Goal: Communication & Community: Answer question/provide support

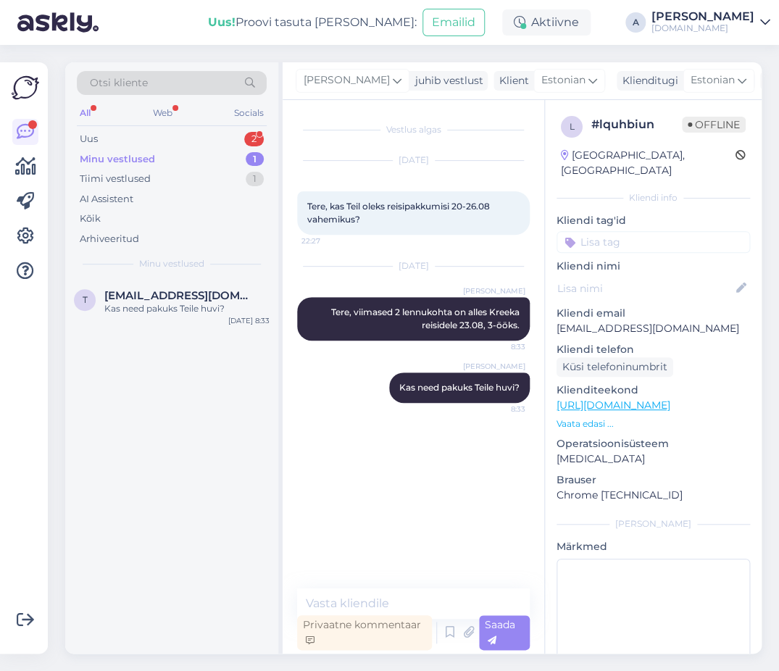
click at [244, 132] on div "Uus 2" at bounding box center [172, 139] width 190 height 20
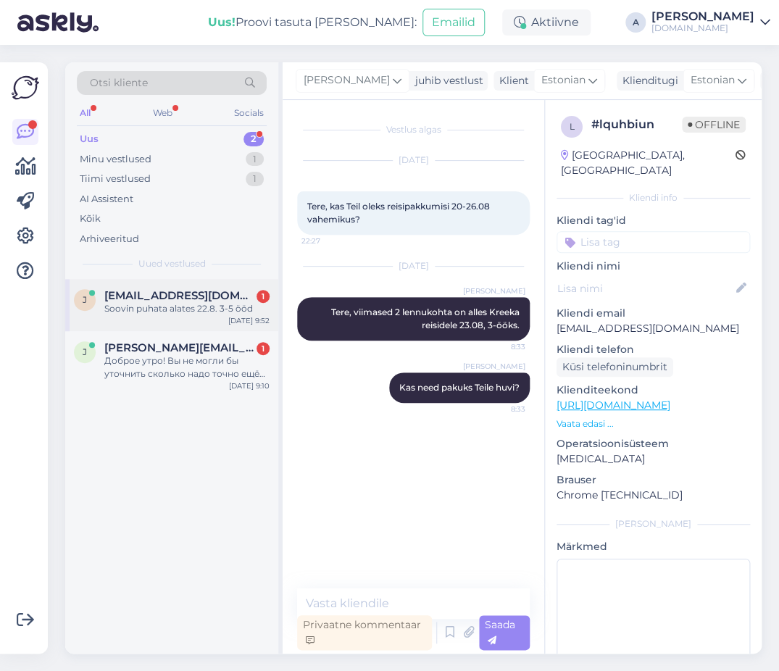
drag, startPoint x: 241, startPoint y: 269, endPoint x: 240, endPoint y: 289, distance: 19.6
click at [241, 269] on div "Uued vestlused" at bounding box center [172, 263] width 190 height 13
click at [241, 296] on div "[EMAIL_ADDRESS][DOMAIN_NAME] 1" at bounding box center [186, 295] width 165 height 13
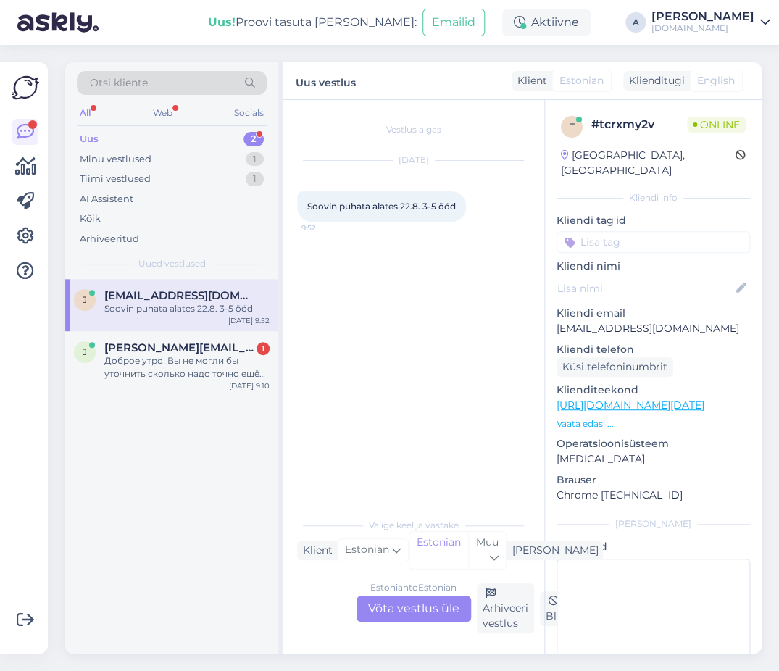
click at [405, 605] on div "Estonian to Estonian Võta vestlus üle" at bounding box center [414, 609] width 115 height 26
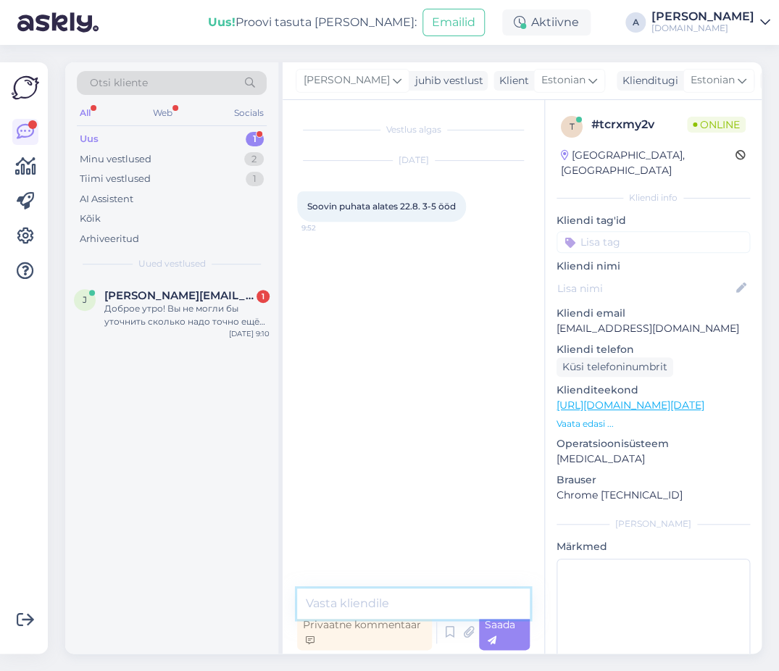
click at [405, 604] on textarea at bounding box center [413, 604] width 233 height 30
type textarea "Tree"
type textarea "Tere!"
click at [383, 611] on textarea at bounding box center [413, 604] width 233 height 30
click at [383, 610] on textarea at bounding box center [413, 604] width 233 height 30
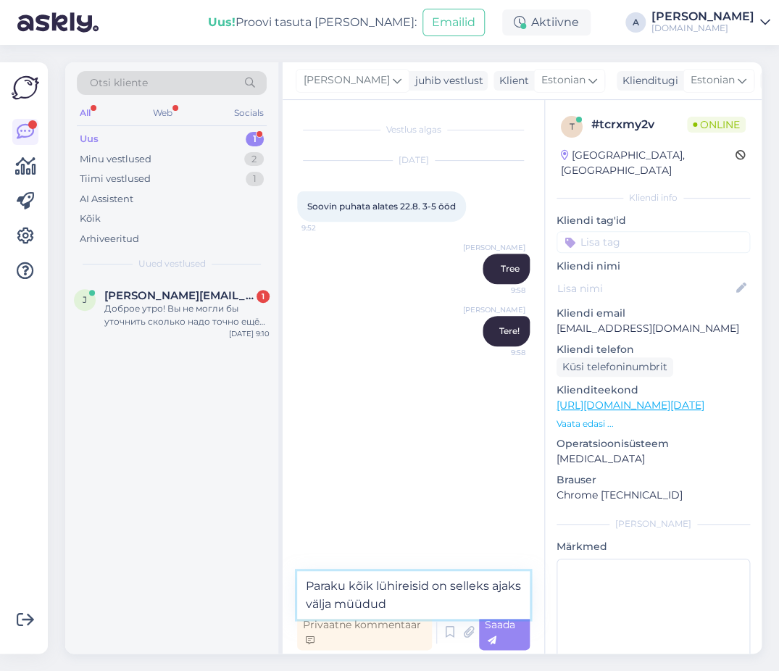
type textarea "Paraku kõik lühireisid on selleks ajaks välja müüdud."
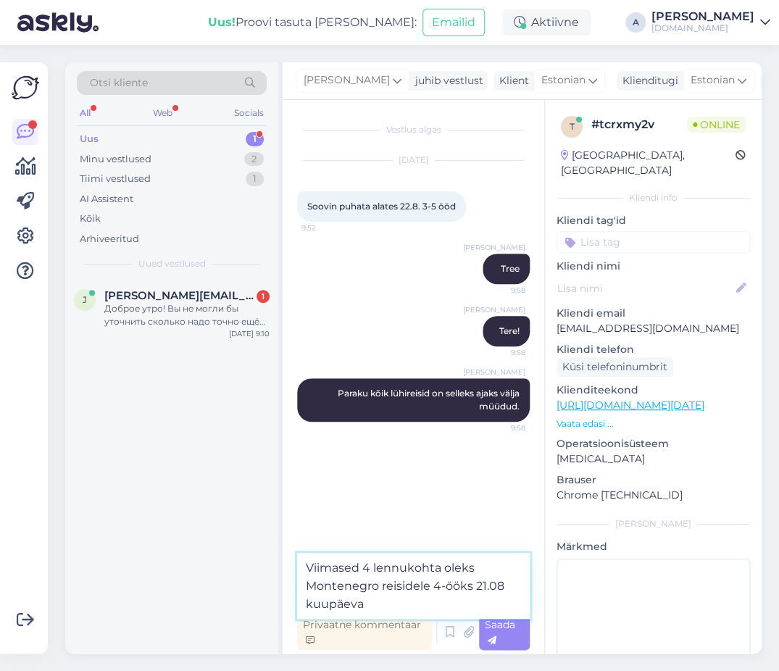
type textarea "Viimased 4 lennukohta oleks Montenegro reisidele 4-ööks 21.08 kuupäeval"
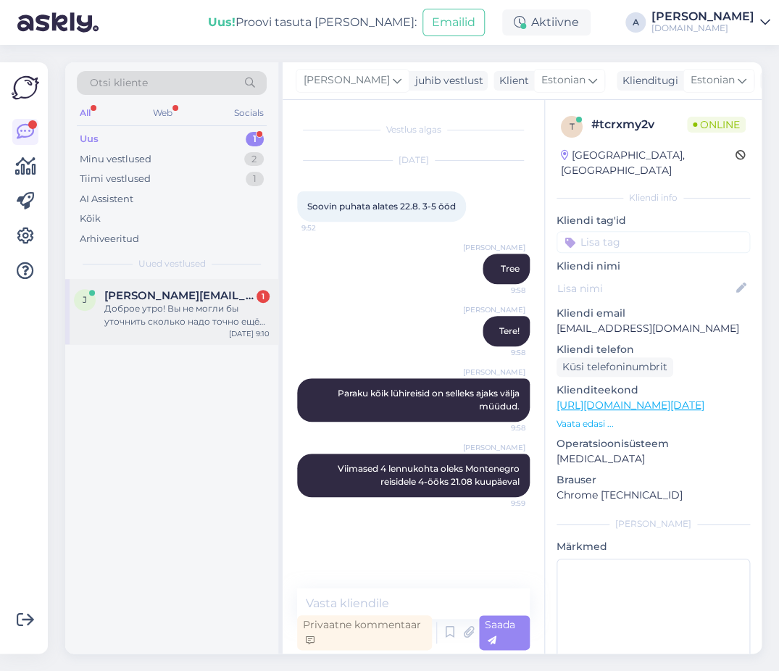
click at [211, 283] on div "[PERSON_NAME] [PERSON_NAME][EMAIL_ADDRESS][DOMAIN_NAME] 1 Доброе утро! Вы не мо…" at bounding box center [171, 311] width 213 height 65
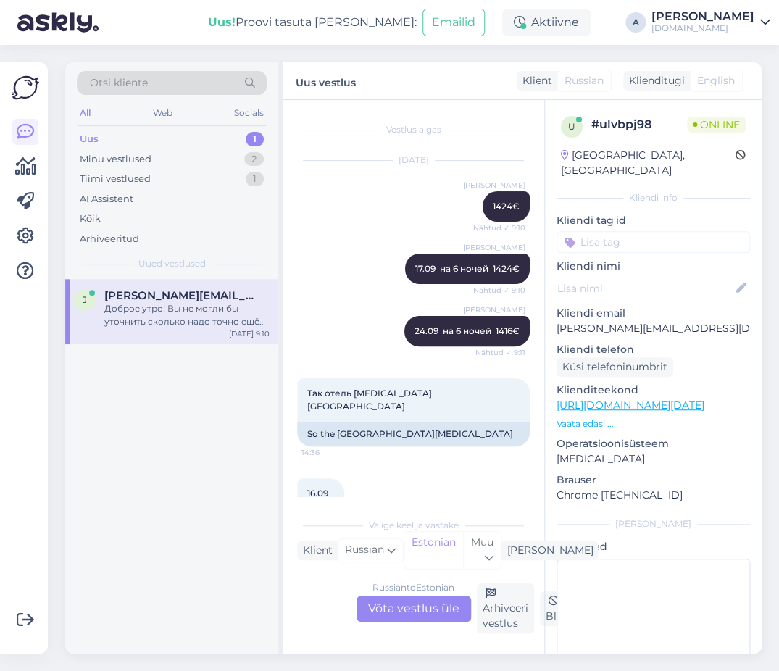
scroll to position [9317, 0]
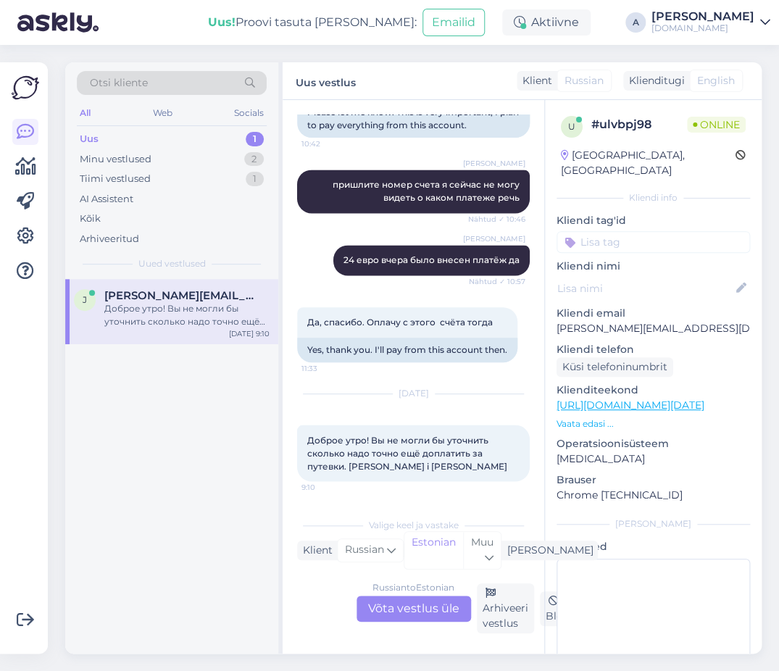
click at [428, 608] on div "Russian to Estonian Võta vestlus üle" at bounding box center [414, 609] width 115 height 26
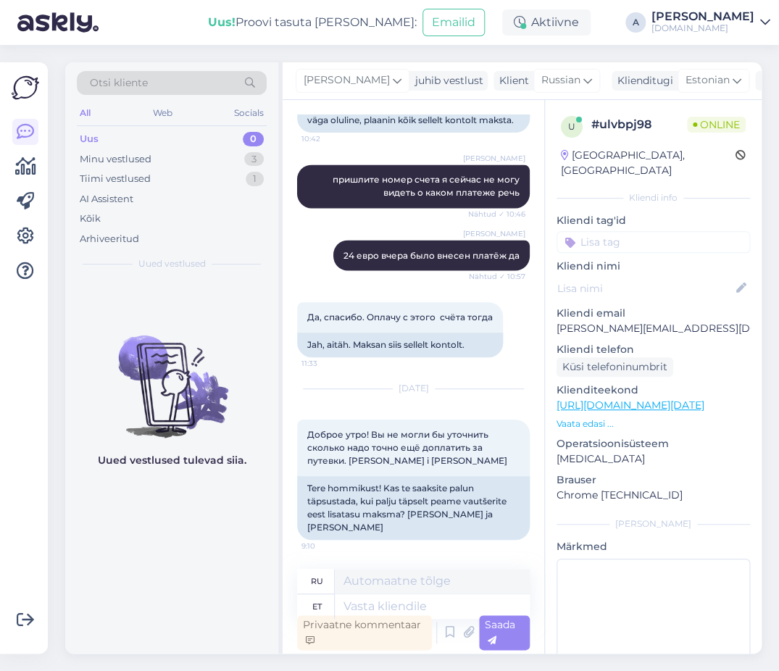
scroll to position [9296, 0]
click at [393, 86] on icon at bounding box center [397, 81] width 9 height 16
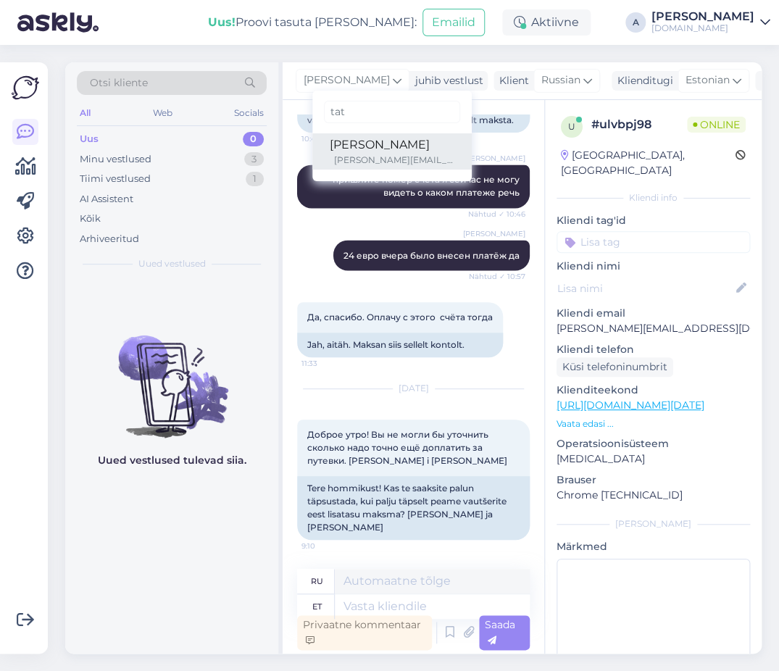
type input "tat"
click at [344, 146] on div "[PERSON_NAME]" at bounding box center [392, 144] width 125 height 17
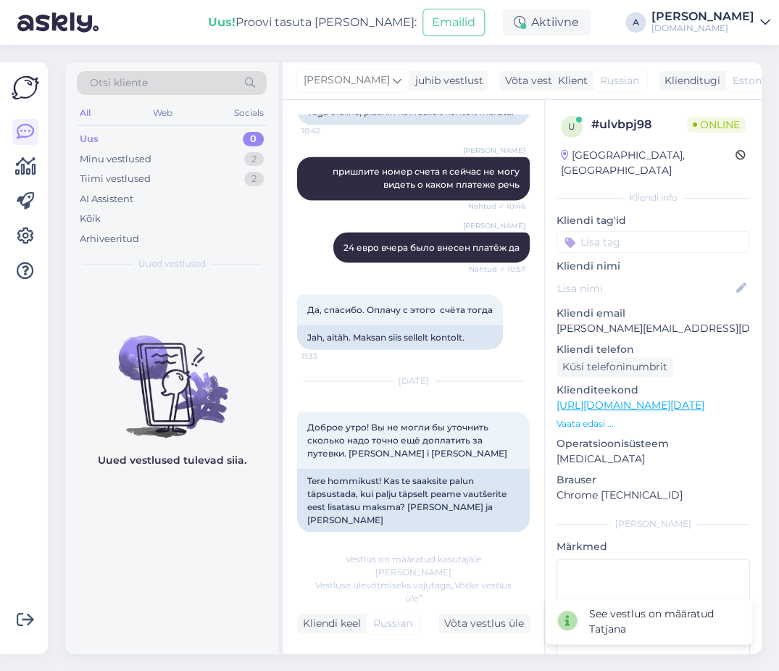
scroll to position [9304, 0]
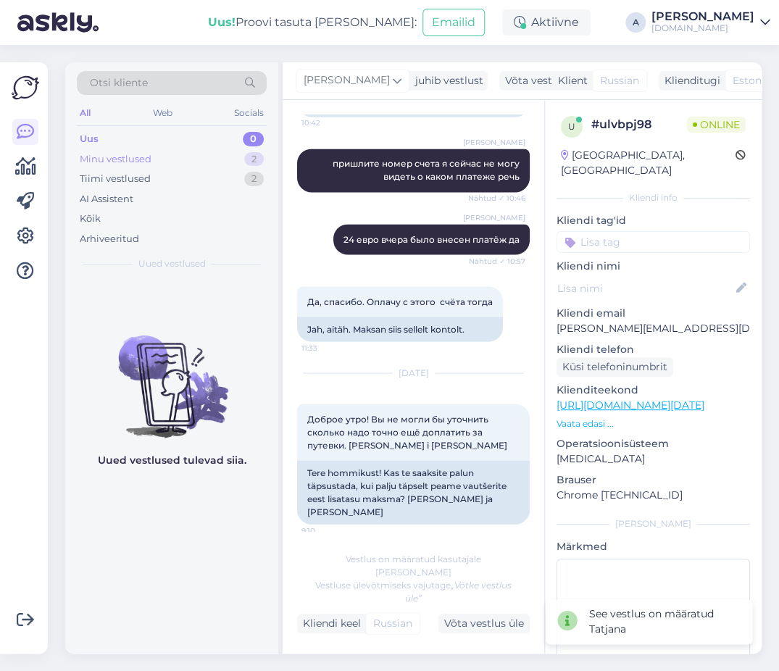
click at [199, 161] on div "Minu vestlused 2" at bounding box center [172, 159] width 190 height 20
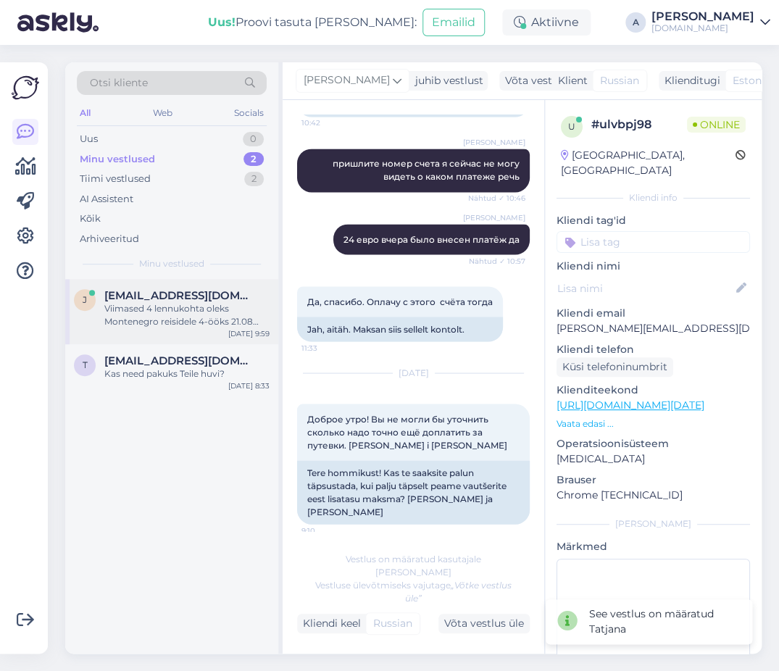
click at [178, 313] on div "Viimased 4 lennukohta oleks Montenegro reisidele 4-ööks 21.08 kuupäeval" at bounding box center [186, 315] width 165 height 26
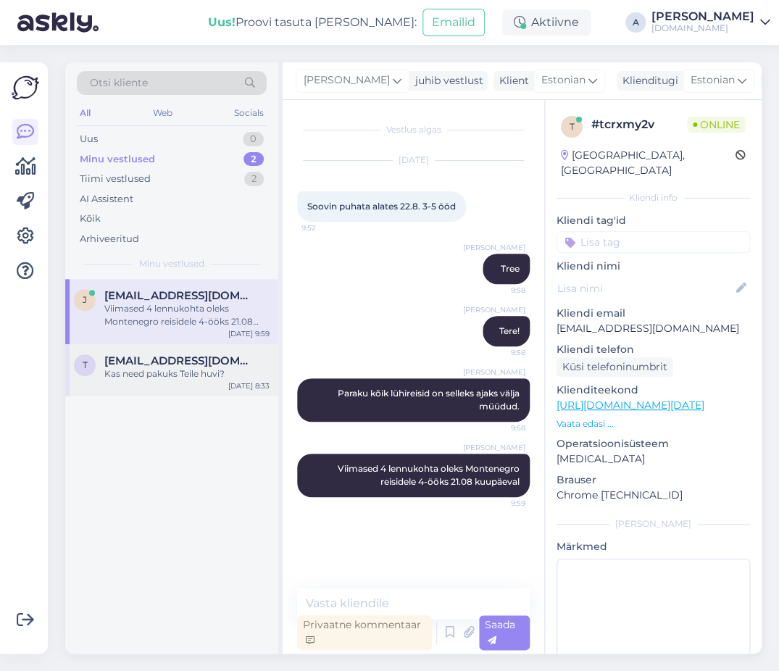
click at [144, 361] on span "[EMAIL_ADDRESS][DOMAIN_NAME]" at bounding box center [179, 361] width 151 height 13
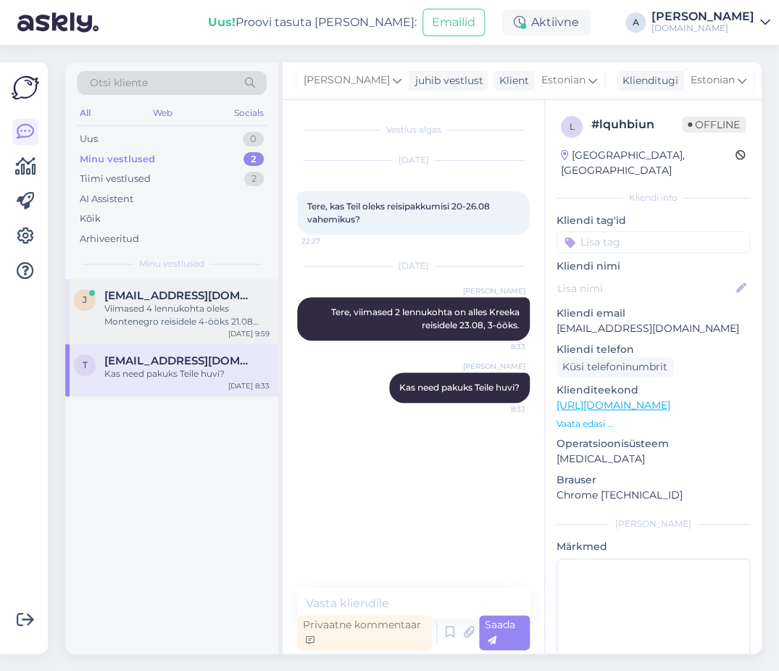
click at [192, 317] on div "Viimased 4 lennukohta oleks Montenegro reisidele 4-ööks 21.08 kuupäeval" at bounding box center [186, 315] width 165 height 26
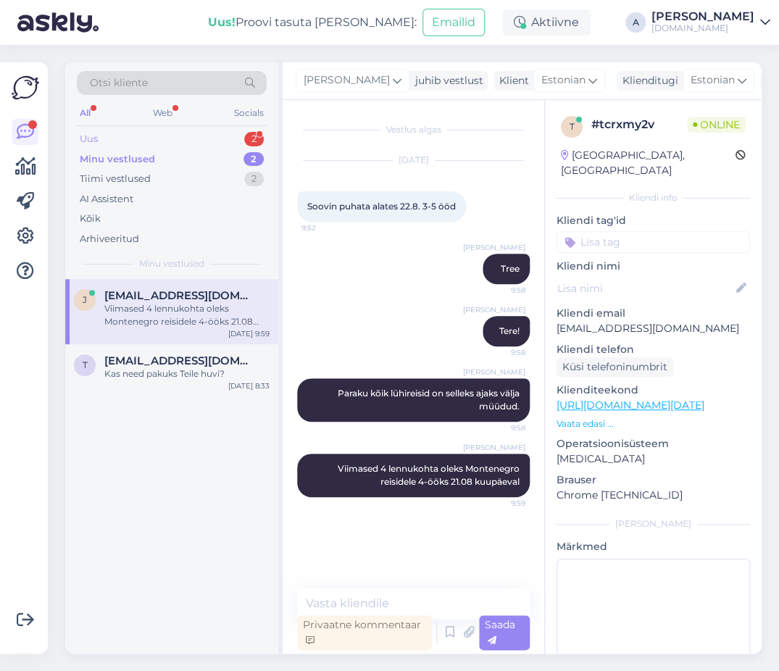
click at [155, 137] on div "Uus 2" at bounding box center [172, 139] width 190 height 20
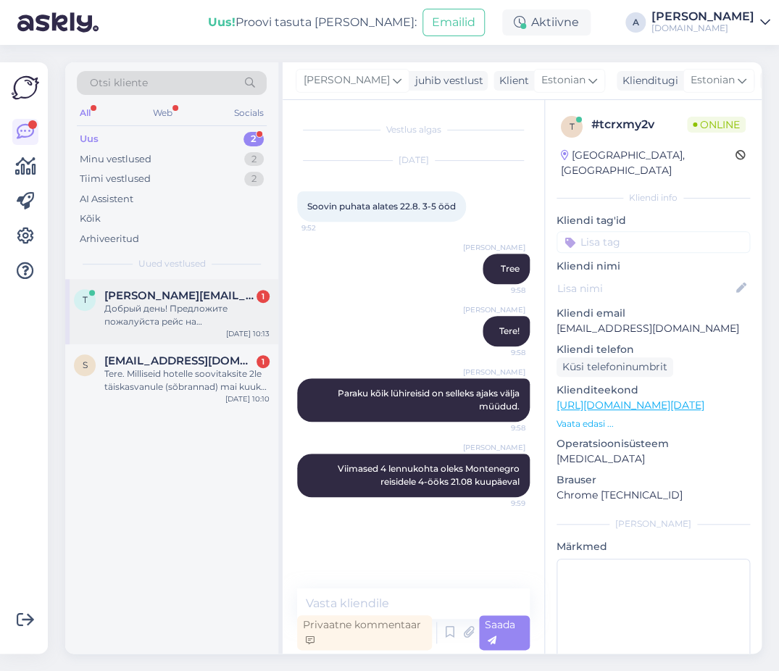
click at [199, 305] on div "Добрый день! Предложите пожалуйста рейс на [GEOGRAPHIC_DATA] , с 15 сентября вы…" at bounding box center [186, 315] width 165 height 26
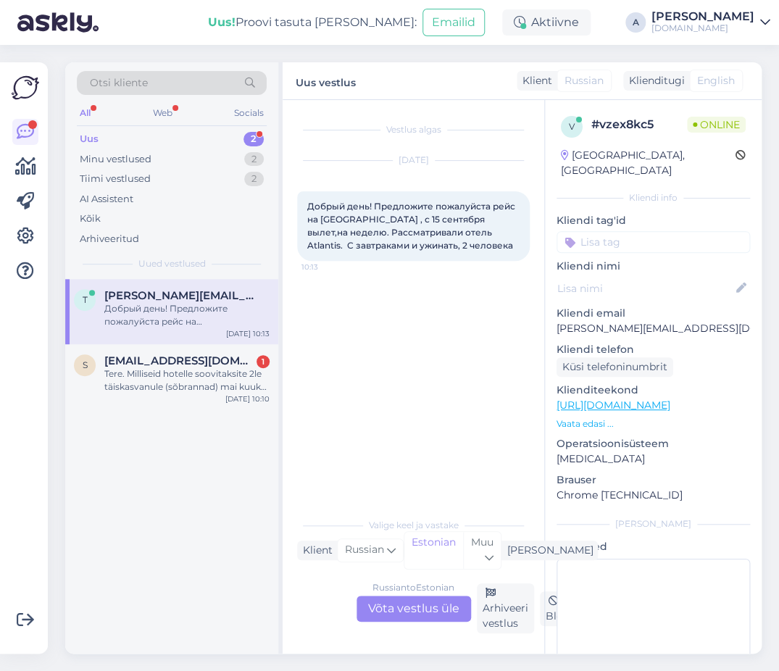
click at [438, 608] on div "Russian to Estonian Võta vestlus üle" at bounding box center [414, 609] width 115 height 26
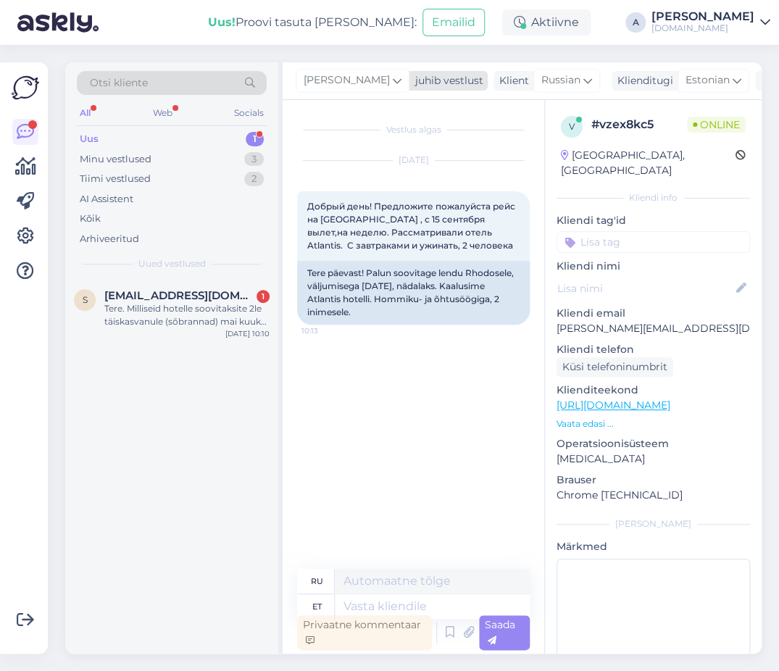
click at [393, 81] on icon at bounding box center [397, 81] width 9 height 16
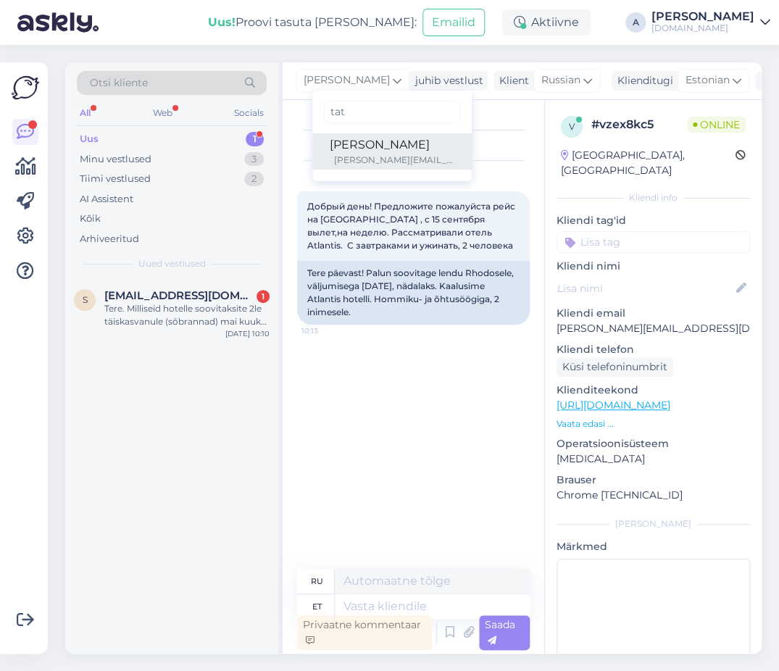
type input "tat"
click at [340, 151] on div "[PERSON_NAME]" at bounding box center [392, 144] width 125 height 17
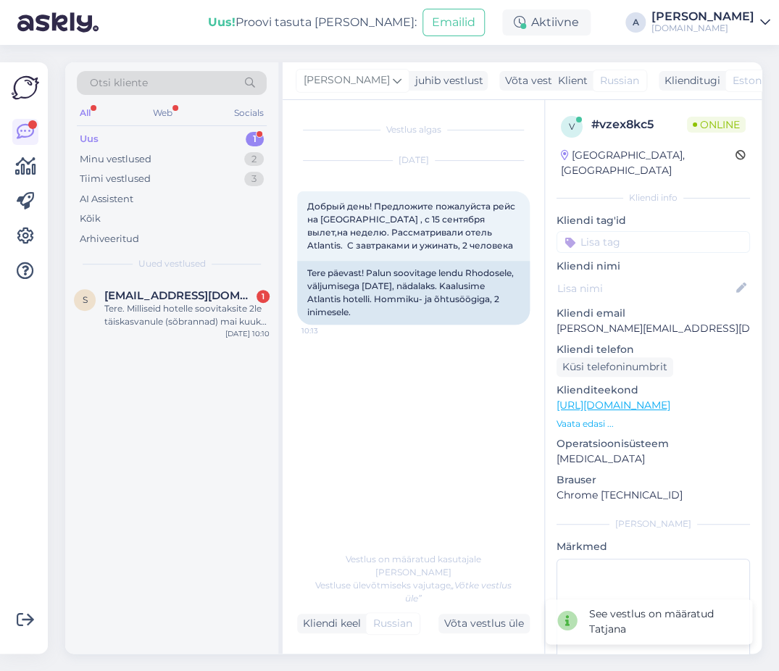
click at [213, 294] on span "[EMAIL_ADDRESS][DOMAIN_NAME]" at bounding box center [179, 295] width 151 height 13
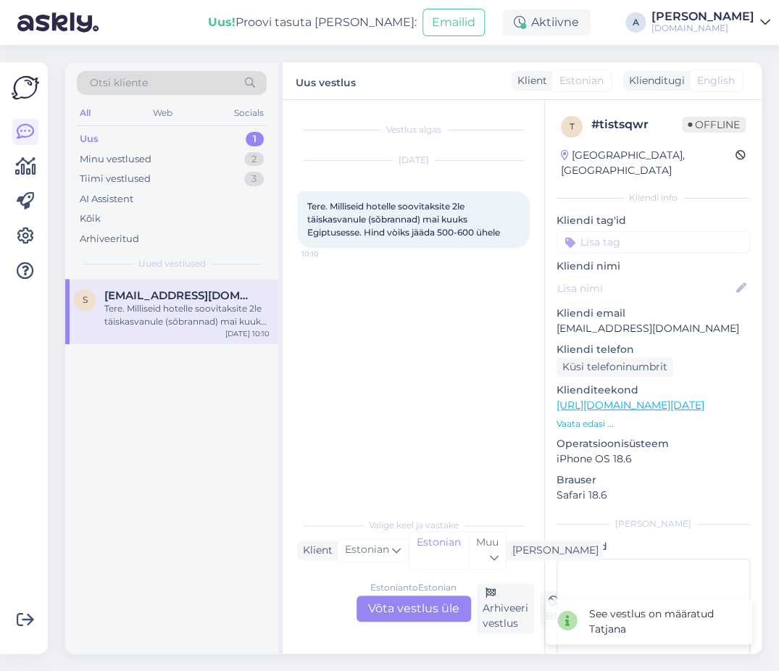
click at [399, 616] on div "Estonian to Estonian Võta vestlus üle" at bounding box center [414, 609] width 115 height 26
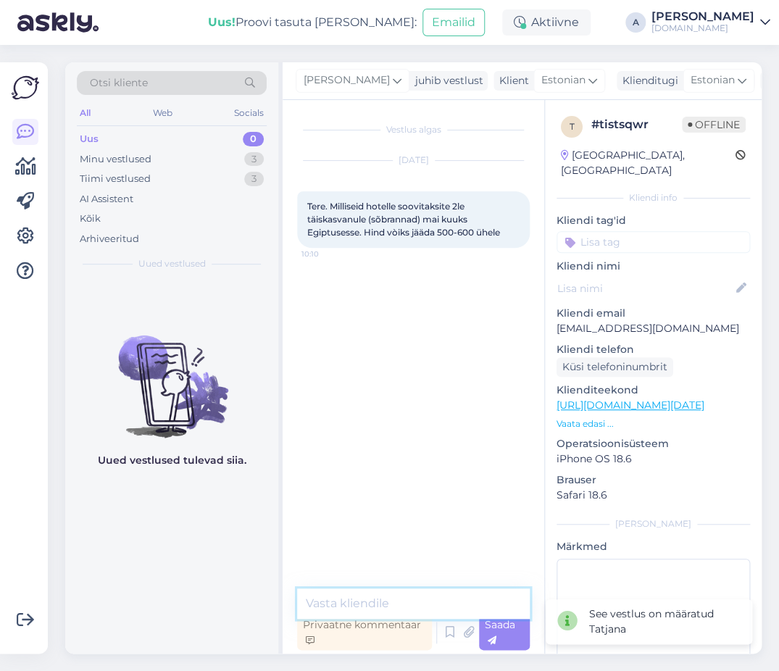
click at [384, 605] on textarea at bounding box center [413, 604] width 233 height 30
type textarea "Tere,"
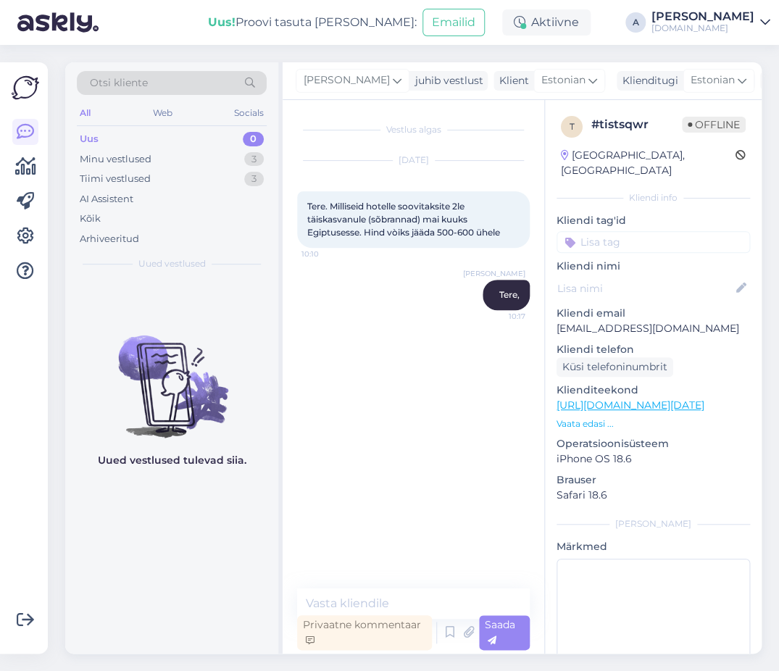
drag, startPoint x: 360, startPoint y: 392, endPoint x: 360, endPoint y: 373, distance: 18.1
click at [360, 391] on div "Vestlus algas [DATE] Tere. Milliseid hotelle soovitaksite 2le täiskasvanule (sõ…" at bounding box center [420, 345] width 246 height 461
click at [440, 607] on textarea at bounding box center [413, 604] width 233 height 30
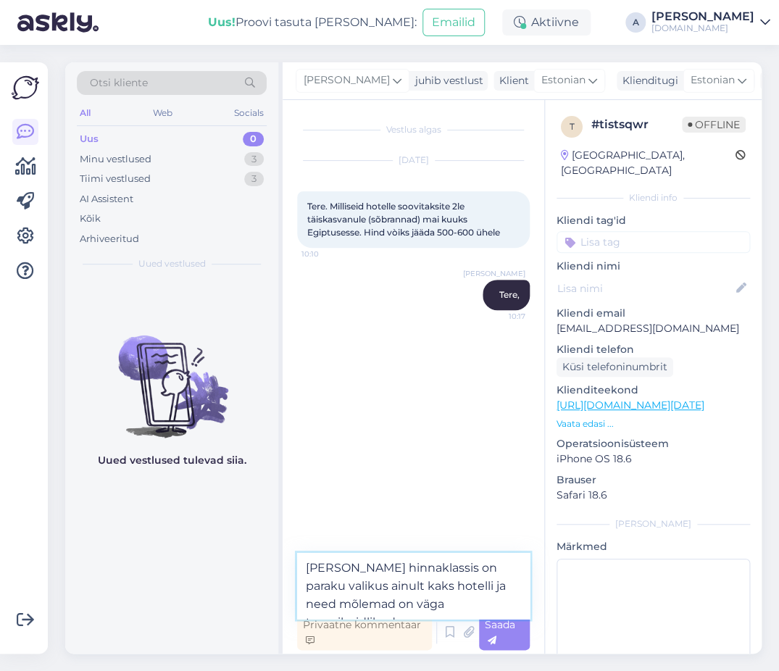
type textarea "[PERSON_NAME] hinnaklassis on paraku valikus ainult kaks hotelli ja need mõlema…"
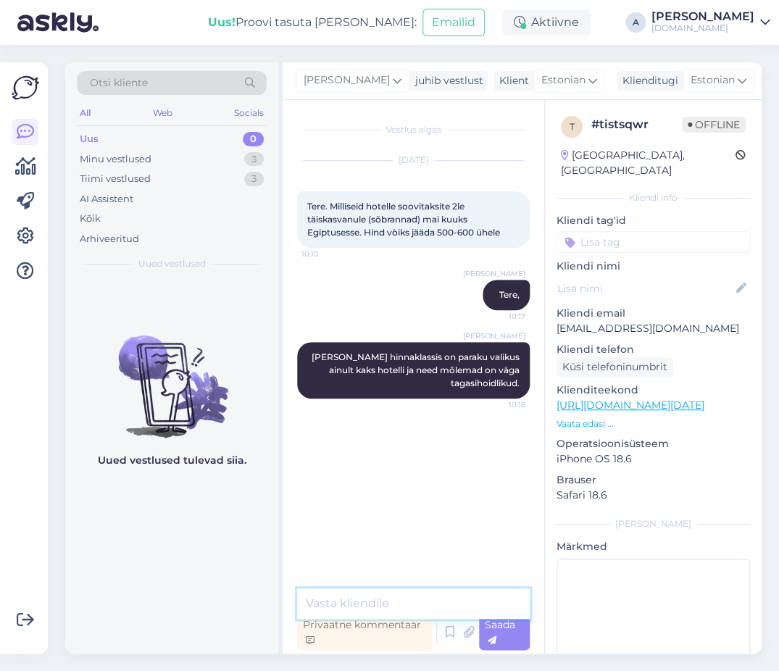
paste textarea "[URL][DOMAIN_NAME][DATE]"
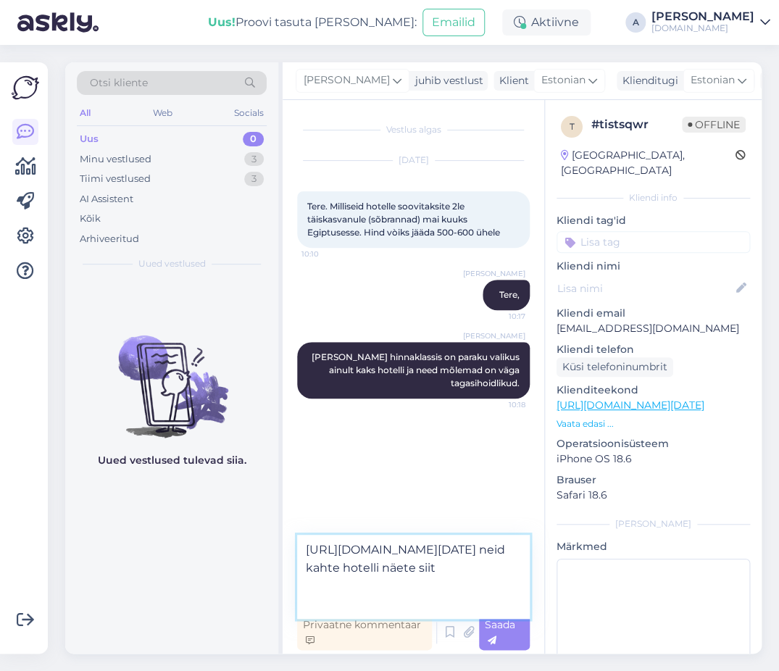
type textarea "[URL][DOMAIN_NAME][DATE] neid kahte hotelli näete siit."
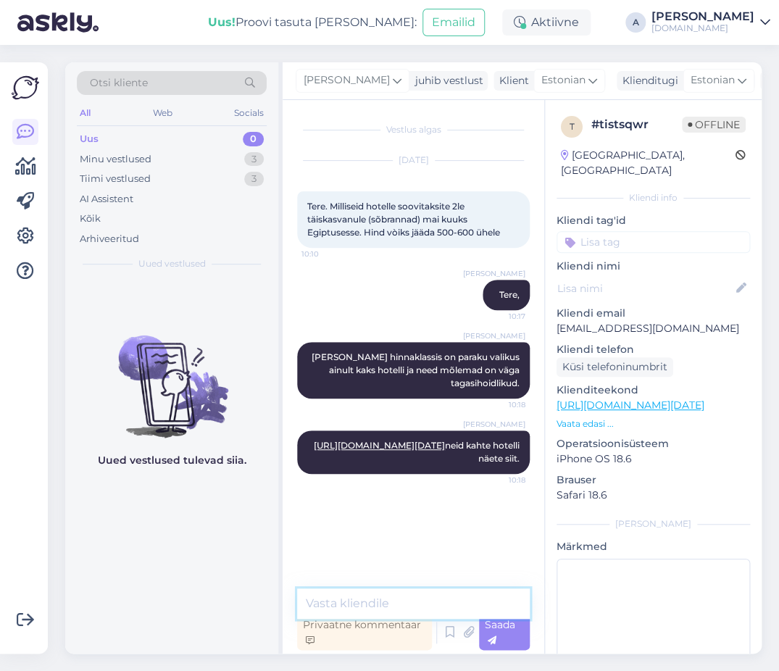
type textarea "T"
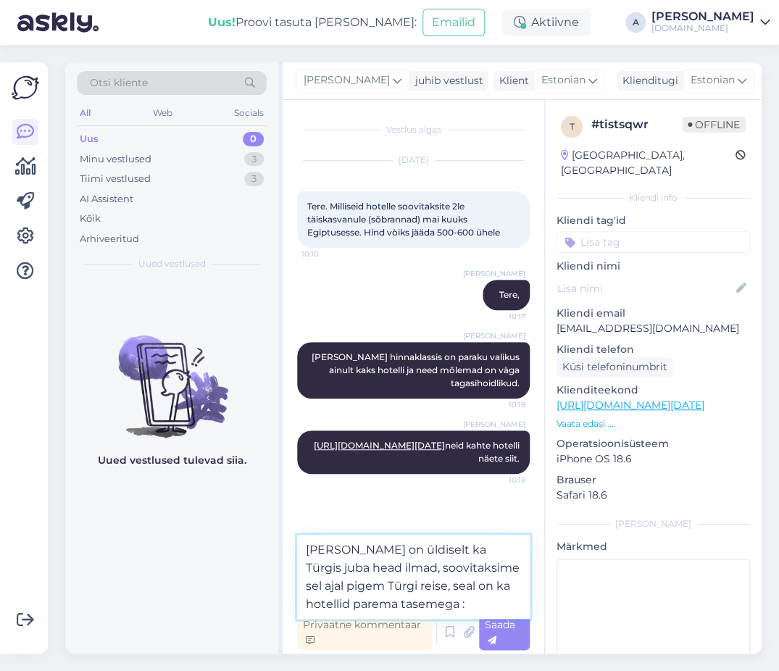
type textarea "[PERSON_NAME] on üldiselt ka Türgis juba head ilmad, soovitaksime sel ajal pige…"
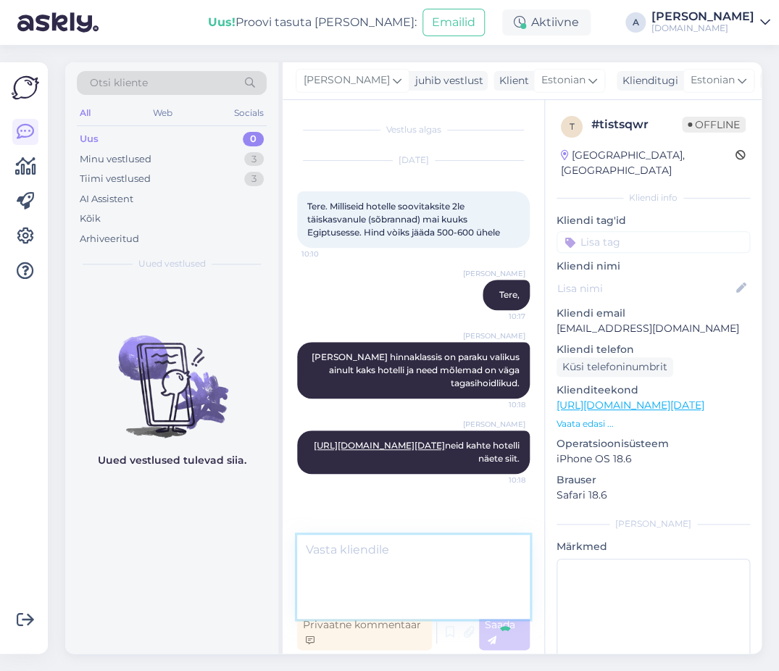
scroll to position [26, 0]
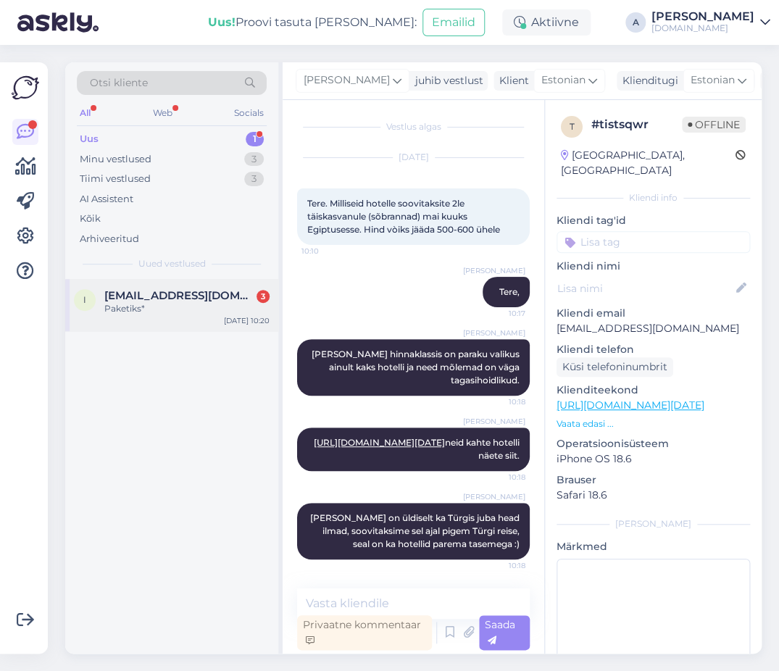
click at [263, 288] on div "i [EMAIL_ADDRESS][DOMAIN_NAME] 3 Paketiks* [DATE] 10:20" at bounding box center [171, 305] width 213 height 52
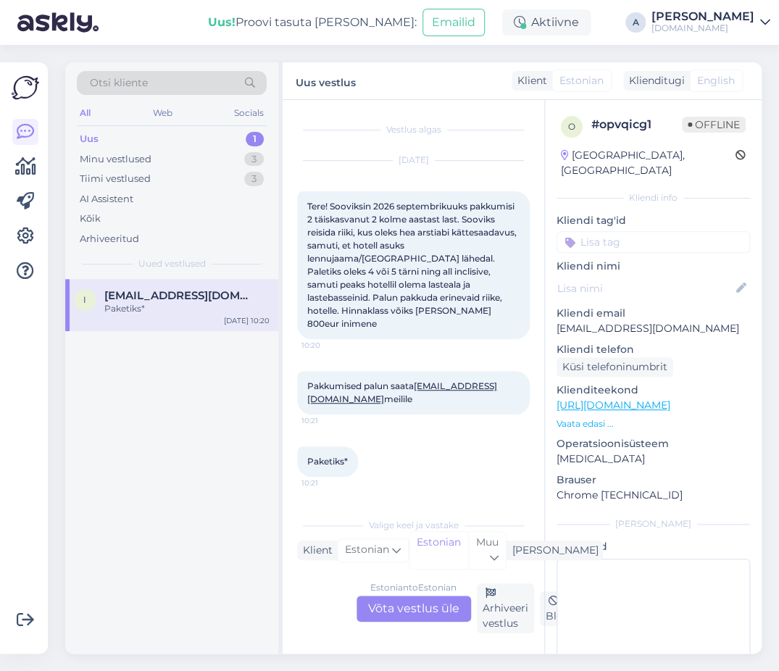
click at [426, 605] on div "Estonian to Estonian Võta vestlus üle" at bounding box center [414, 609] width 115 height 26
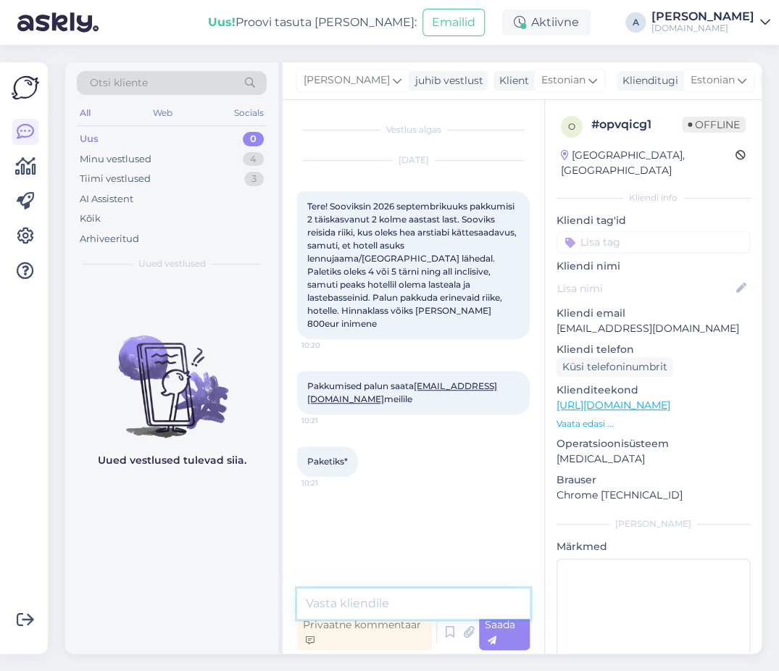
click at [423, 600] on textarea at bounding box center [413, 604] width 233 height 30
type textarea "Tere"
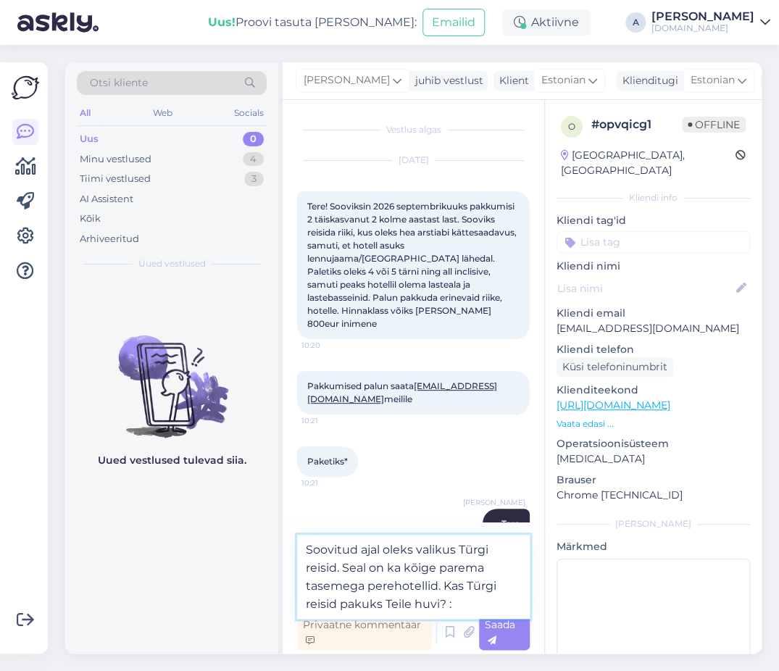
type textarea "Soovitud ajal oleks valikus Türgi reisid. Seal on ka kõige parema tasemega pere…"
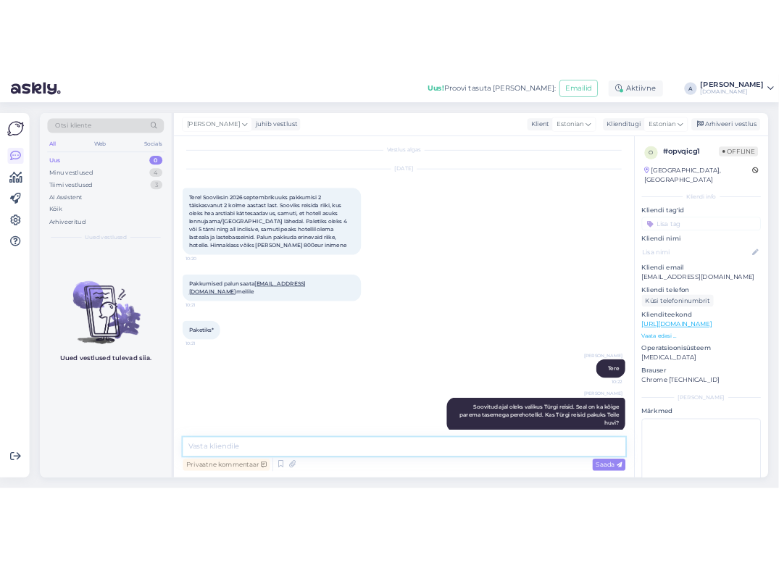
scroll to position [15, 0]
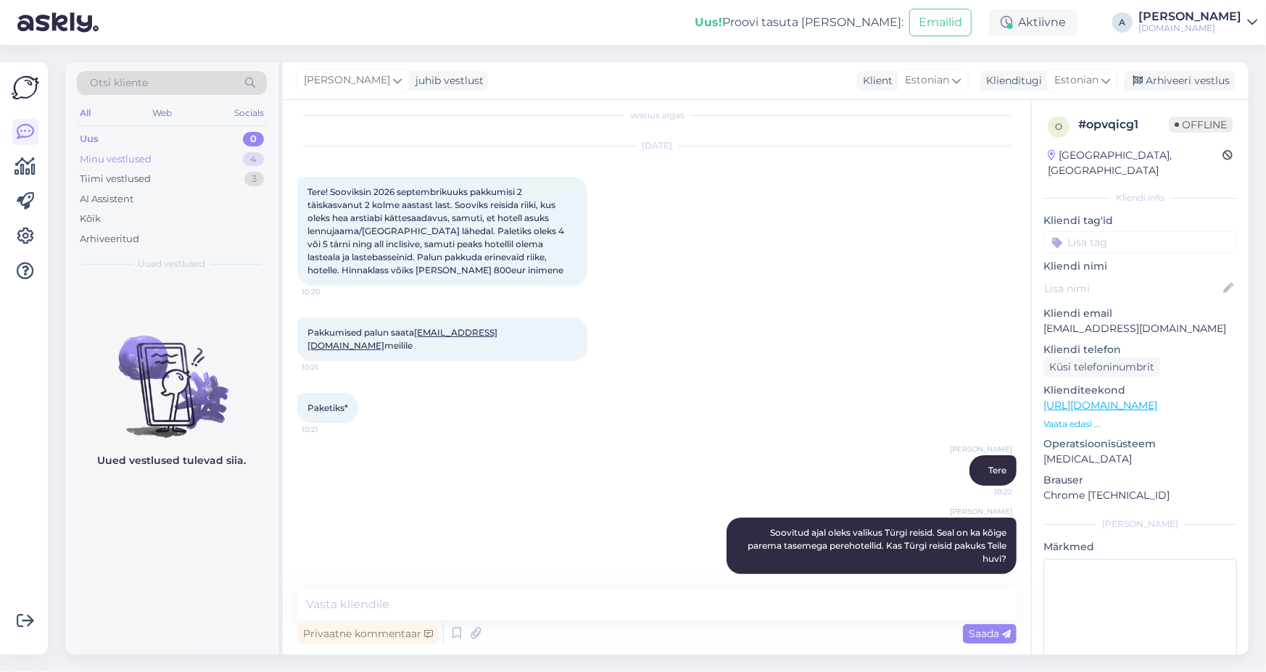
click at [226, 157] on div "Minu vestlused 4" at bounding box center [172, 159] width 190 height 20
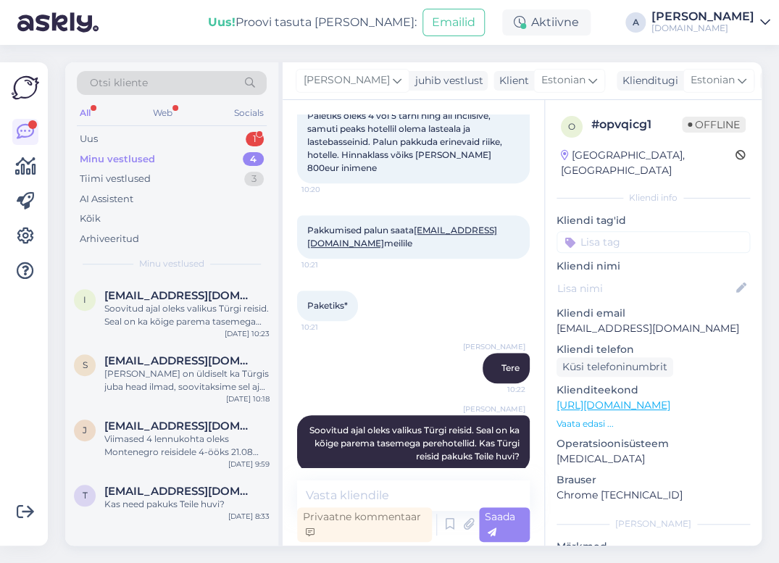
scroll to position [162, 0]
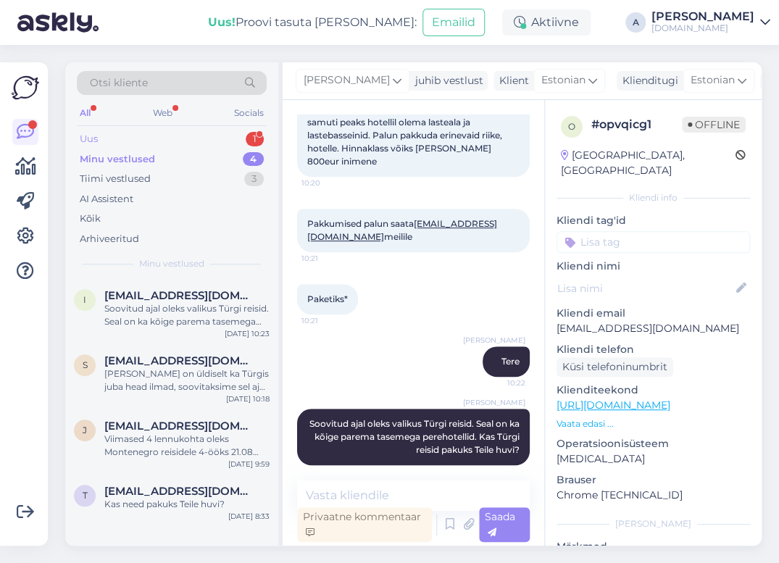
click at [212, 138] on div "Uus 1" at bounding box center [172, 139] width 190 height 20
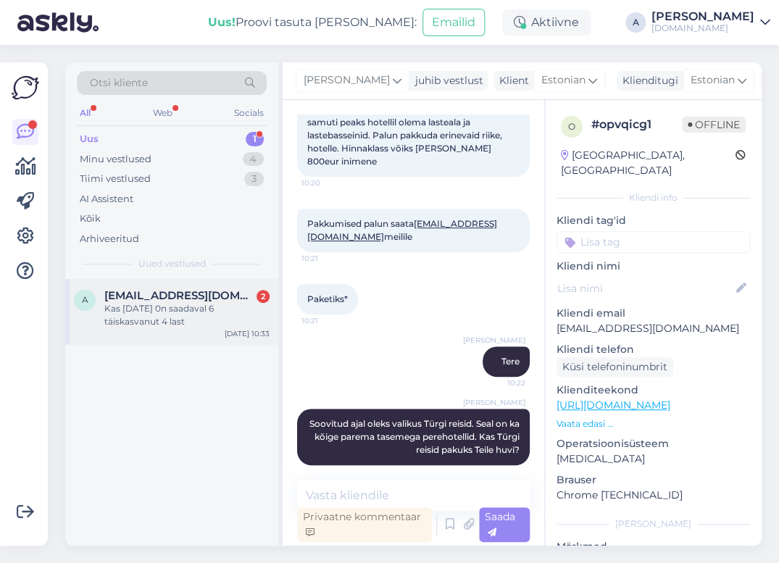
click at [203, 294] on span "[EMAIL_ADDRESS][DOMAIN_NAME]" at bounding box center [179, 295] width 151 height 13
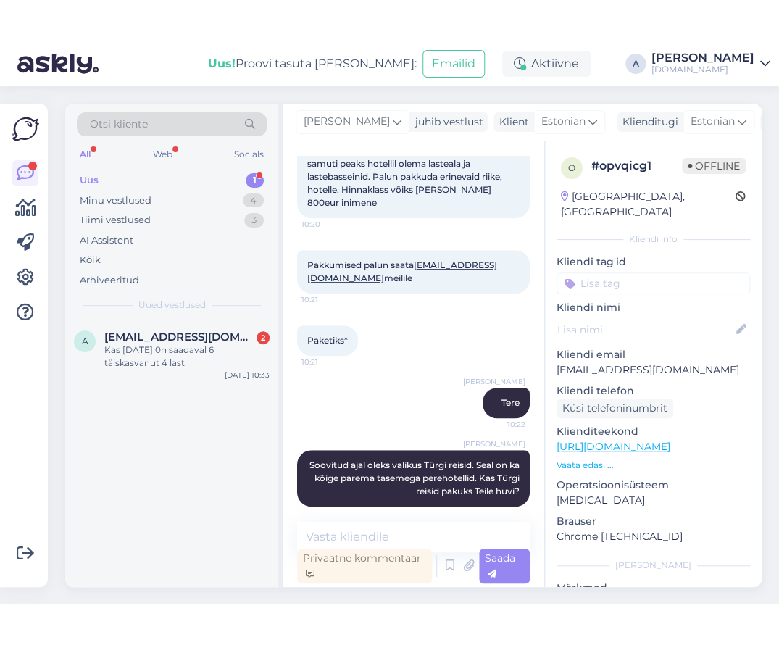
scroll to position [0, 0]
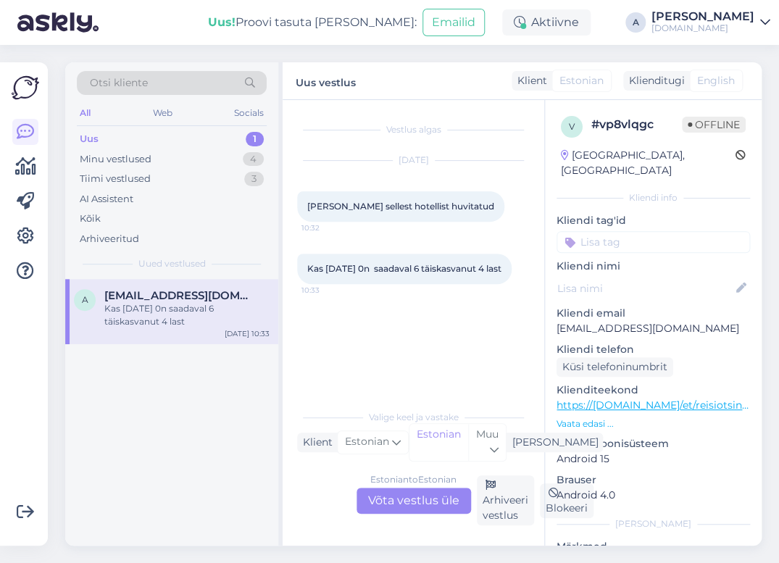
click at [424, 500] on div "Estonian to Estonian Võta vestlus üle" at bounding box center [414, 501] width 115 height 26
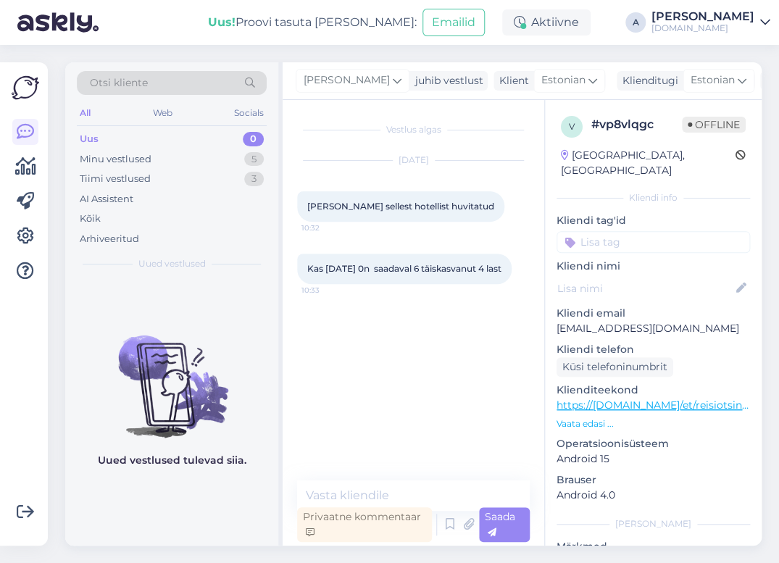
click at [378, 492] on textarea at bounding box center [413, 496] width 233 height 30
type textarea "Tere, mis hotelli Te mõtlete? :)"
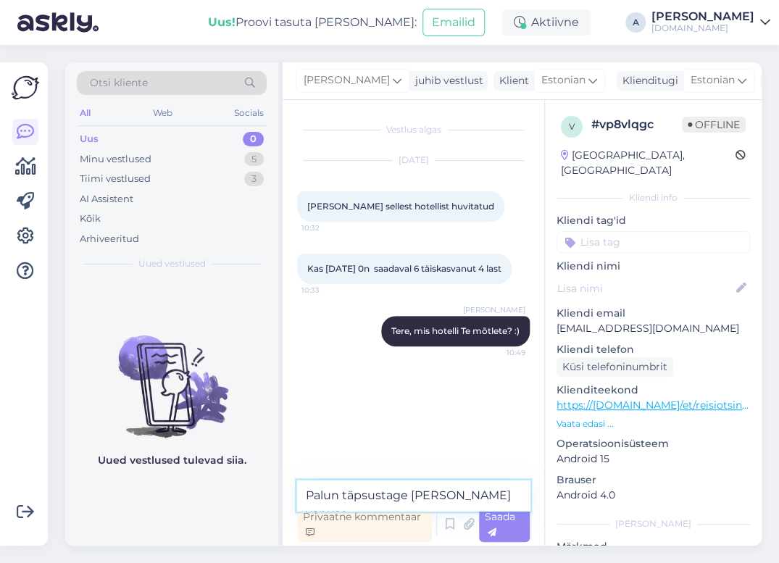
type textarea "Palun täpsustage [PERSON_NAME] vanused"
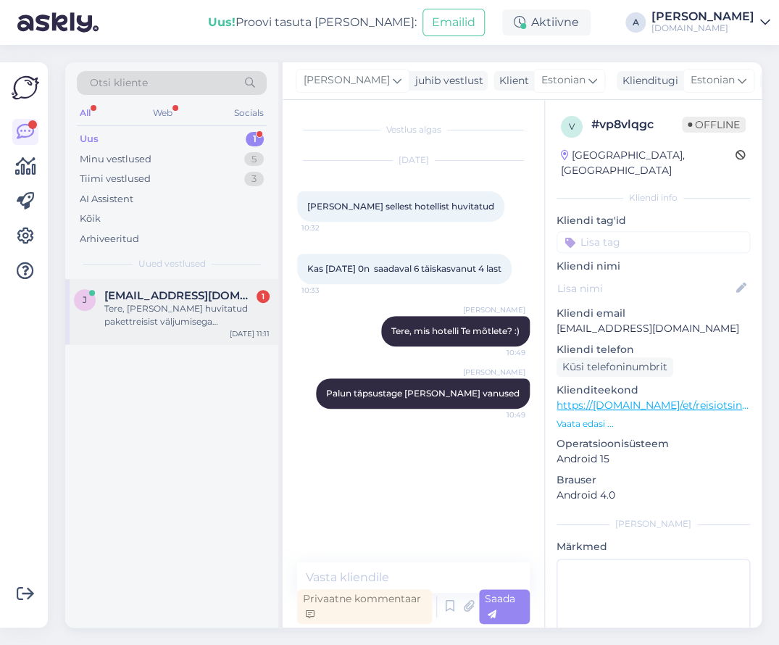
click at [181, 326] on div "Tere, [PERSON_NAME] huvitatud pakettreisist väljumisega [GEOGRAPHIC_DATA] 20.09…" at bounding box center [186, 315] width 165 height 26
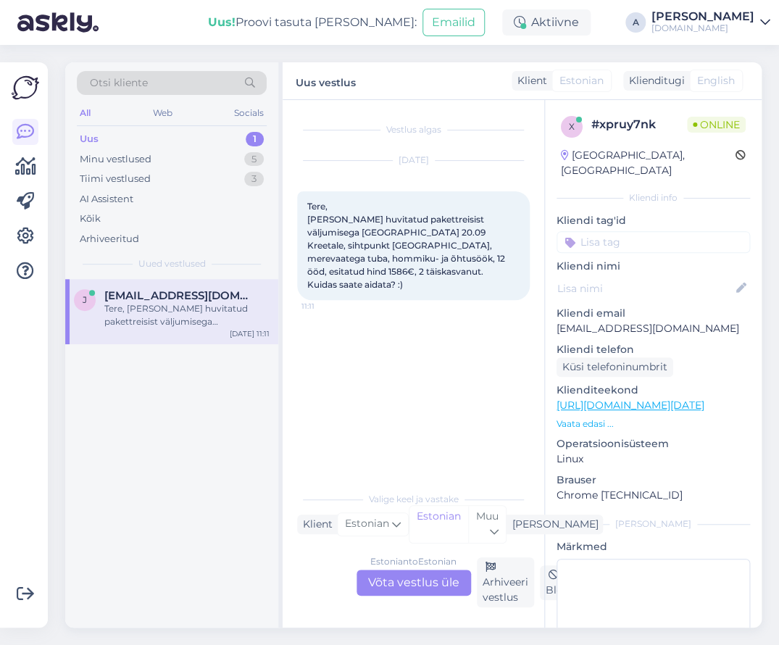
click at [442, 578] on div "Estonian to Estonian Võta vestlus üle" at bounding box center [414, 583] width 115 height 26
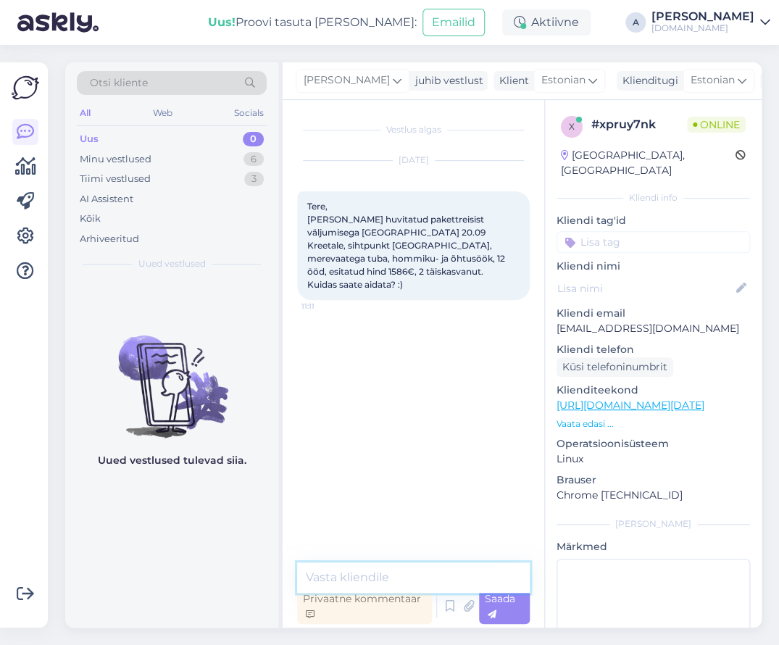
click at [411, 576] on textarea at bounding box center [413, 578] width 233 height 30
type textarea "Tere,"
click at [649, 399] on link "[URL][DOMAIN_NAME][DATE]" at bounding box center [631, 405] width 148 height 13
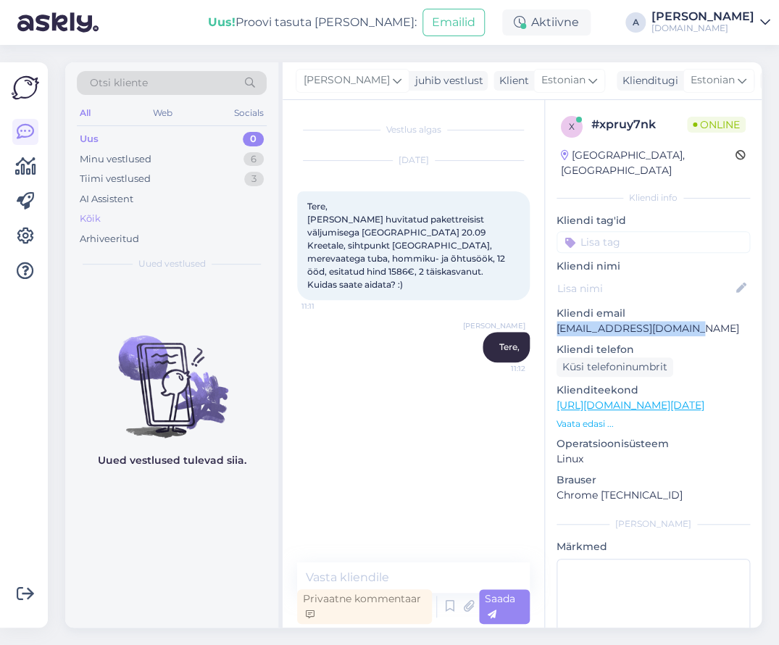
drag, startPoint x: 655, startPoint y: 310, endPoint x: 222, endPoint y: 225, distance: 441.9
click at [550, 315] on div "x # xpruy7nk Online [GEOGRAPHIC_DATA], [GEOGRAPHIC_DATA] Kliendi info Kliendi t…" at bounding box center [653, 405] width 217 height 611
copy p "[EMAIL_ADDRESS][DOMAIN_NAME]"
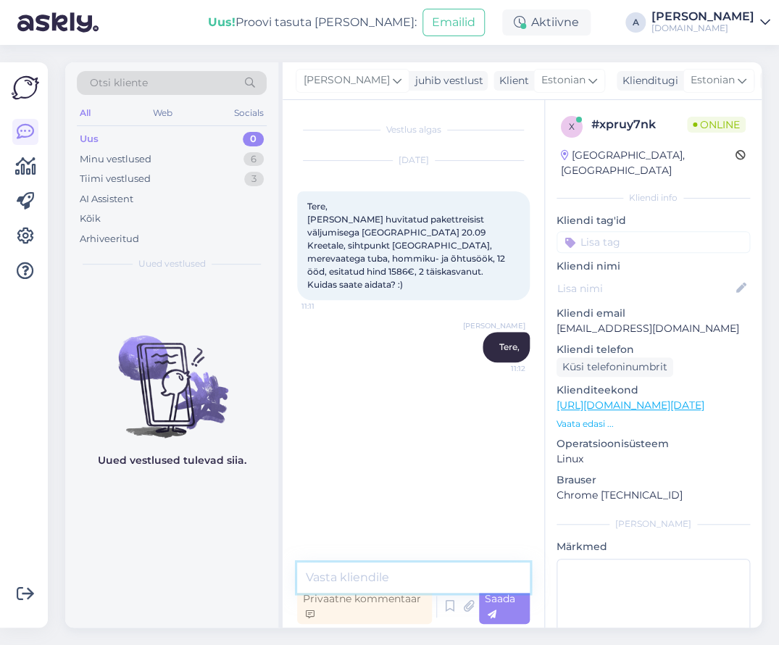
click at [392, 569] on textarea at bounding box center [413, 578] width 233 height 30
type textarea "Saatsin Teile pakkumise emailile :)"
click at [513, 625] on div "Vestlus algas [DATE] Tere, [PERSON_NAME] huvitatud pakettreisist väljumisega [G…" at bounding box center [414, 364] width 262 height 528
click at [206, 144] on div "Uus 0" at bounding box center [172, 139] width 190 height 20
click at [212, 156] on div "Minu vestlused 6" at bounding box center [172, 159] width 190 height 20
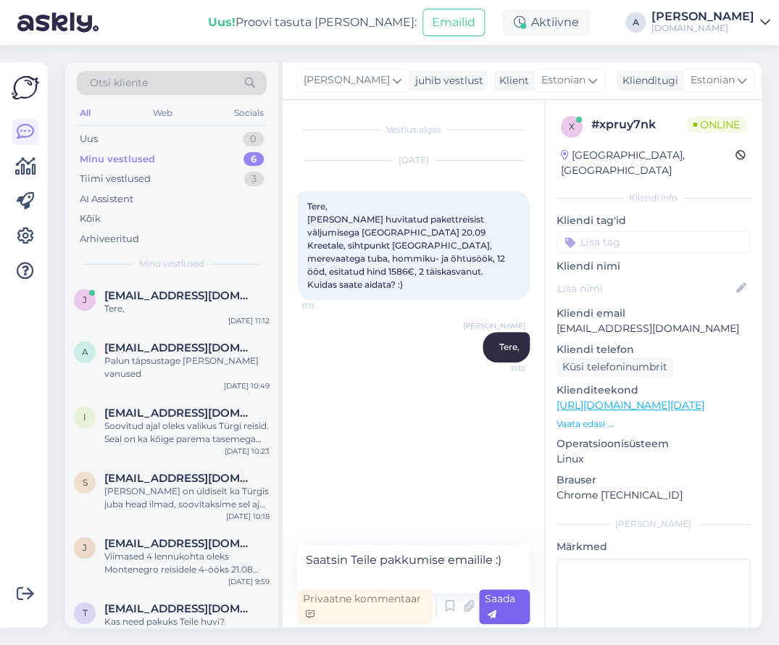
click at [497, 613] on div "Saada" at bounding box center [504, 606] width 51 height 35
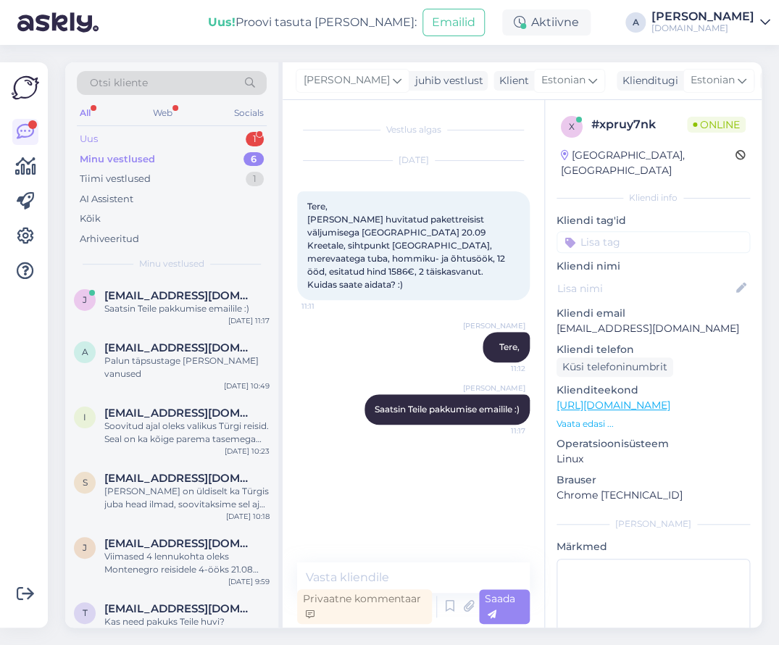
click at [218, 143] on div "Uus 1" at bounding box center [172, 139] width 190 height 20
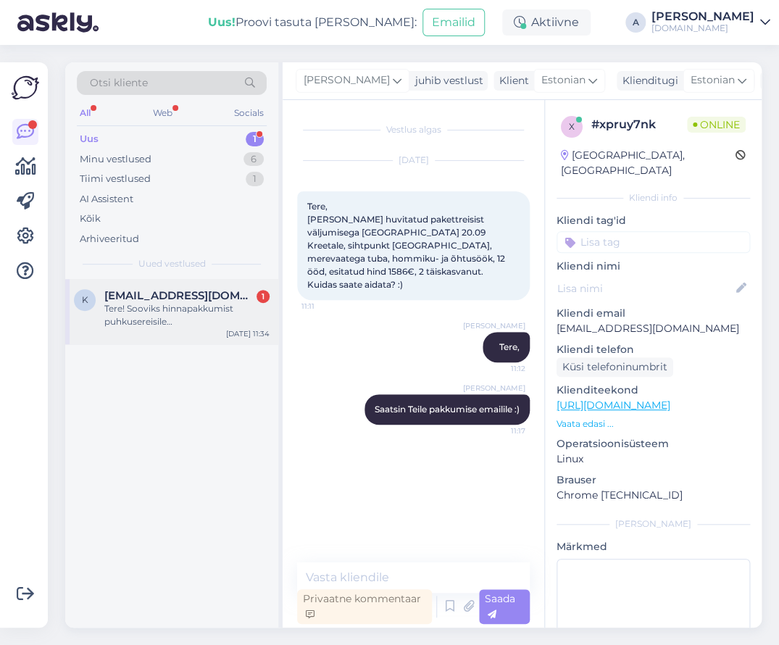
click at [203, 307] on div "Tere! Sooviks hinnapakkumist puhkusereisile [DEMOGRAPHIC_DATA]. Meie nõudmised …" at bounding box center [186, 315] width 165 height 26
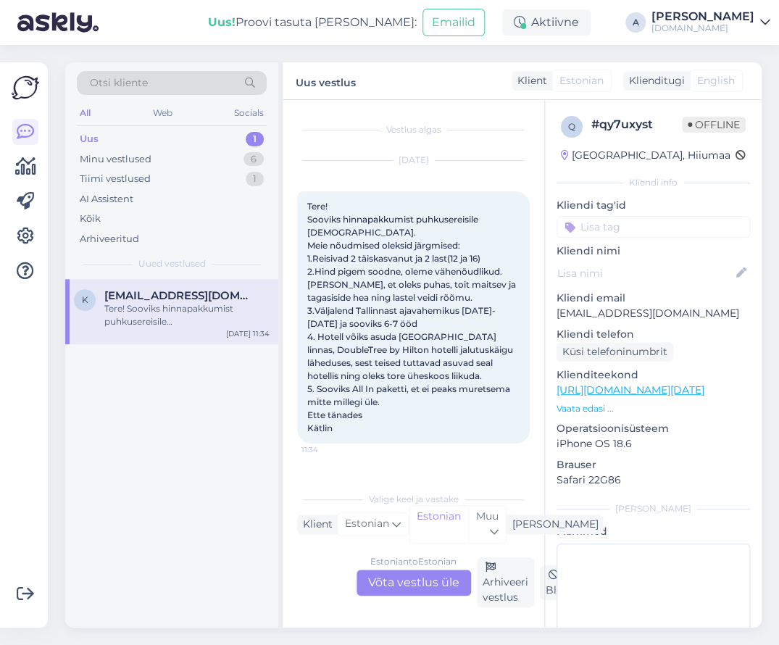
click at [389, 585] on div "Estonian to Estonian Võta vestlus üle" at bounding box center [414, 583] width 115 height 26
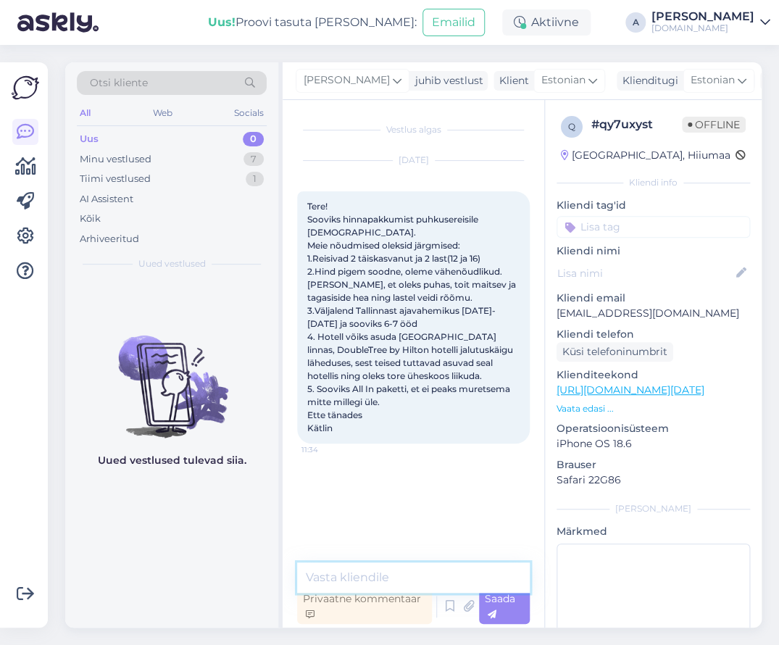
click at [386, 584] on textarea at bounding box center [413, 578] width 233 height 30
type textarea "Tere"
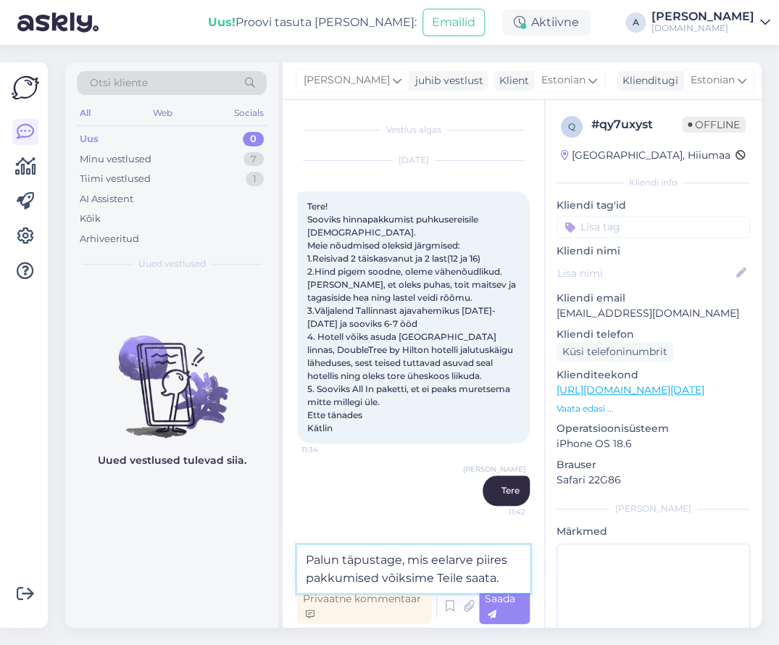
click at [363, 559] on textarea "Palun täpustage, mis eelarve piires pakkumised võiksime Teile saata." at bounding box center [413, 569] width 233 height 48
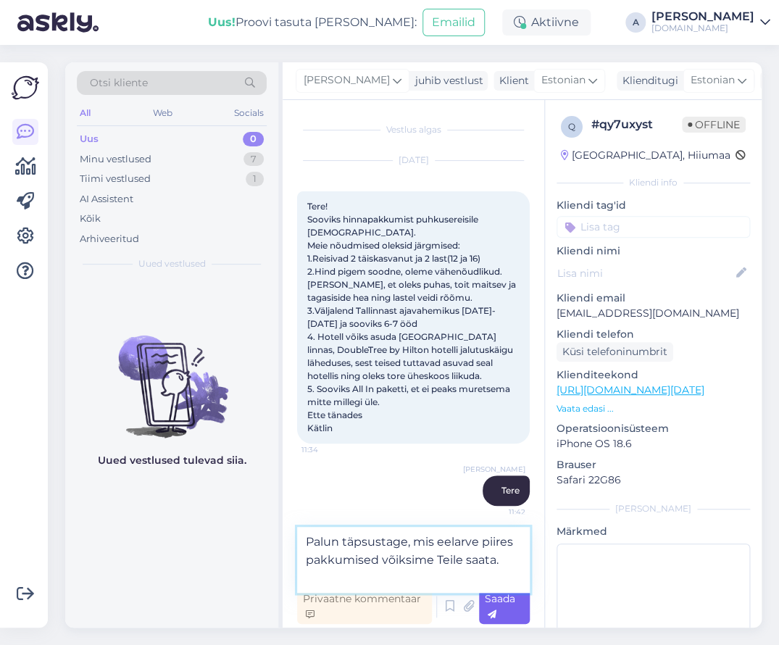
type textarea "Palun täpsustage, mis eelarve piires pakkumised võiksime Teile saata."
click at [502, 615] on div "Saada" at bounding box center [504, 606] width 51 height 35
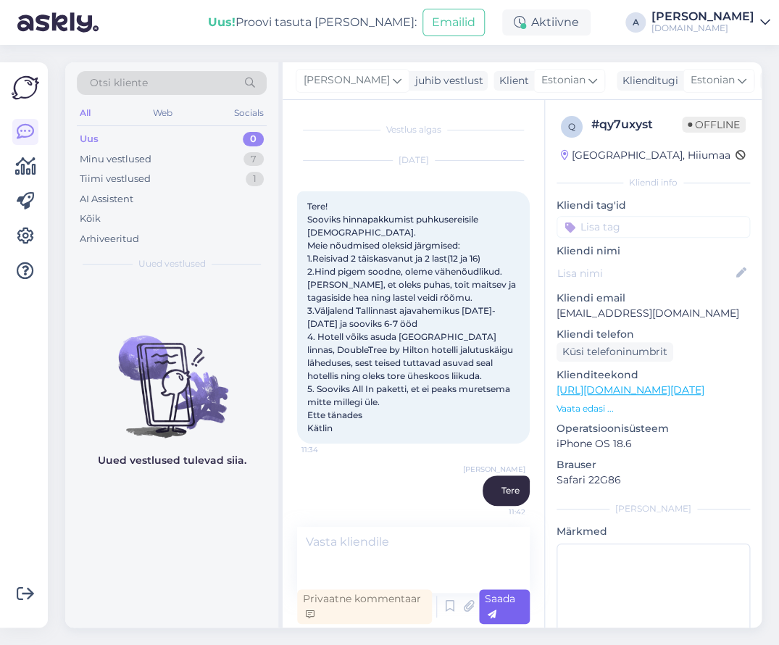
scroll to position [47, 0]
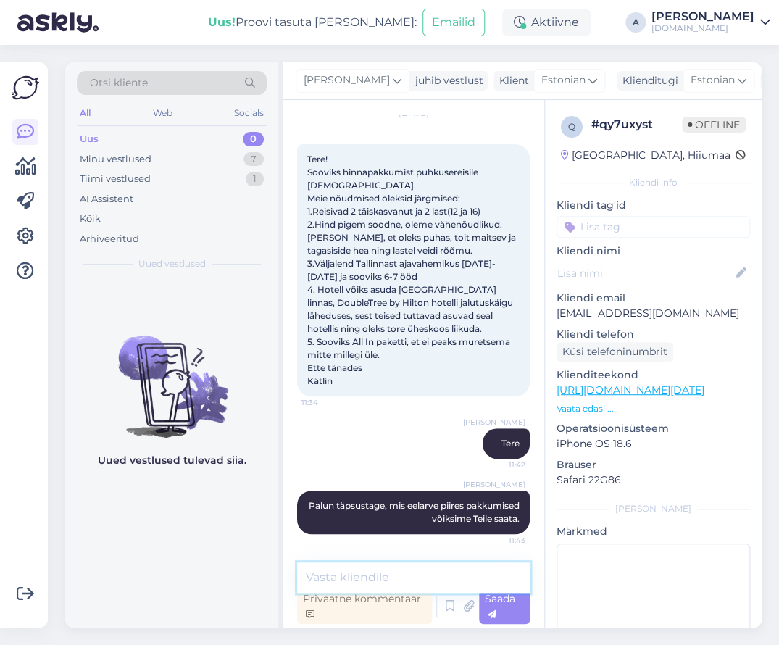
click at [478, 579] on textarea at bounding box center [413, 578] width 233 height 30
type textarea "K"
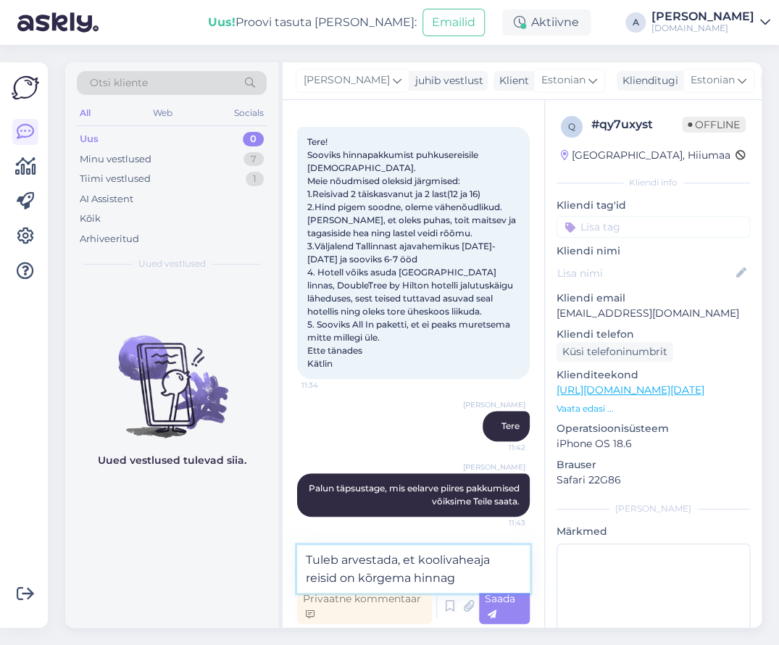
type textarea "Tuleb arvestada, et koolivaheaja reisid on kõrgema hinnaga"
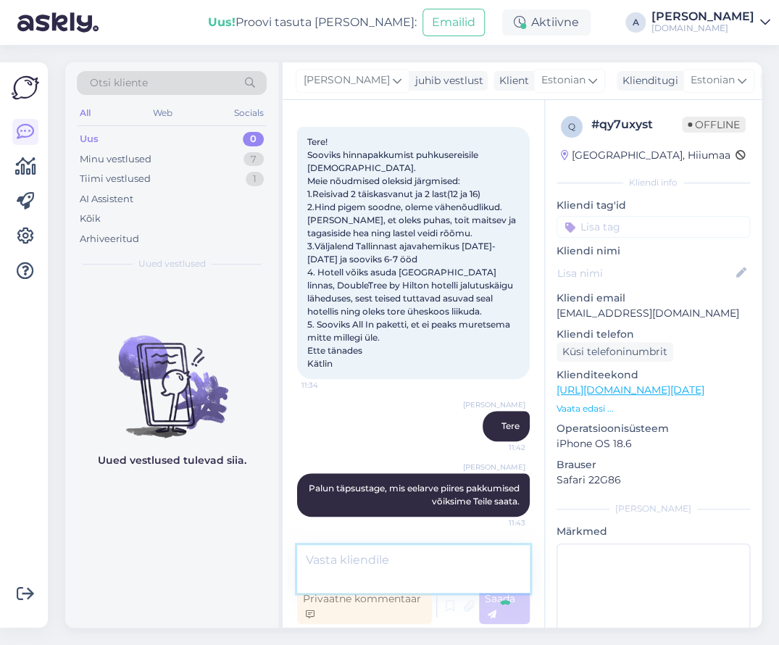
scroll to position [123, 0]
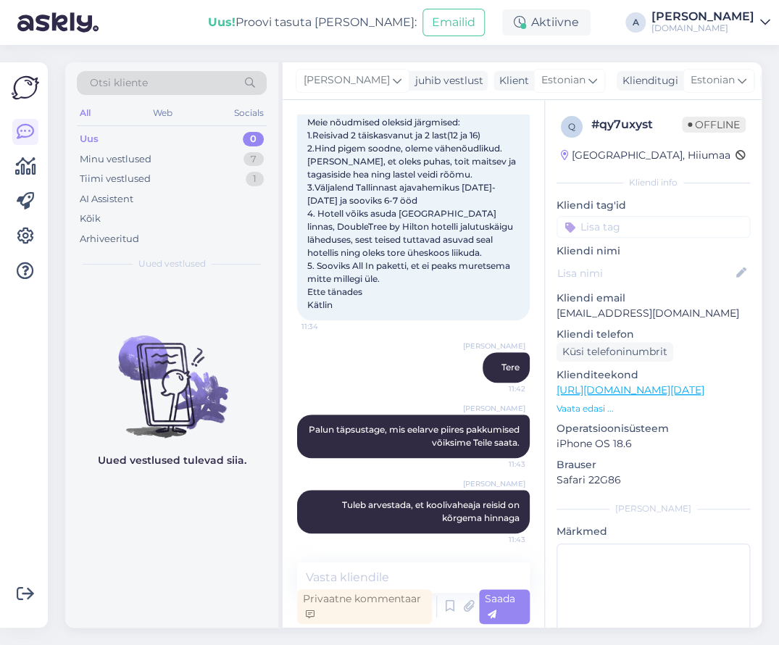
click at [645, 388] on a&filter=1&utm_source=t%C3%BCrgitop&utm_medium=t%C3%BCrgitop&utm_campaign=t%C3%BCrgitop&fbclid=IwZXh0bgNhZW0BMQABHvUA_Ycvu0QLuP_Z6zLAStySp6-d4LUEEKLRjkBjayamIQ8Wl-K78Bpv_svO_aem_yh8UHo1X27qsf_B1VsZNVA"] "[URL][DOMAIN_NAME][DATE]" at bounding box center [631, 390] width 148 height 13
drag, startPoint x: 399, startPoint y: 581, endPoint x: 404, endPoint y: 564, distance: 17.9
click at [399, 580] on textarea at bounding box center [413, 578] width 233 height 30
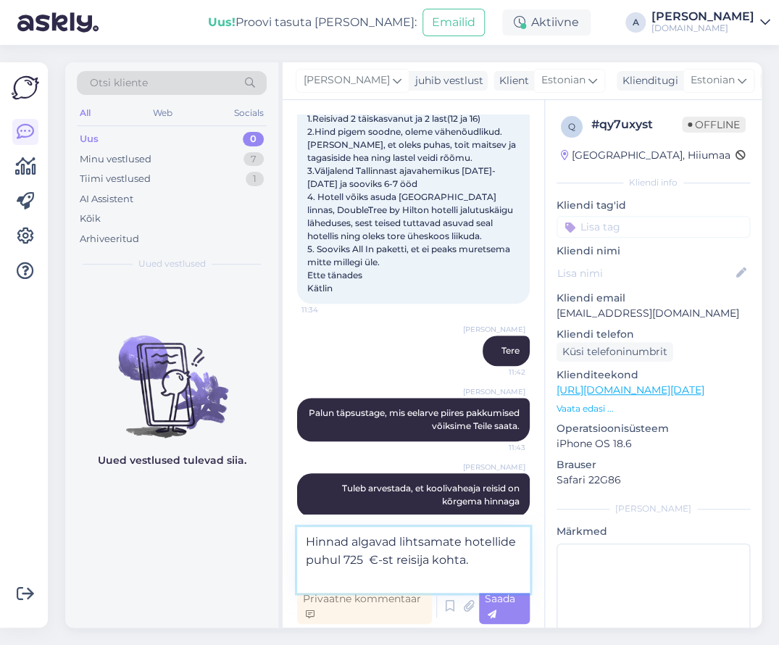
type textarea "Hinnad algavad lihtsamate hotellide puhul 725 €-st reisija kohta."
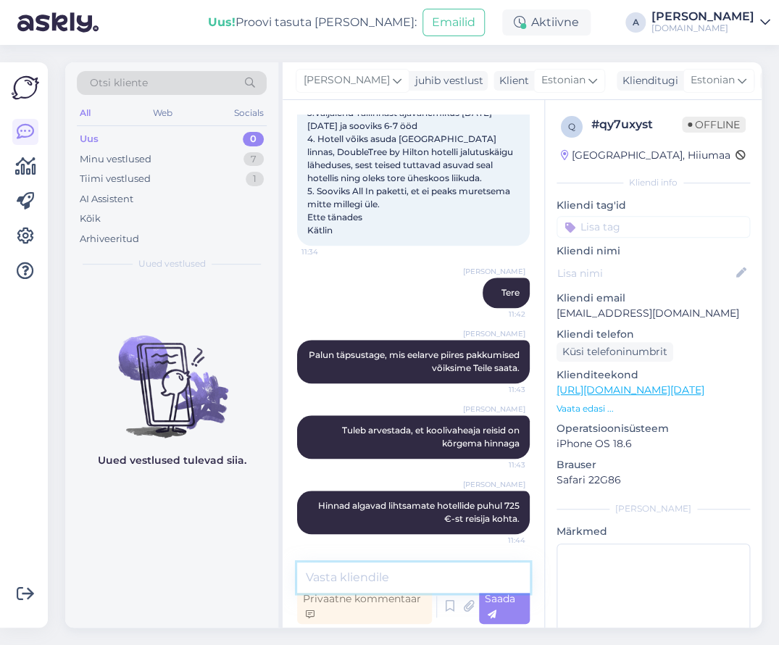
paste textarea "[URL][DOMAIN_NAME][DATE]"
type textarea "[URL][DOMAIN_NAME][DATE]"
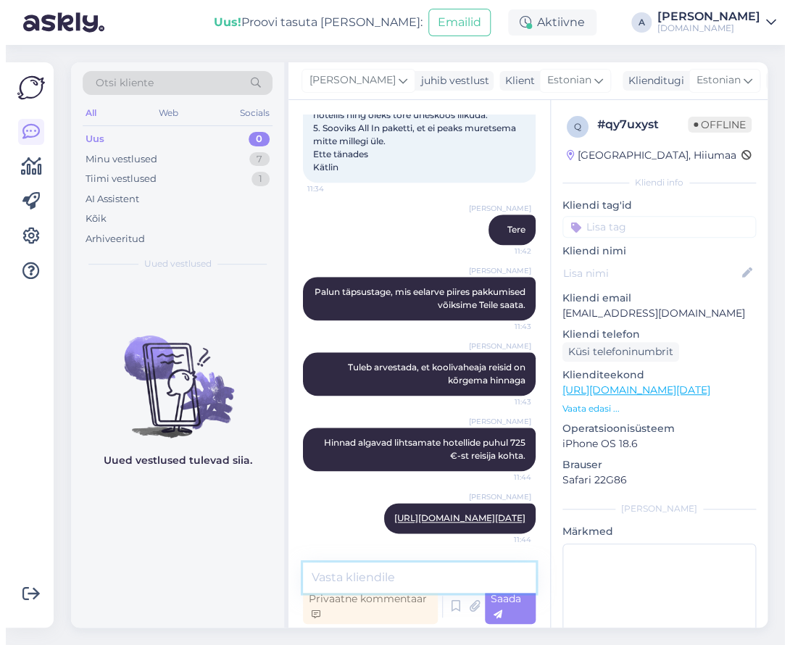
scroll to position [349, 0]
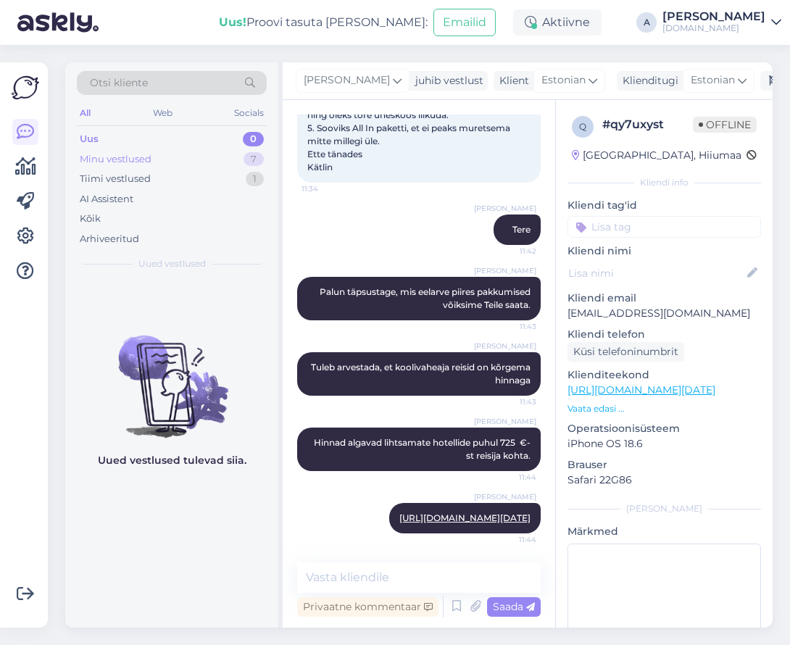
click at [183, 152] on div "Minu vestlused 7" at bounding box center [172, 159] width 190 height 20
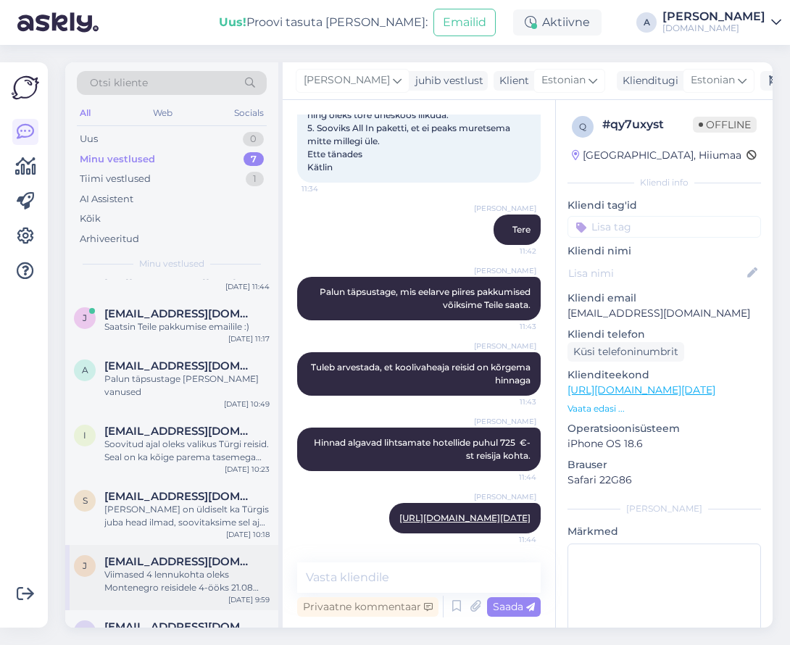
scroll to position [67, 0]
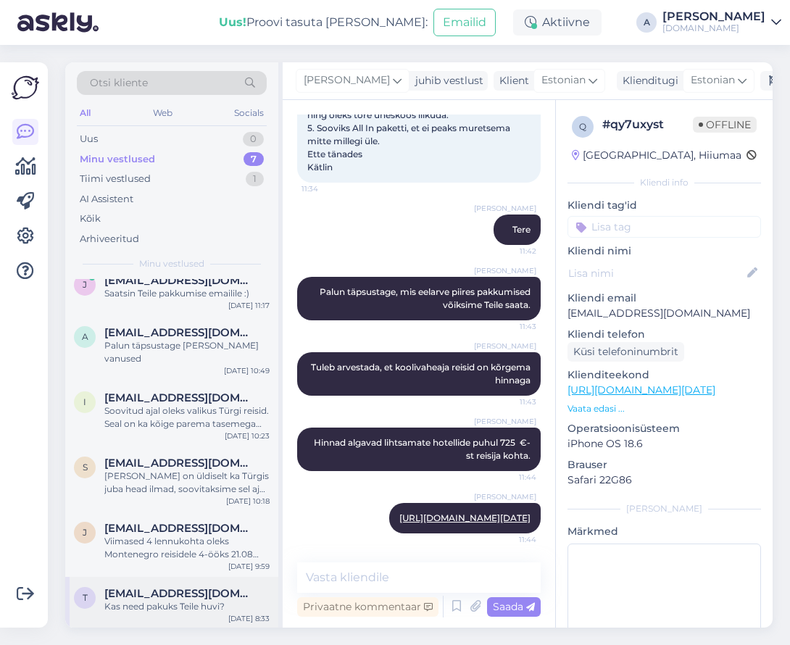
click at [199, 588] on span "[EMAIL_ADDRESS][DOMAIN_NAME]" at bounding box center [179, 593] width 151 height 13
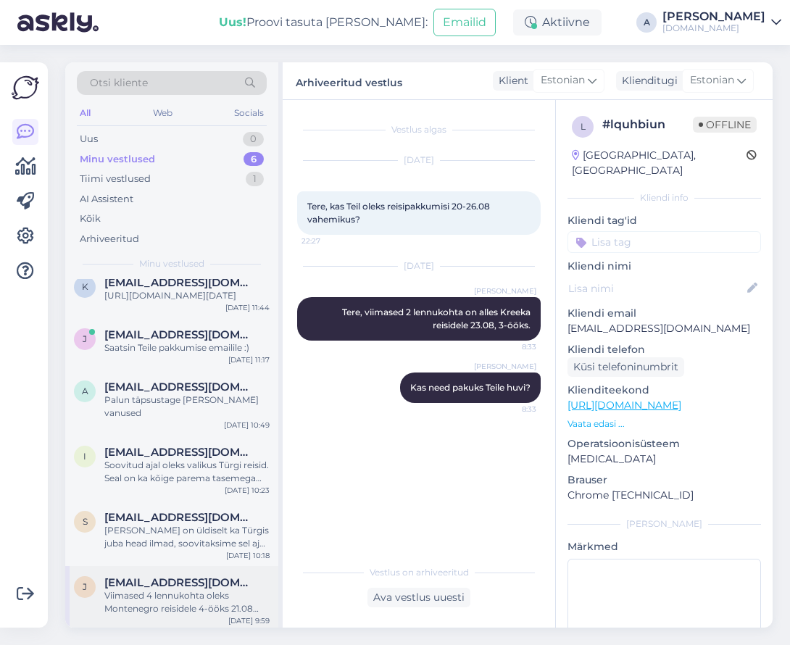
scroll to position [15, 0]
click at [165, 591] on div "Viimased 4 lennukohta oleks Montenegro reisidele 4-ööks 21.08 kuupäeval" at bounding box center [186, 600] width 165 height 26
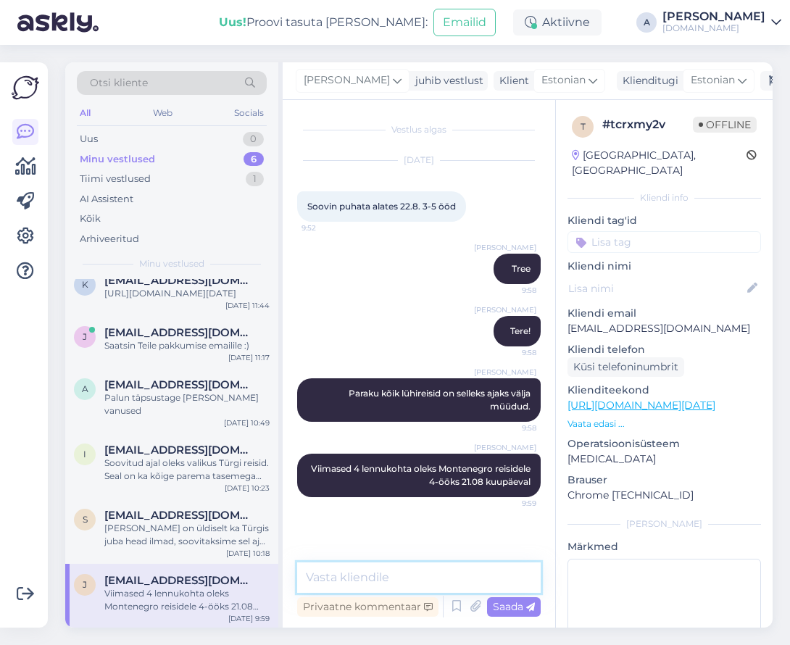
click at [452, 565] on textarea at bounding box center [419, 578] width 244 height 30
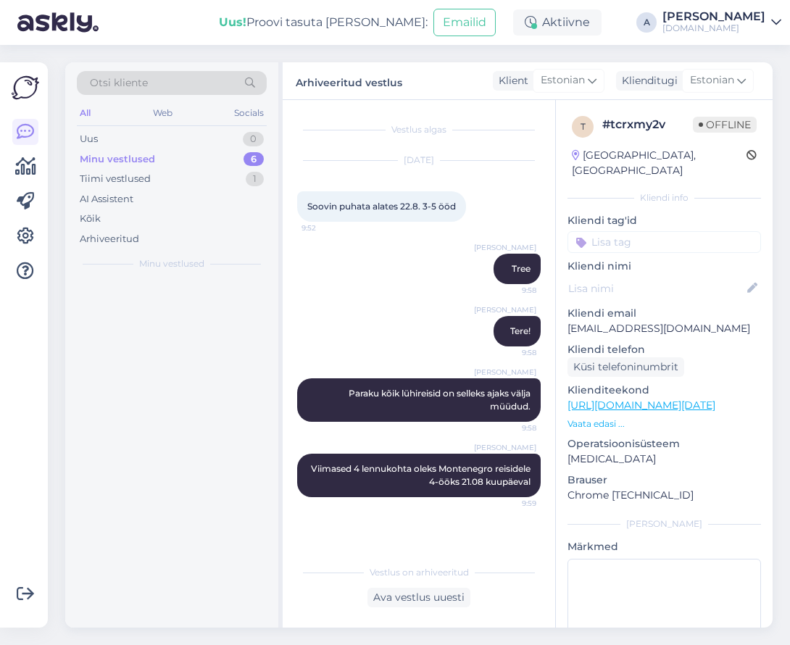
scroll to position [0, 0]
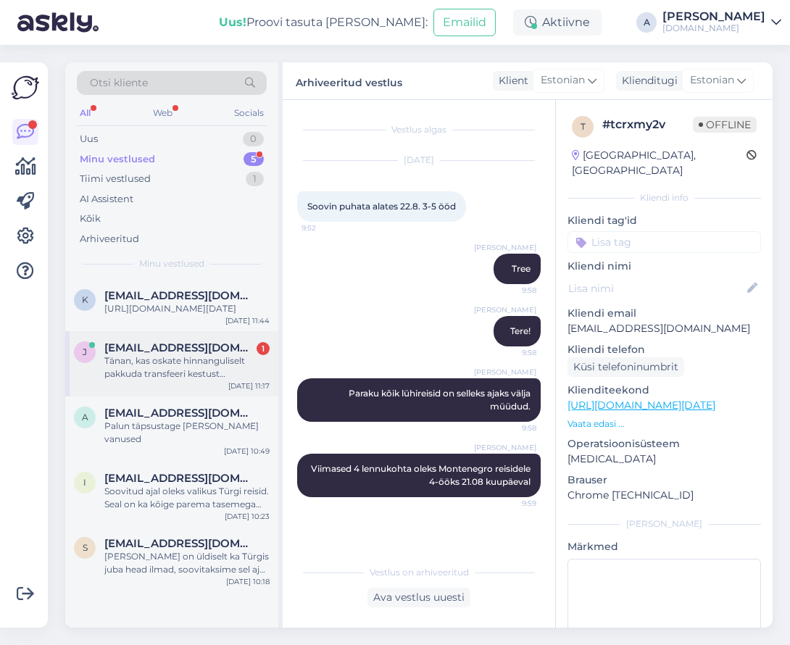
click at [237, 355] on span "[EMAIL_ADDRESS][DOMAIN_NAME]" at bounding box center [179, 347] width 151 height 13
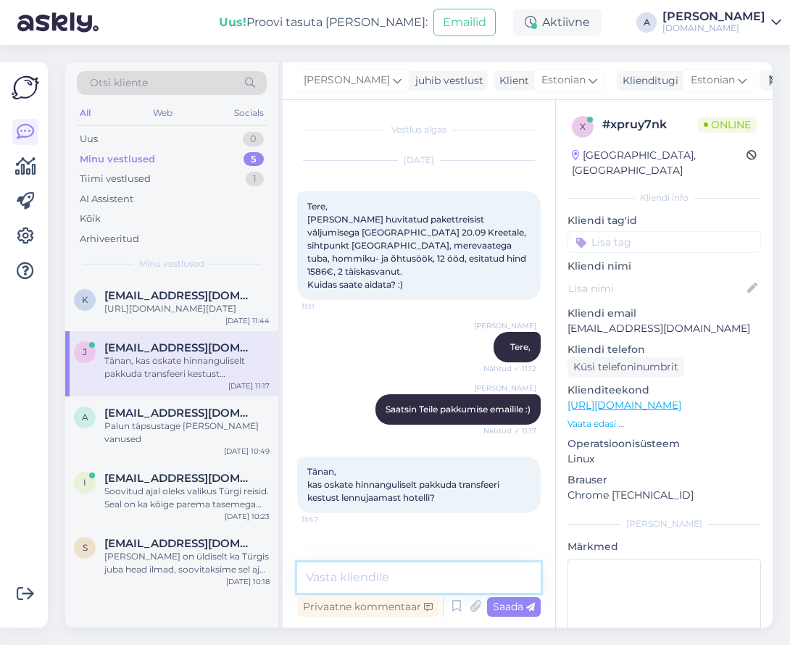
click at [369, 570] on textarea at bounding box center [419, 578] width 244 height 30
type textarea "umbes 2h."
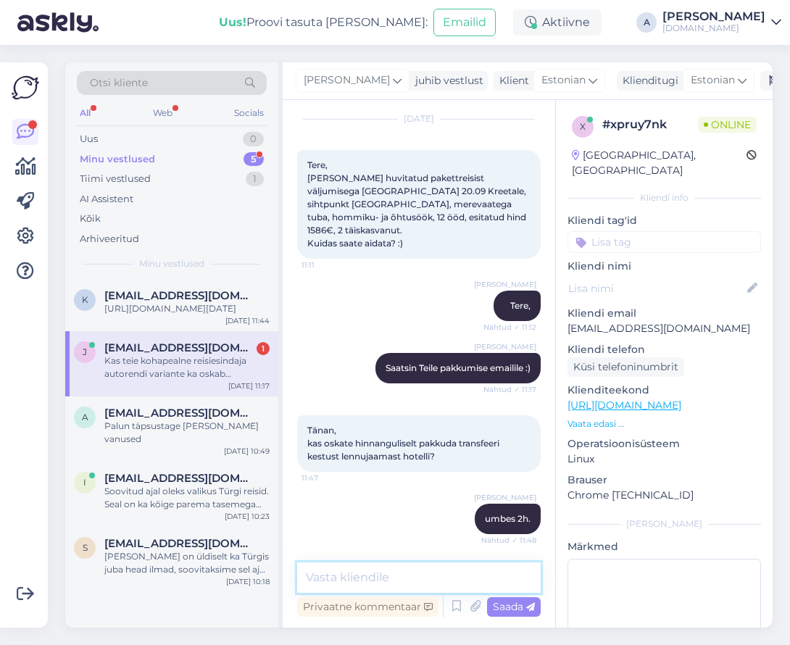
scroll to position [117, 0]
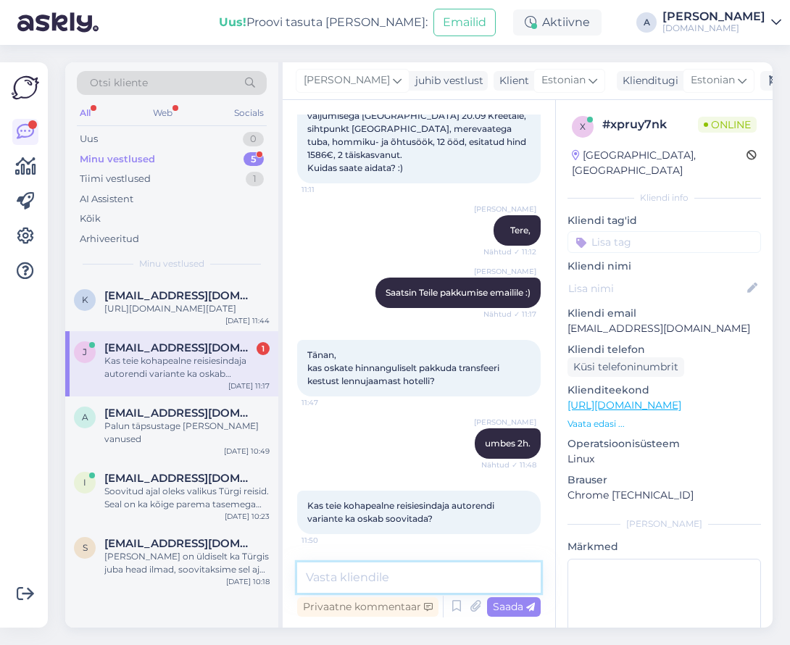
click at [436, 571] on textarea at bounding box center [419, 578] width 244 height 30
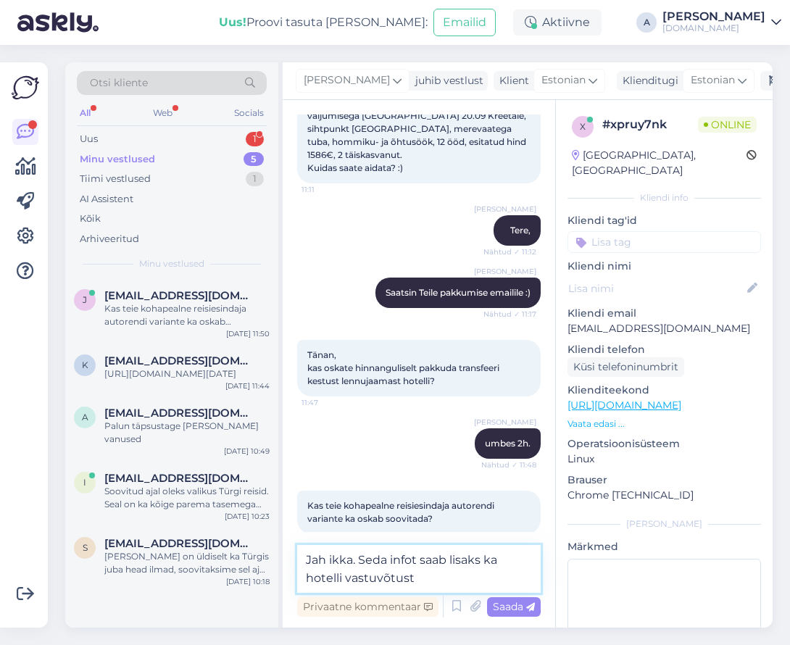
type textarea "Jah ikka. Seda infot saab lisaks ka hotelli vastuvõtust."
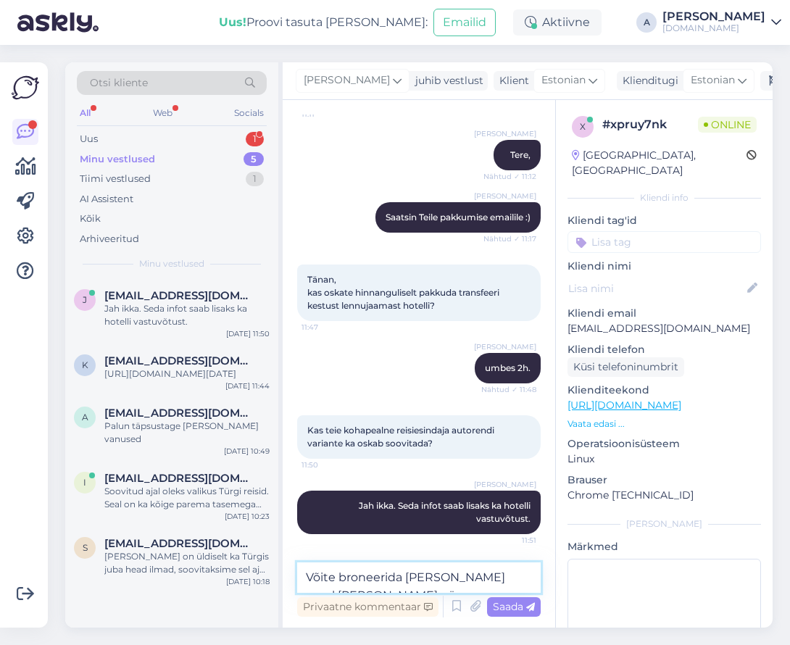
scroll to position [210, 0]
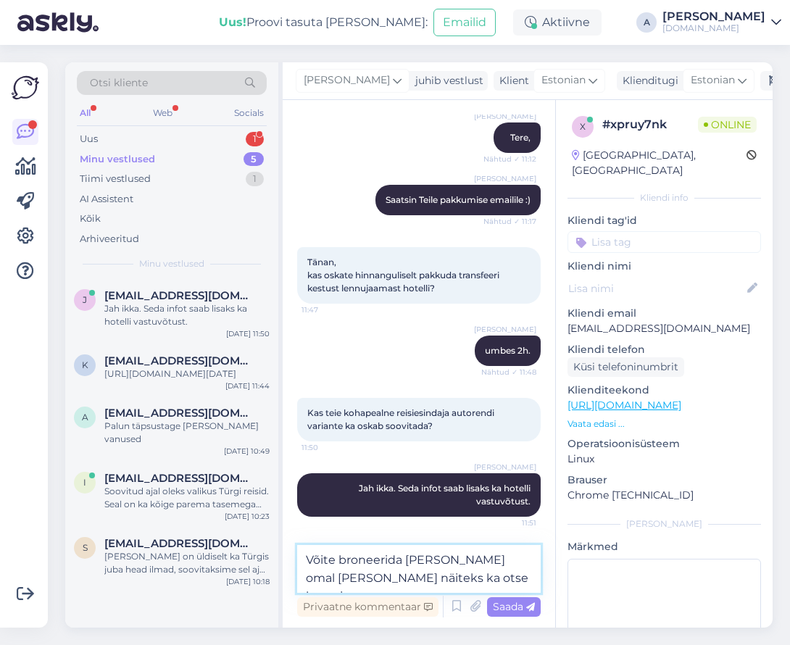
type textarea "Võite broneerida [PERSON_NAME] omal [PERSON_NAME] näiteks ka otse lennujaamast"
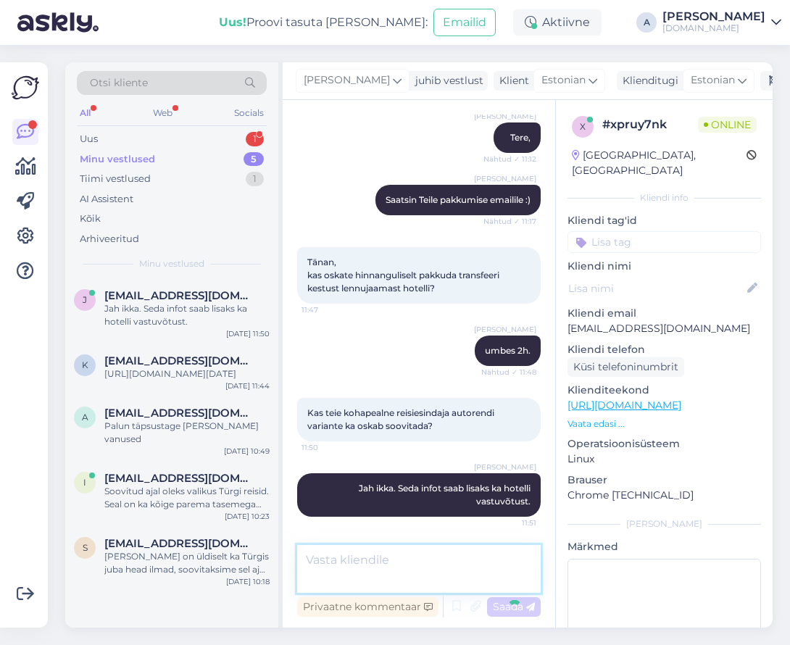
scroll to position [268, 0]
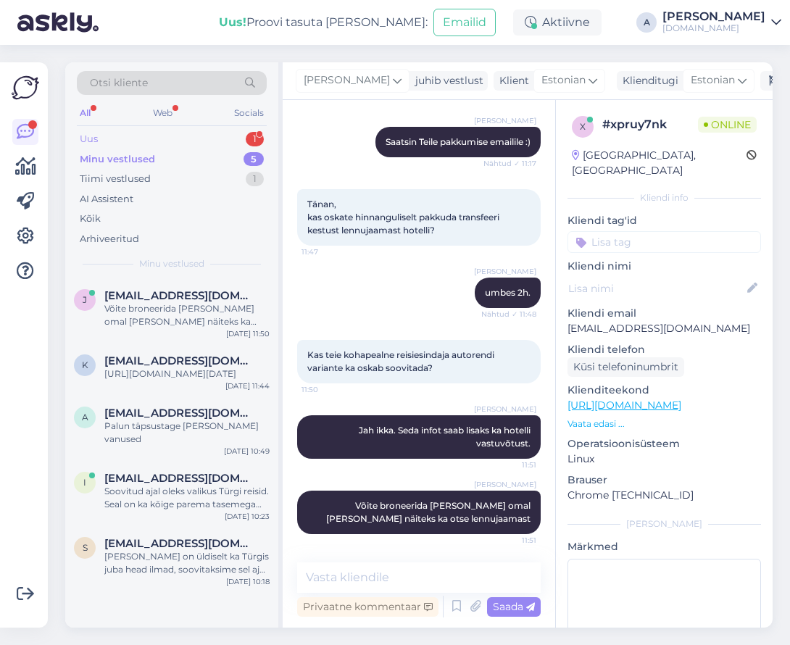
click at [171, 138] on div "Uus 1" at bounding box center [172, 139] width 190 height 20
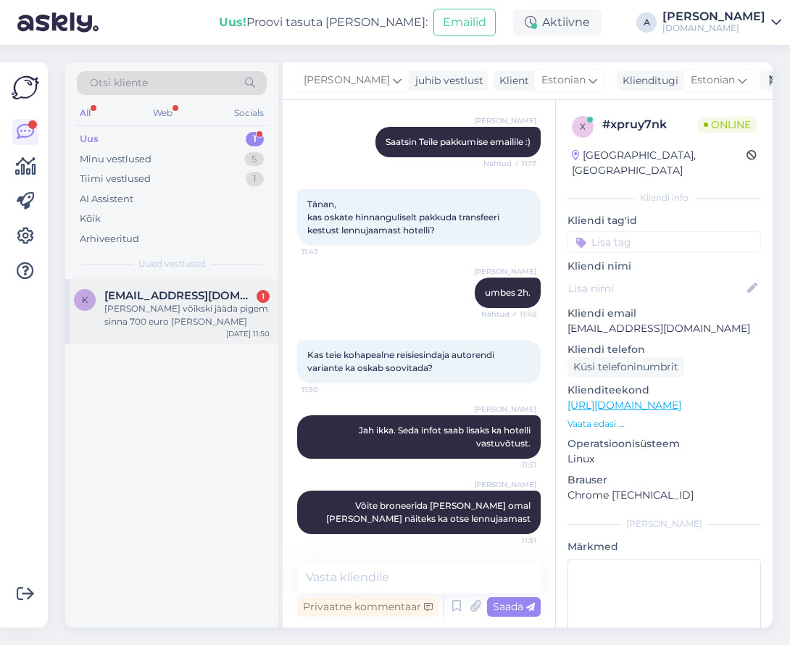
click at [178, 297] on span "[EMAIL_ADDRESS][DOMAIN_NAME]" at bounding box center [179, 295] width 151 height 13
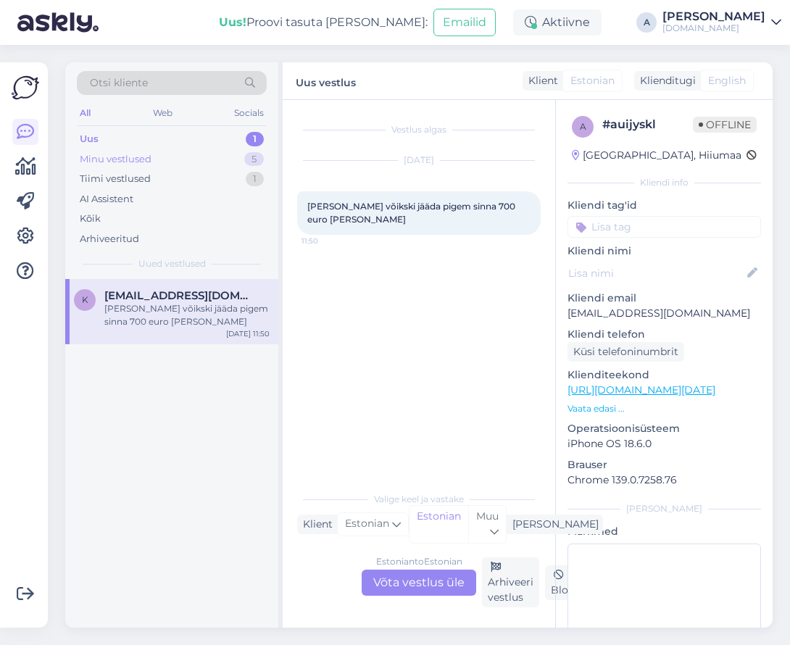
click at [253, 152] on div "5" at bounding box center [254, 159] width 20 height 15
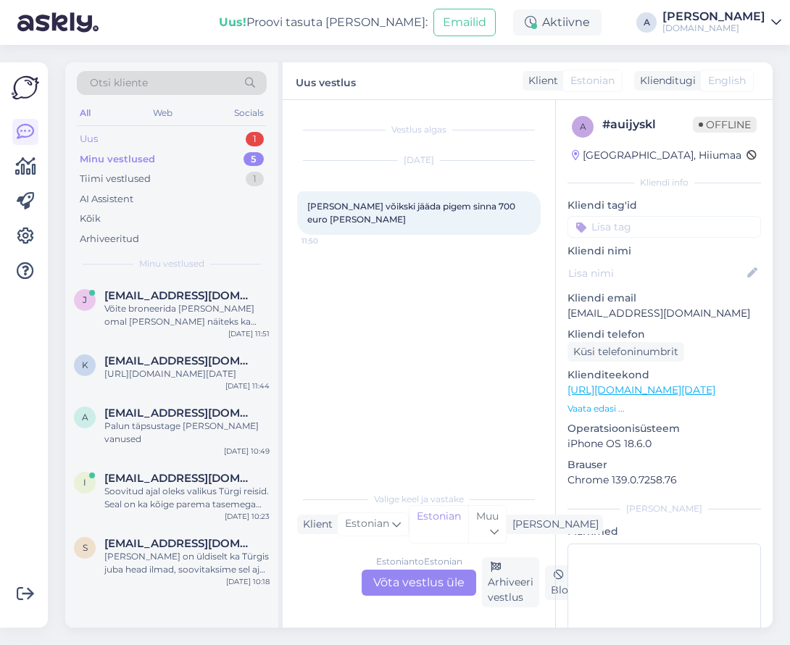
click at [186, 135] on div "Uus 1" at bounding box center [172, 139] width 190 height 20
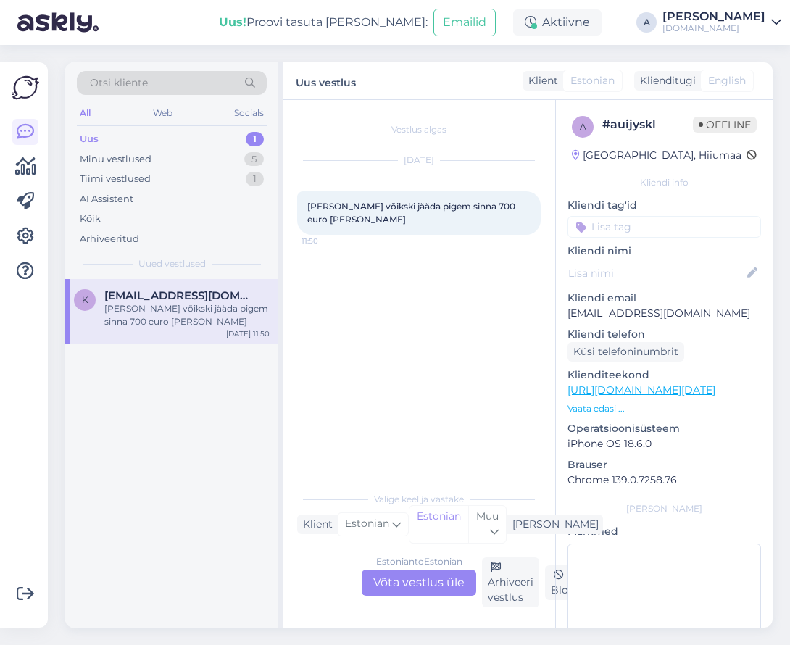
click at [199, 309] on div "[PERSON_NAME] võikski jääda pigem sinna 700 euro [PERSON_NAME]" at bounding box center [186, 315] width 165 height 26
click at [442, 587] on div "Estonian to Estonian Võta vestlus üle" at bounding box center [419, 583] width 115 height 26
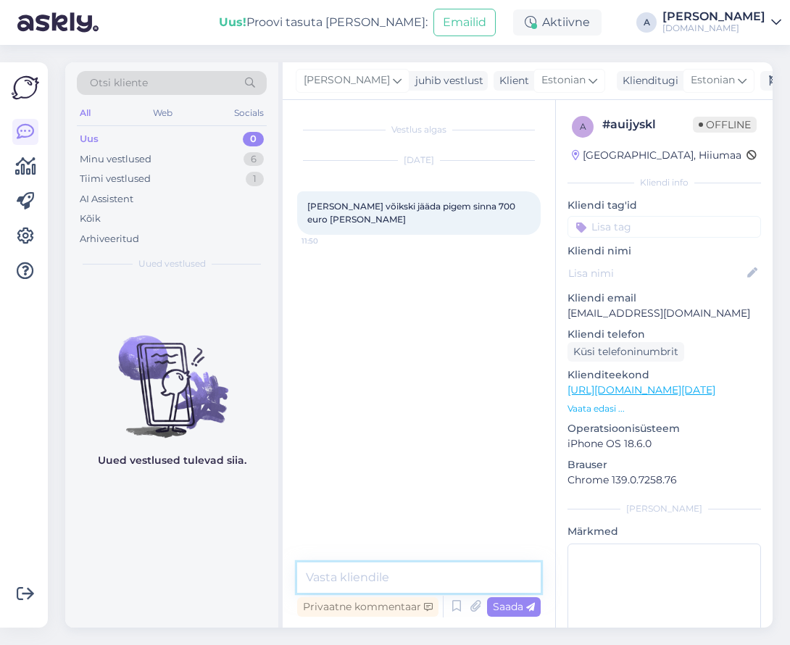
click at [442, 587] on textarea at bounding box center [419, 578] width 244 height 30
type textarea "Hinnad algavad 725 €st."
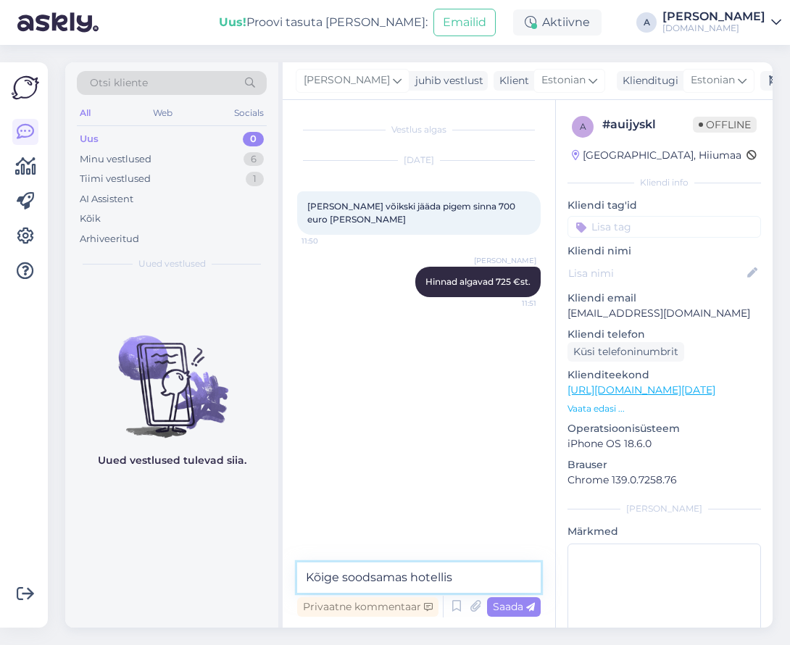
type textarea "Kõige soodsamas hotellis."
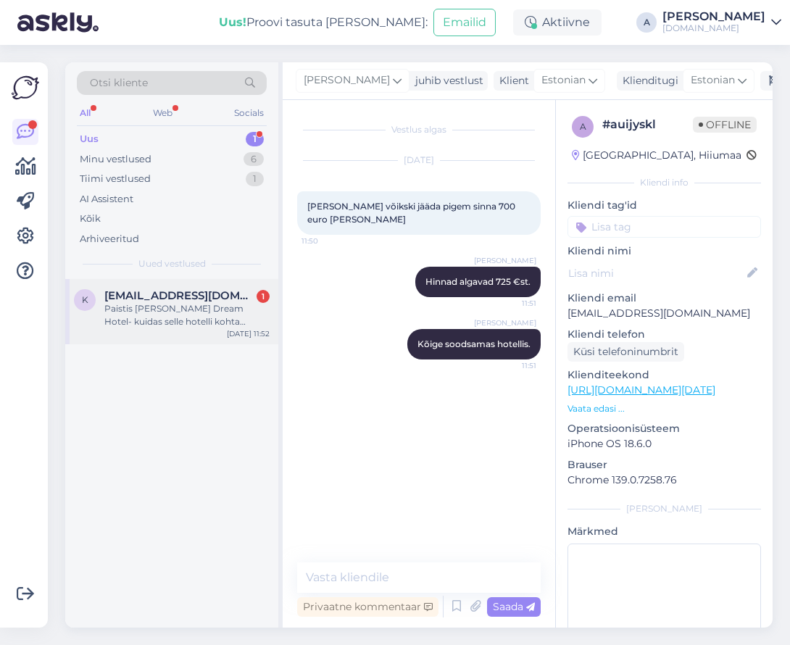
click at [236, 305] on div "Paistis [PERSON_NAME] Dream Hotel- kuidas selle hotelli kohta tagasiside on?" at bounding box center [186, 315] width 165 height 26
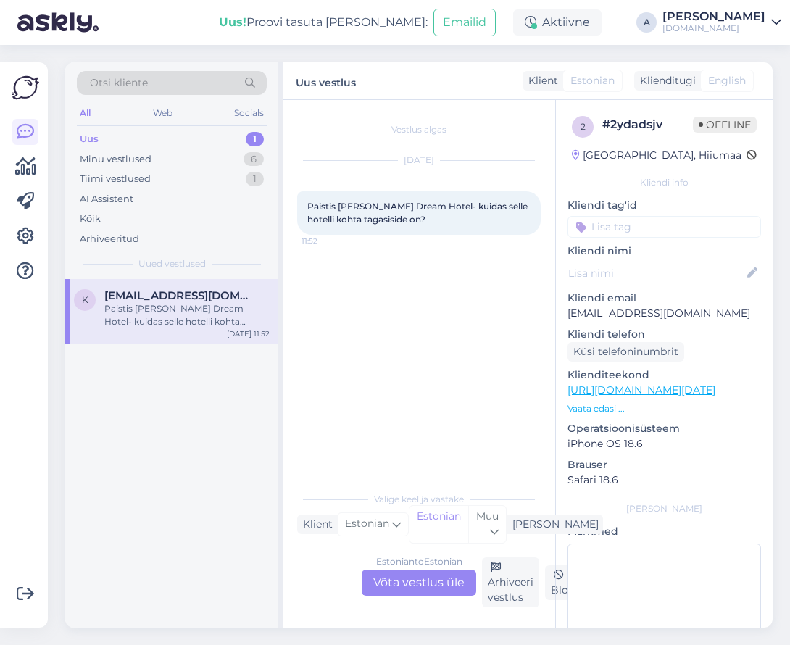
click at [407, 584] on div "Estonian to Estonian Võta vestlus üle" at bounding box center [419, 583] width 115 height 26
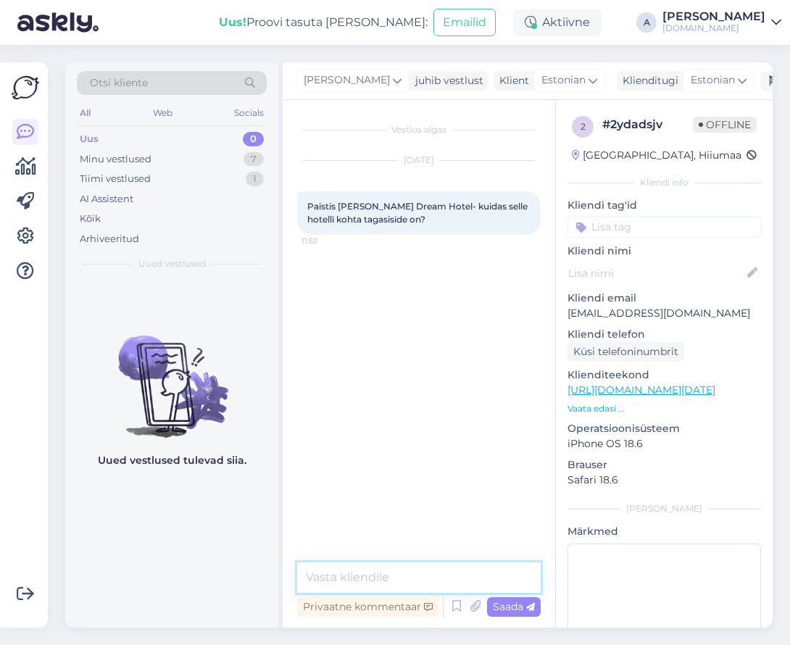
click at [392, 577] on textarea at bounding box center [419, 578] width 244 height 30
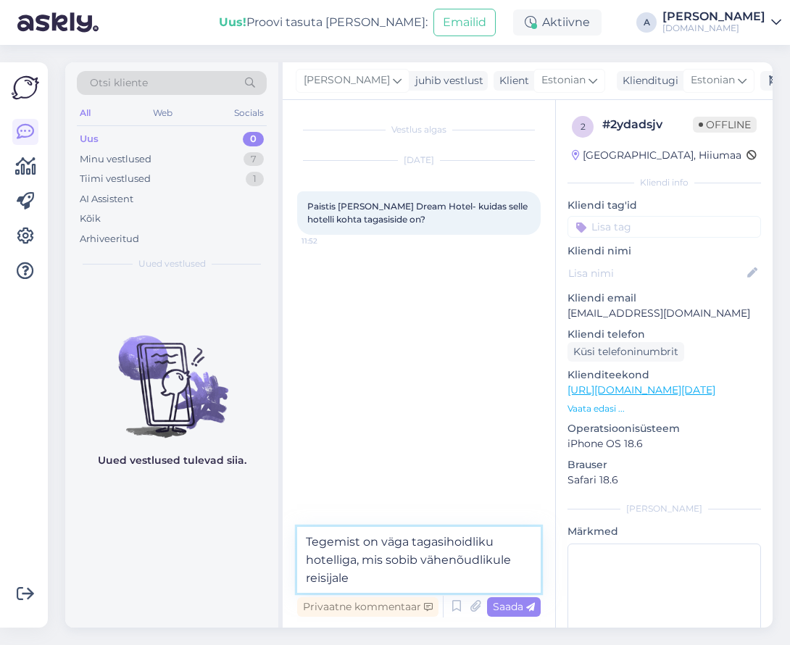
type textarea "Tegemist on väga tagasihoidliku hotelliga, mis sobib vähenõudlikule reisijale."
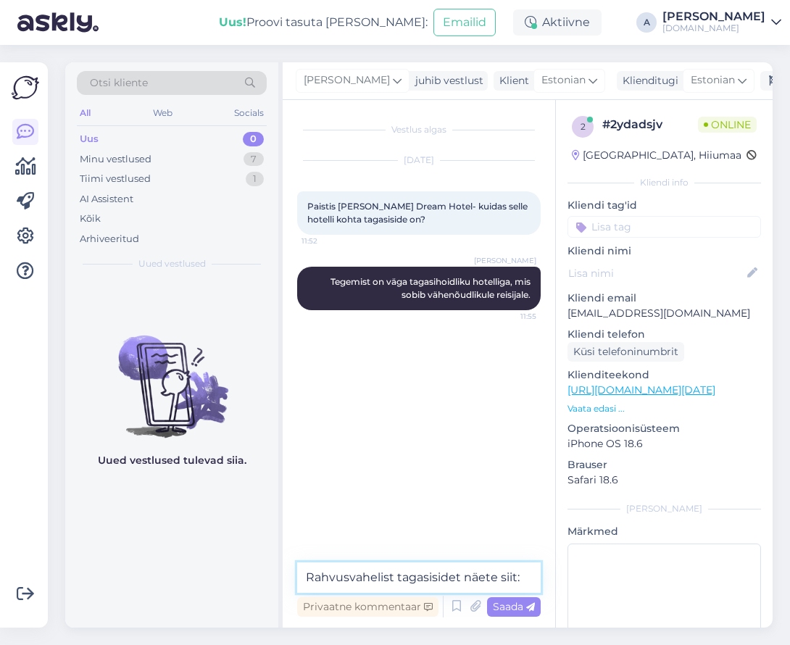
paste textarea "[URL][DOMAIN_NAME]"
type textarea "Rahvusvahelist tagasisidet näete siit: [URL][DOMAIN_NAME]"
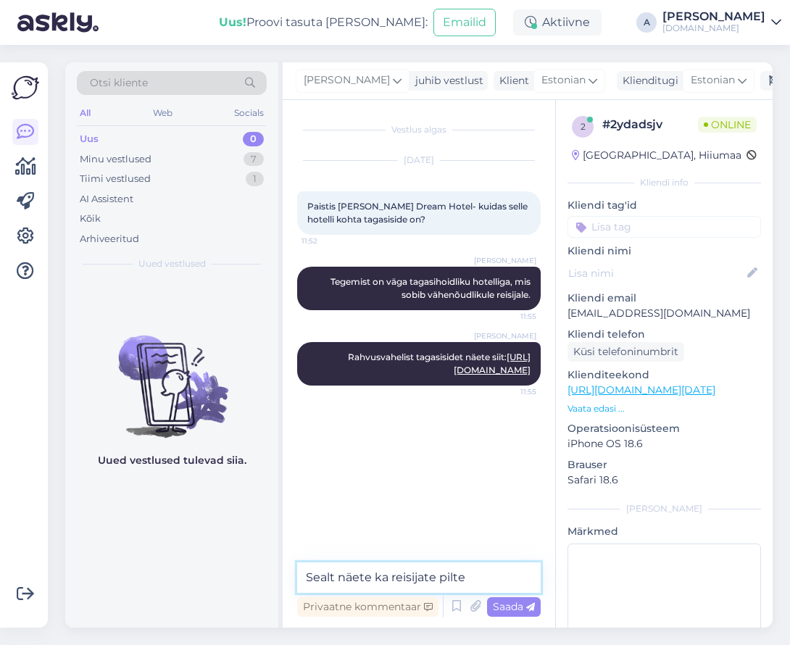
type textarea "Sealt näete ka reisijate pilte."
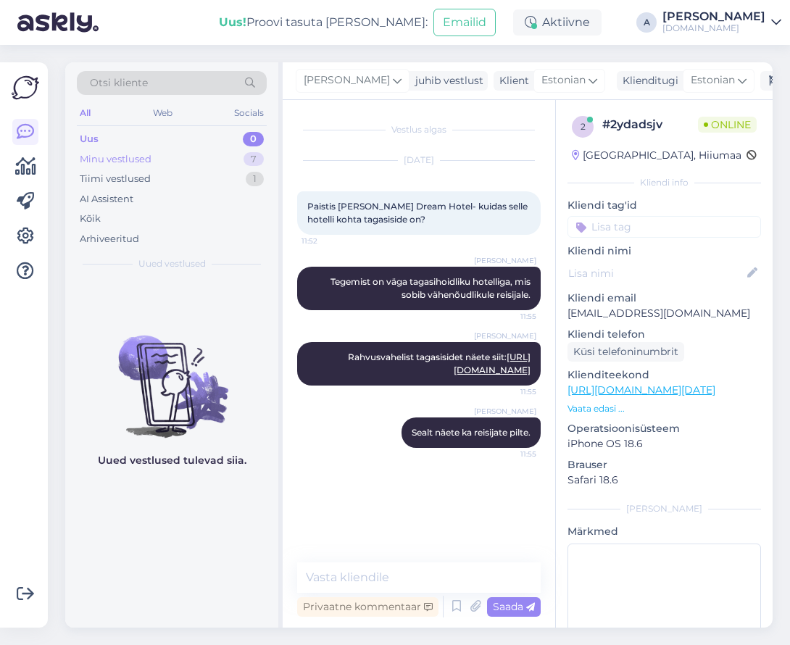
click at [209, 152] on div "Minu vestlused 7" at bounding box center [172, 159] width 190 height 20
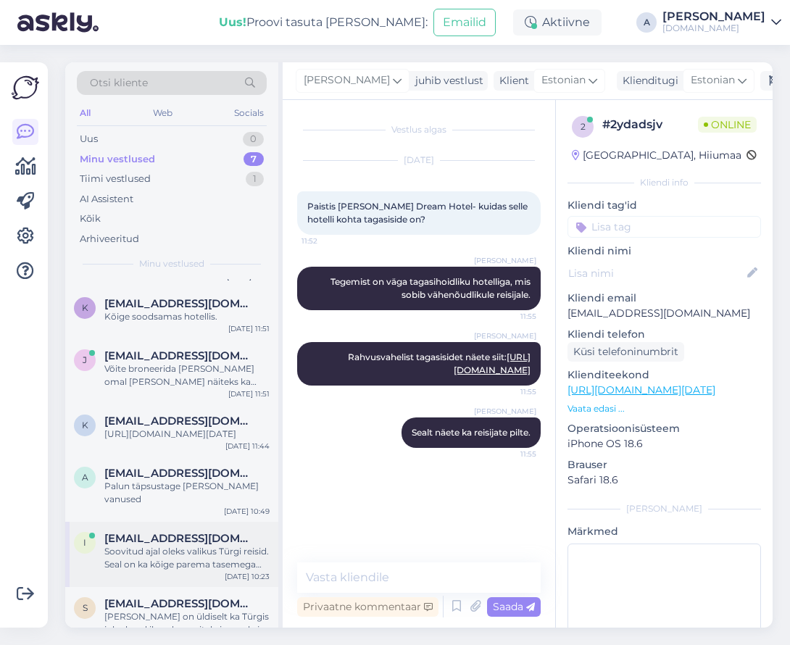
scroll to position [67, 0]
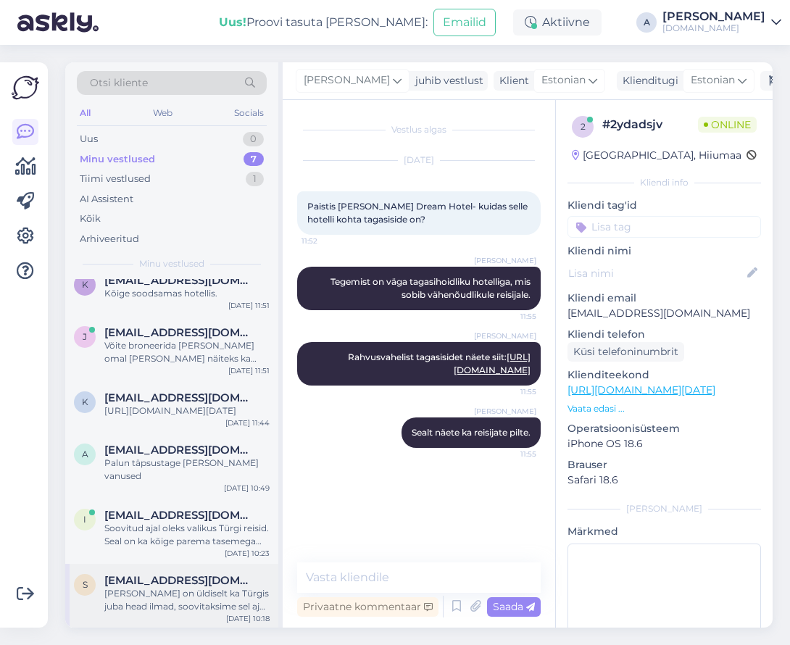
click at [168, 582] on span "[EMAIL_ADDRESS][DOMAIN_NAME]" at bounding box center [179, 580] width 151 height 13
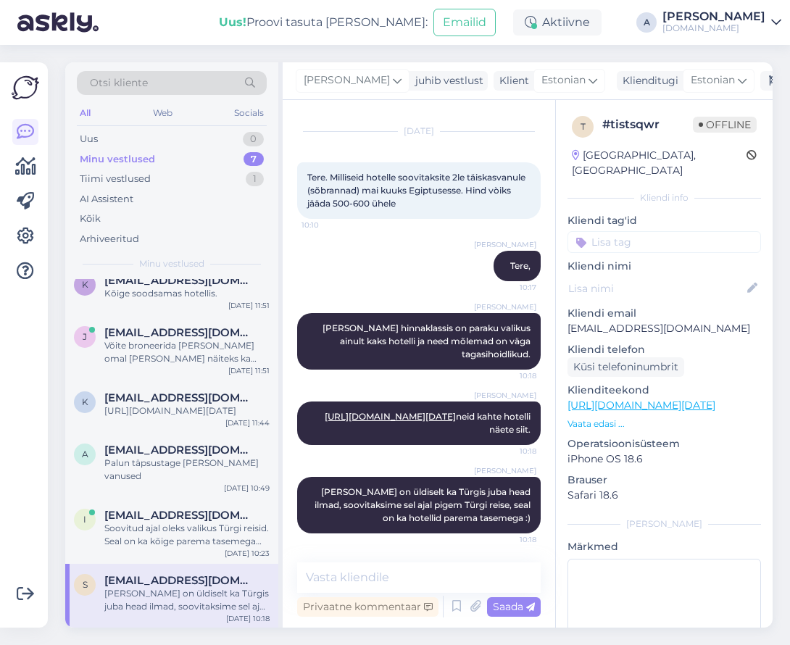
scroll to position [52, 0]
drag, startPoint x: 421, startPoint y: 555, endPoint x: 421, endPoint y: 569, distance: 14.5
click at [421, 569] on div "Vestlus algas [DATE] Tere. Milliseid hotelle soovitaksite 2le täiskasvanule (sõ…" at bounding box center [419, 364] width 273 height 528
click at [421, 569] on textarea at bounding box center [419, 578] width 244 height 30
type textarea "K"
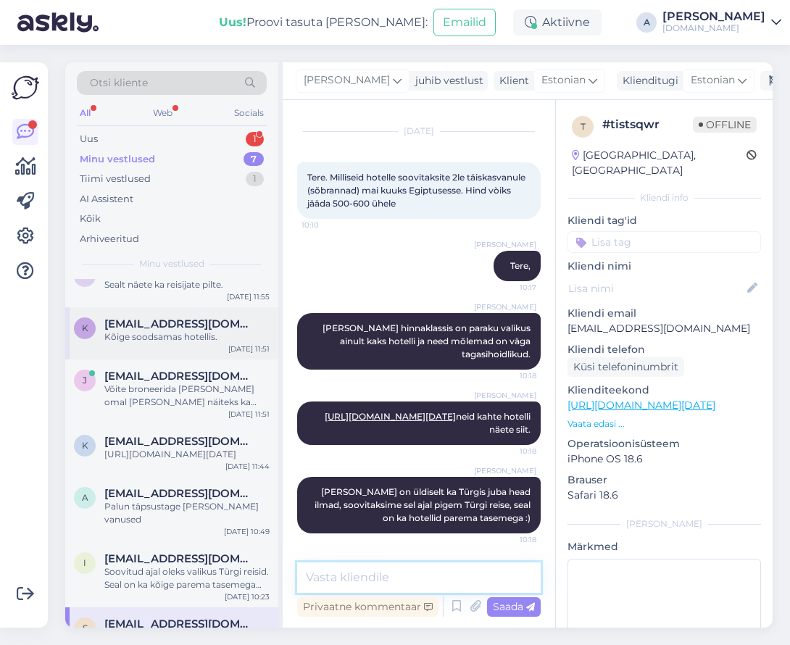
scroll to position [0, 0]
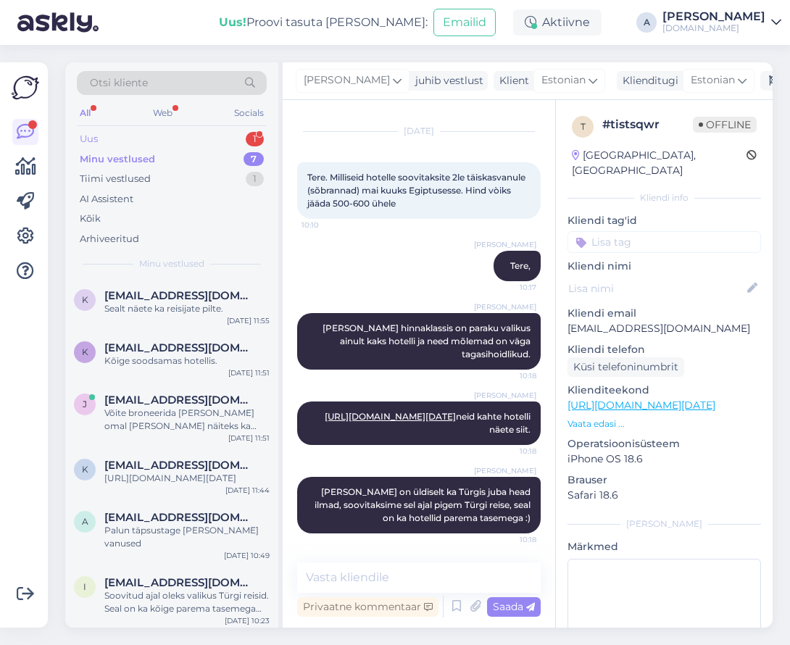
click at [230, 134] on div "Uus 1" at bounding box center [172, 139] width 190 height 20
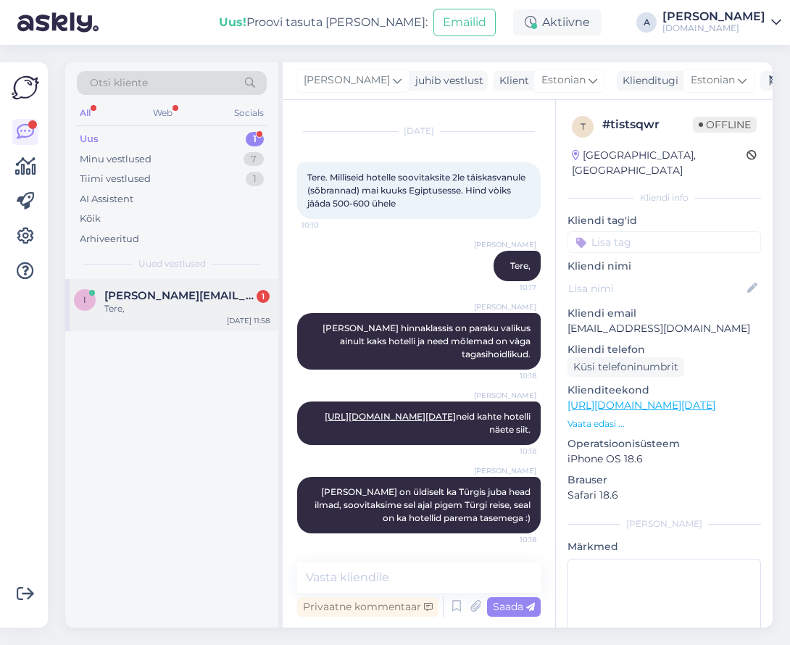
click at [203, 288] on div "i [PERSON_NAME][EMAIL_ADDRESS][DOMAIN_NAME] 1 Tere, [DATE] 11:58" at bounding box center [171, 305] width 213 height 52
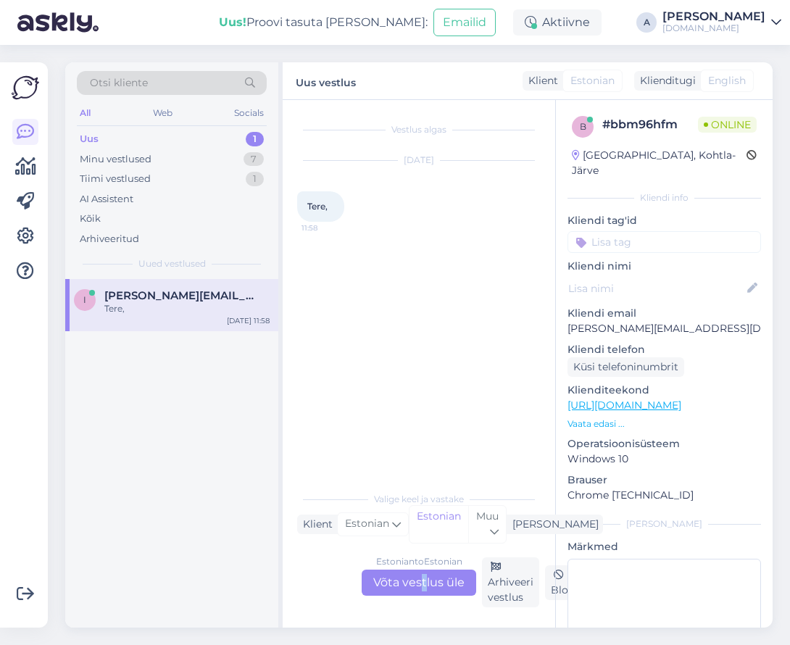
click at [424, 579] on div "Estonian to Estonian Võta vestlus üle" at bounding box center [419, 583] width 115 height 26
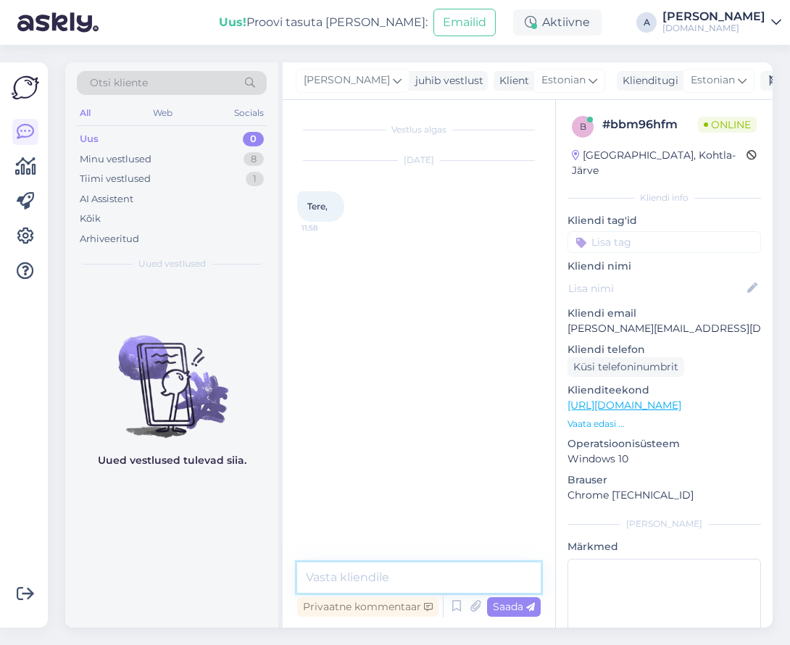
click at [387, 579] on textarea at bounding box center [419, 578] width 244 height 30
type textarea "Tere"
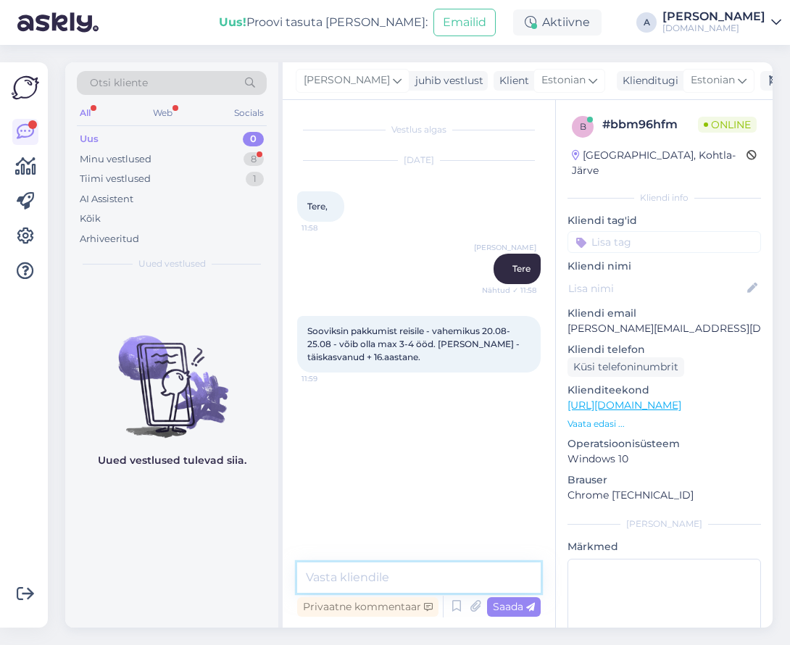
click at [434, 565] on textarea at bounding box center [419, 578] width 244 height 30
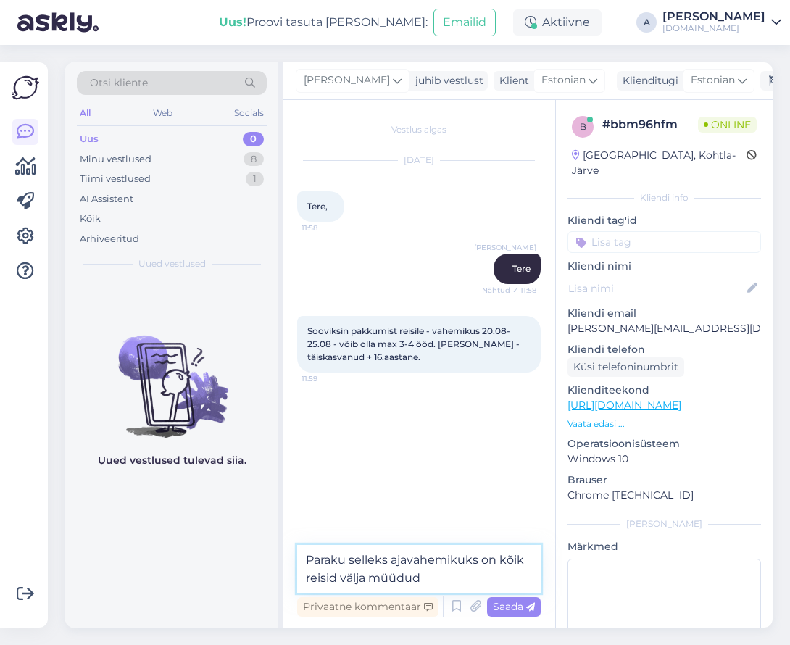
type textarea "Paraku selleks ajavahemikuks on kõik reisid välja müüdud."
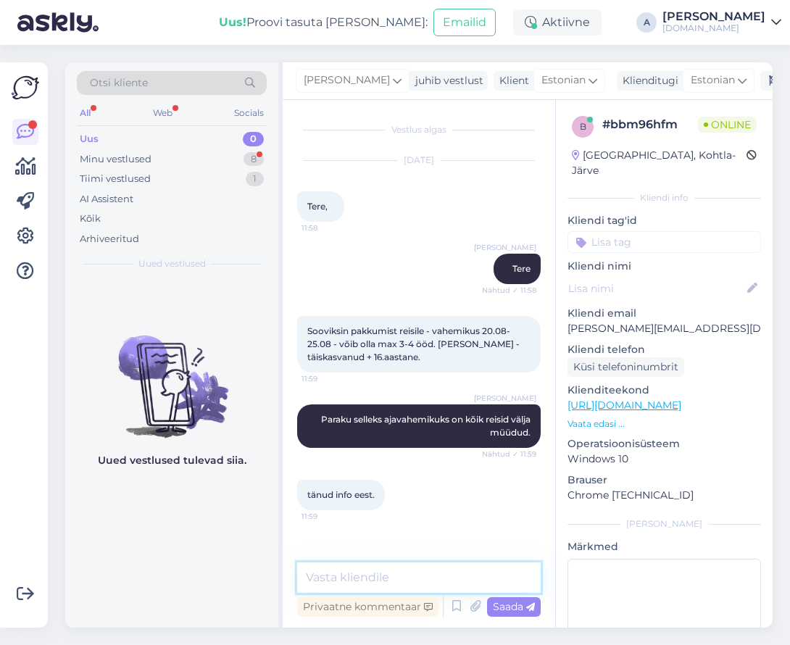
scroll to position [38, 0]
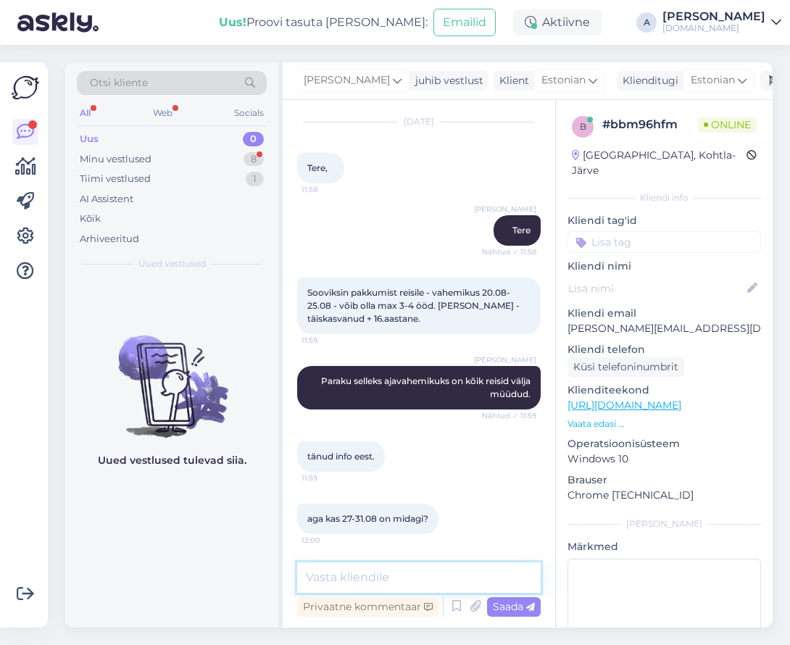
click at [473, 569] on textarea at bounding box center [419, 578] width 244 height 30
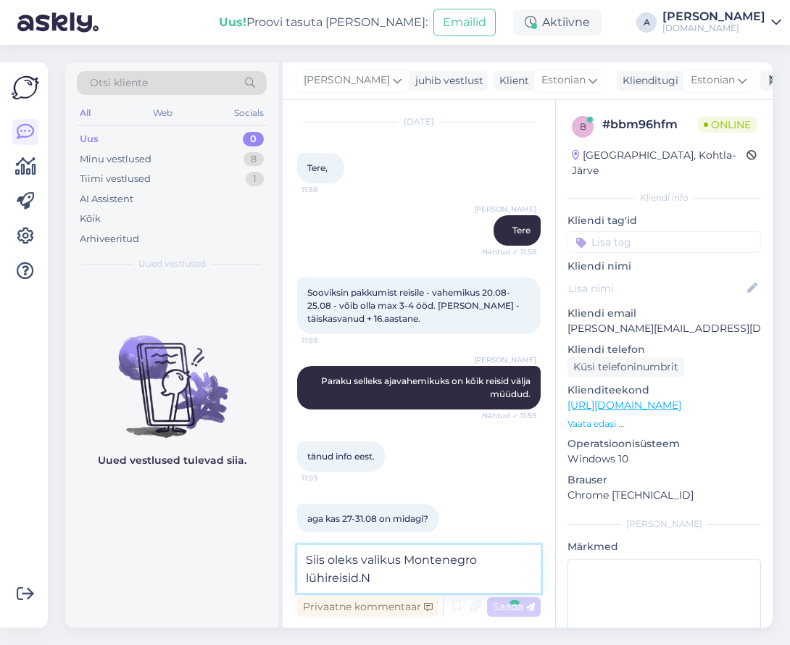
type textarea "Siis oleks valikus Montenegro [DOMAIN_NAME]"
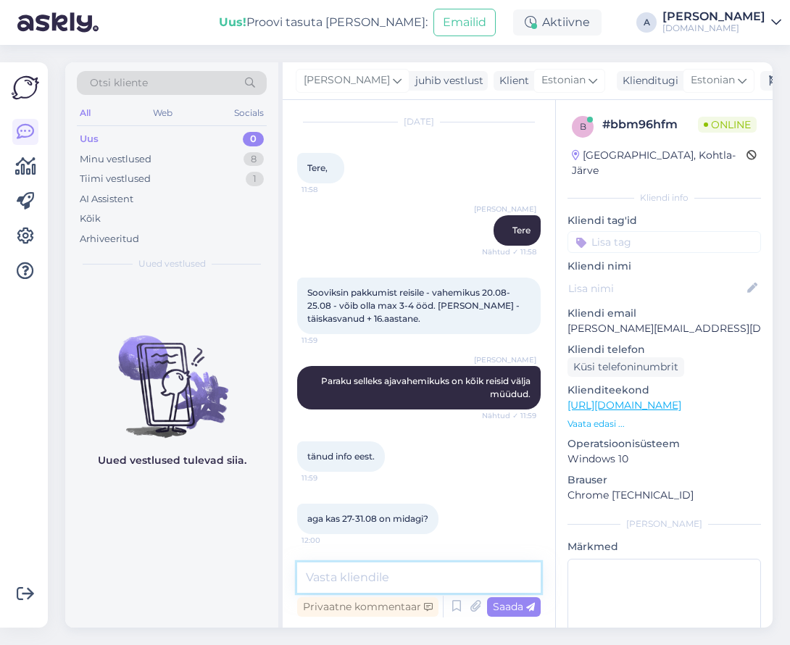
scroll to position [102, 0]
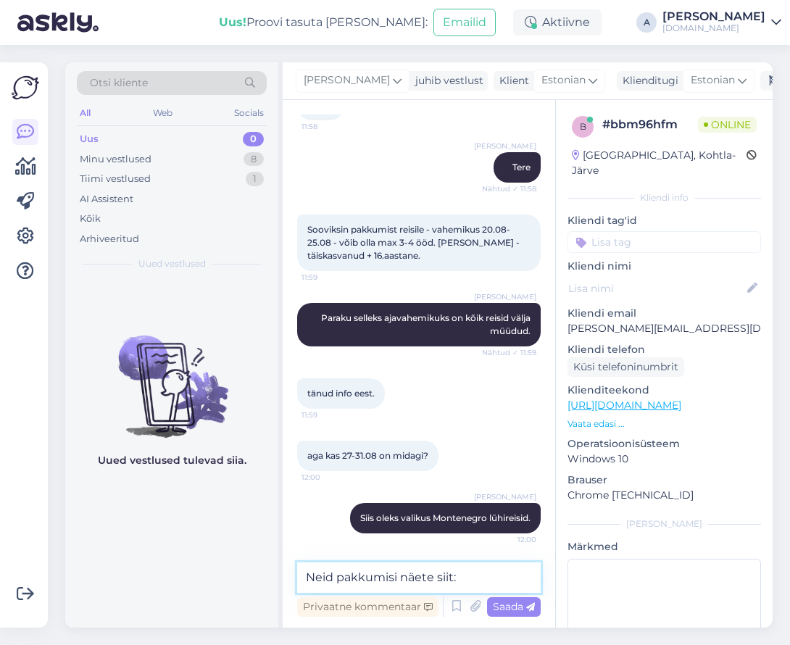
paste textarea "[URL][DOMAIN_NAME][DATE]"
type textarea "Neid pakkumisi näete siit: [URL][DOMAIN_NAME][DATE]"
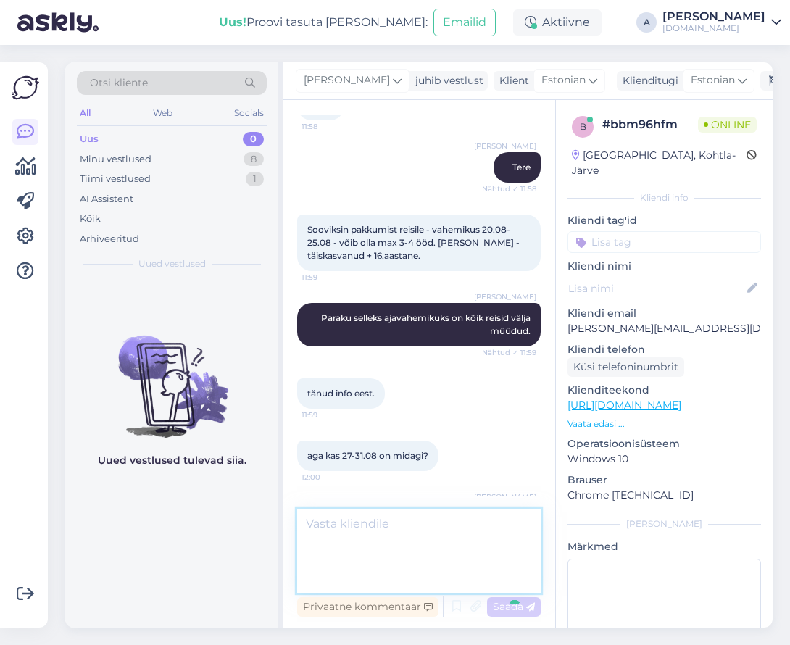
scroll to position [201, 0]
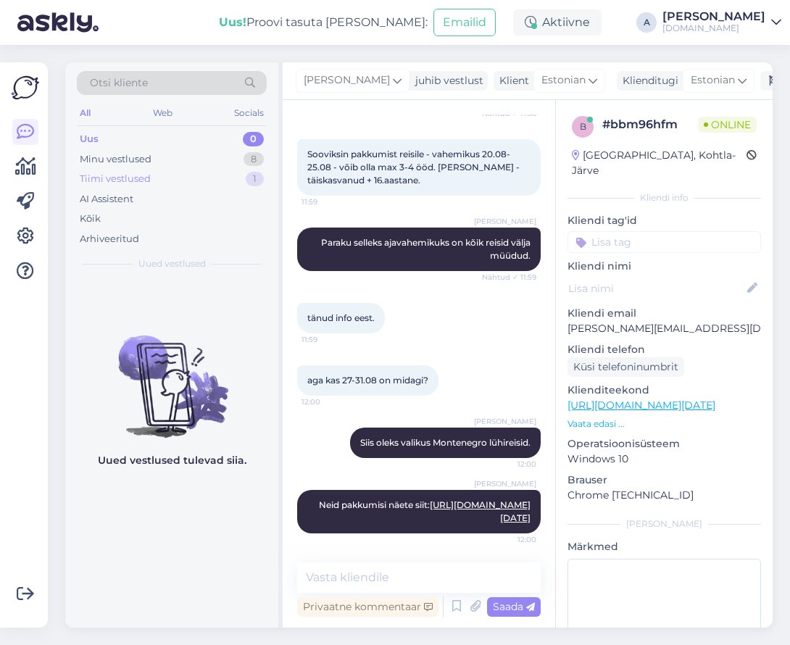
click at [188, 170] on div "Tiimi vestlused 1" at bounding box center [172, 179] width 190 height 20
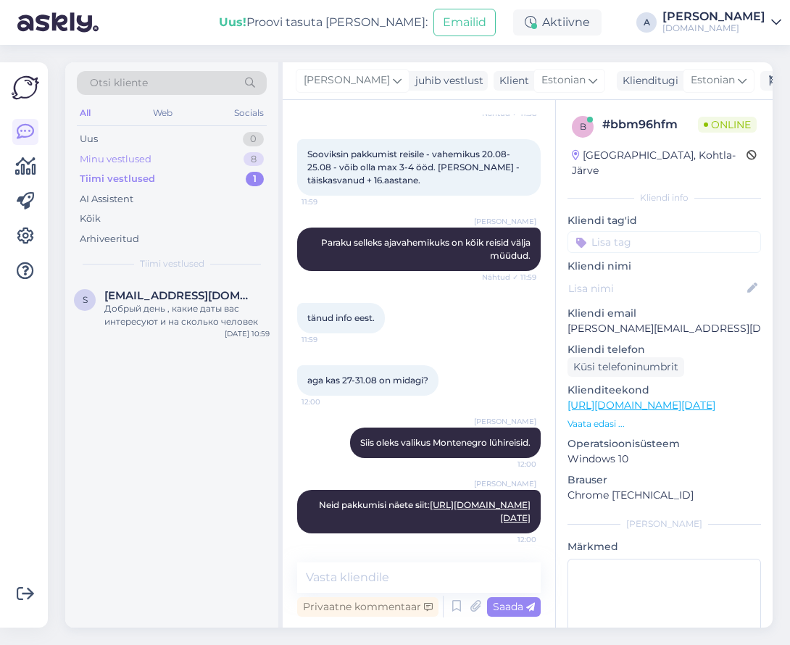
click at [186, 157] on div "Minu vestlused 8" at bounding box center [172, 159] width 190 height 20
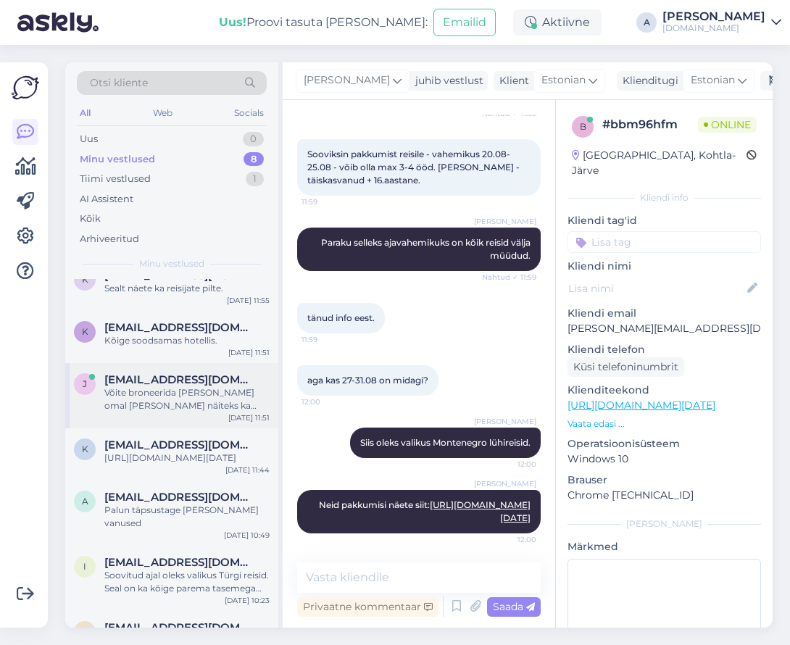
scroll to position [133, 0]
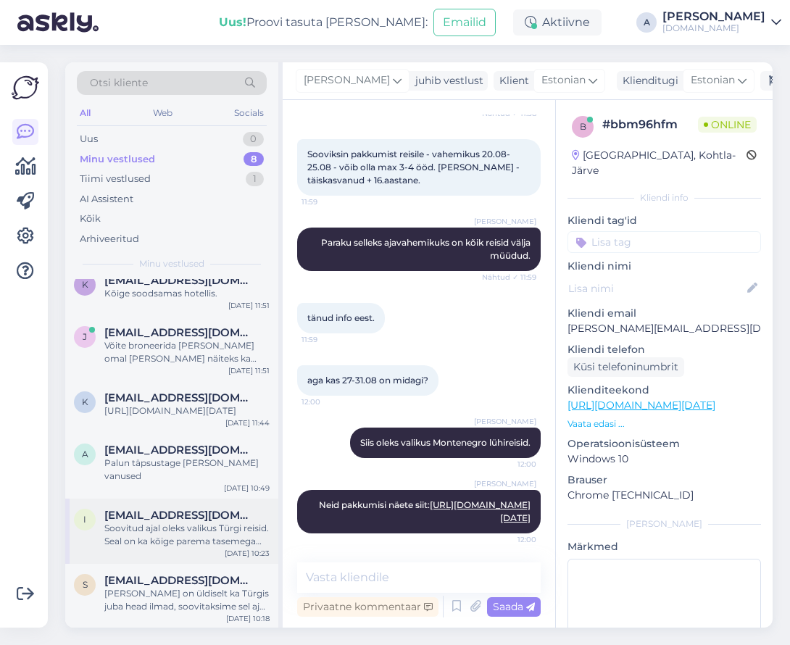
click at [202, 549] on div "i [EMAIL_ADDRESS][DOMAIN_NAME] Soovitud ajal oleks valikus [PERSON_NAME]. Seal …" at bounding box center [171, 531] width 213 height 65
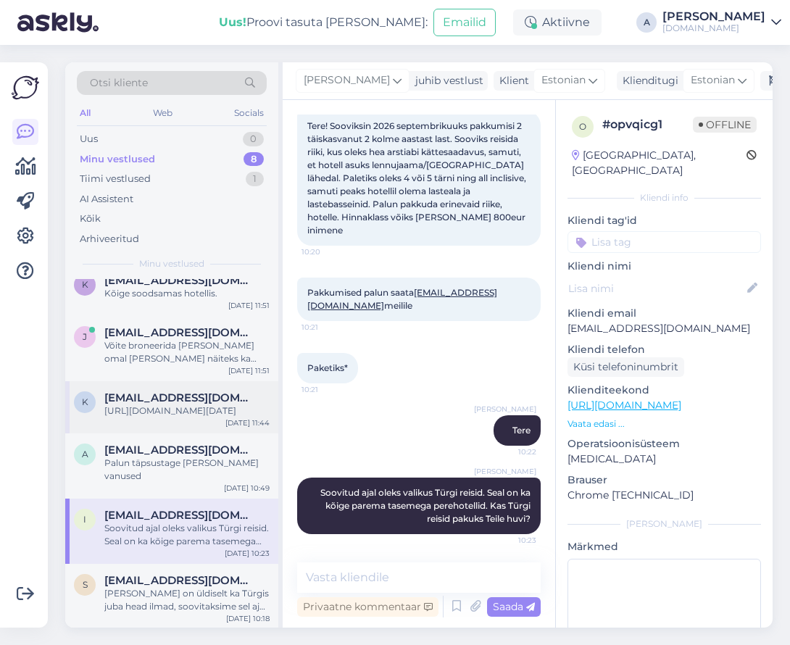
click at [194, 384] on div "k [EMAIL_ADDRESS][DOMAIN_NAME] [URL][DOMAIN_NAME][DATE][DATE] 11:44" at bounding box center [171, 407] width 213 height 52
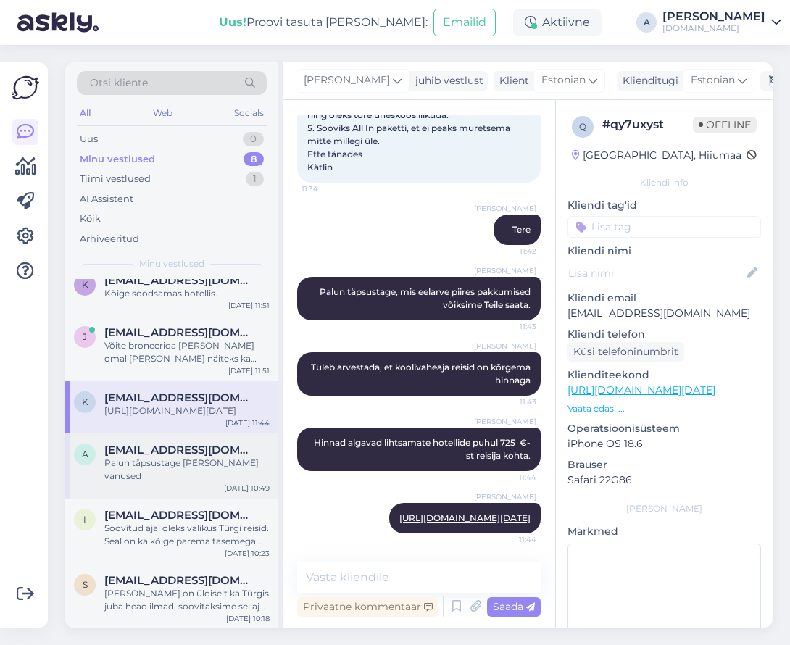
click at [189, 457] on span "[EMAIL_ADDRESS][DOMAIN_NAME]" at bounding box center [179, 450] width 151 height 13
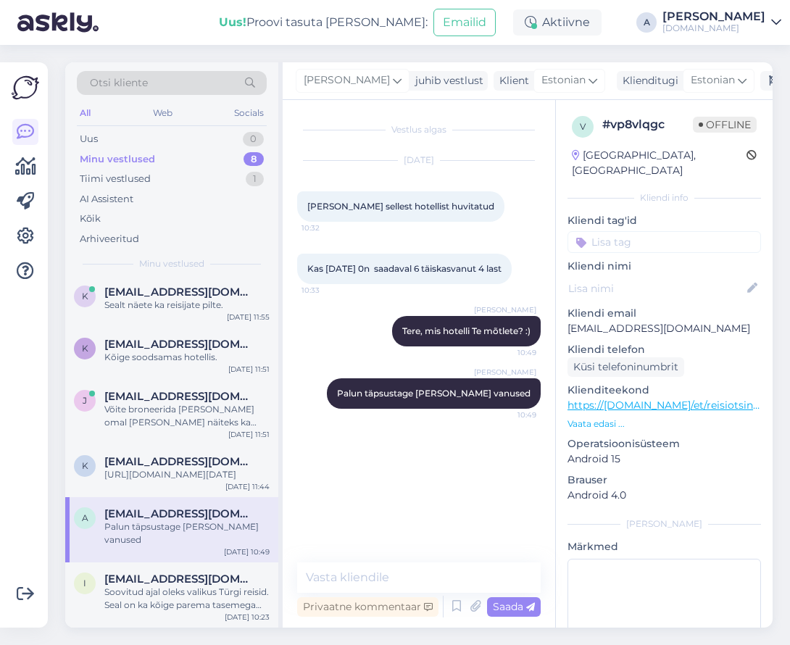
scroll to position [133, 0]
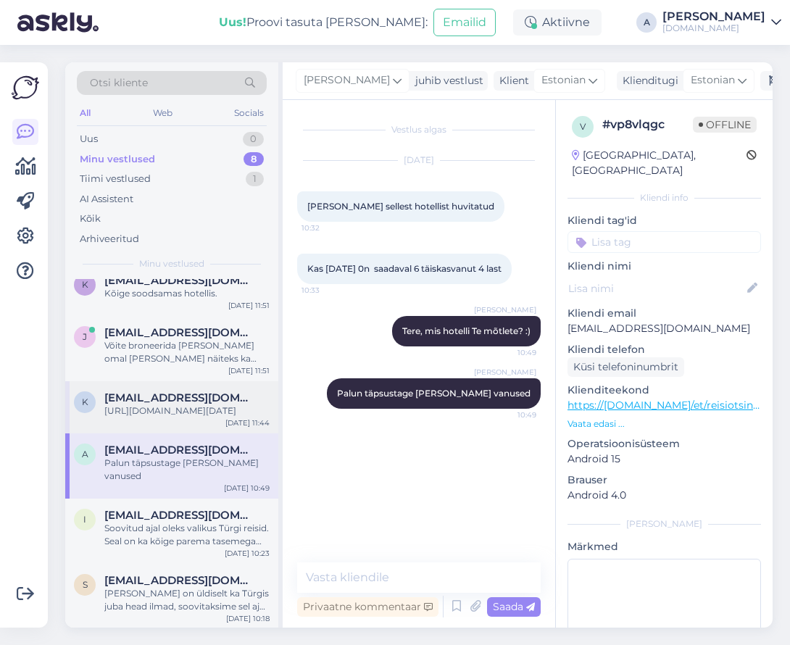
click at [194, 418] on div "[URL][DOMAIN_NAME][DATE]" at bounding box center [186, 411] width 165 height 13
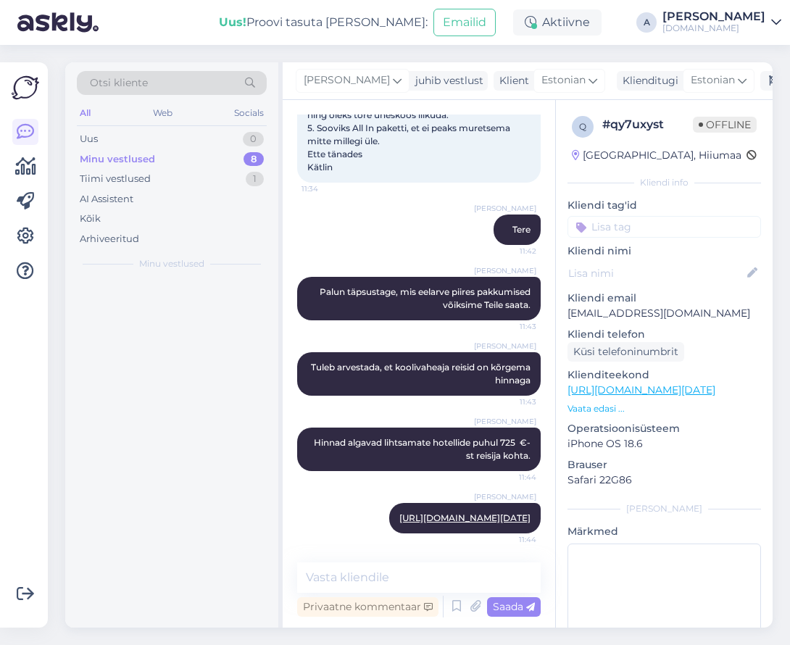
scroll to position [0, 0]
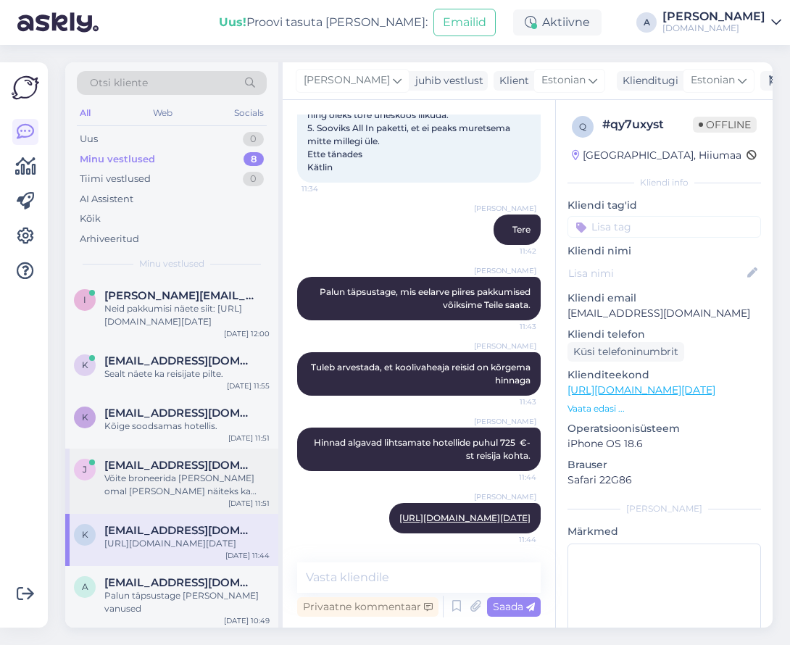
click at [226, 486] on div "Võite broneerida [PERSON_NAME] omal [PERSON_NAME] näiteks ka otse lennujaamast" at bounding box center [186, 485] width 165 height 26
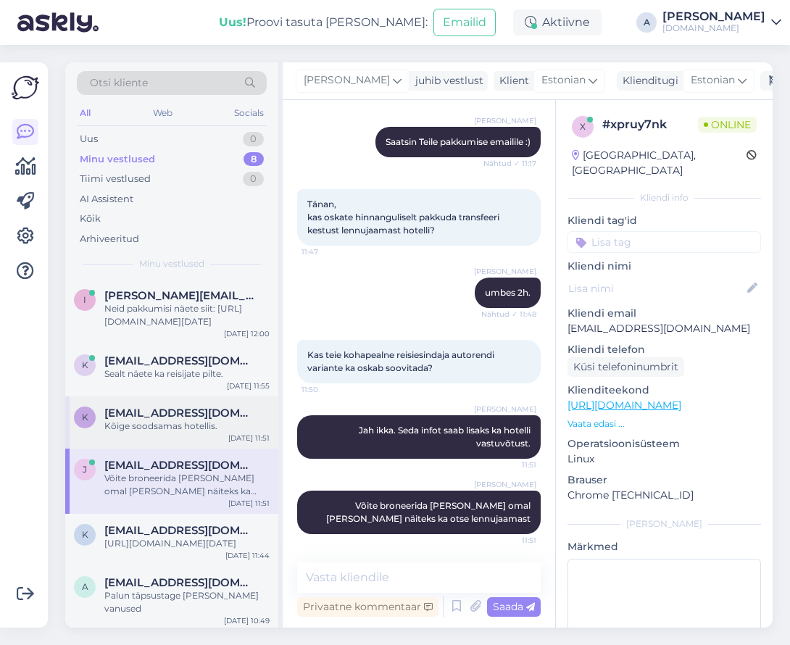
click at [227, 439] on div "k [EMAIL_ADDRESS][DOMAIN_NAME] Kõige soodsamas hotellis. [DATE] 11:51" at bounding box center [171, 423] width 213 height 52
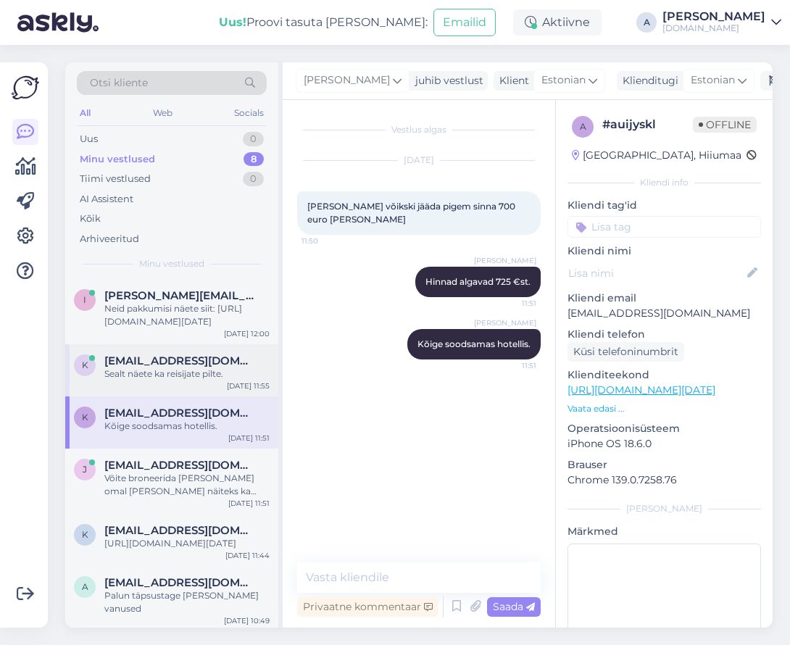
click at [232, 374] on div "Sealt näete ka reisijate pilte." at bounding box center [186, 374] width 165 height 13
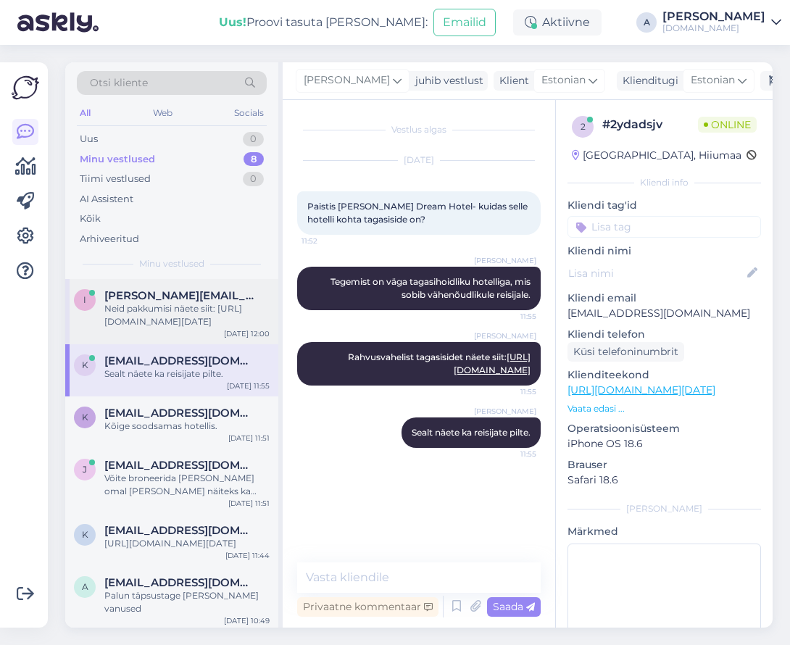
click at [231, 334] on div "[DATE] 12:00" at bounding box center [247, 333] width 46 height 11
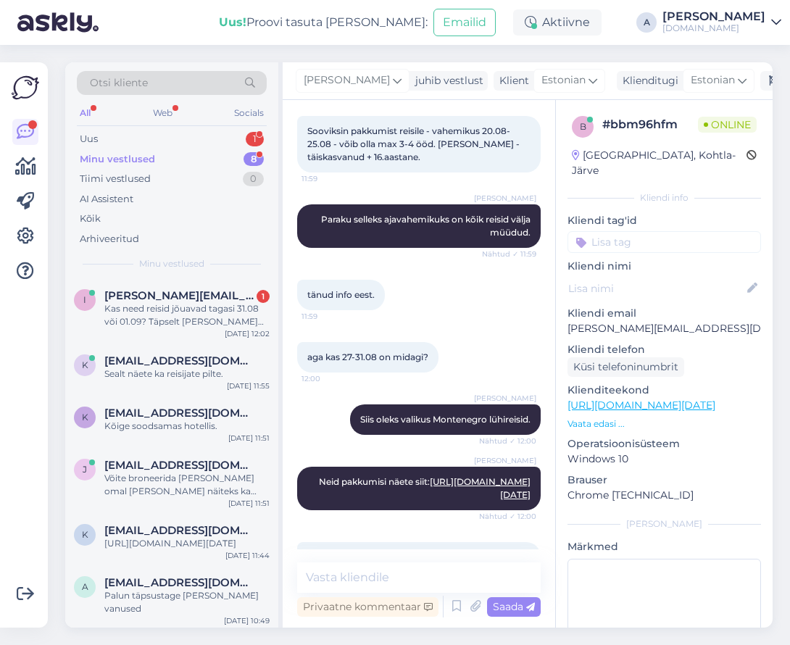
scroll to position [276, 0]
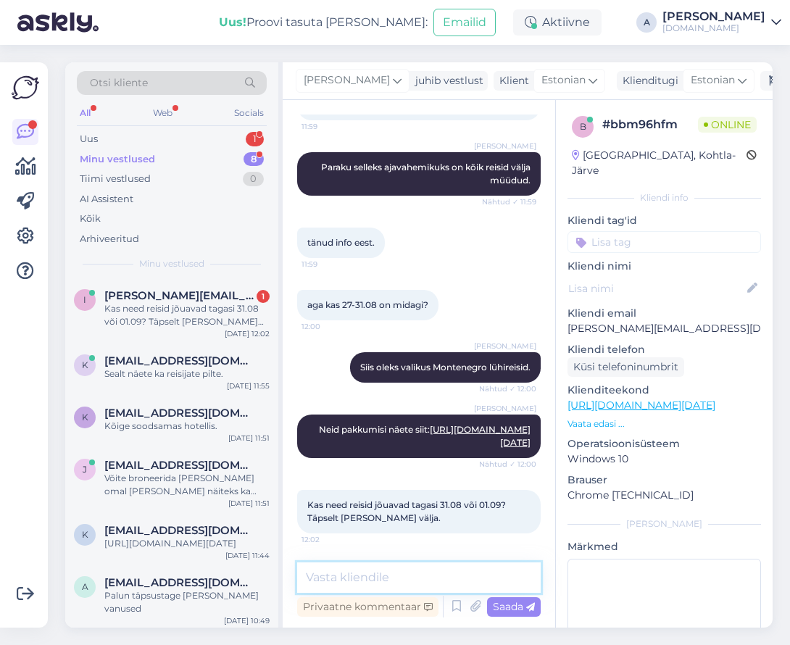
click at [471, 564] on textarea at bounding box center [419, 578] width 244 height 30
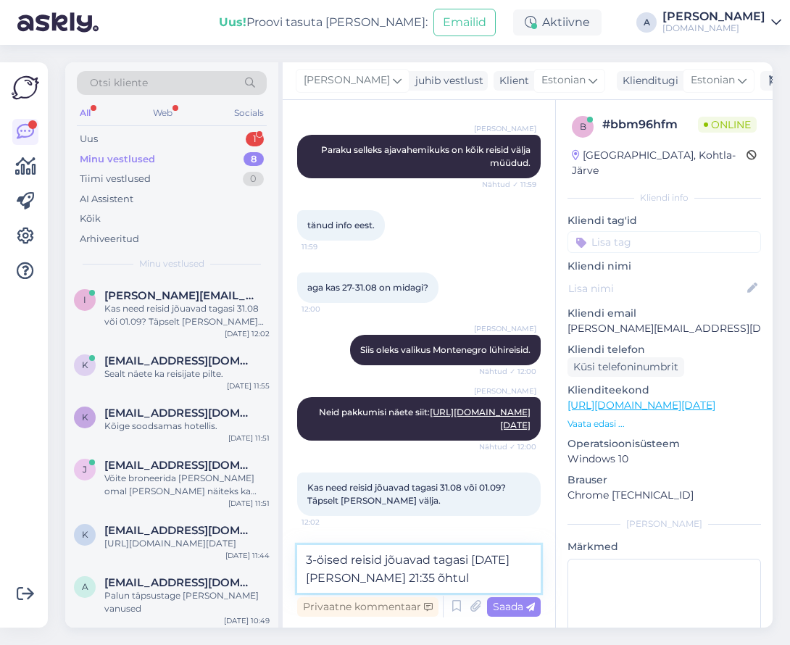
type textarea "3-öised reisid jõuavad tagasi [DATE][PERSON_NAME] 21:35 õhtul."
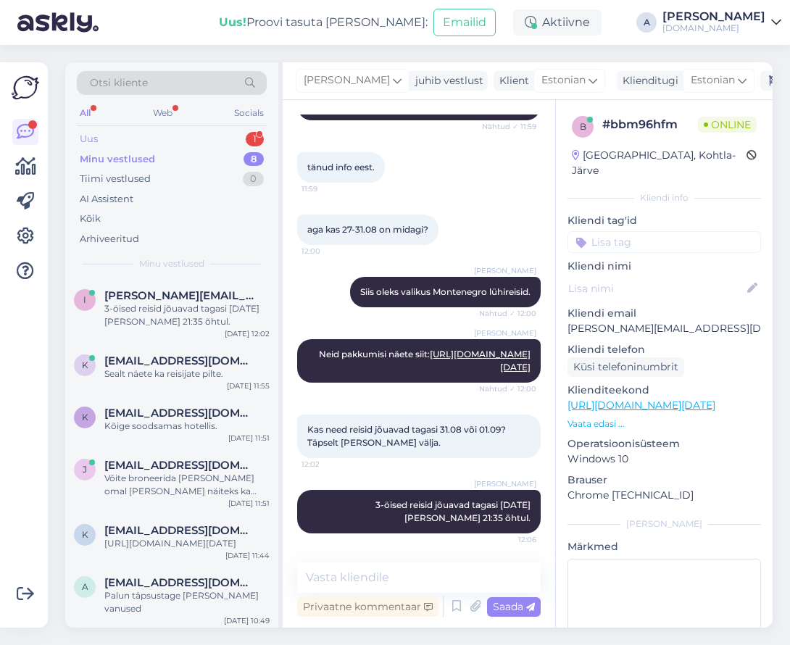
click at [198, 137] on div "Uus 1" at bounding box center [172, 139] width 190 height 20
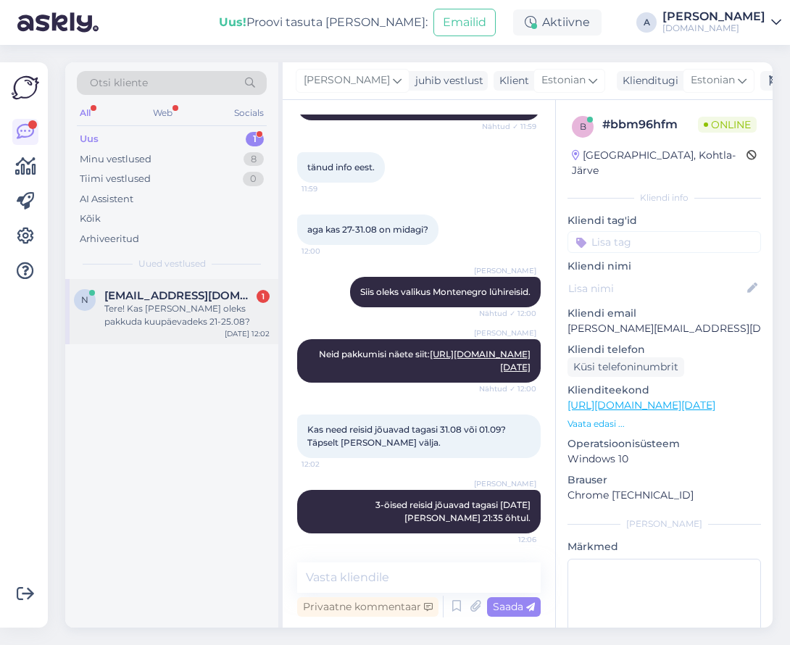
click at [193, 303] on div "Tere! Kas [PERSON_NAME] oleks pakkuda kuupäevadeks 21-25.08?" at bounding box center [186, 315] width 165 height 26
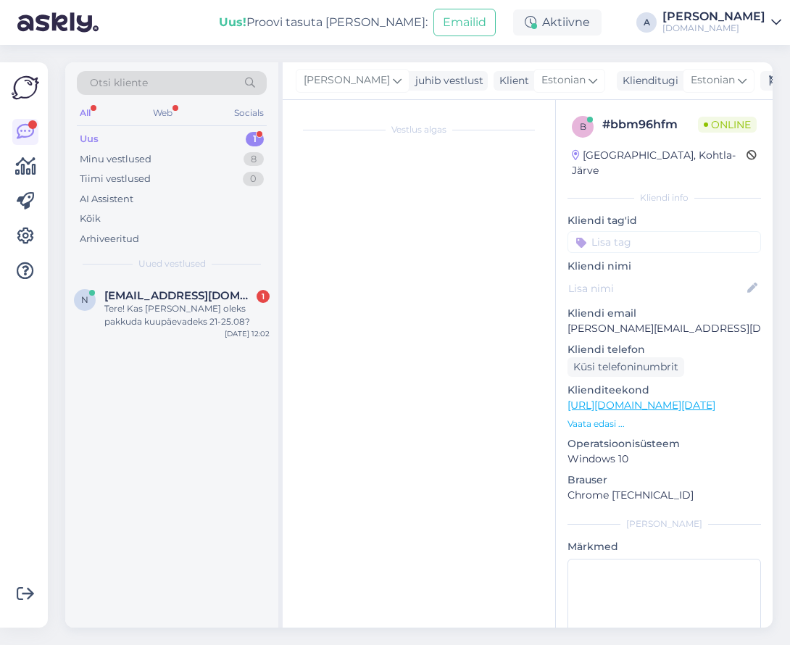
scroll to position [0, 0]
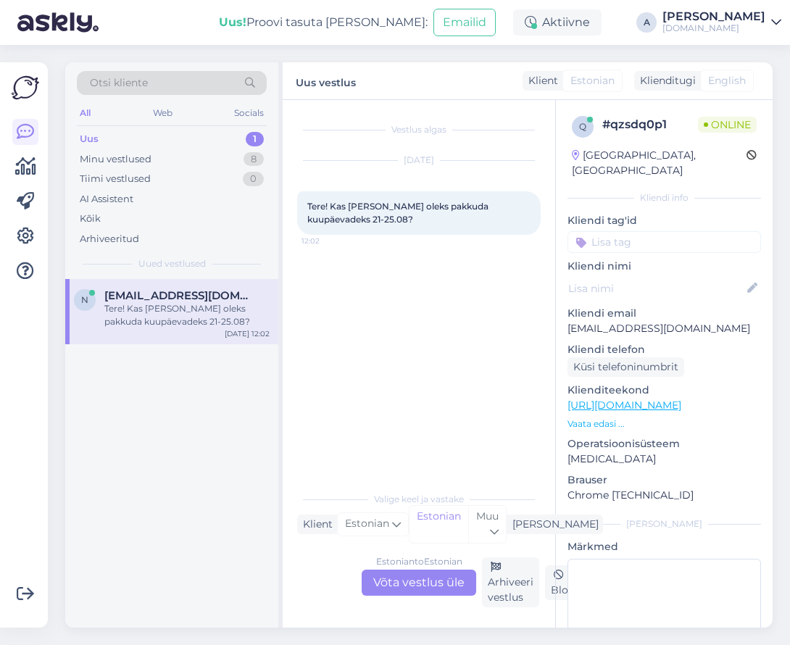
click at [438, 582] on div "Estonian to Estonian Võta vestlus üle" at bounding box center [419, 583] width 115 height 26
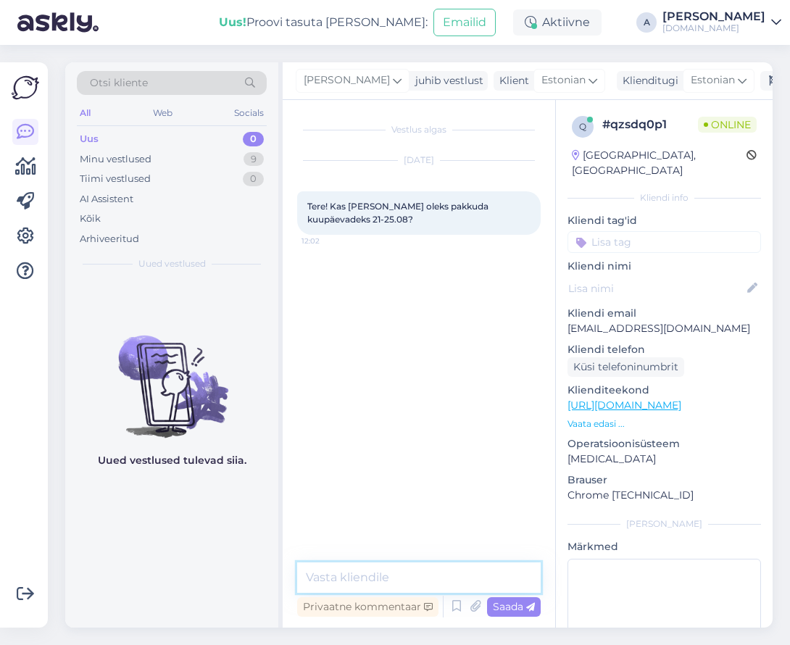
click at [438, 582] on textarea at bounding box center [419, 578] width 244 height 30
type textarea "Tere, paraku need kuupäevad on juba välja müüdud."
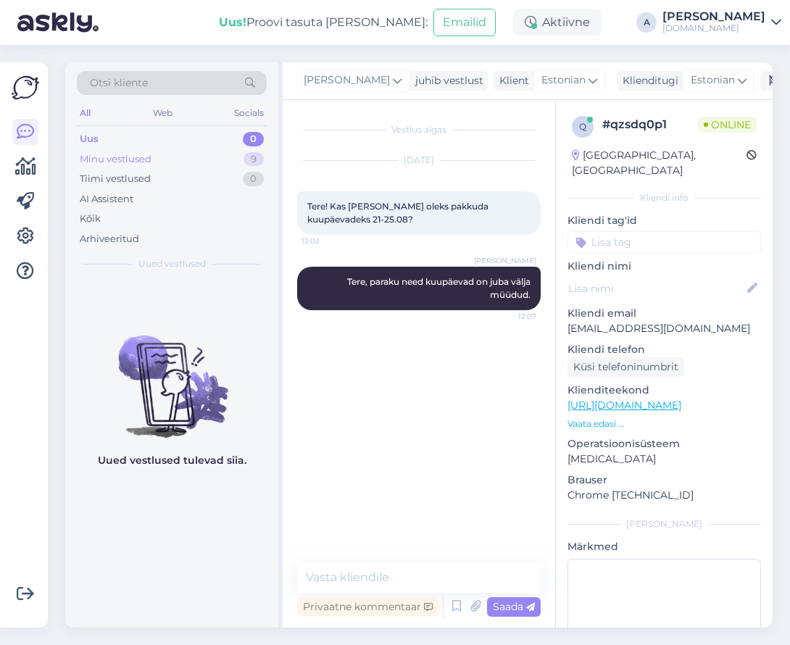
click at [199, 149] on div "Minu vestlused 9" at bounding box center [172, 159] width 190 height 20
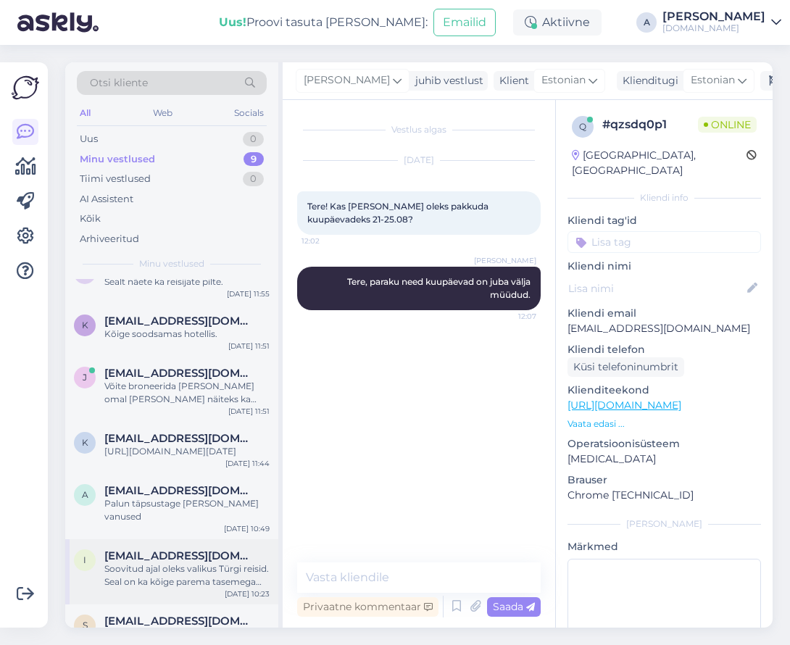
scroll to position [198, 0]
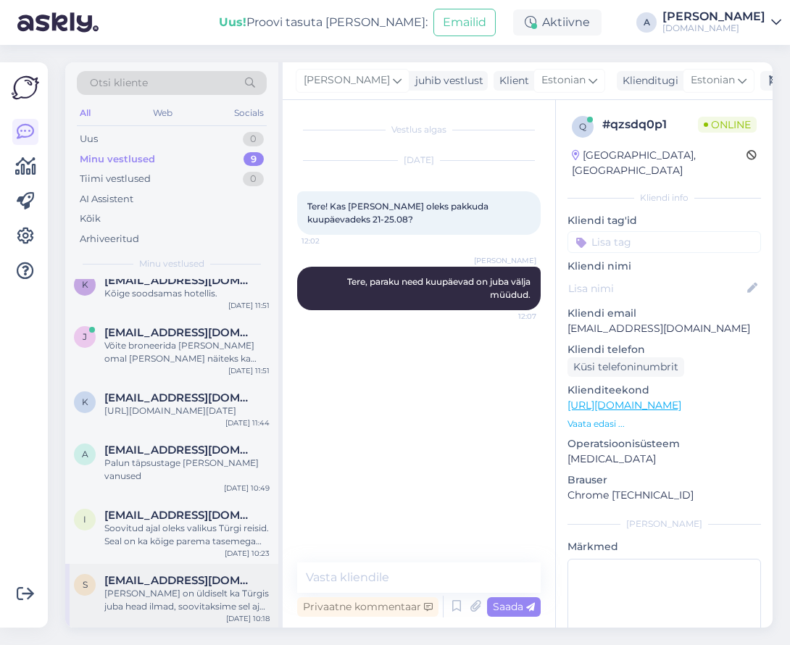
click at [205, 575] on span "[EMAIL_ADDRESS][DOMAIN_NAME]" at bounding box center [179, 580] width 151 height 13
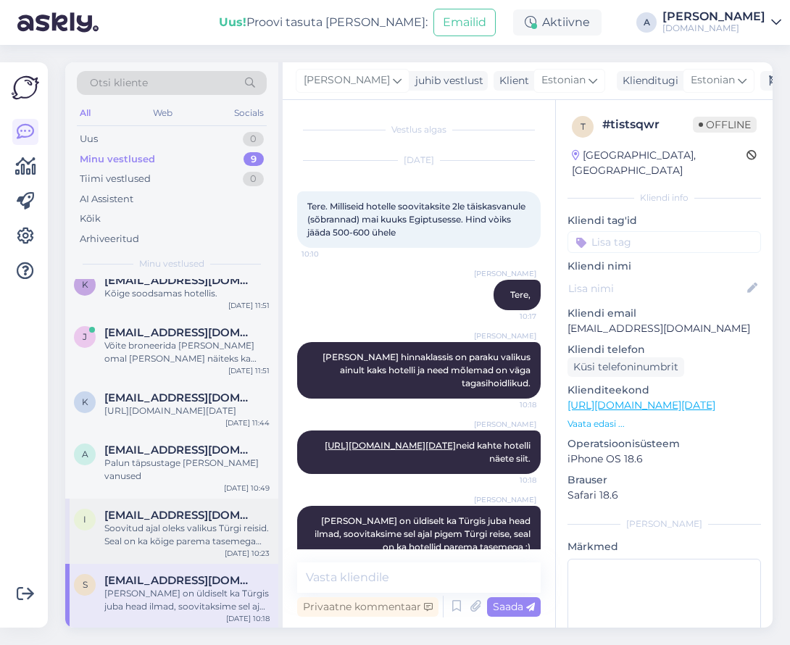
scroll to position [52, 0]
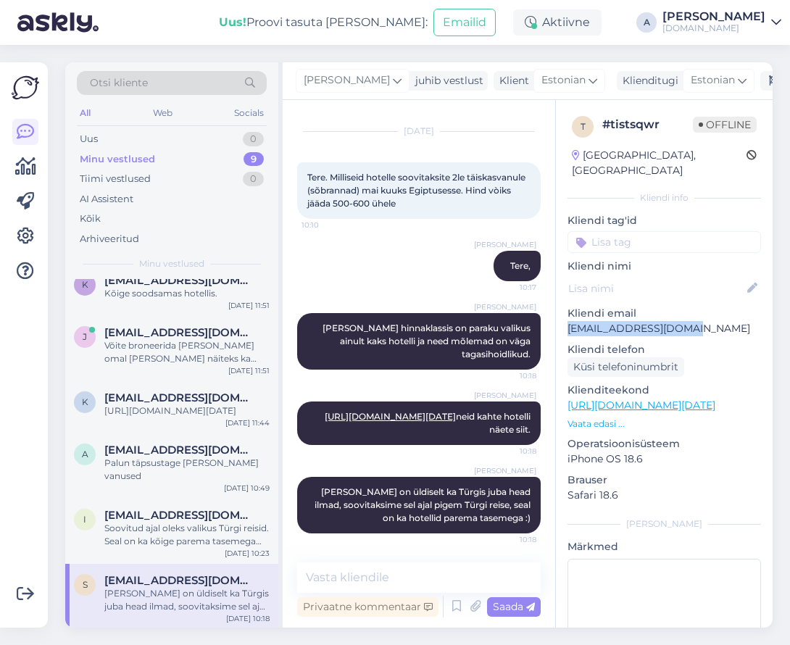
drag, startPoint x: 700, startPoint y: 323, endPoint x: 568, endPoint y: 313, distance: 132.3
click at [568, 321] on p "[EMAIL_ADDRESS][DOMAIN_NAME]" at bounding box center [665, 328] width 194 height 15
copy p "[EMAIL_ADDRESS][DOMAIN_NAME]"
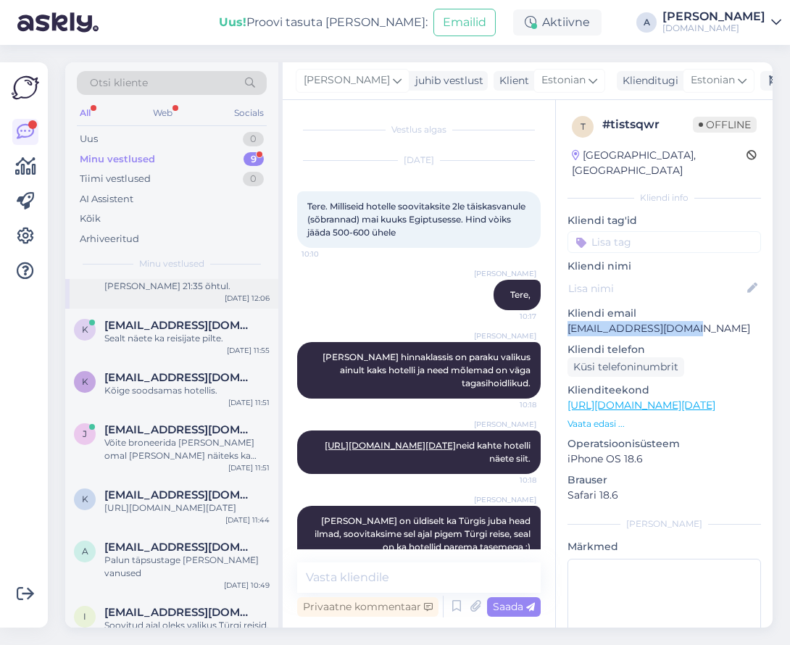
scroll to position [0, 0]
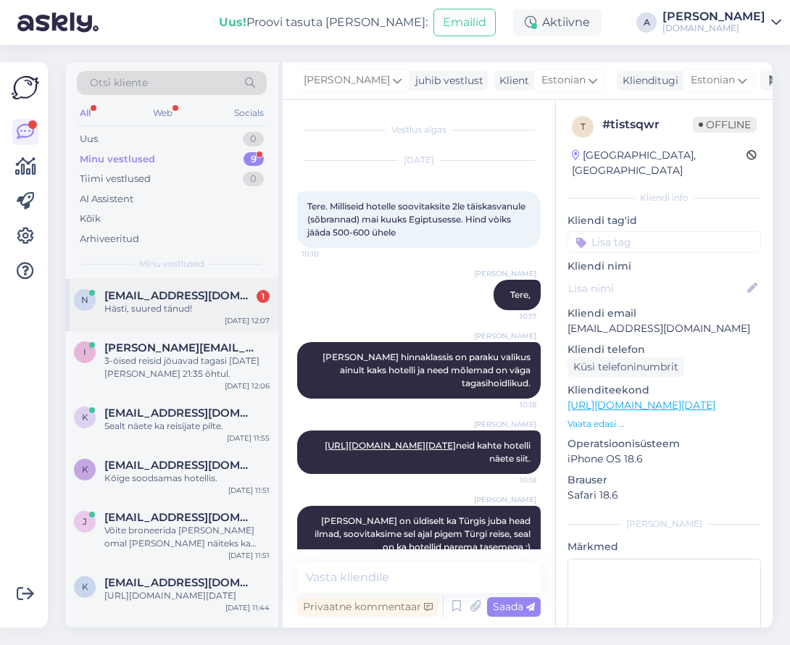
click at [192, 314] on div "n [EMAIL_ADDRESS][DOMAIN_NAME] 1 Hästi, suured tänud! [DATE] 12:07" at bounding box center [171, 305] width 213 height 52
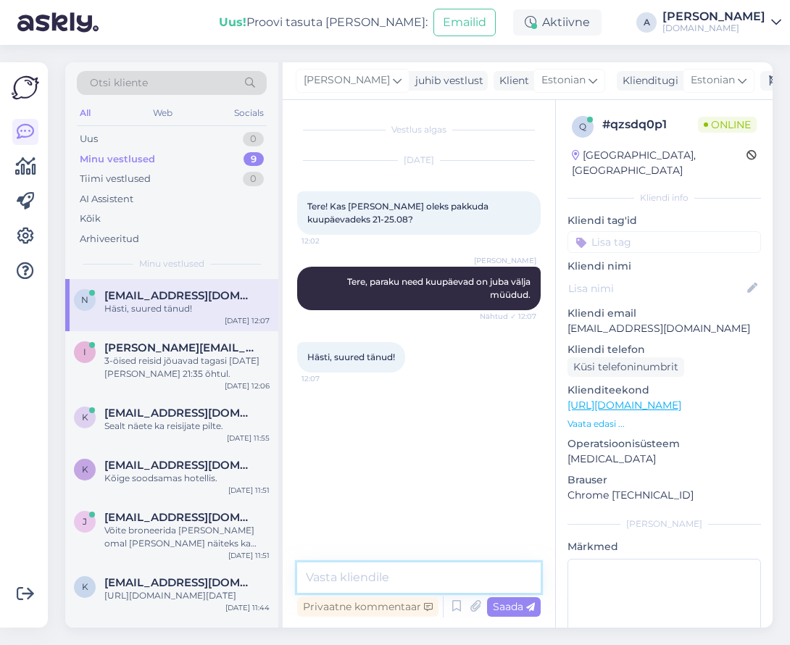
click at [399, 574] on textarea at bounding box center [419, 578] width 244 height 30
type textarea "Kas Teile sobiks ka hilisemad kuupäevad?"
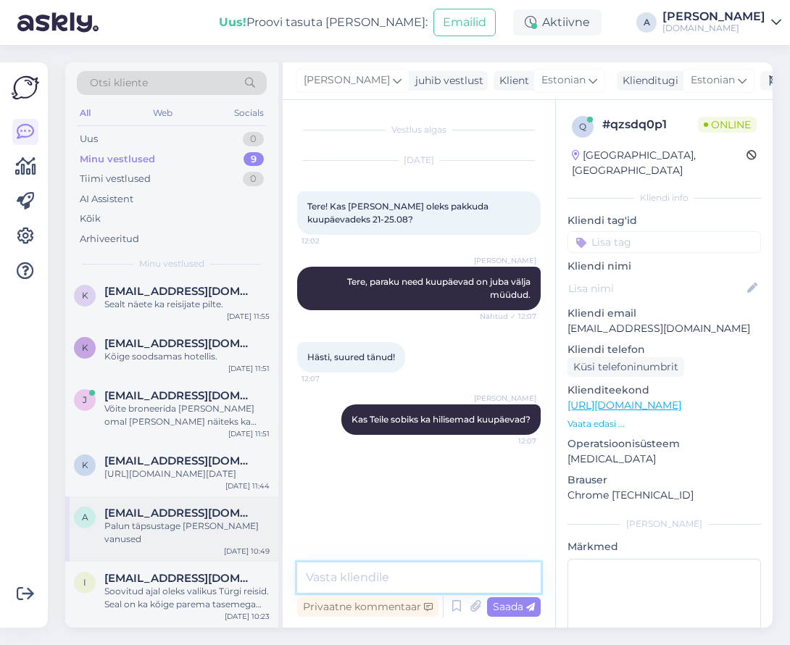
scroll to position [198, 0]
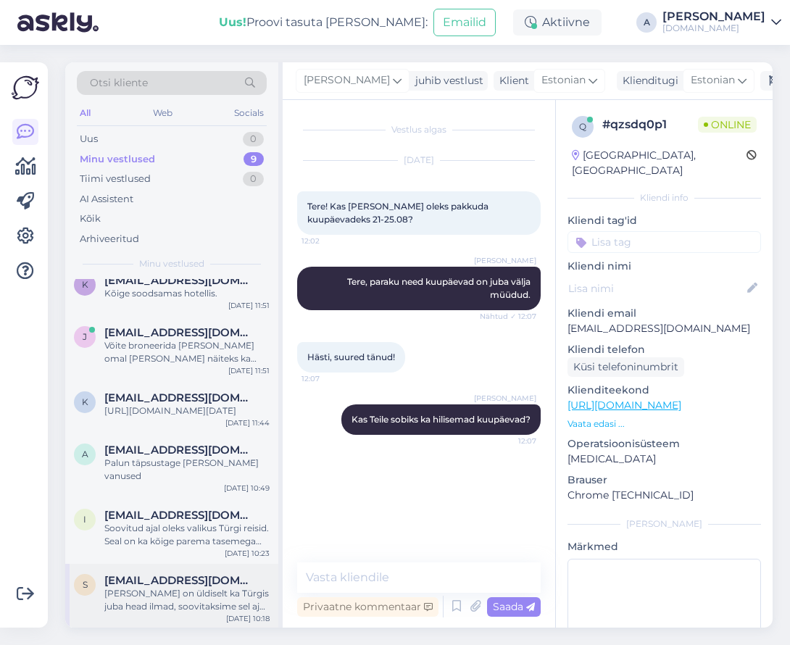
click at [181, 566] on div "s [EMAIL_ADDRESS][DOMAIN_NAME] [PERSON_NAME] on üldiselt ka Türgis juba head il…" at bounding box center [171, 596] width 213 height 65
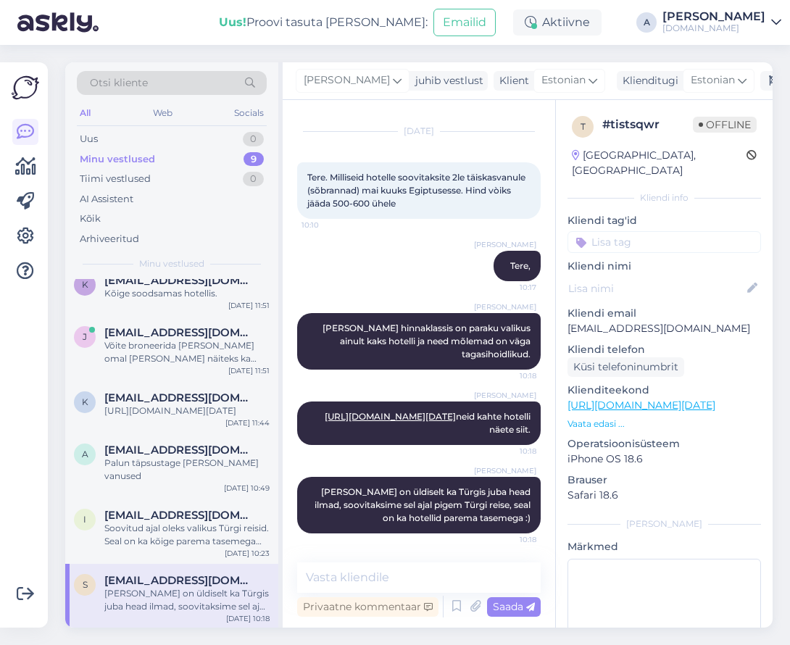
scroll to position [52, 0]
click at [659, 399] on link "[URL][DOMAIN_NAME][DATE]" at bounding box center [642, 405] width 148 height 13
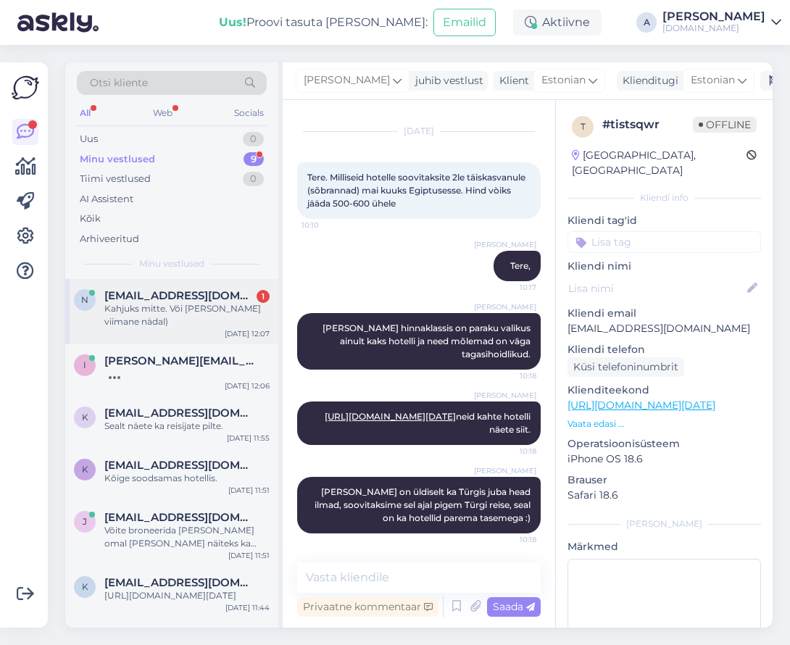
click at [212, 318] on div "Kahjuks mitte. Või [PERSON_NAME] viimane nädal)" at bounding box center [186, 315] width 165 height 26
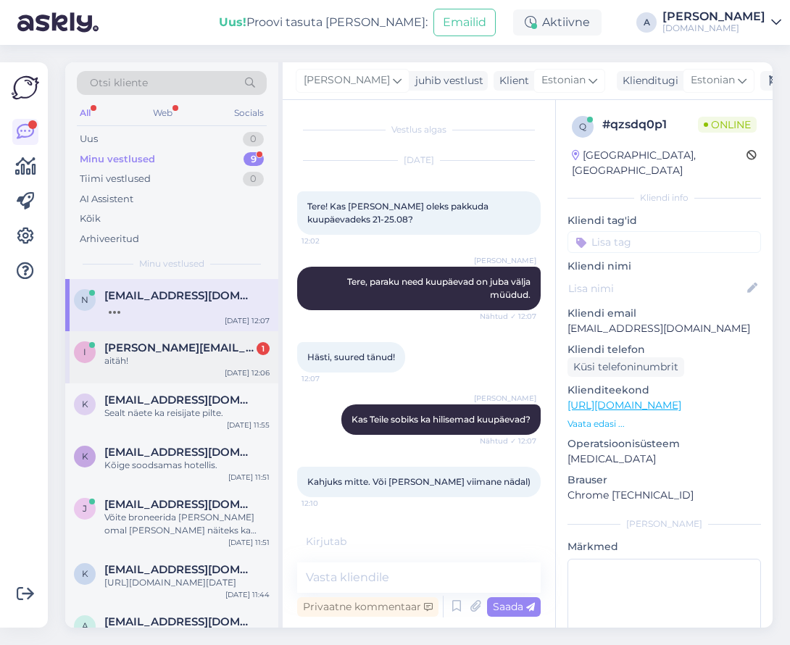
click at [224, 361] on div "aitäh!" at bounding box center [186, 361] width 165 height 13
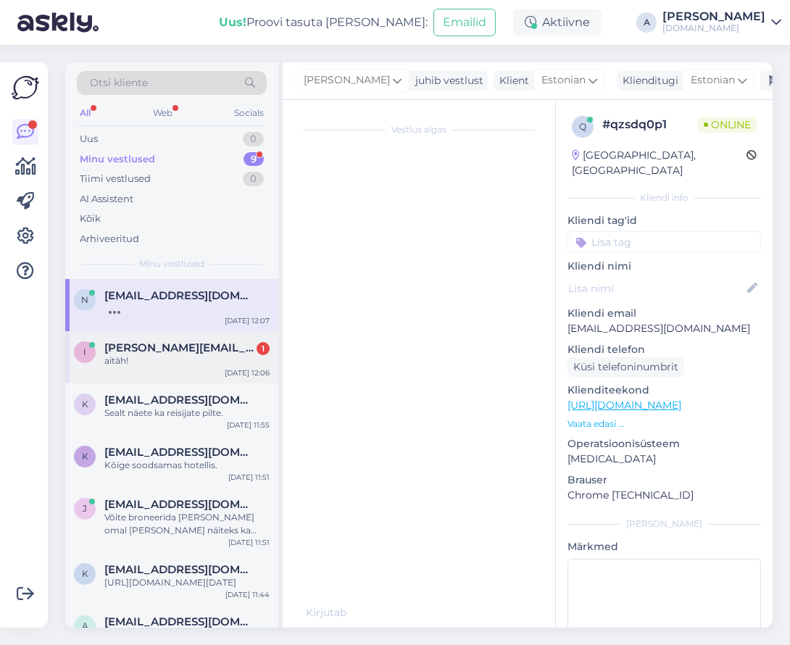
scroll to position [428, 0]
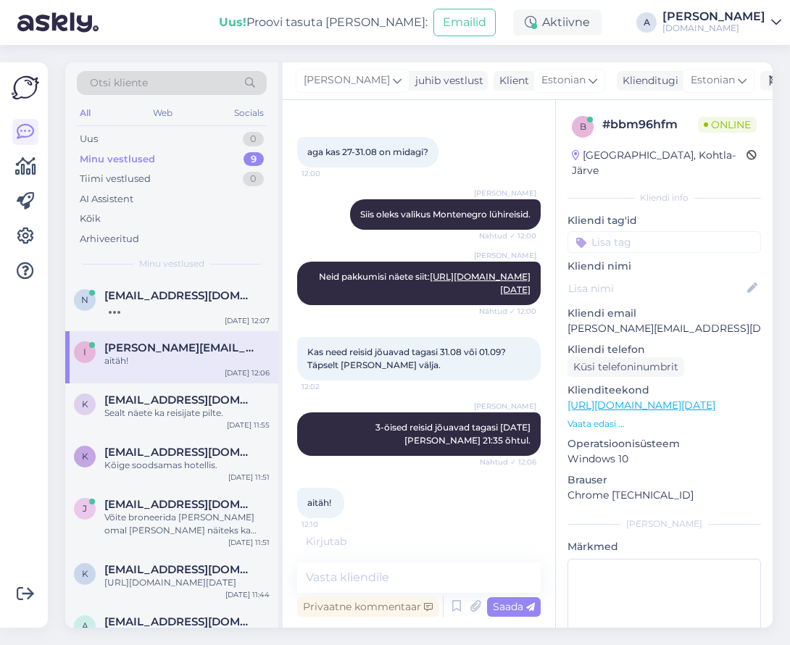
drag, startPoint x: 225, startPoint y: 322, endPoint x: 284, endPoint y: 420, distance: 114.5
click at [225, 322] on div "n [EMAIL_ADDRESS][DOMAIN_NAME] [DATE] 12:07" at bounding box center [171, 305] width 213 height 52
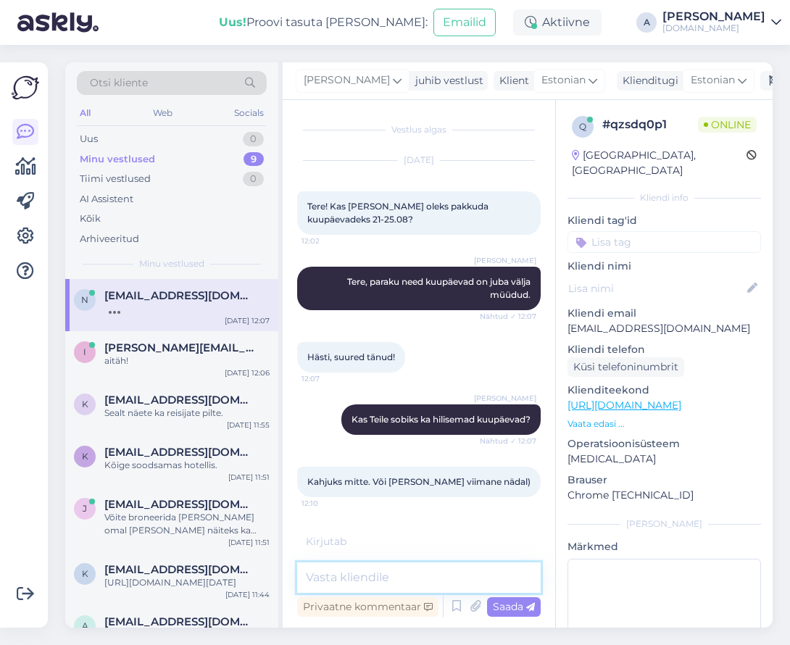
click at [370, 570] on textarea at bounding box center [419, 578] width 244 height 30
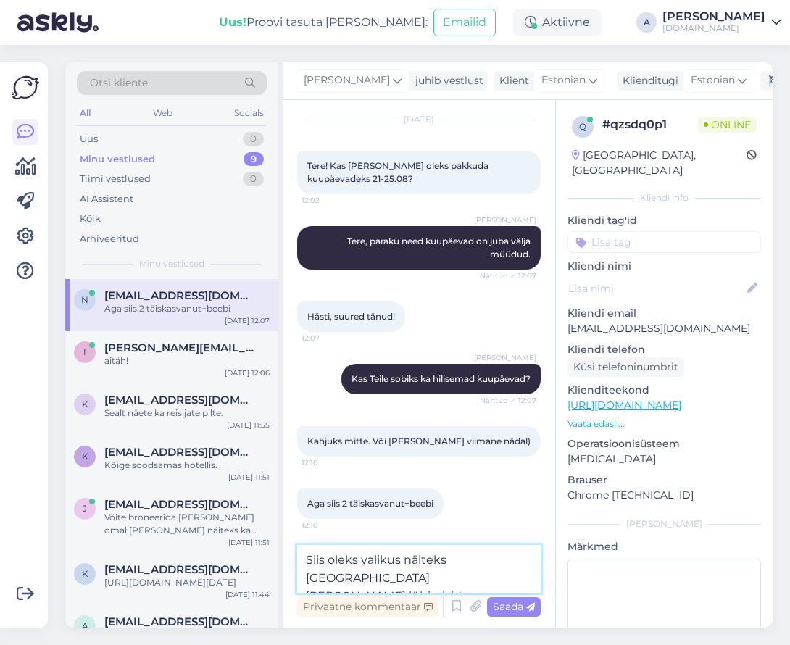
type textarea "Siis oleks valikus näiteks [GEOGRAPHIC_DATA] [PERSON_NAME] lühireisid."
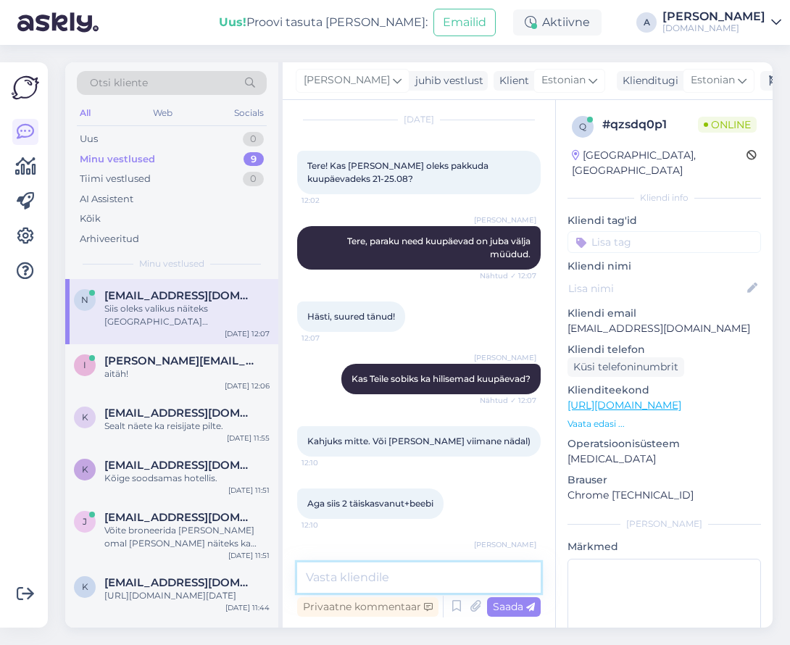
scroll to position [102, 0]
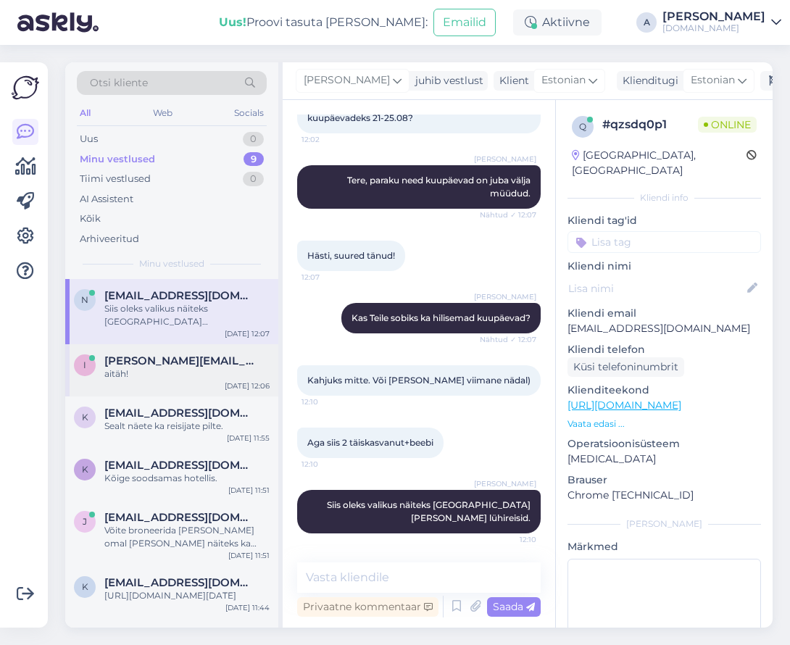
click at [199, 378] on div "aitäh!" at bounding box center [186, 374] width 165 height 13
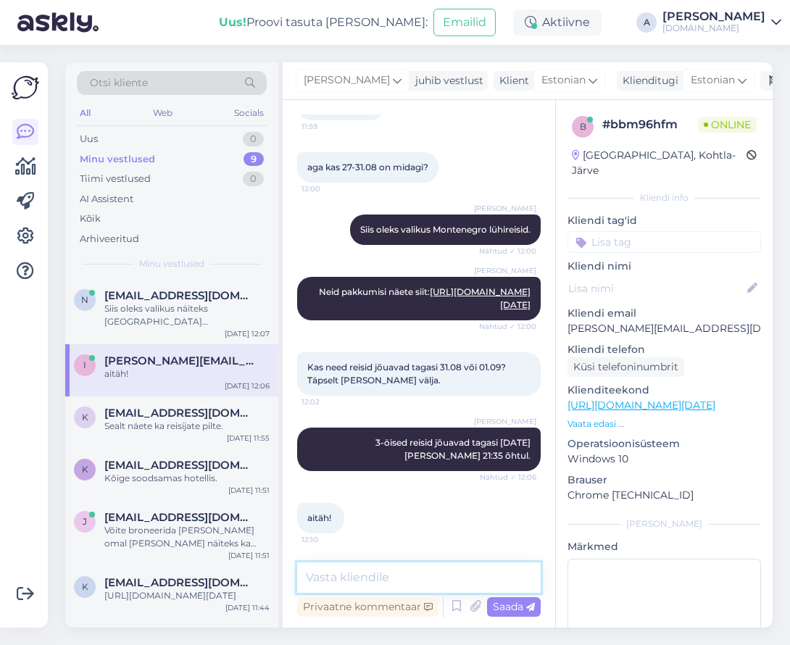
click at [379, 576] on textarea at bounding box center [419, 578] width 244 height 30
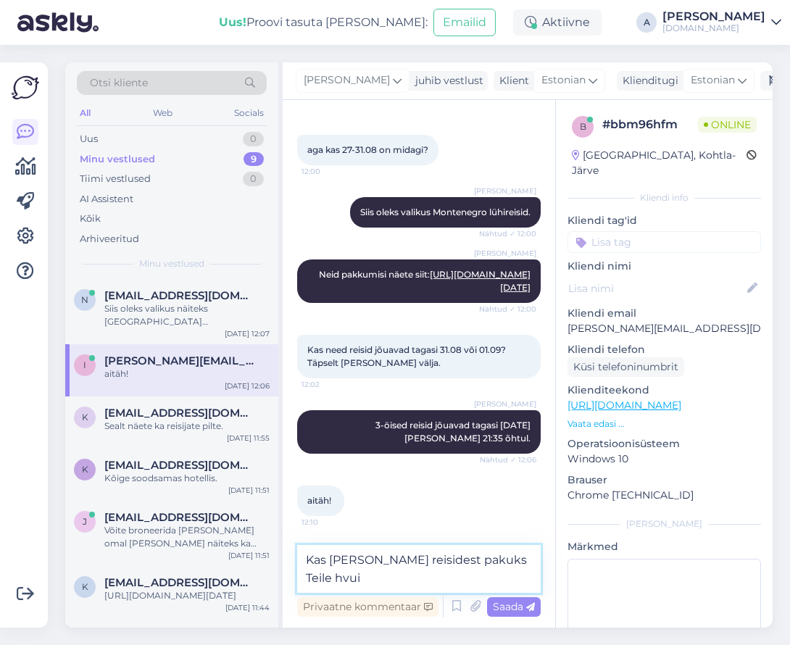
type textarea "Kas [PERSON_NAME] reisidest pakuks Teile hvui?"
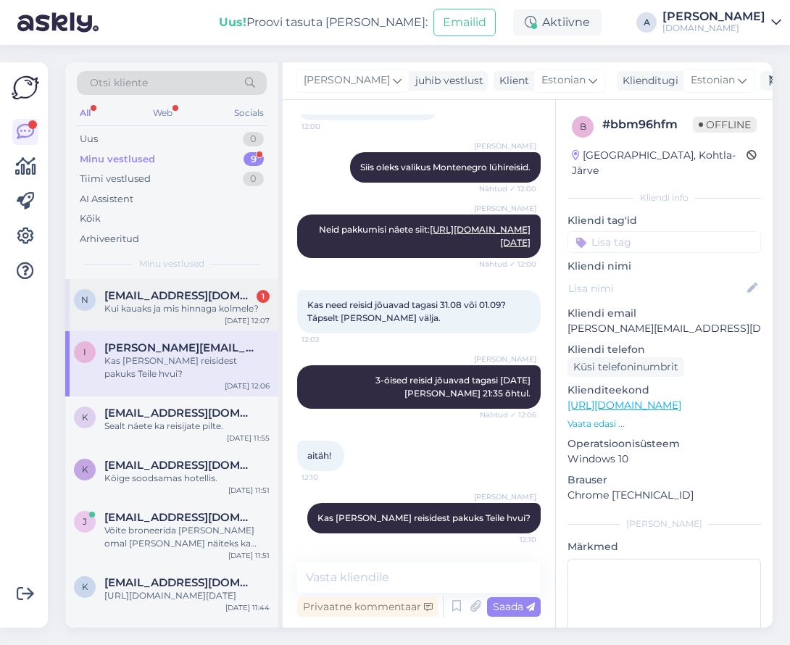
click at [241, 315] on div "[DATE] 12:07" at bounding box center [247, 320] width 45 height 11
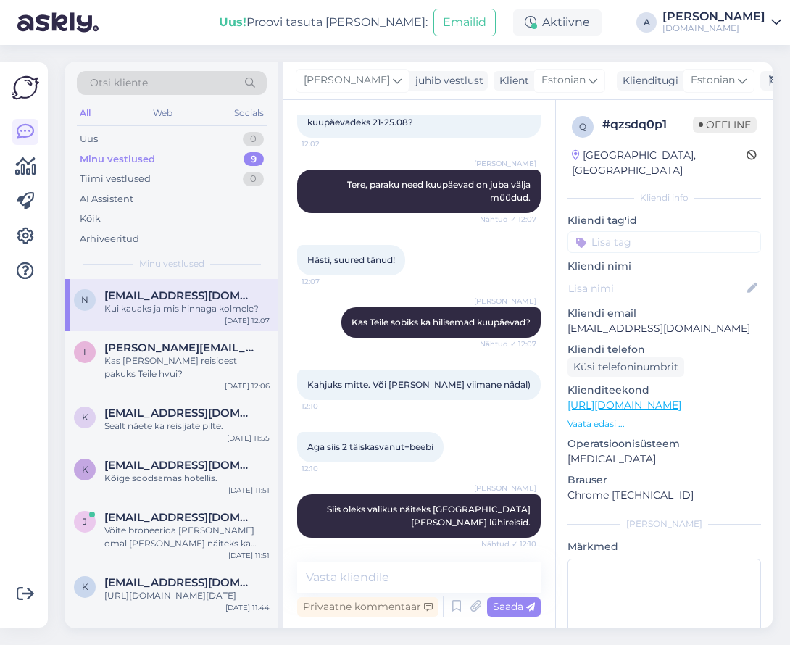
scroll to position [163, 0]
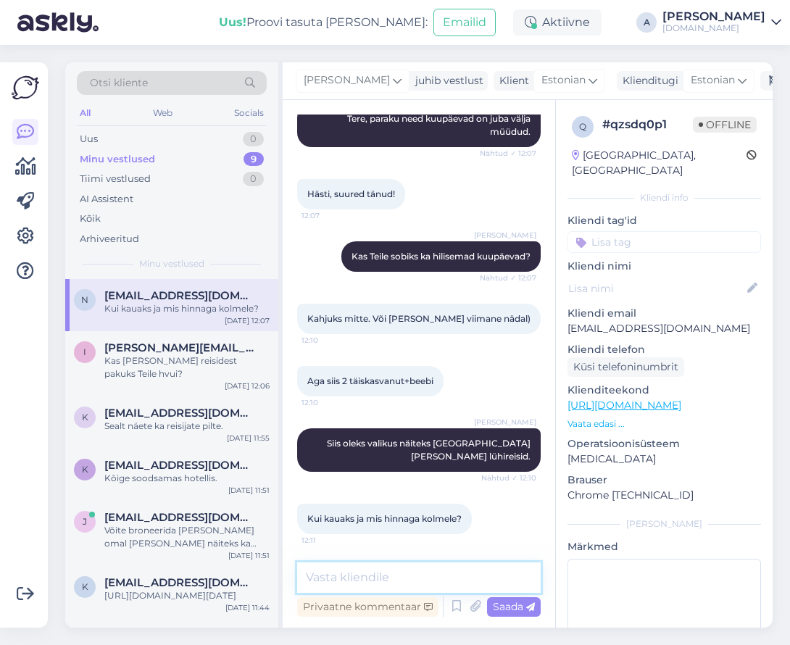
click at [399, 571] on textarea at bounding box center [419, 578] width 244 height 30
type textarea "Mis kuupäevad Teile täpselt sobiksid?"
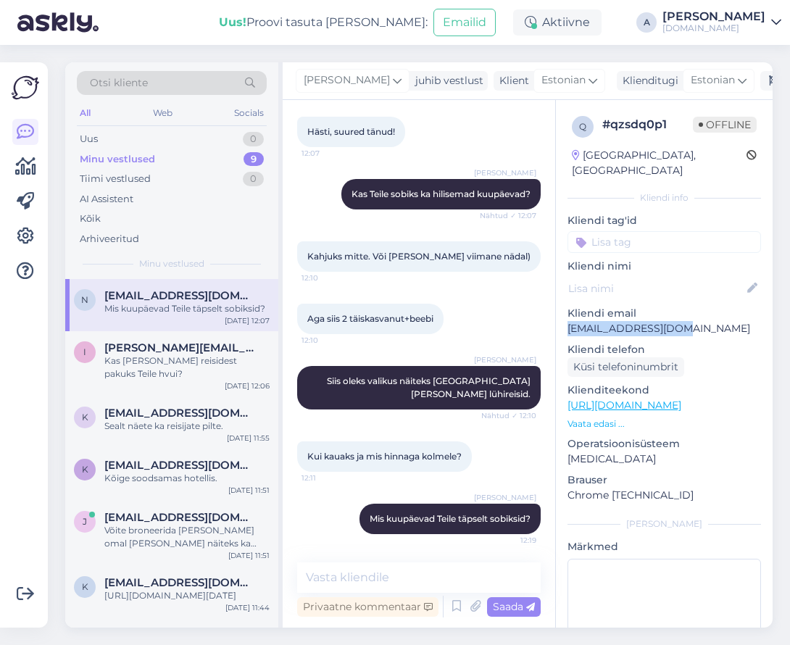
drag, startPoint x: 690, startPoint y: 315, endPoint x: 283, endPoint y: 330, distance: 407.0
click at [561, 312] on div "q # qzsdq0p1 Offline [GEOGRAPHIC_DATA], [GEOGRAPHIC_DATA] Kliendi info Kliendi …" at bounding box center [664, 405] width 217 height 611
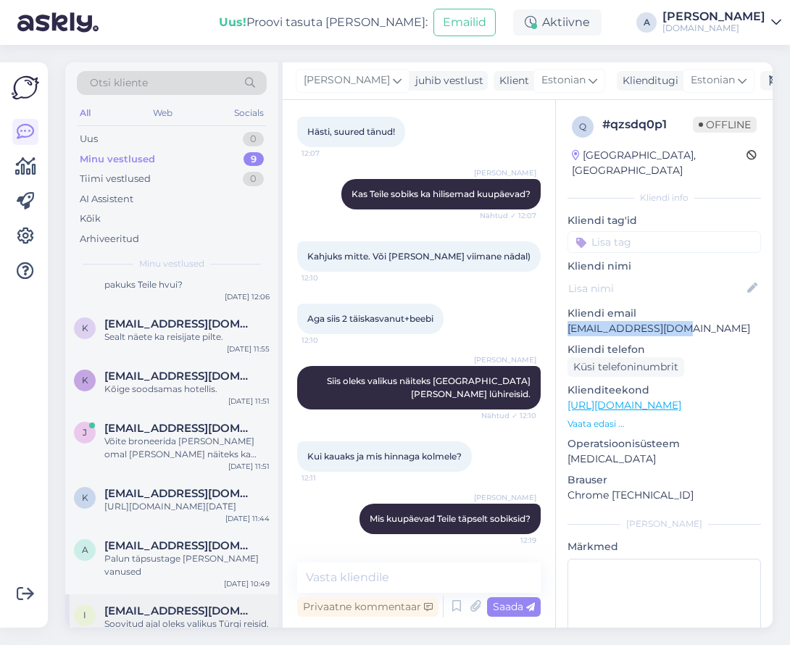
scroll to position [185, 0]
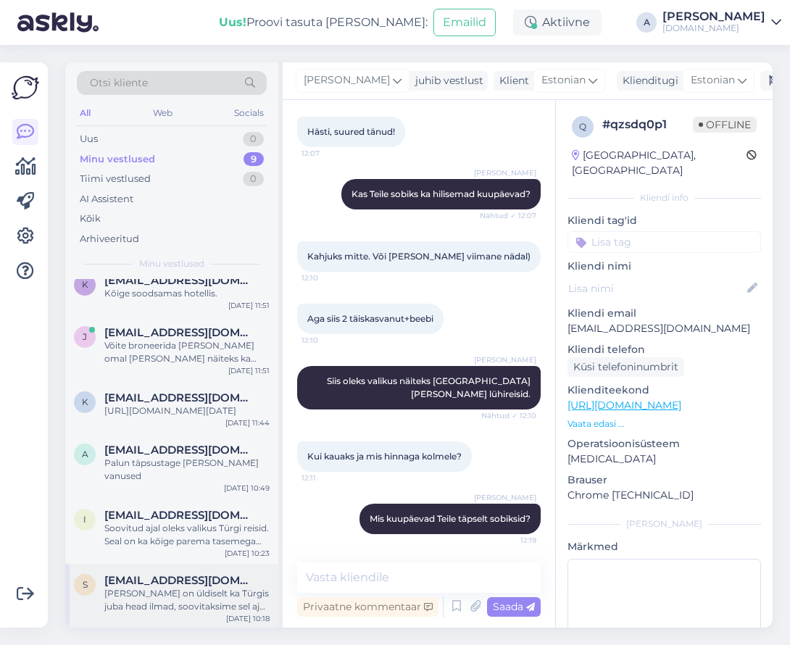
click at [171, 576] on span "[EMAIL_ADDRESS][DOMAIN_NAME]" at bounding box center [179, 580] width 151 height 13
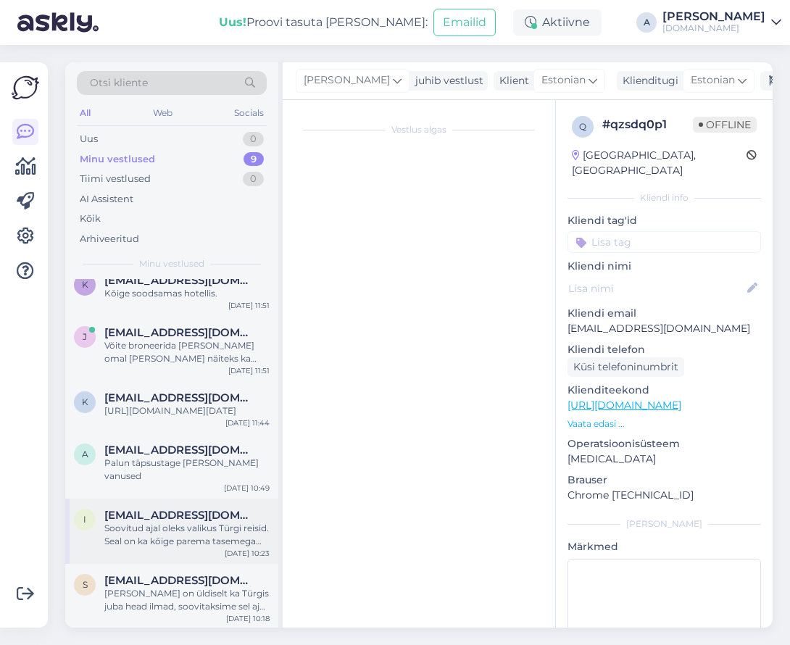
scroll to position [52, 0]
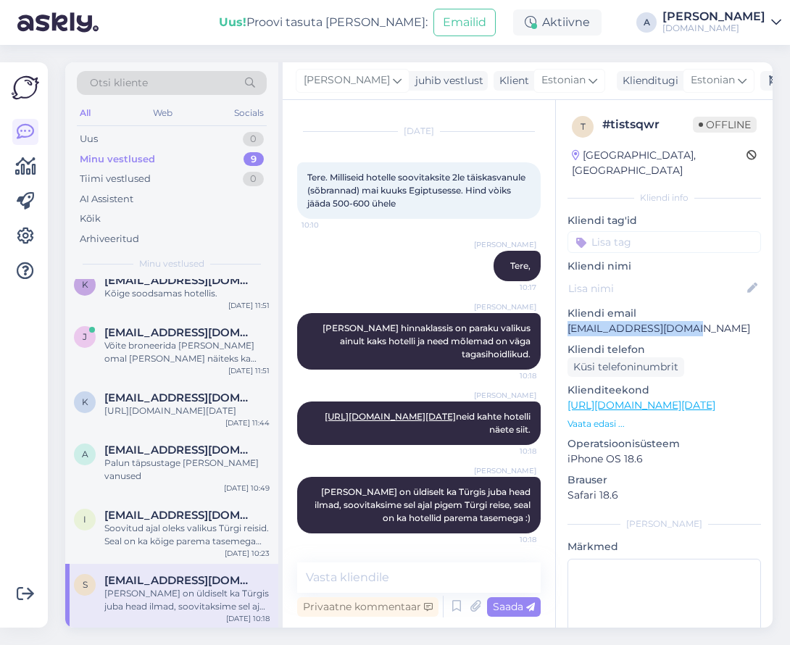
drag, startPoint x: 687, startPoint y: 315, endPoint x: 550, endPoint y: 313, distance: 136.3
click at [554, 313] on div "Vestlus algas [DATE] Tere. Milliseid hotelle soovitaksite 2le täiskasvanule (sõ…" at bounding box center [528, 364] width 490 height 528
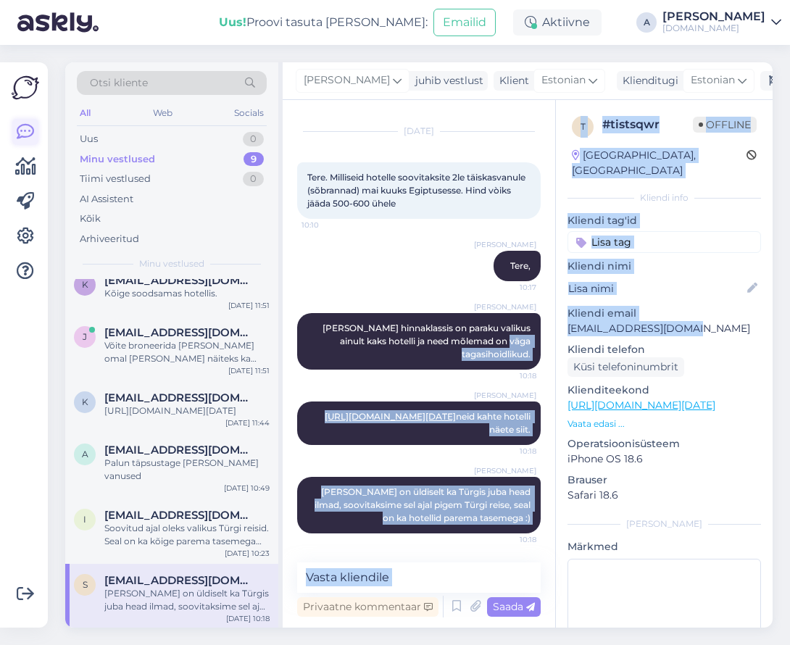
copy div "tagasihoidlikud. 10:18 [PERSON_NAME] [URL][DOMAIN_NAME][DATE] neid kahte hotell…"
click at [426, 576] on textarea at bounding box center [419, 578] width 244 height 30
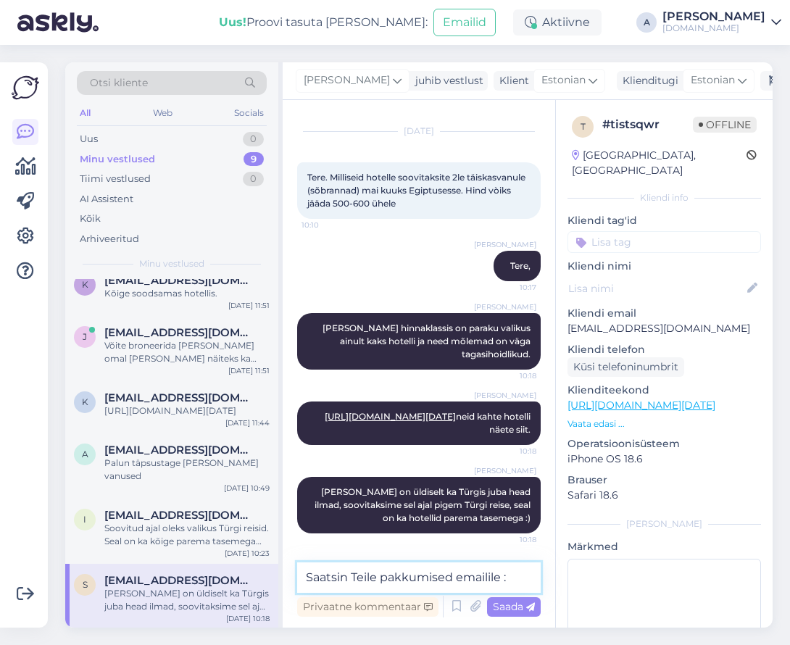
type textarea "Saatsin Teile pakkumised emailile :)"
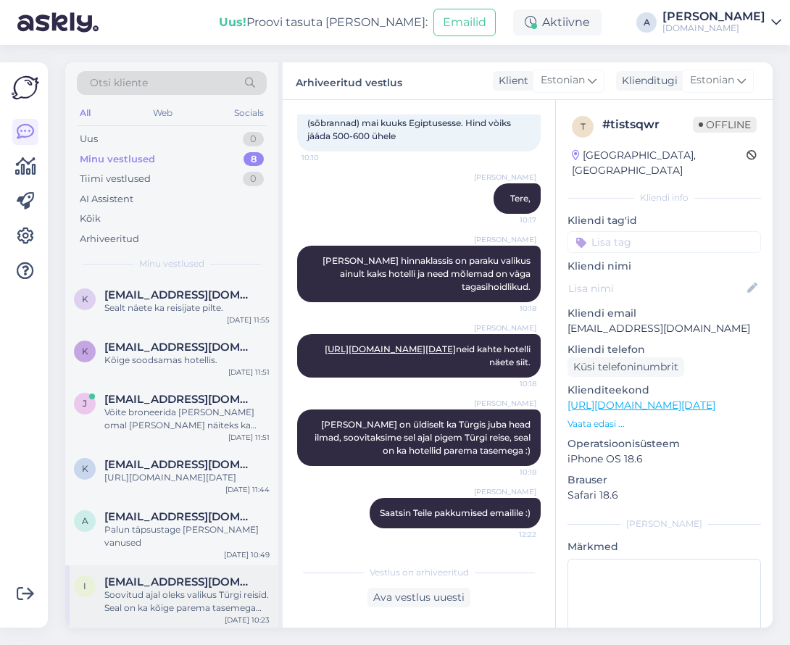
scroll to position [120, 0]
click at [182, 605] on div "Soovitud ajal oleks valikus Türgi reisid. Seal on ka kõige parema tasemega pere…" at bounding box center [186, 600] width 165 height 26
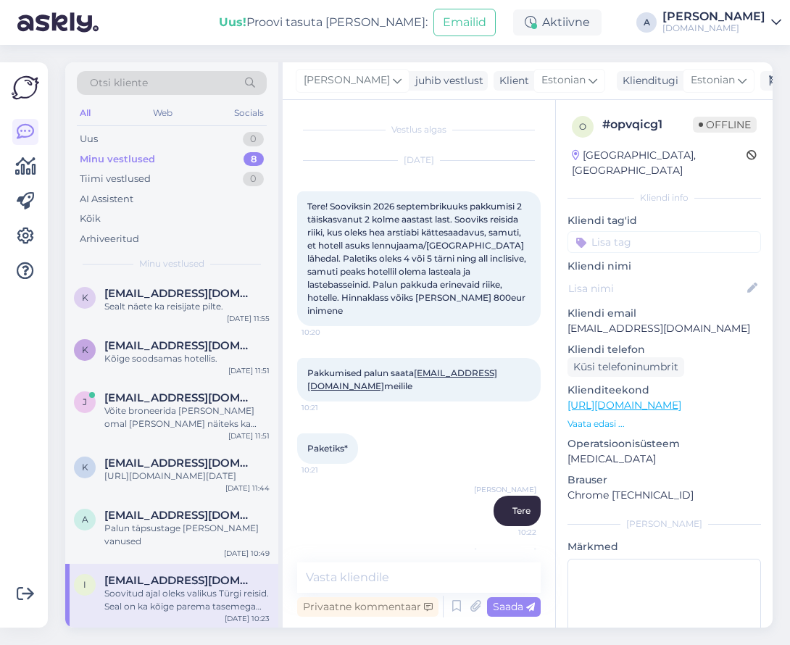
scroll to position [0, 0]
drag, startPoint x: 421, startPoint y: 386, endPoint x: 307, endPoint y: 384, distance: 113.1
click at [307, 384] on span "Pakkumised palun saata [EMAIL_ADDRESS][DOMAIN_NAME] meilile" at bounding box center [402, 380] width 190 height 24
copy span "[EMAIL_ADDRESS][DOMAIN_NAME]"
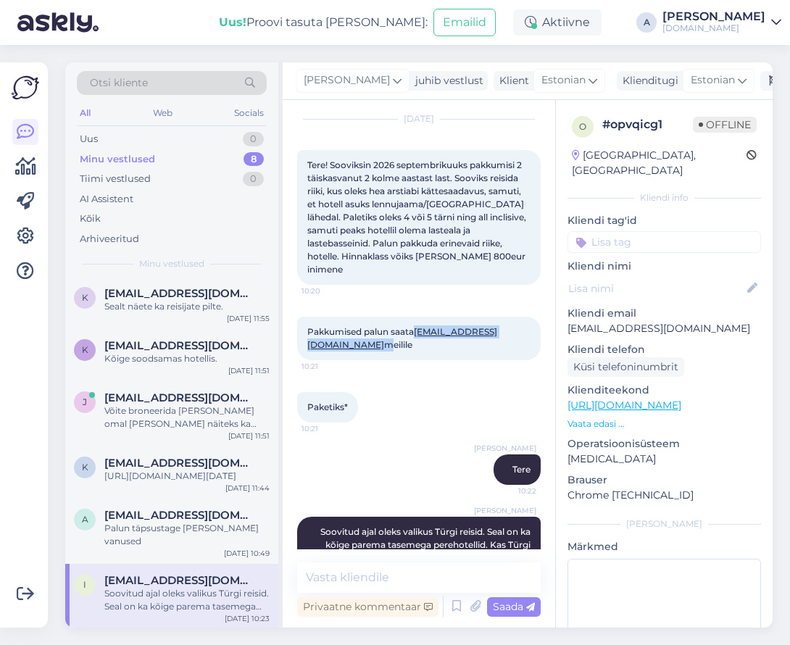
scroll to position [80, 0]
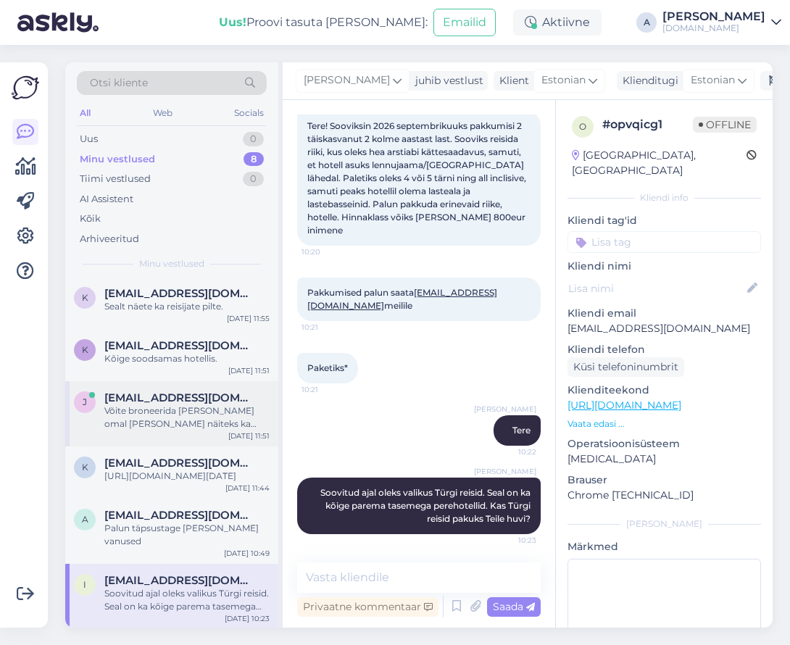
click at [210, 414] on div "Võite broneerida [PERSON_NAME] omal [PERSON_NAME] näiteks ka otse lennujaamast" at bounding box center [186, 418] width 165 height 26
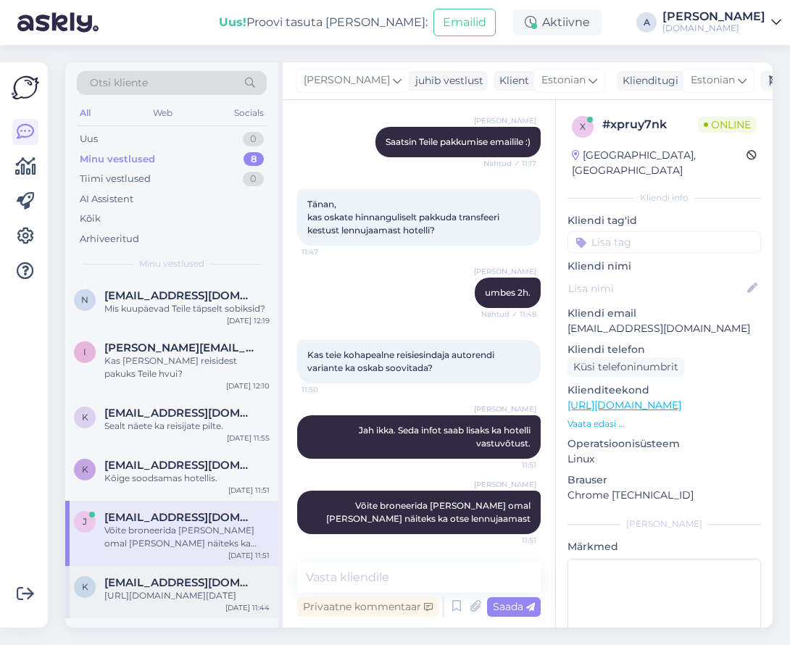
scroll to position [120, 0]
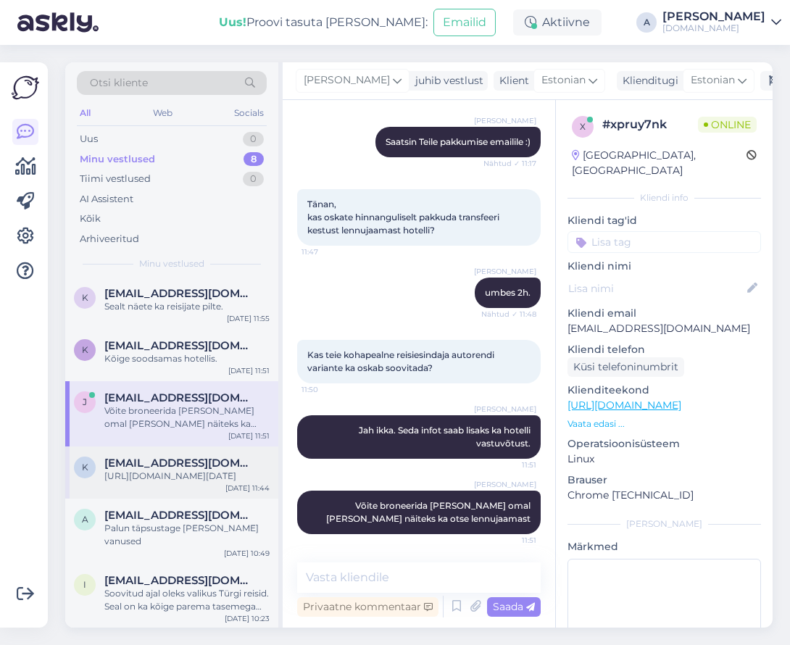
click at [212, 482] on div "[URL][DOMAIN_NAME][DATE]" at bounding box center [186, 476] width 165 height 13
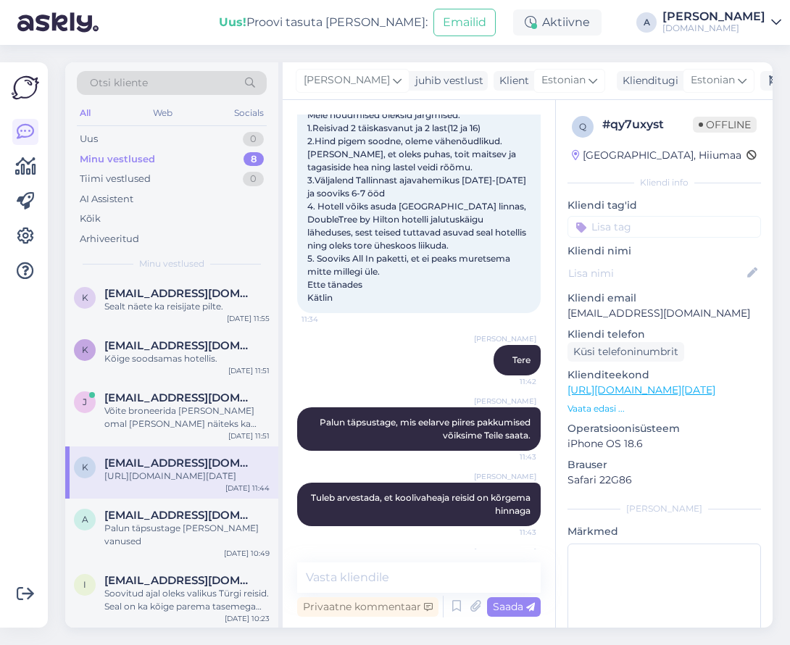
scroll to position [349, 0]
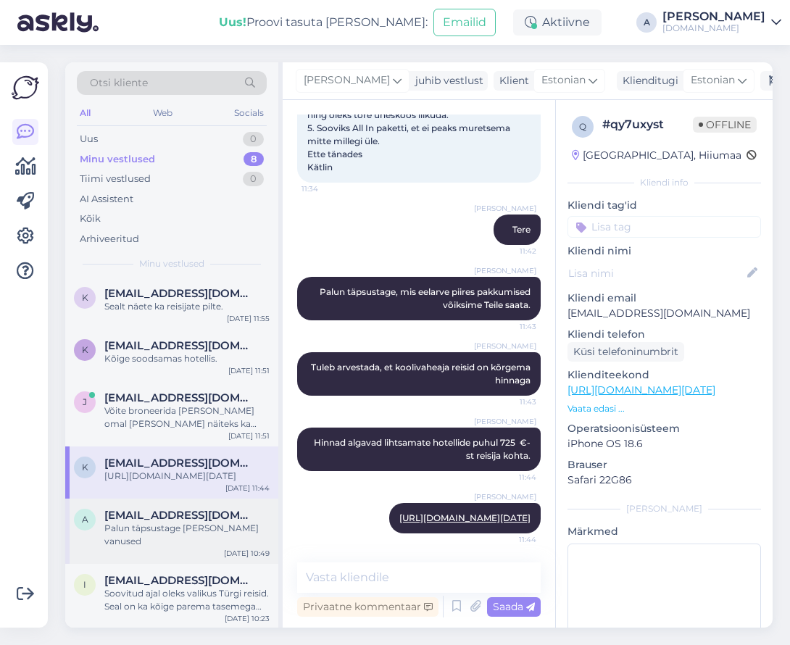
click at [210, 522] on span "[EMAIL_ADDRESS][DOMAIN_NAME]" at bounding box center [179, 515] width 151 height 13
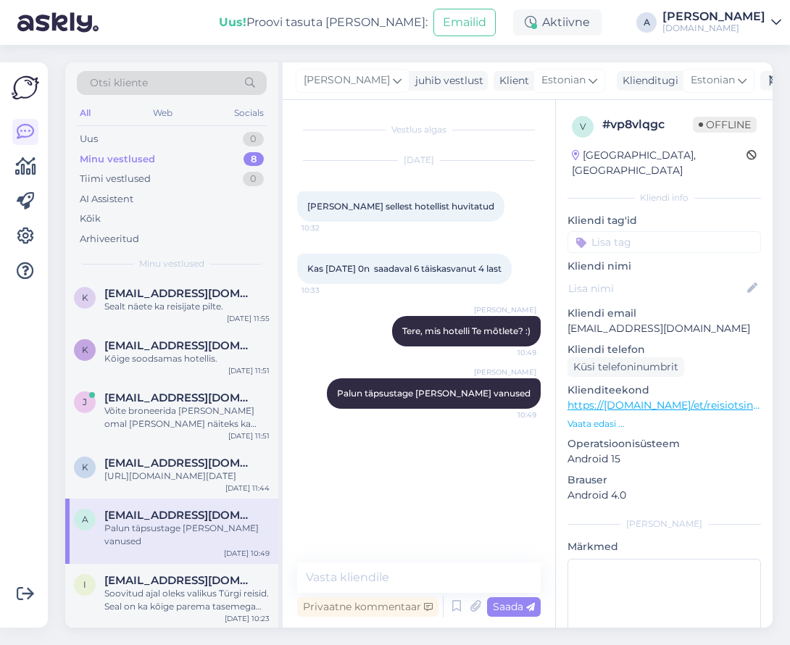
scroll to position [0, 0]
click at [611, 418] on p "Vaata edasi ..." at bounding box center [665, 424] width 194 height 13
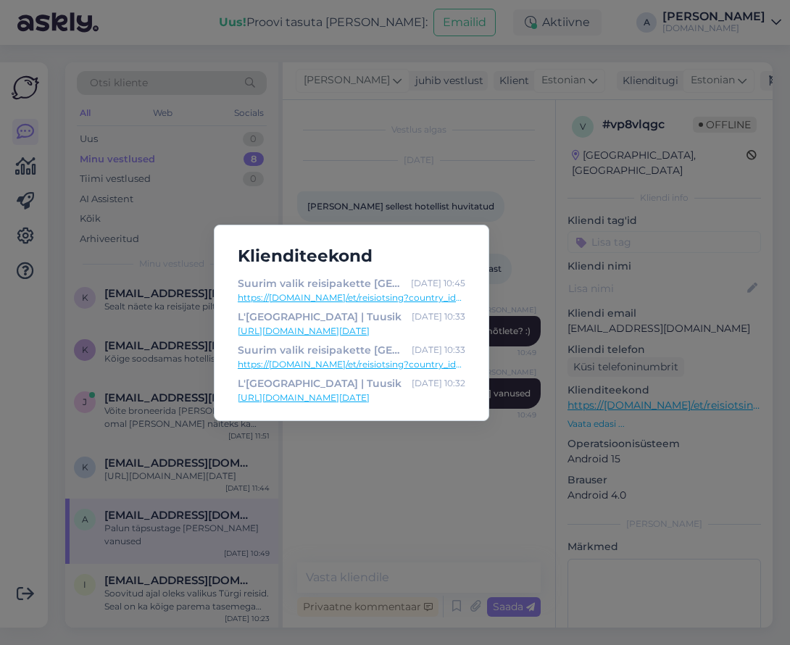
click at [455, 479] on div "Klienditeekond Suurim valik reisipakette [GEOGRAPHIC_DATA] | Tuusik [DATE] 10:4…" at bounding box center [395, 322] width 790 height 645
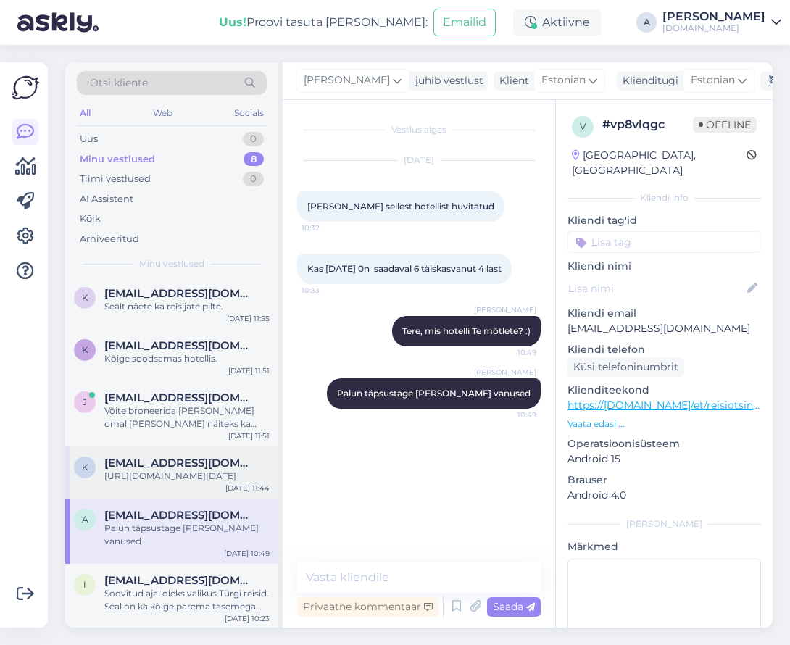
click at [191, 483] on div "[URL][DOMAIN_NAME][DATE]" at bounding box center [186, 476] width 165 height 13
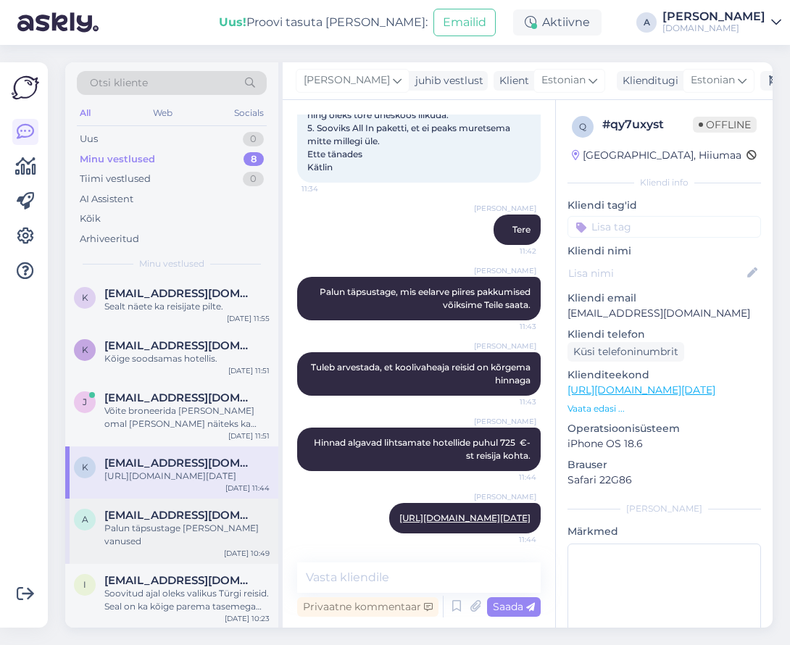
click at [199, 522] on span "[EMAIL_ADDRESS][DOMAIN_NAME]" at bounding box center [179, 515] width 151 height 13
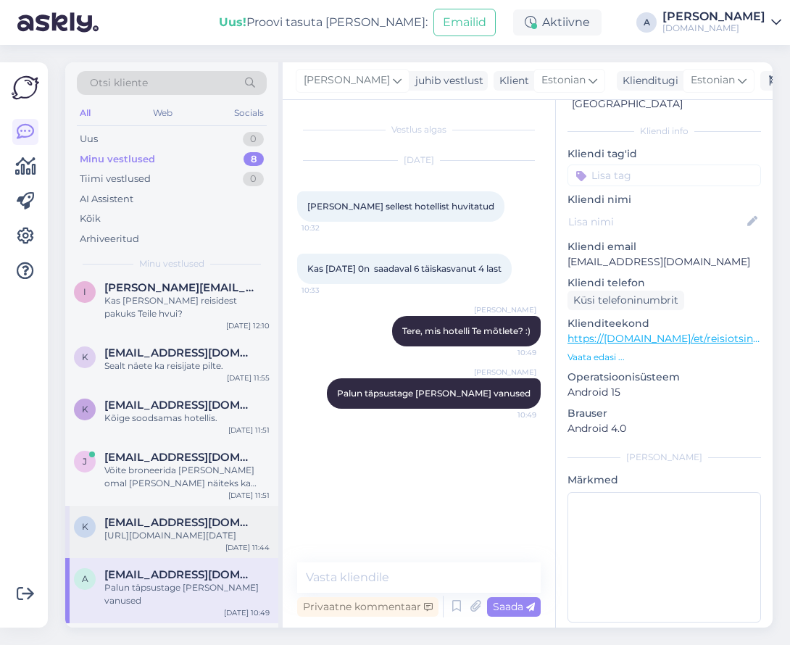
scroll to position [120, 0]
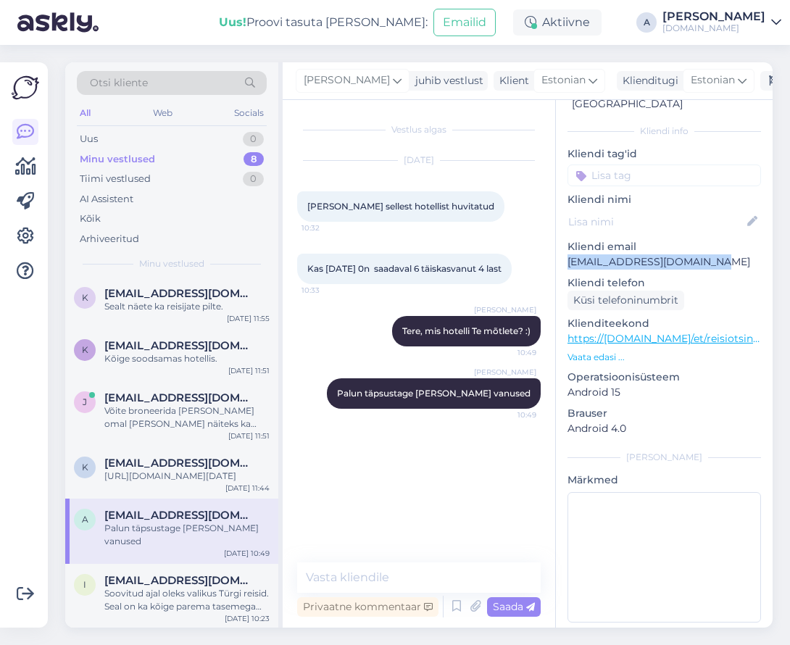
drag, startPoint x: 711, startPoint y: 252, endPoint x: 558, endPoint y: 242, distance: 154.0
click at [558, 242] on div "v # vp8vlqgc Offline [GEOGRAPHIC_DATA], [GEOGRAPHIC_DATA] Kliendi info Kliendi …" at bounding box center [664, 338] width 217 height 611
copy p "[EMAIL_ADDRESS][DOMAIN_NAME]"
click at [624, 351] on p "Vaata edasi ..." at bounding box center [665, 357] width 194 height 13
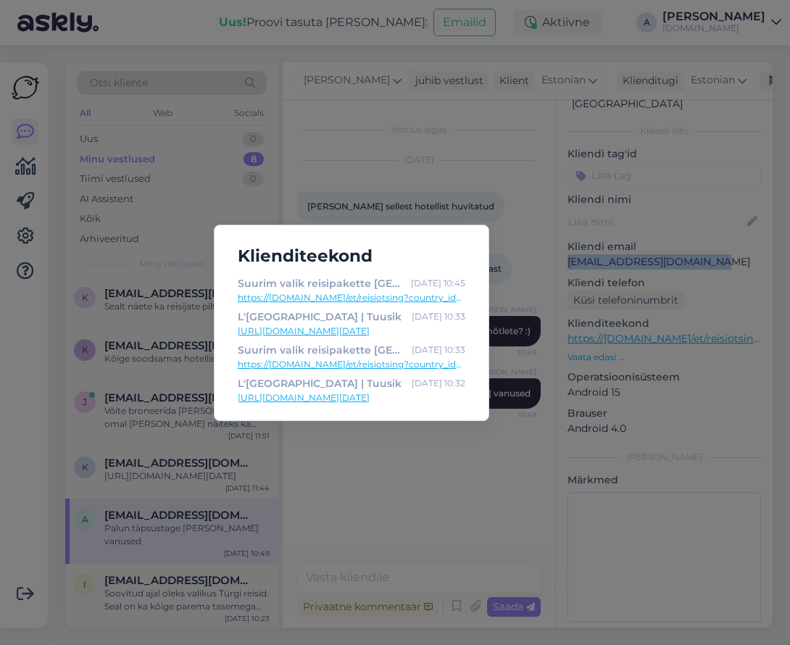
click at [400, 333] on link "[URL][DOMAIN_NAME][DATE]" at bounding box center [352, 331] width 228 height 13
click at [471, 206] on div "Klienditeekond Suurim valik reisipakette [GEOGRAPHIC_DATA] | Tuusik [DATE] 10:4…" at bounding box center [395, 322] width 790 height 645
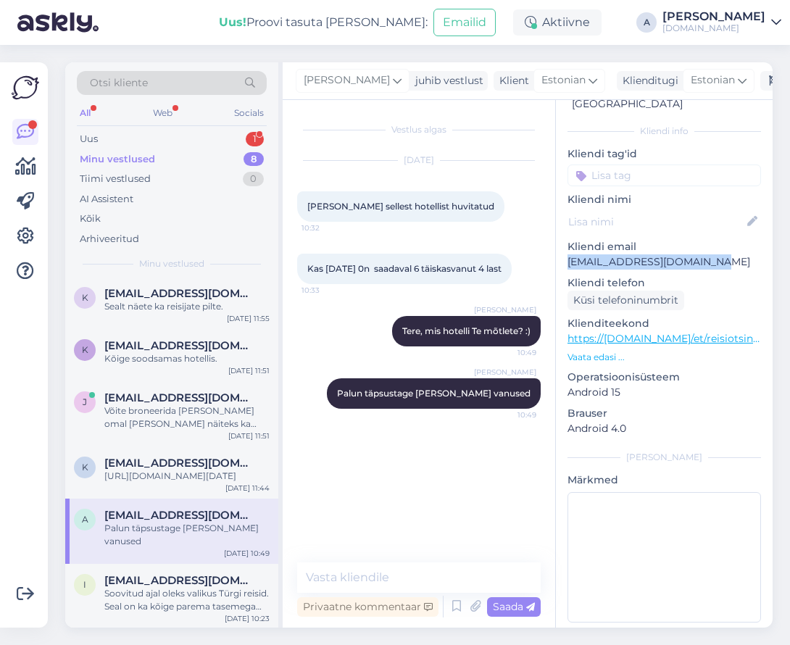
drag, startPoint x: 704, startPoint y: 244, endPoint x: 568, endPoint y: 246, distance: 135.6
click at [568, 254] on p "[EMAIL_ADDRESS][DOMAIN_NAME]" at bounding box center [665, 261] width 194 height 15
copy p "[EMAIL_ADDRESS][DOMAIN_NAME]"
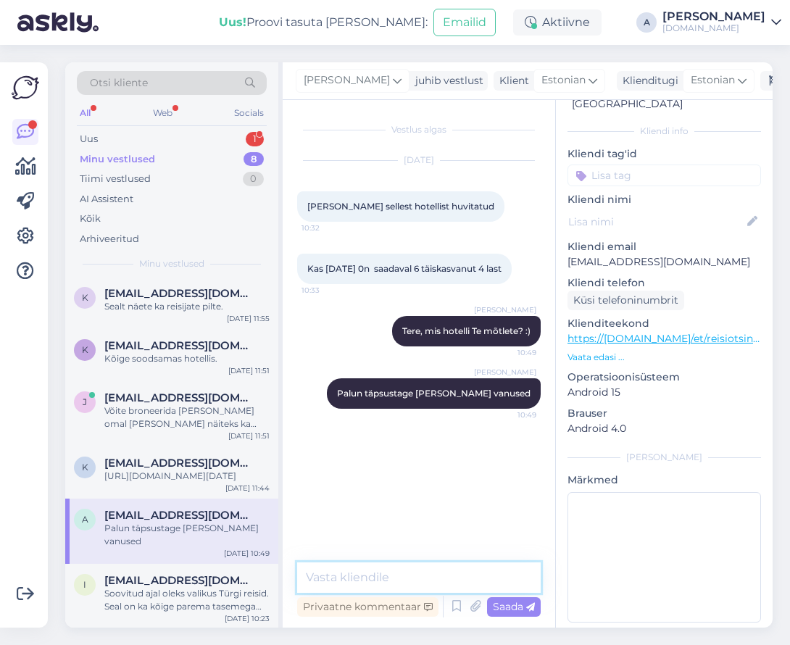
click at [401, 571] on textarea at bounding box center [419, 578] width 244 height 30
type textarea "Saatsin Teile pakkumise emailile."
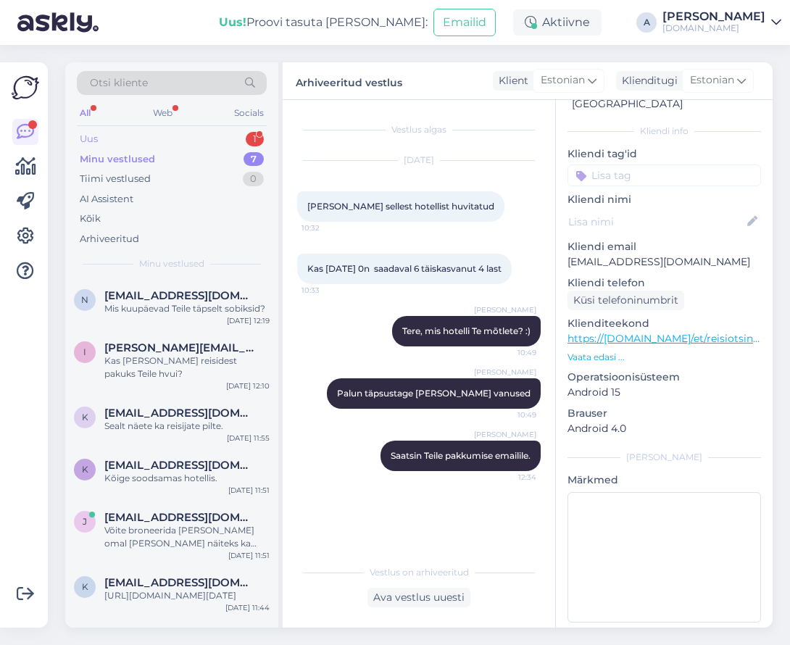
click at [208, 137] on div "Uus 1" at bounding box center [172, 139] width 190 height 20
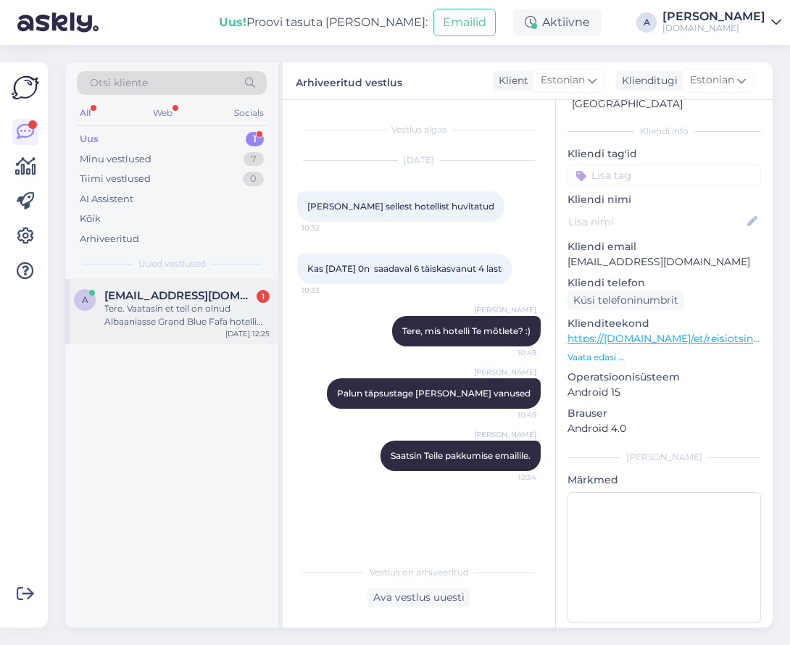
click at [199, 286] on div "a [EMAIL_ADDRESS][DOMAIN_NAME] 1 Tere. Vaatasin et teil on olnud Albaaniasse Gr…" at bounding box center [171, 311] width 213 height 65
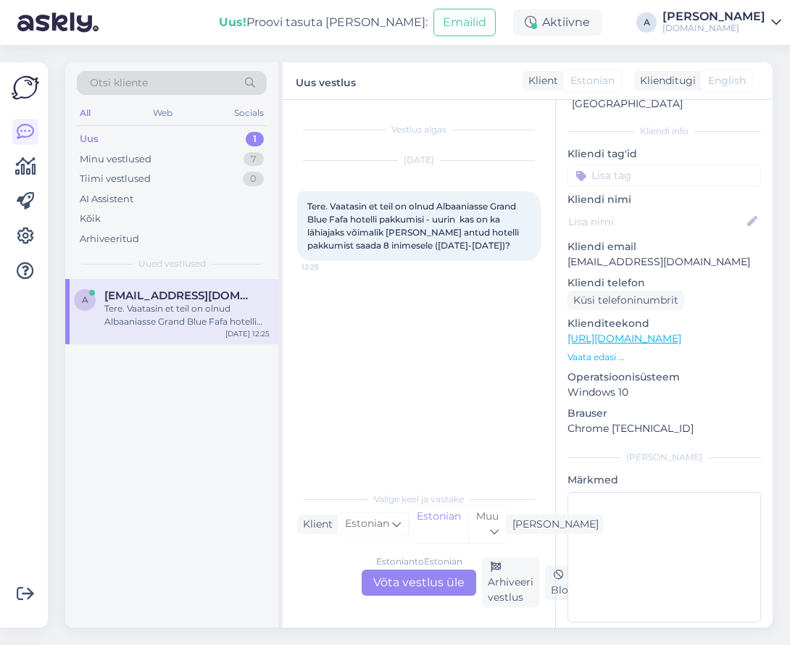
click at [444, 573] on div "Estonian to Estonian Võta vestlus üle" at bounding box center [419, 583] width 115 height 26
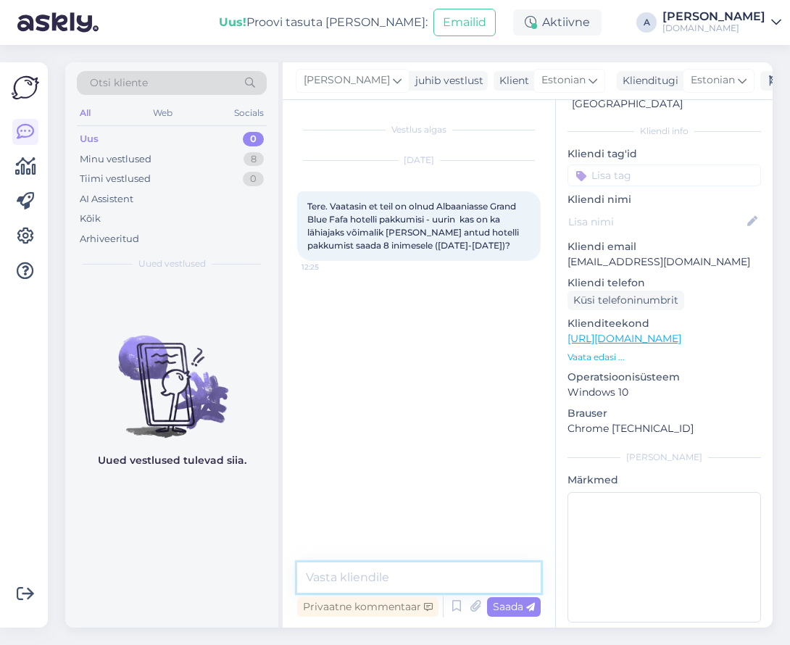
click at [444, 573] on textarea at bounding box center [419, 578] width 244 height 30
type textarea "Tere"
click at [658, 332] on link "[URL][DOMAIN_NAME]" at bounding box center [625, 338] width 114 height 13
click at [415, 573] on textarea at bounding box center [419, 578] width 244 height 30
type textarea "N"
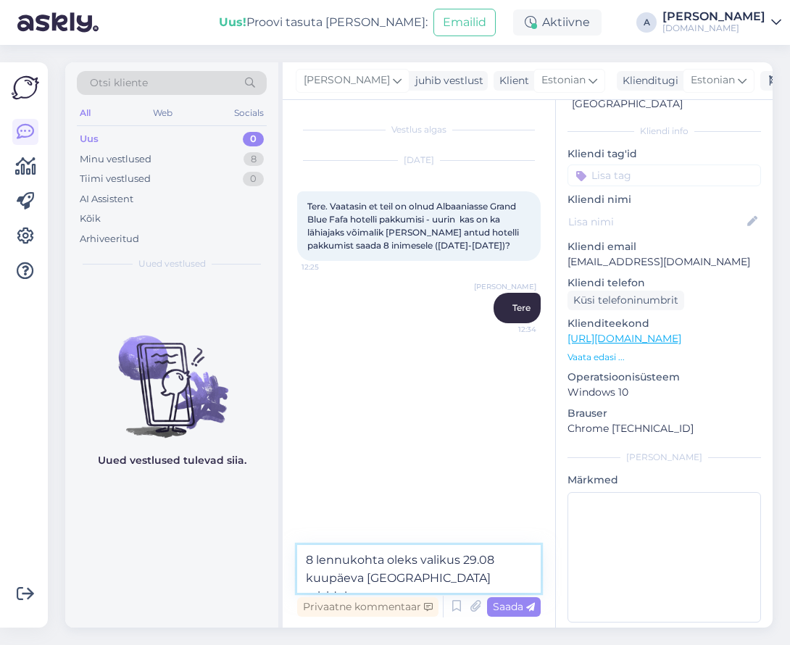
type textarea "8 lennukohta oleks valikus 29.08 kuupäeva [GEOGRAPHIC_DATA] reisidele."
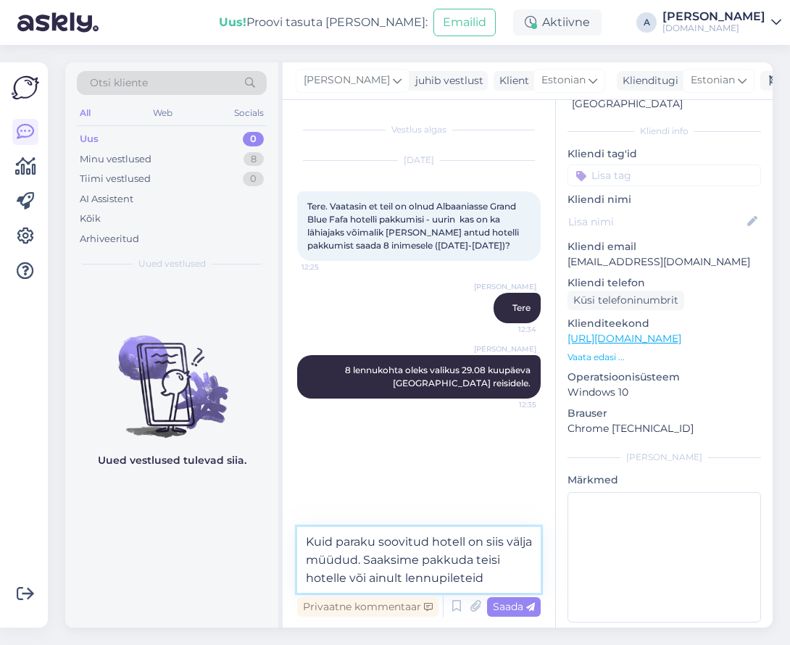
type textarea "Kuid paraku soovitud hotell on siis välja müüdud. Saaksime pakkuda teisi hotell…"
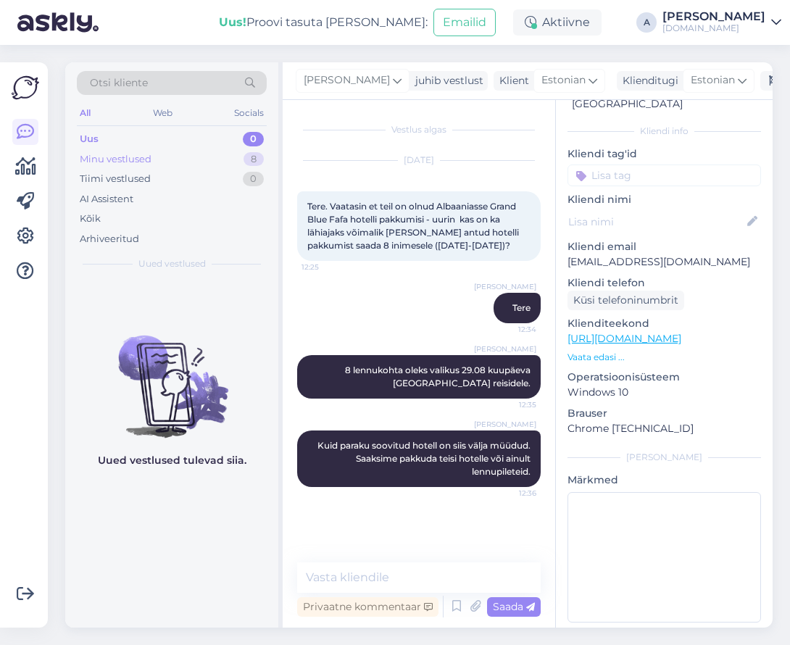
click at [259, 160] on div "8" at bounding box center [254, 159] width 20 height 15
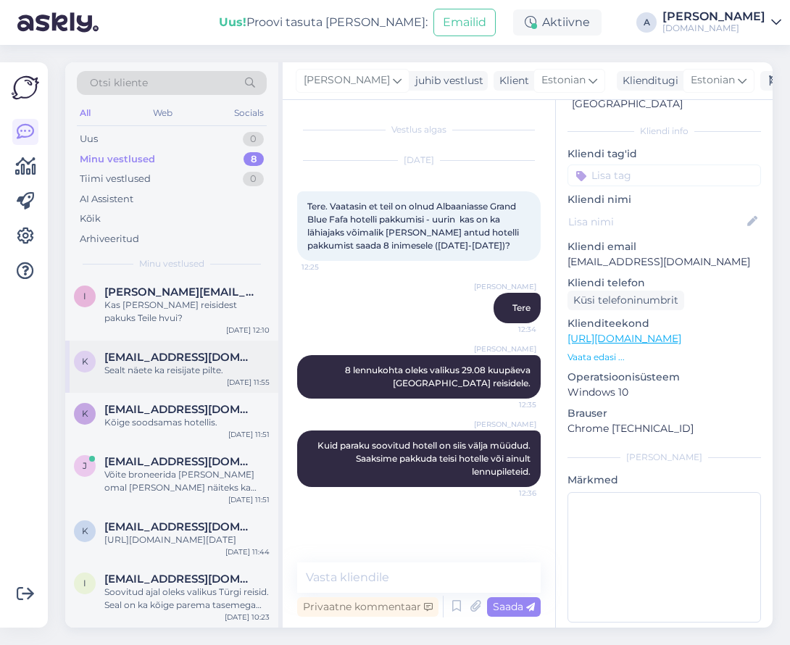
scroll to position [133, 0]
click at [231, 549] on div "[DATE] 11:44" at bounding box center [247, 552] width 44 height 11
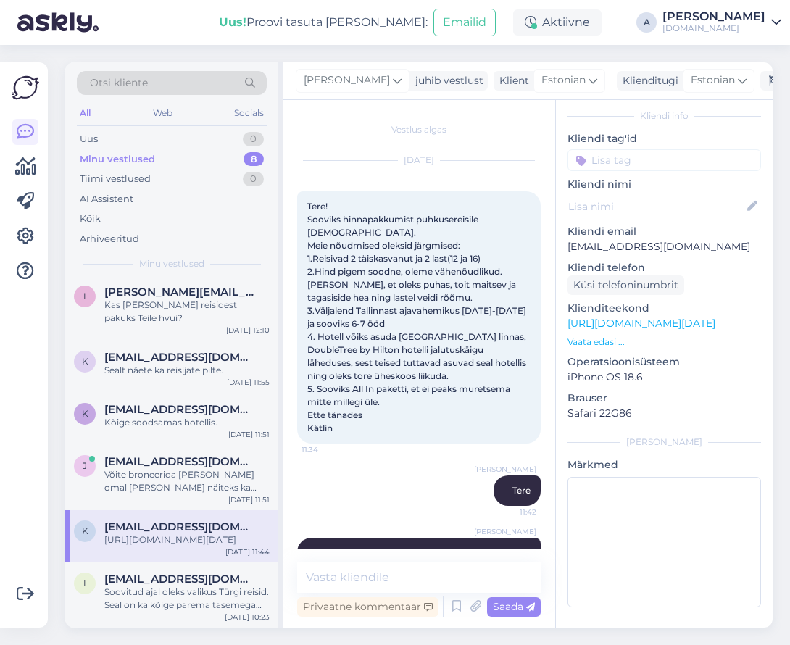
scroll to position [349, 0]
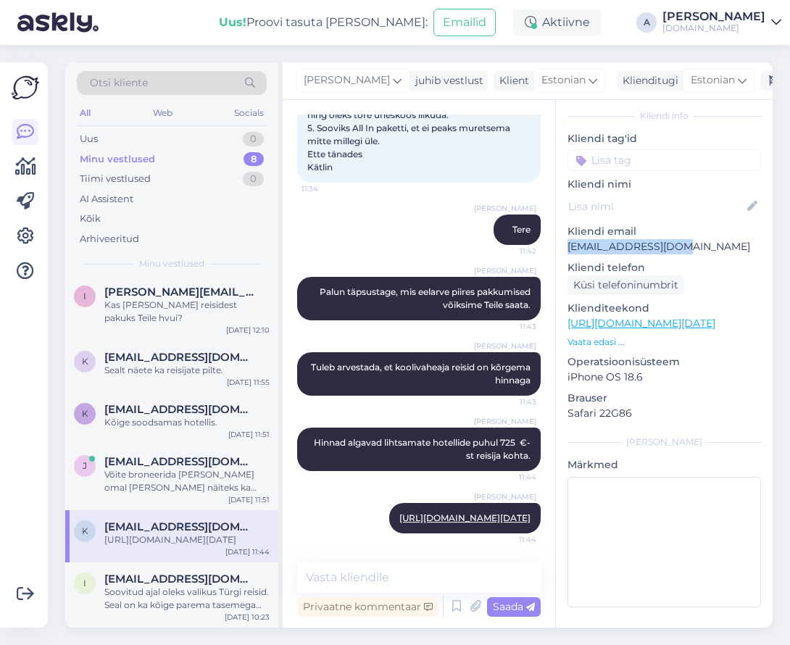
drag, startPoint x: 690, startPoint y: 244, endPoint x: 269, endPoint y: 43, distance: 466.7
click at [568, 239] on p "[EMAIL_ADDRESS][DOMAIN_NAME]" at bounding box center [665, 246] width 194 height 15
copy p "[EMAIL_ADDRESS][DOMAIN_NAME]"
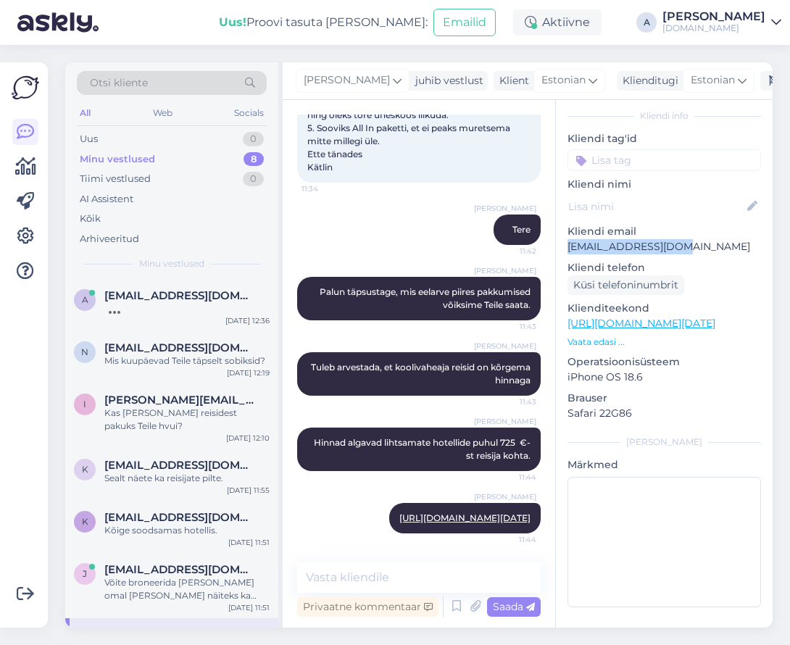
click at [674, 248] on p "[EMAIL_ADDRESS][DOMAIN_NAME]" at bounding box center [665, 246] width 194 height 15
drag, startPoint x: 705, startPoint y: 244, endPoint x: 568, endPoint y: 244, distance: 137.0
click at [568, 244] on p "[EMAIL_ADDRESS][DOMAIN_NAME]" at bounding box center [665, 246] width 194 height 15
copy p "[EMAIL_ADDRESS][DOMAIN_NAME]"
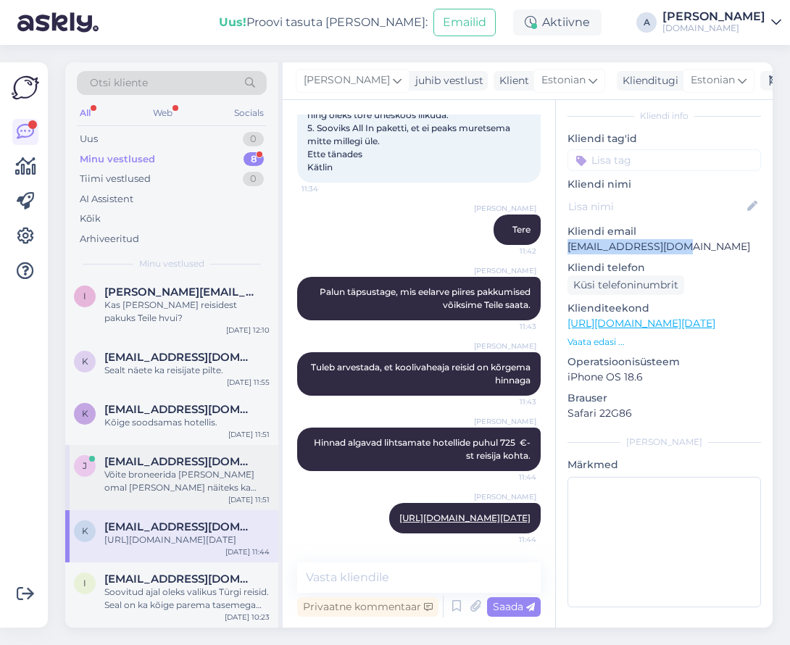
scroll to position [133, 0]
click at [688, 251] on p "[EMAIL_ADDRESS][DOMAIN_NAME]" at bounding box center [665, 246] width 194 height 15
drag, startPoint x: 693, startPoint y: 246, endPoint x: 559, endPoint y: 245, distance: 134.1
click at [560, 245] on div "q # qy7uxyst Offline [GEOGRAPHIC_DATA], Hiiumaa Kliendi info Kliendi tag'id Kli…" at bounding box center [664, 331] width 217 height 596
copy p "[EMAIL_ADDRESS][DOMAIN_NAME]"
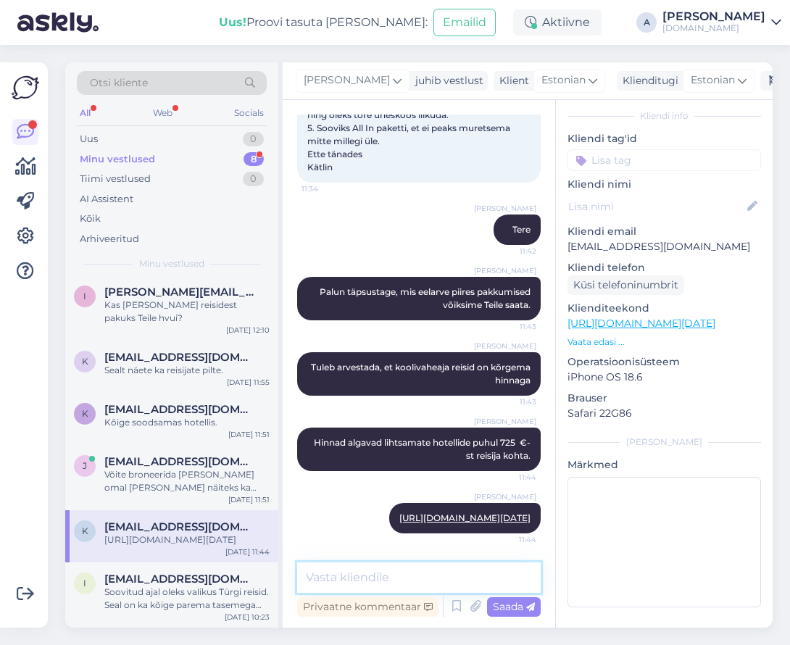
click at [392, 579] on textarea at bounding box center [419, 578] width 244 height 30
type textarea "Saatsin Teile pakkumised emailile."
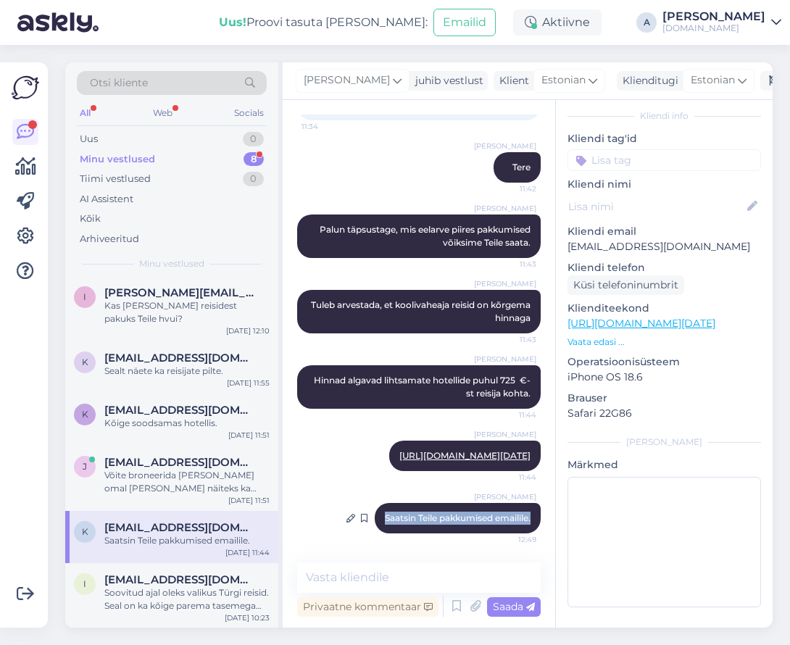
drag, startPoint x: 522, startPoint y: 505, endPoint x: 365, endPoint y: 501, distance: 157.4
click at [375, 503] on div "[PERSON_NAME] Teile pakkumised emailile. 12:49" at bounding box center [458, 518] width 166 height 30
copy span "Saatsin Teile pakkumised emailile."
drag, startPoint x: 736, startPoint y: 86, endPoint x: 721, endPoint y: 97, distance: 19.1
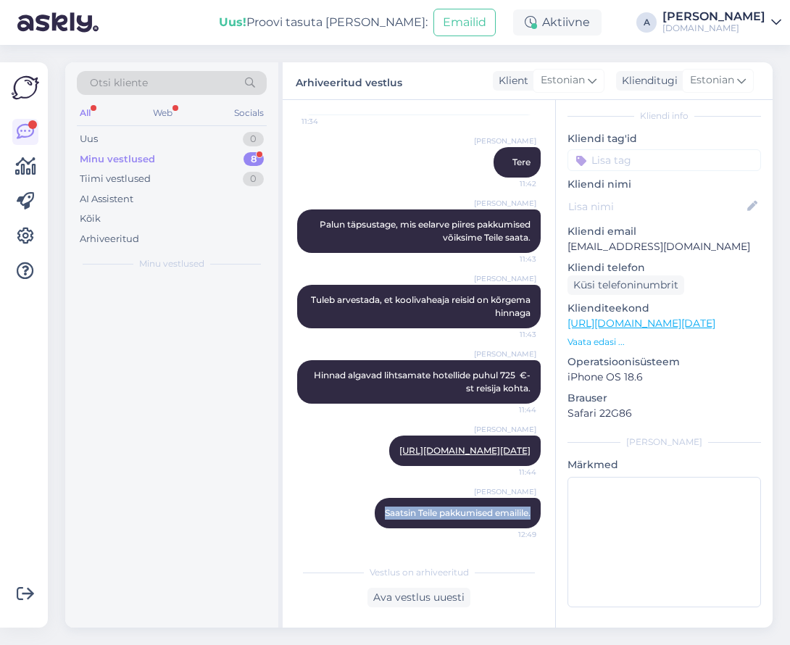
scroll to position [0, 0]
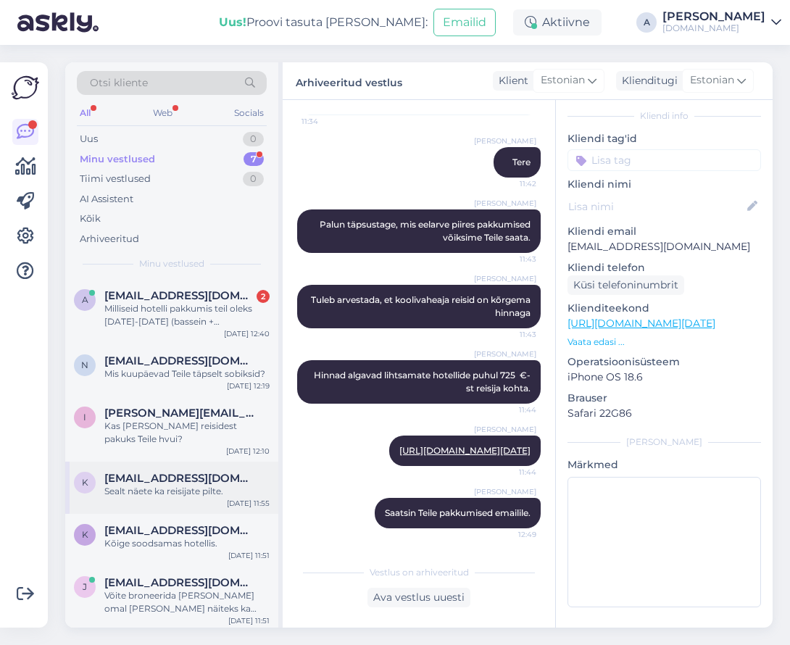
click at [203, 494] on div "Sealt näete ka reisijate pilte." at bounding box center [186, 491] width 165 height 13
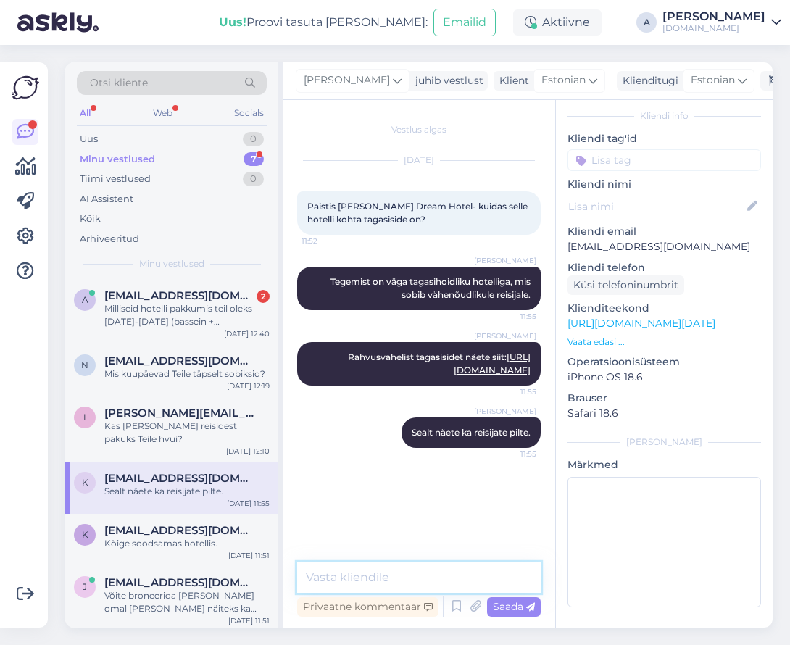
click at [427, 584] on textarea at bounding box center [419, 578] width 244 height 30
paste textarea "Saatsin Teile pakkumised emailile."
type textarea "Saatsin Teile pakkumised emailile."
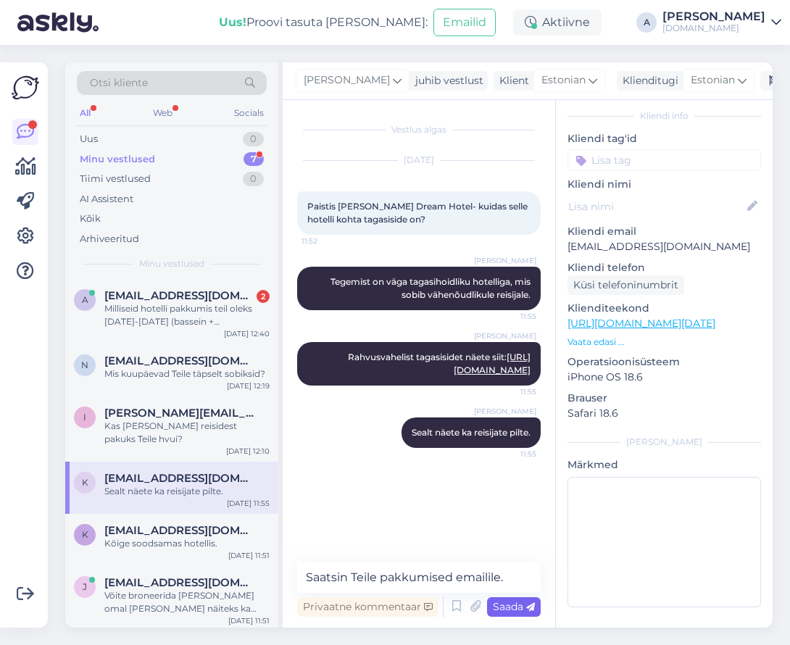
click at [522, 601] on span "Saada" at bounding box center [514, 606] width 42 height 13
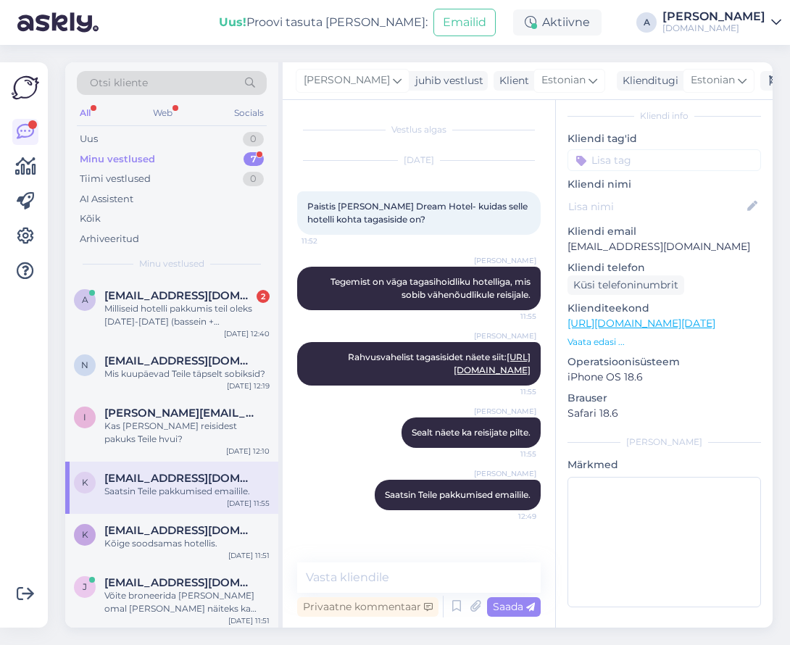
scroll to position [15, 0]
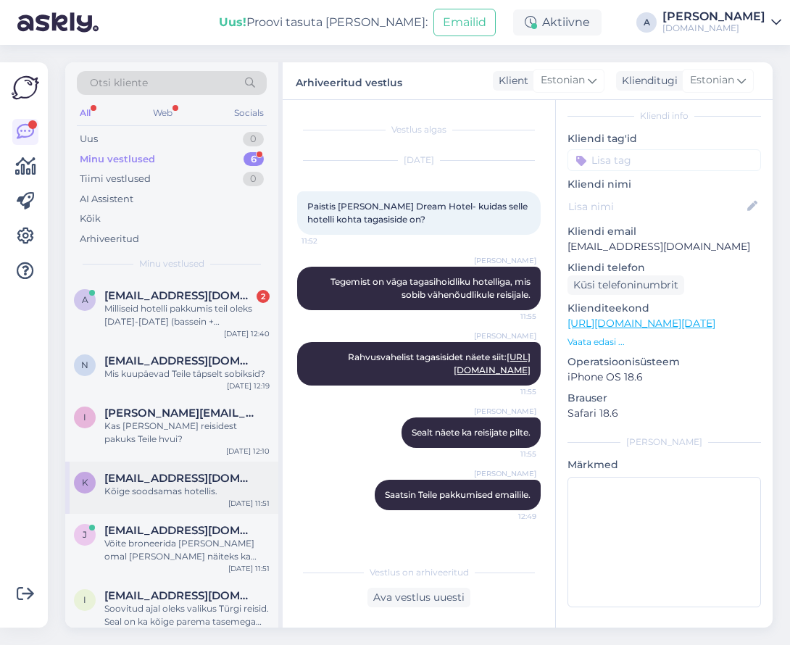
click at [210, 500] on div "k [EMAIL_ADDRESS][DOMAIN_NAME] Kõige soodsamas hotellis. [DATE] 11:51" at bounding box center [171, 488] width 213 height 52
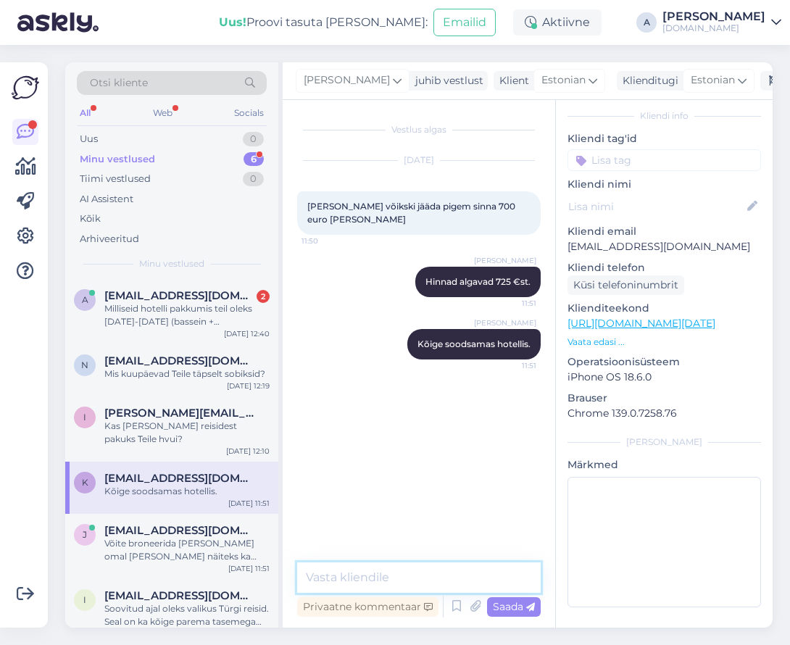
click at [418, 571] on textarea at bounding box center [419, 578] width 244 height 30
paste textarea "Saatsin Teile pakkumised emailile."
type textarea "Saatsin Teile pakkumised emailile."
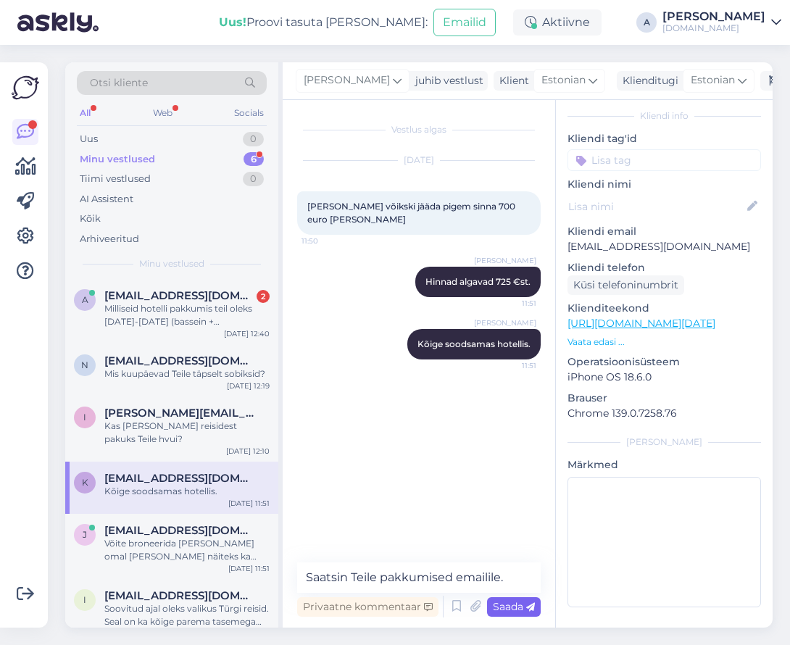
click at [513, 613] on span "Saada" at bounding box center [514, 606] width 42 height 13
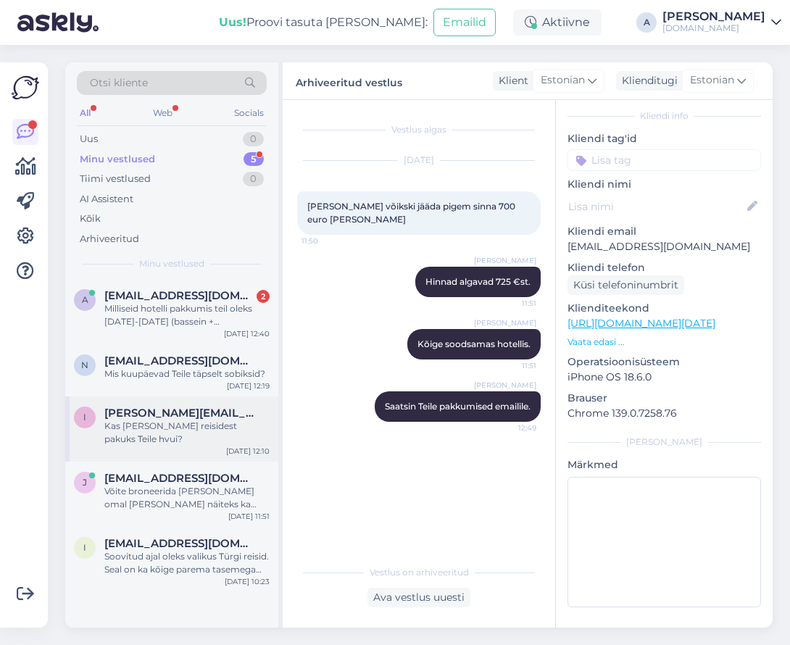
click at [180, 436] on div "Kas [PERSON_NAME] reisidest pakuks Teile hvui?" at bounding box center [186, 433] width 165 height 26
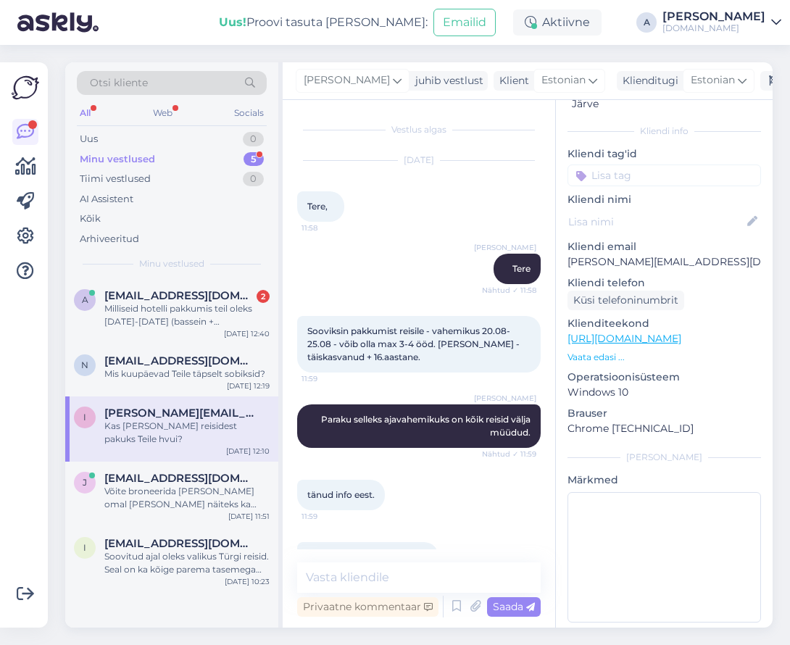
scroll to position [476, 0]
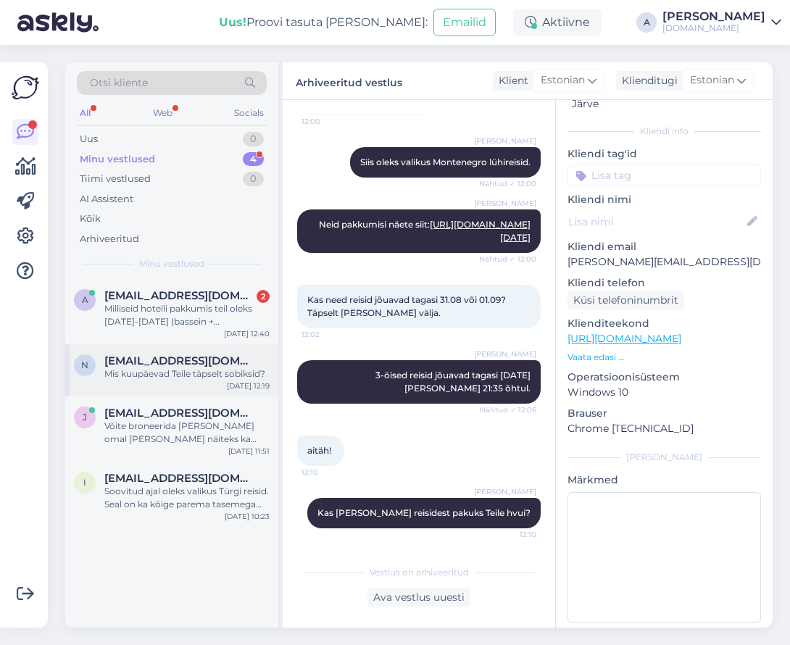
click at [233, 381] on div "[DATE] 12:19" at bounding box center [248, 386] width 43 height 11
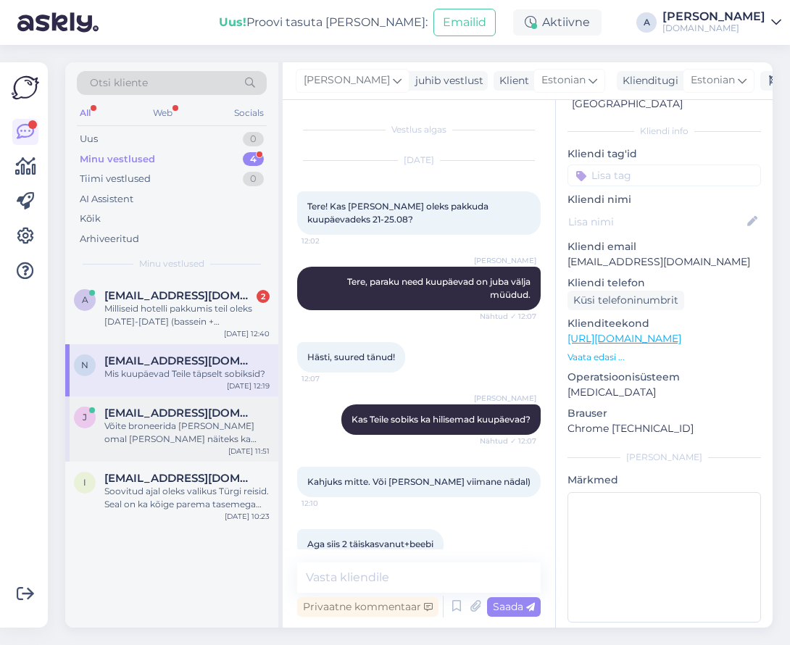
scroll to position [225, 0]
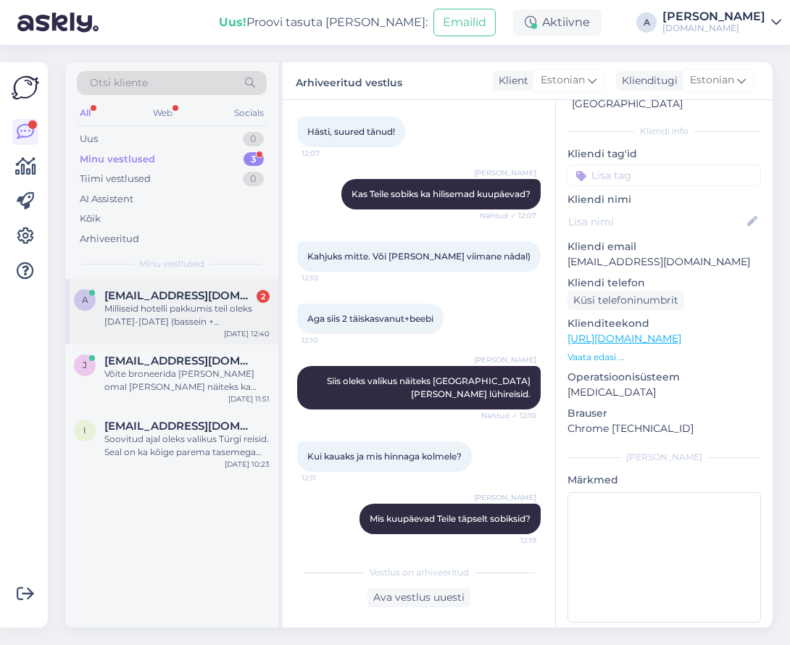
click at [226, 318] on div "Milliseid hotelli pakkumis teil oleks [DATE]-[DATE] (bassein + hommikusöök kind…" at bounding box center [186, 315] width 165 height 26
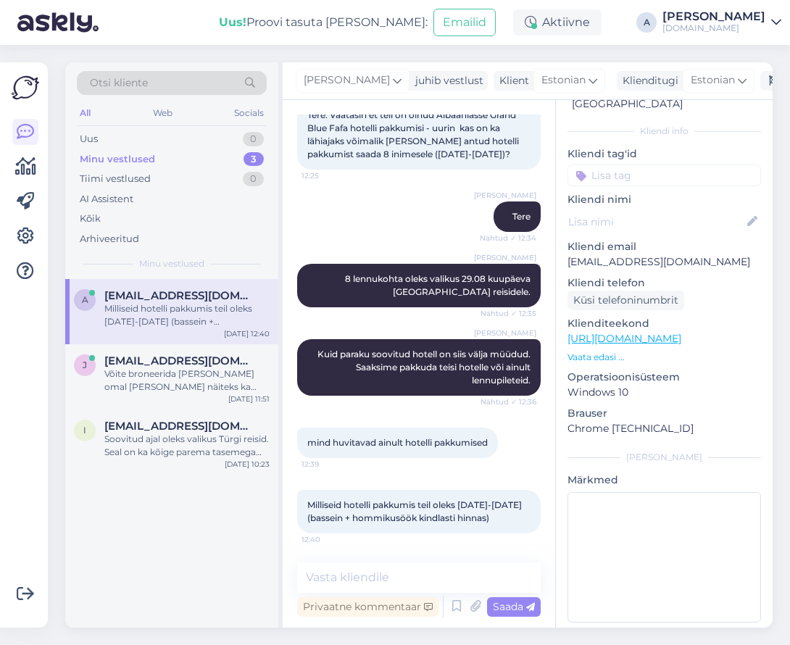
click at [682, 332] on link "[URL][DOMAIN_NAME]" at bounding box center [625, 338] width 114 height 13
click at [492, 567] on textarea at bounding box center [419, 578] width 244 height 30
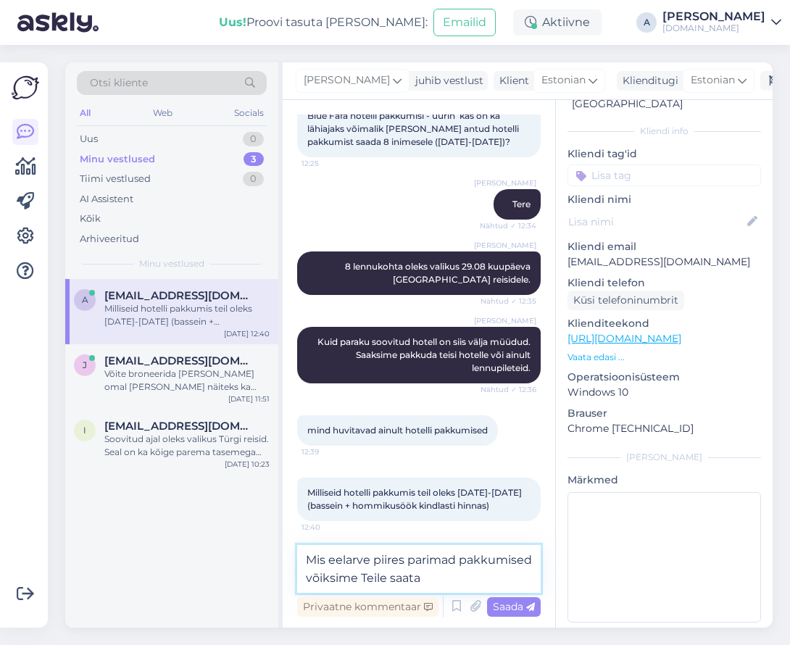
type textarea "Mis eelarve piires parimad pakkumised võiksime Teile saata?"
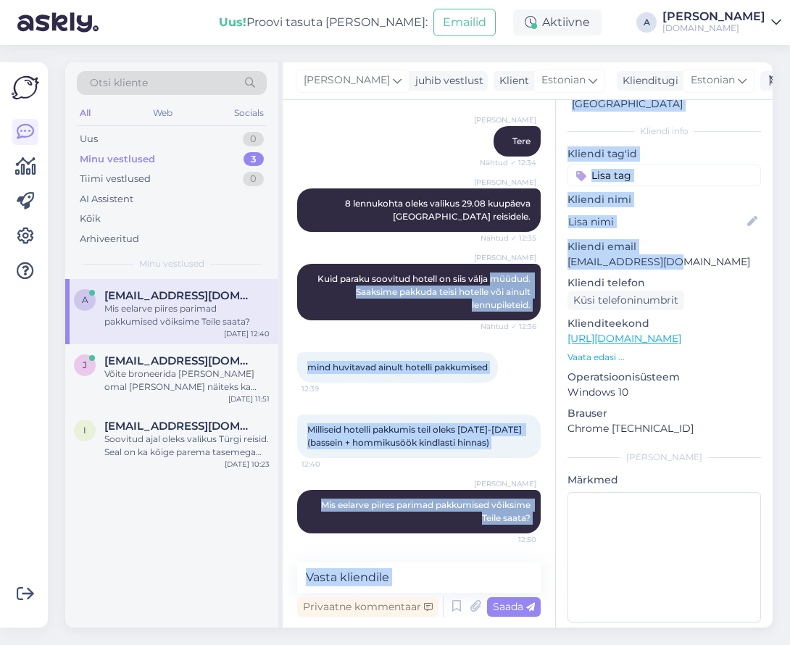
drag, startPoint x: 609, startPoint y: 245, endPoint x: 544, endPoint y: 236, distance: 65.2
click at [548, 241] on div "Vestlus algas [DATE] Tere. Vaatasin et teil on olnud Albaaniasse Grand Blue Faf…" at bounding box center [528, 364] width 490 height 528
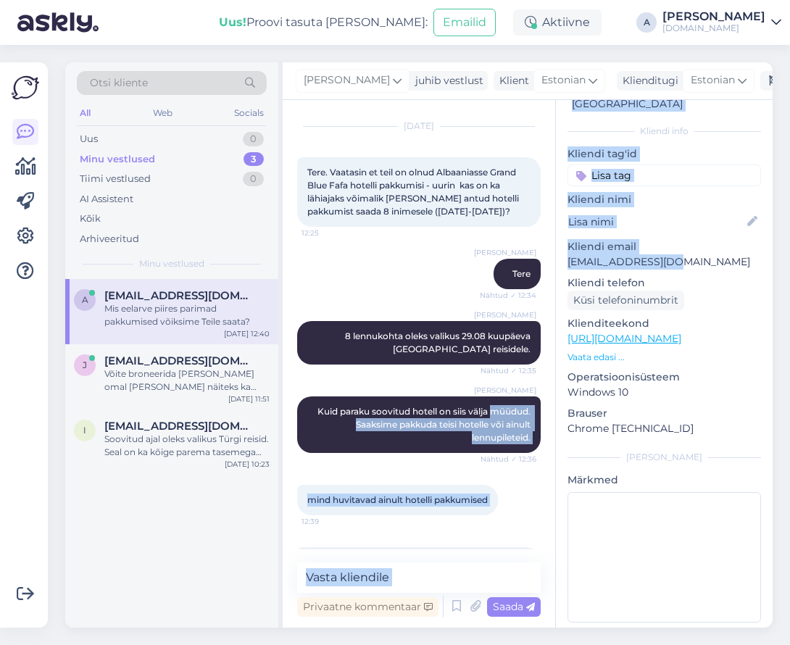
scroll to position [0, 0]
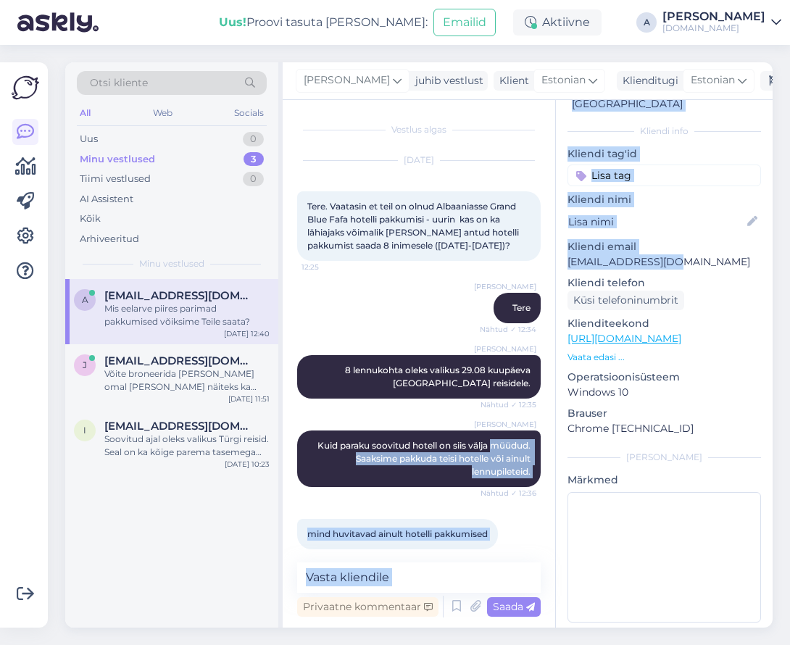
click at [574, 239] on p "Kliendi email" at bounding box center [665, 246] width 194 height 15
click at [572, 254] on p "[EMAIL_ADDRESS][DOMAIN_NAME]" at bounding box center [665, 261] width 194 height 15
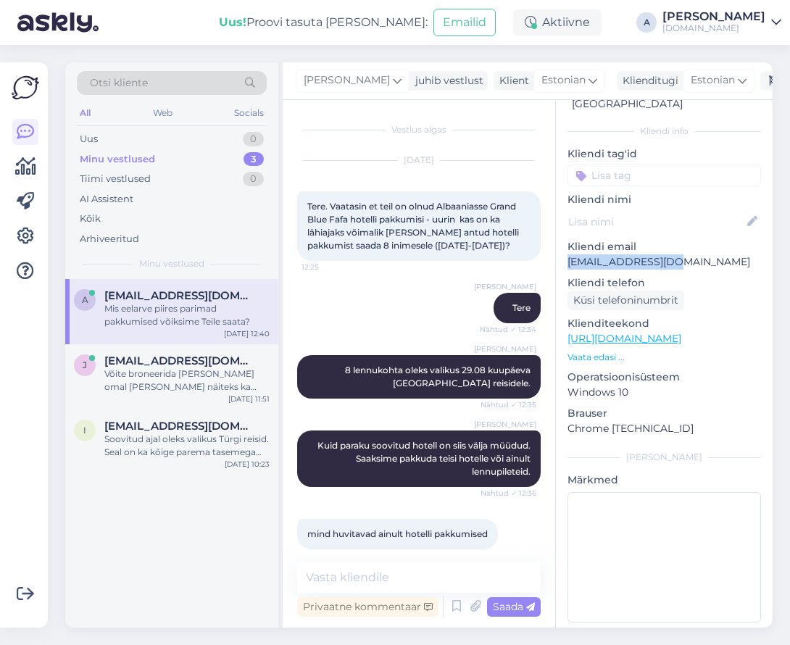
drag, startPoint x: 589, startPoint y: 245, endPoint x: 703, endPoint y: 245, distance: 113.8
click at [703, 254] on p "[EMAIL_ADDRESS][DOMAIN_NAME]" at bounding box center [665, 261] width 194 height 15
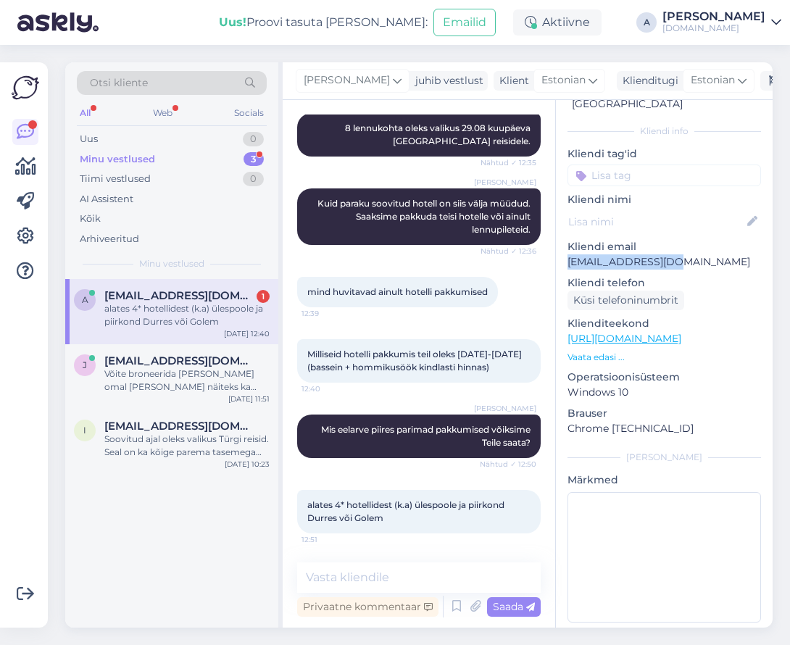
scroll to position [254, 0]
click at [623, 239] on p "Kliendi email" at bounding box center [665, 246] width 194 height 15
drag, startPoint x: 664, startPoint y: 245, endPoint x: 568, endPoint y: 246, distance: 95.7
click at [568, 254] on p "[EMAIL_ADDRESS][DOMAIN_NAME]" at bounding box center [665, 261] width 194 height 15
click at [409, 568] on textarea at bounding box center [419, 578] width 244 height 30
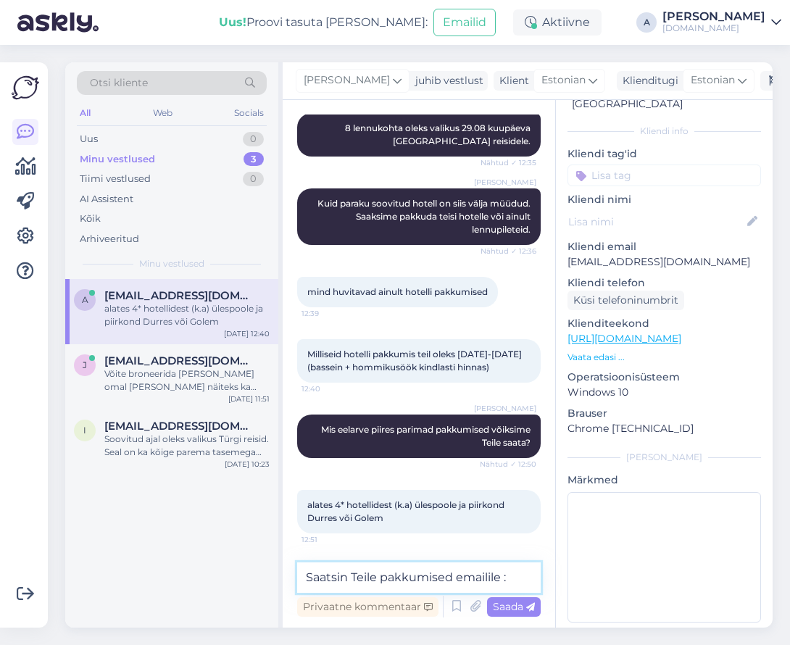
type textarea "Saatsin Teile pakkumised emailile :)"
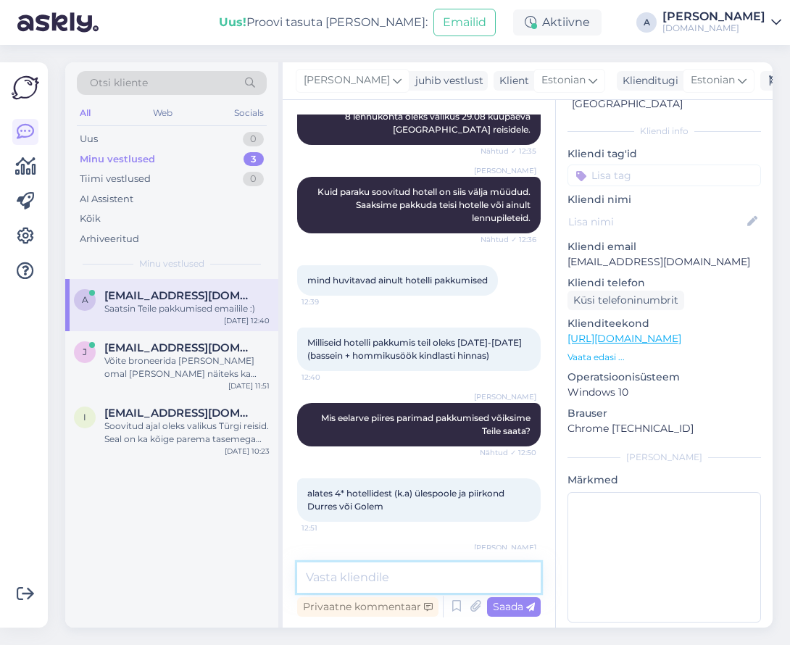
scroll to position [317, 0]
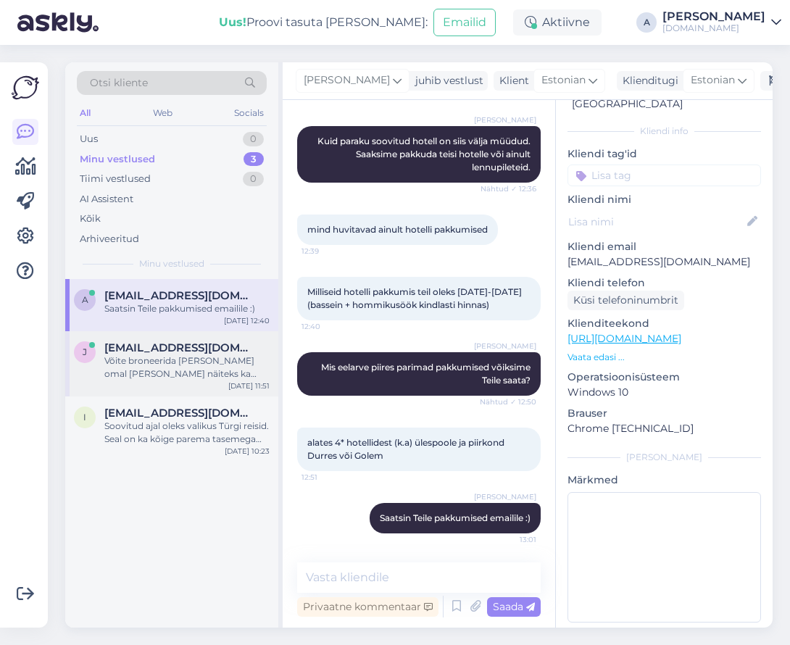
click at [218, 363] on div "Võite broneerida [PERSON_NAME] omal [PERSON_NAME] näiteks ka otse lennujaamast" at bounding box center [186, 368] width 165 height 26
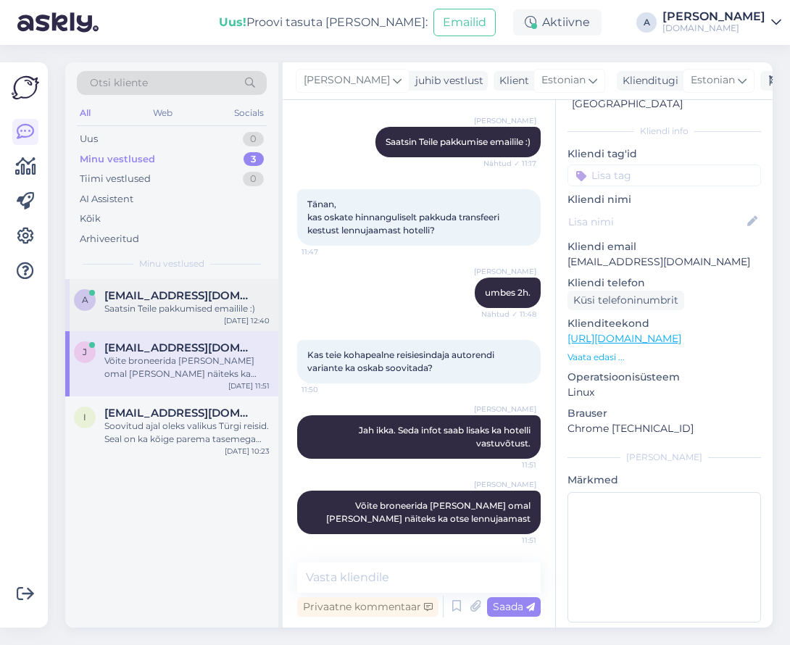
click at [152, 314] on div "a [EMAIL_ADDRESS][DOMAIN_NAME] Saatsin Teile pakkumised emailile :) [DATE] 12:40" at bounding box center [171, 305] width 213 height 52
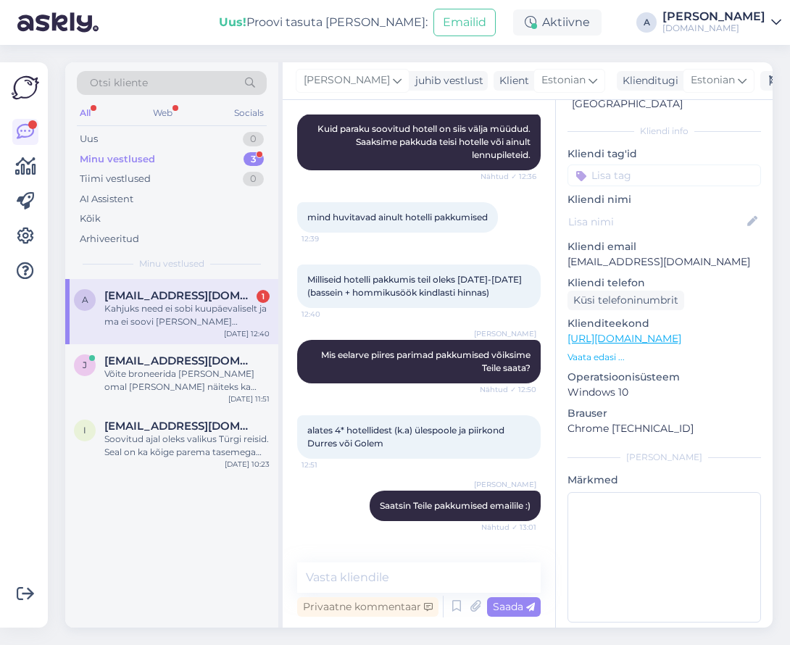
scroll to position [405, 0]
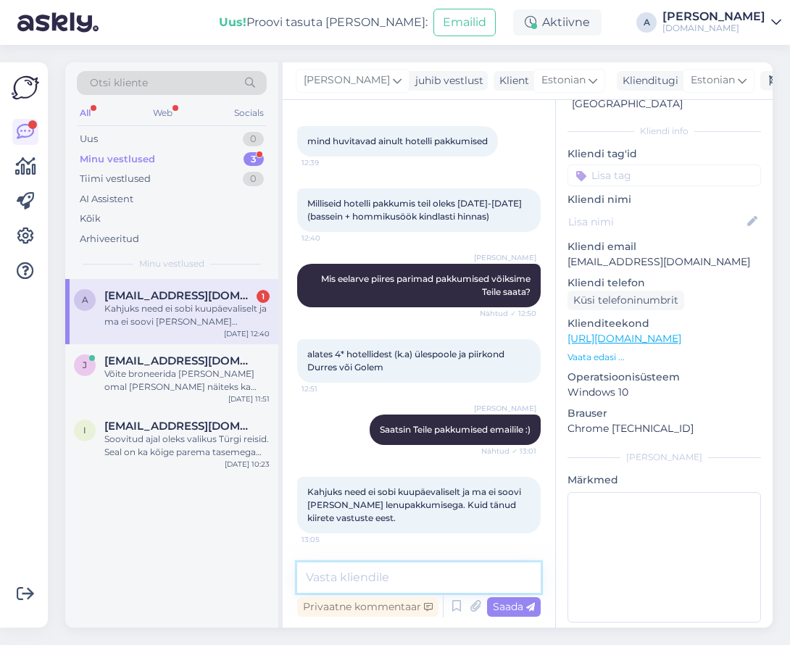
click at [345, 568] on textarea at bounding box center [419, 578] width 244 height 30
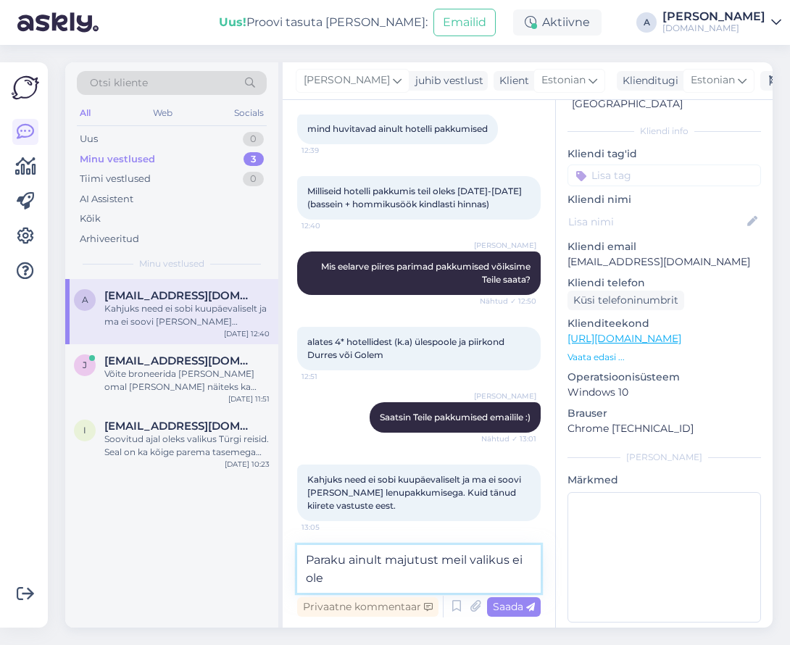
type textarea "Paraku ainult majutust meil valikus ei ole."
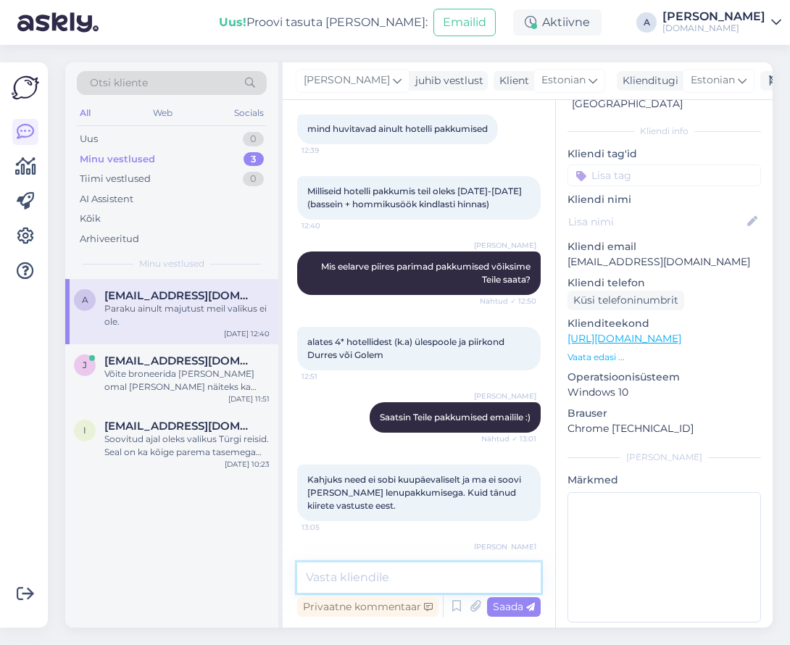
scroll to position [468, 0]
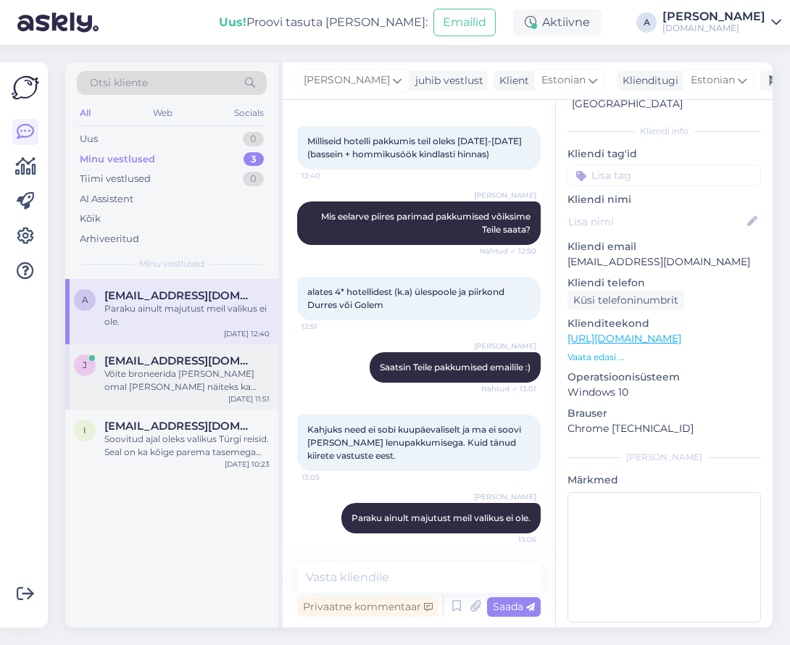
click at [195, 376] on div "Võite broneerida [PERSON_NAME] omal [PERSON_NAME] näiteks ka otse lennujaamast" at bounding box center [186, 381] width 165 height 26
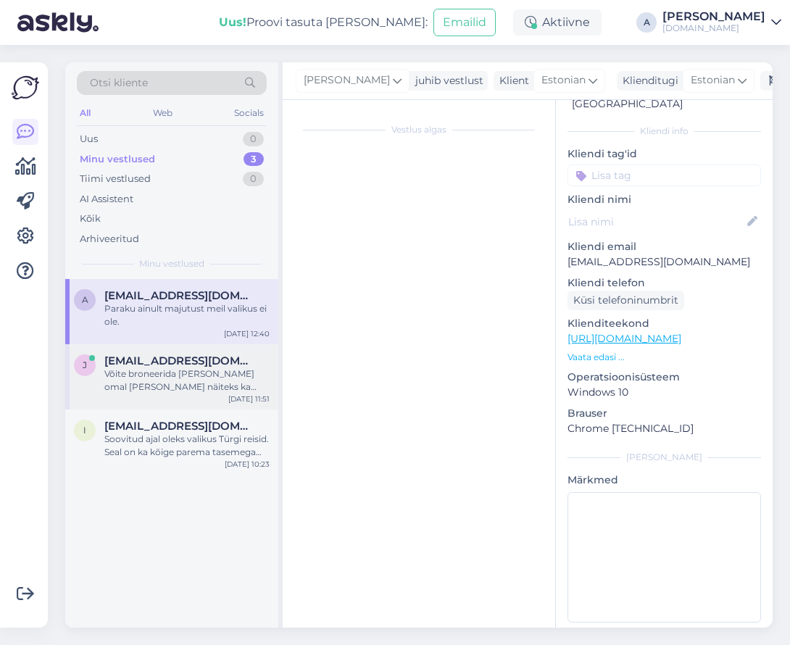
scroll to position [268, 0]
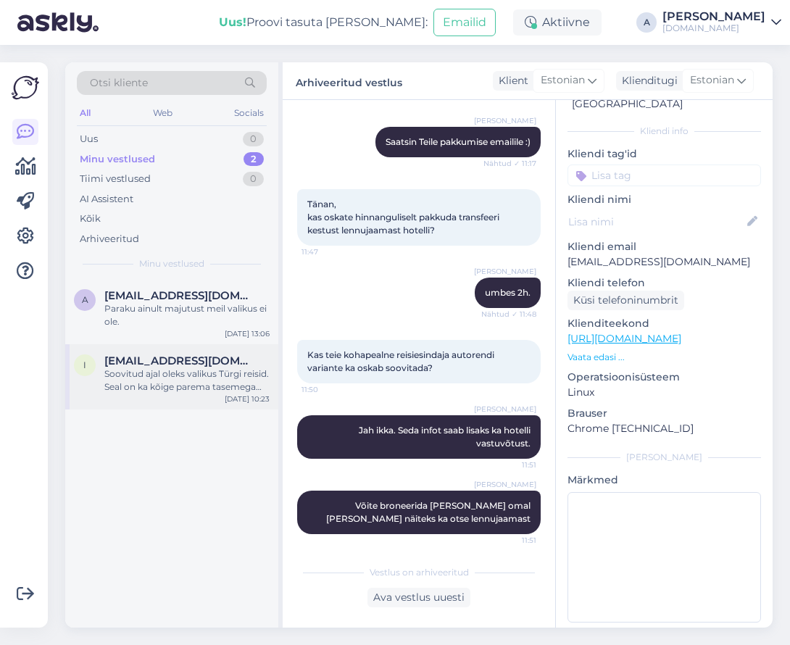
click at [201, 360] on span "[EMAIL_ADDRESS][DOMAIN_NAME]" at bounding box center [179, 361] width 151 height 13
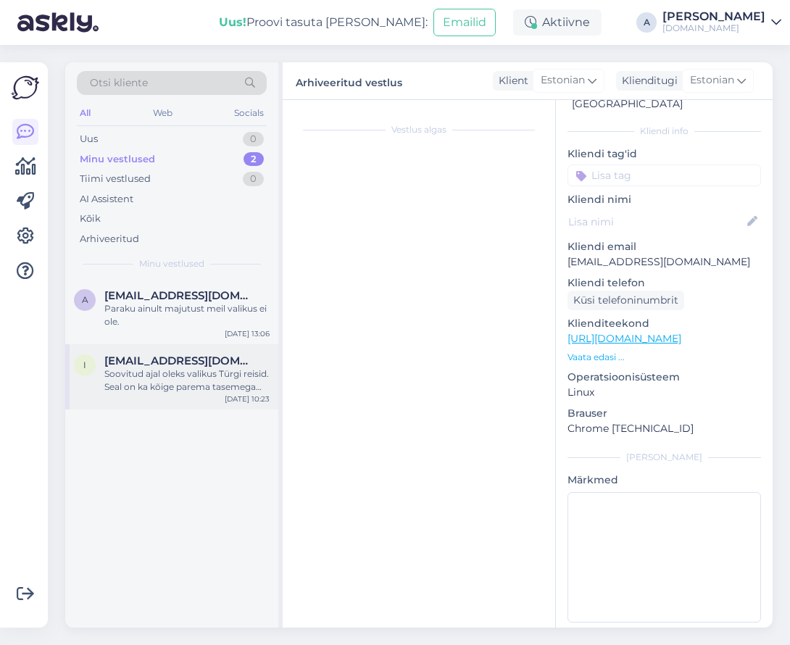
scroll to position [80, 0]
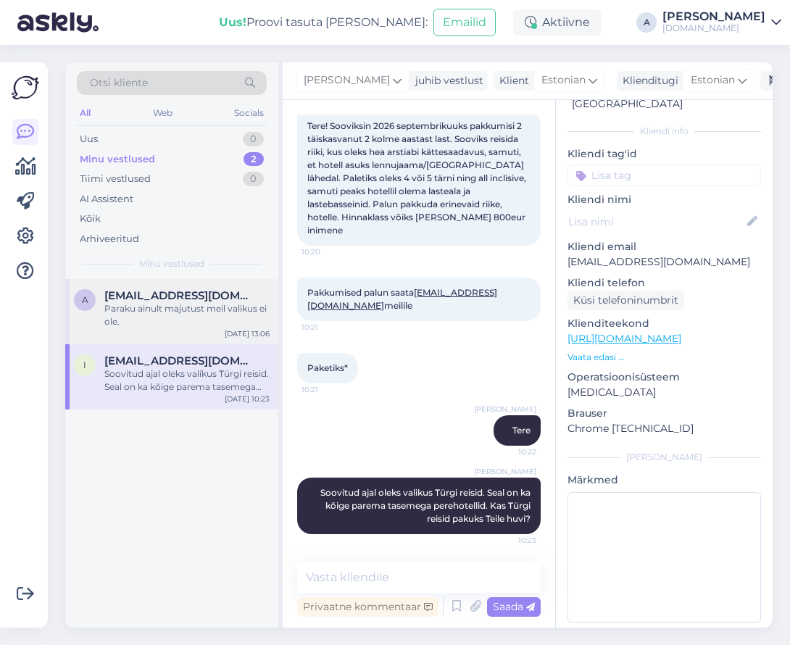
click at [197, 315] on div "Paraku ainult majutust meil valikus ei ole." at bounding box center [186, 315] width 165 height 26
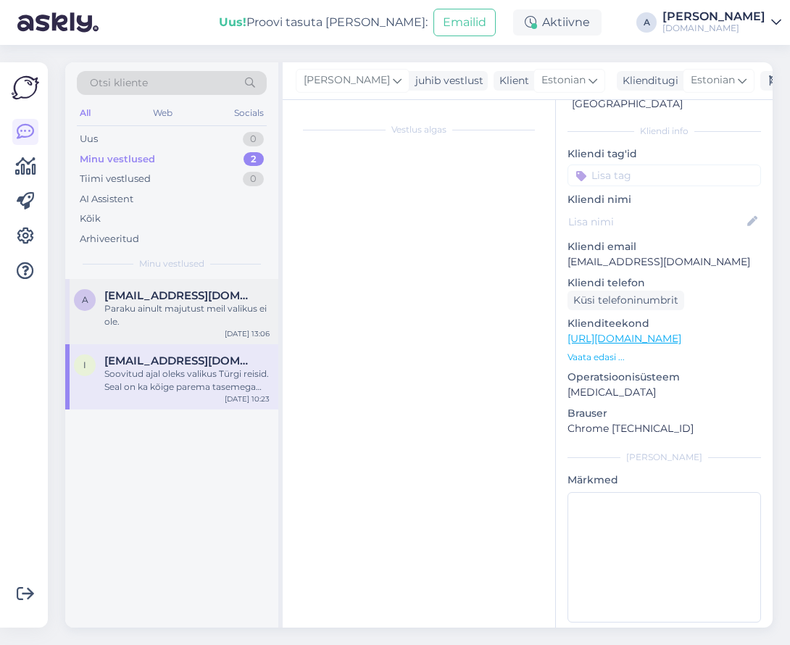
scroll to position [468, 0]
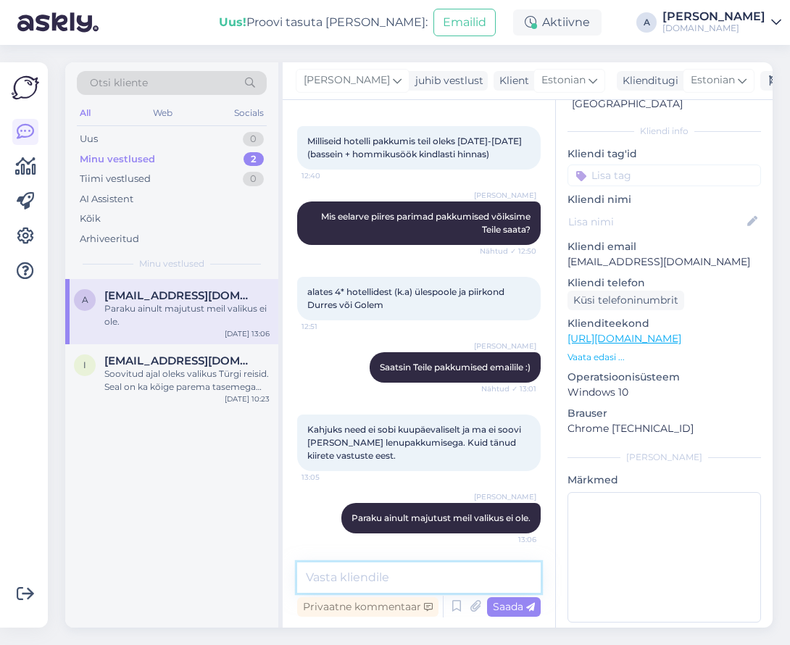
click at [414, 571] on textarea at bounding box center [419, 578] width 244 height 30
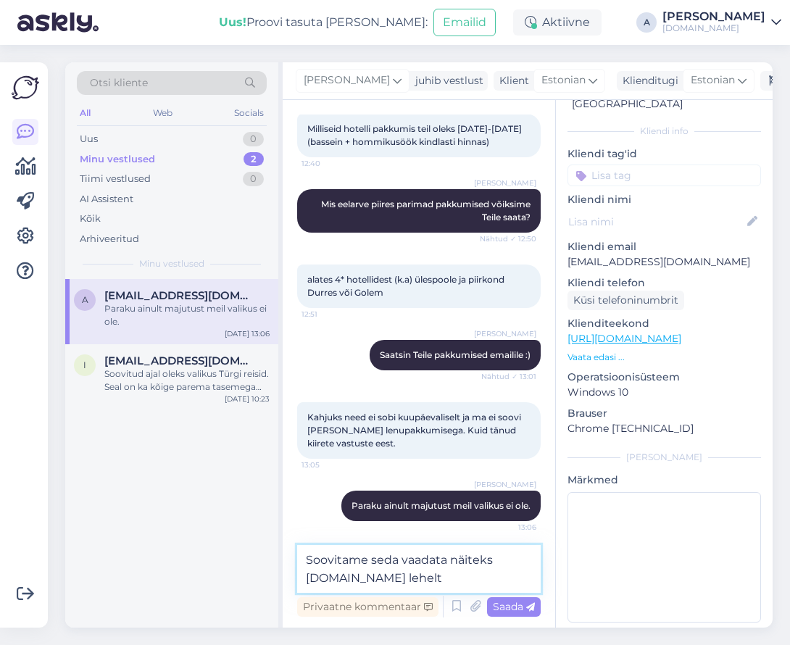
type textarea "Soovitame seda vaadata näiteks [DOMAIN_NAME] lehelt."
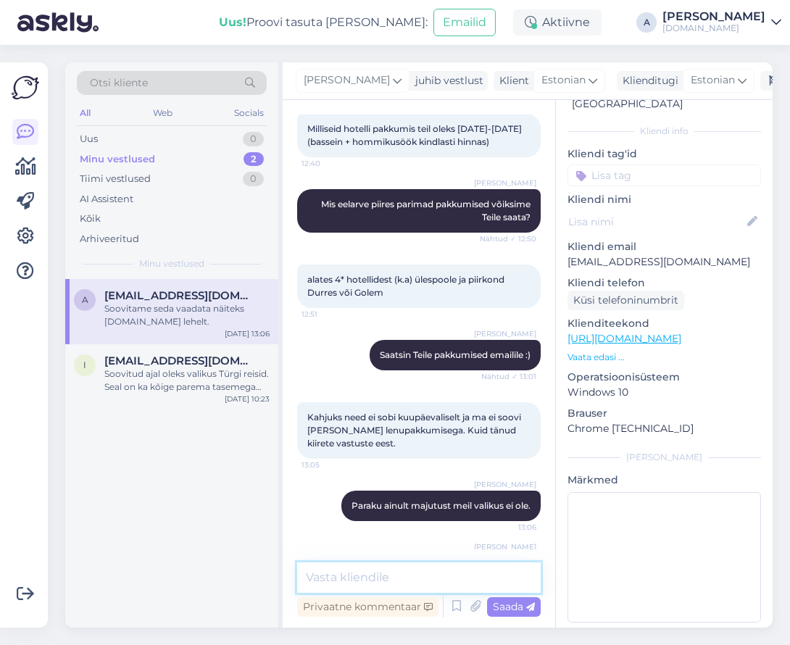
scroll to position [543, 0]
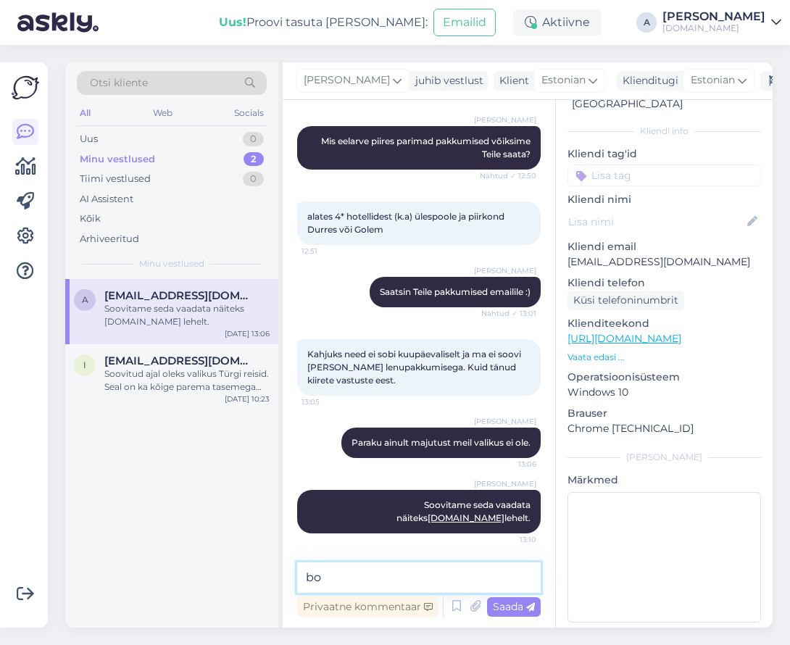
type textarea "b"
type textarea "[DOMAIN_NAME]*"
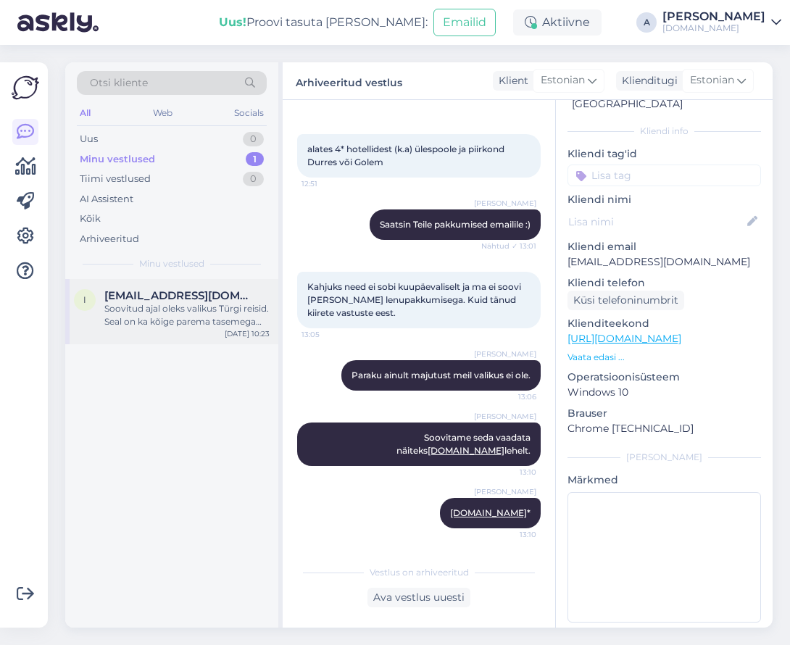
click at [169, 311] on div "Soovitud ajal oleks valikus Türgi reisid. Seal on ka kõige parema tasemega pere…" at bounding box center [186, 315] width 165 height 26
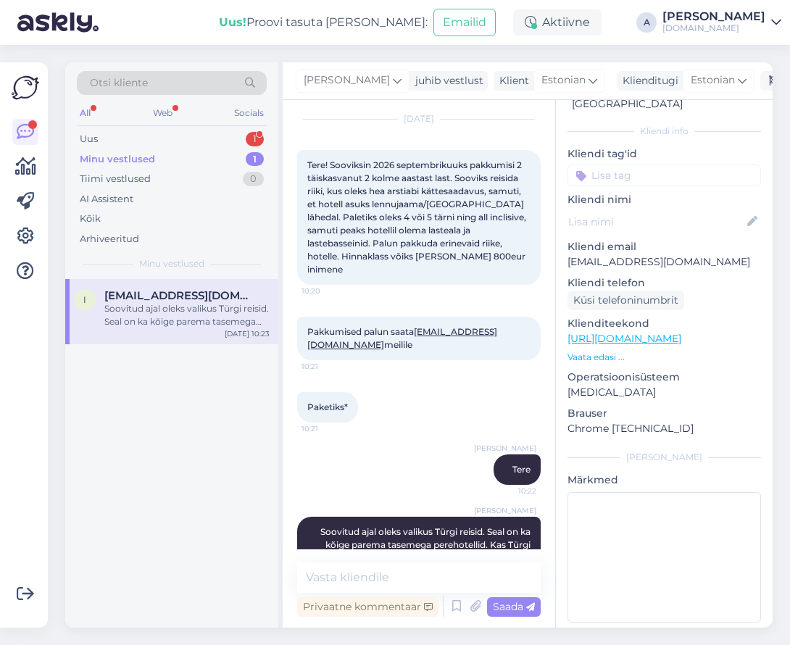
scroll to position [80, 0]
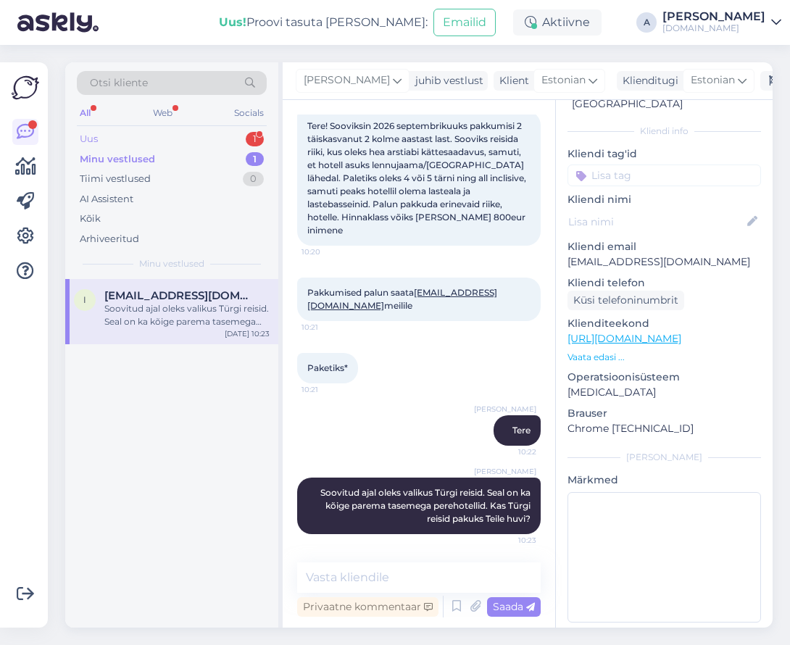
click at [212, 144] on div "Uus 1" at bounding box center [172, 139] width 190 height 20
click at [206, 306] on div "Oleme huvitatud 26.10 [DEMOGRAPHIC_DATA] reisist" at bounding box center [186, 315] width 165 height 26
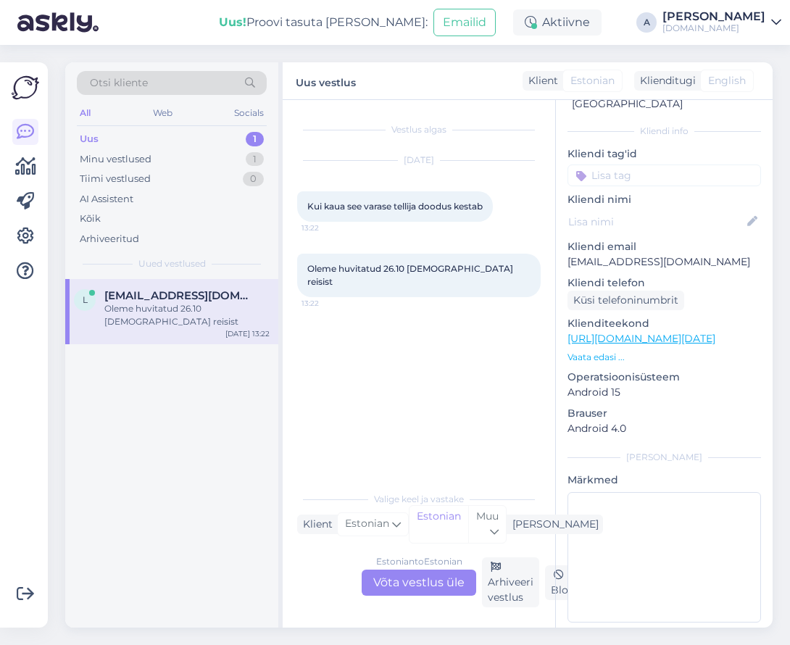
scroll to position [0, 0]
click at [408, 579] on div "Estonian to Estonian Võta vestlus üle" at bounding box center [419, 583] width 115 height 26
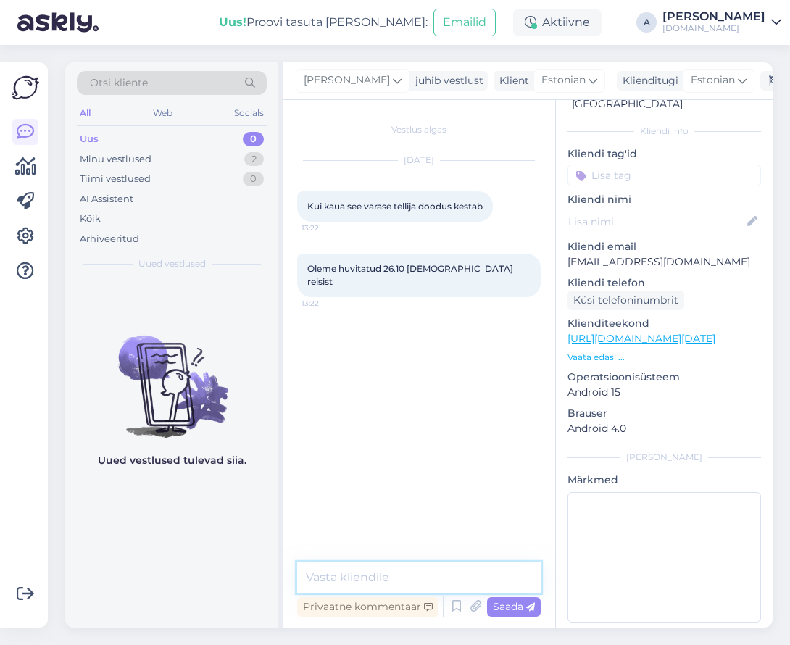
click at [404, 575] on textarea at bounding box center [419, 578] width 244 height 30
type textarea "Tere,"
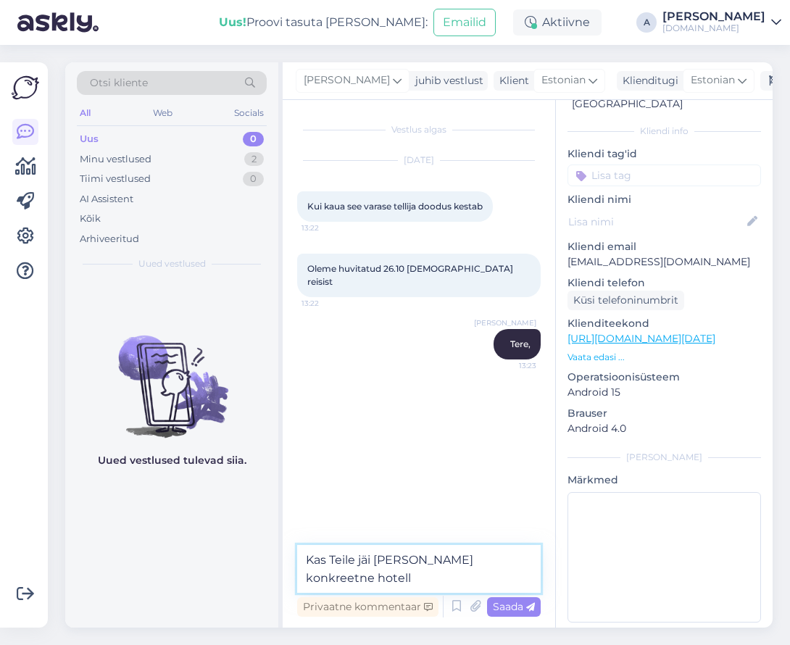
type textarea "Kas Teile jäi [PERSON_NAME] konkreetne hotell?"
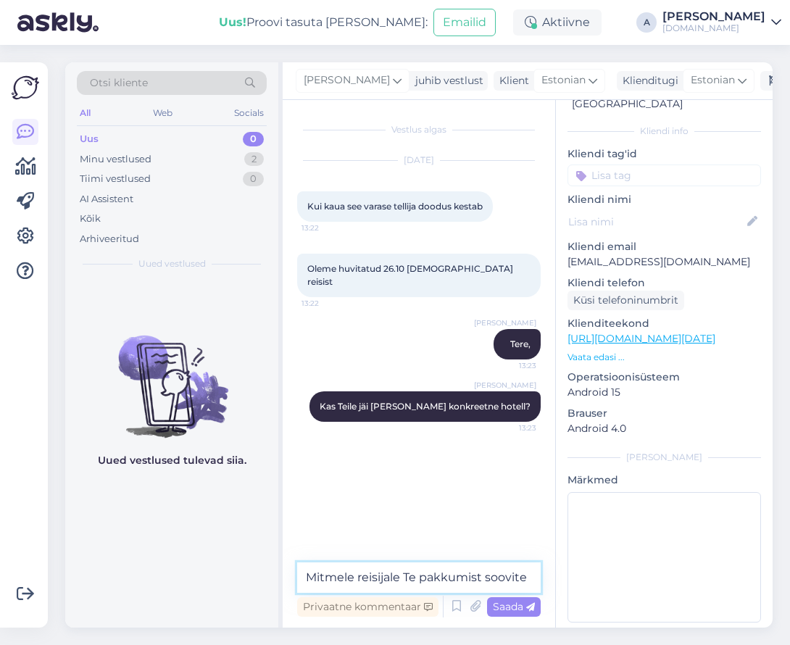
type textarea "Mitmele reisijale Te pakkumist soovite?"
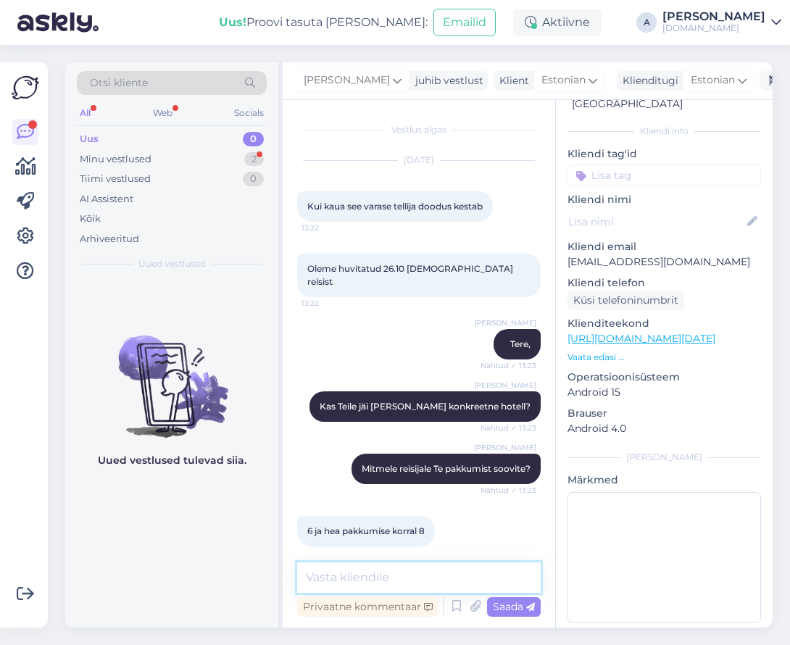
click at [420, 569] on textarea at bounding box center [419, 578] width 244 height 30
type textarea "Kas reisijaid on täiskasvanud`"
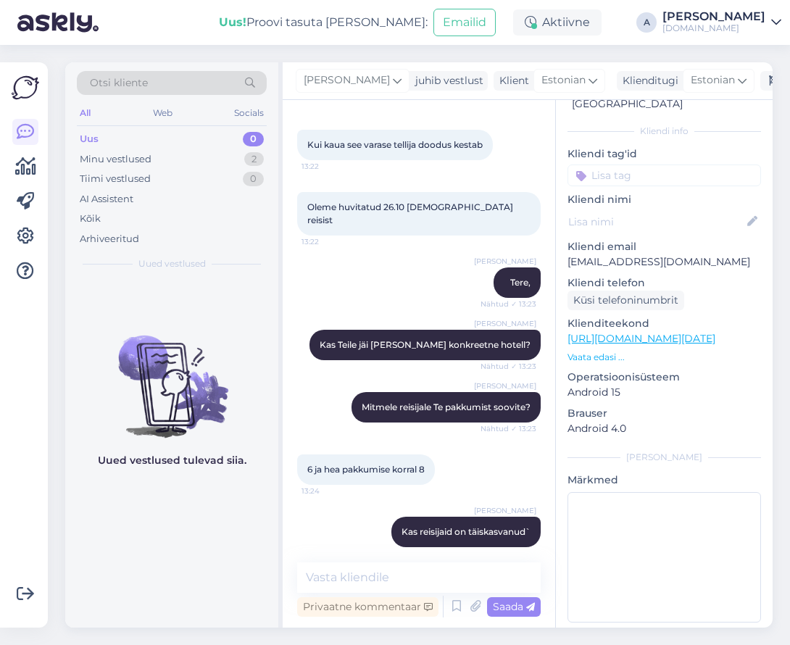
click at [659, 332] on link "[URL][DOMAIN_NAME][DATE]" at bounding box center [642, 338] width 148 height 13
click at [463, 572] on textarea at bounding box center [419, 578] width 244 height 30
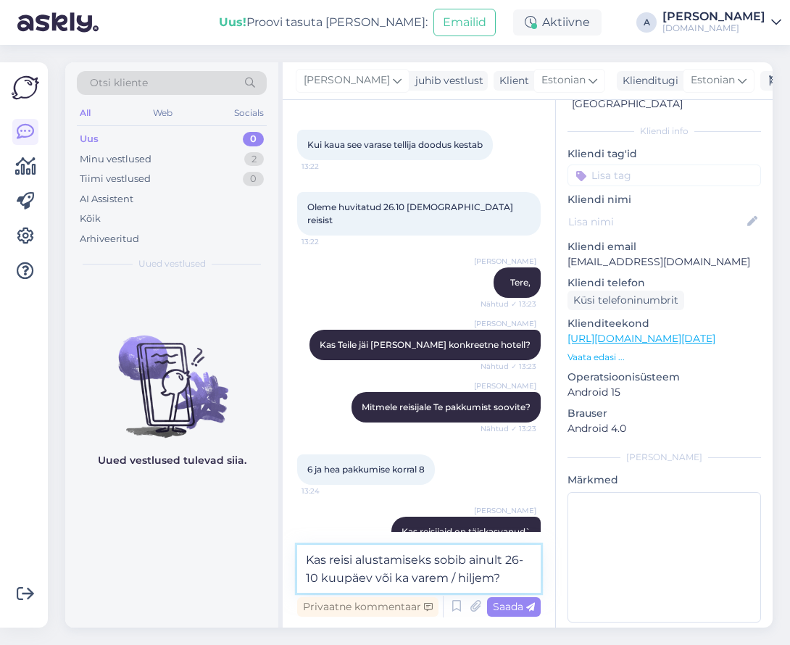
click at [523, 552] on textarea "Kas reisi alustamiseks sobib ainult 26-10 kuupäev või ka varem / hiljem?" at bounding box center [419, 569] width 244 height 48
type textarea "Kas reisi alustamiseks sobib ainult 26,10 kuupäev või ka varem / hiljem?"
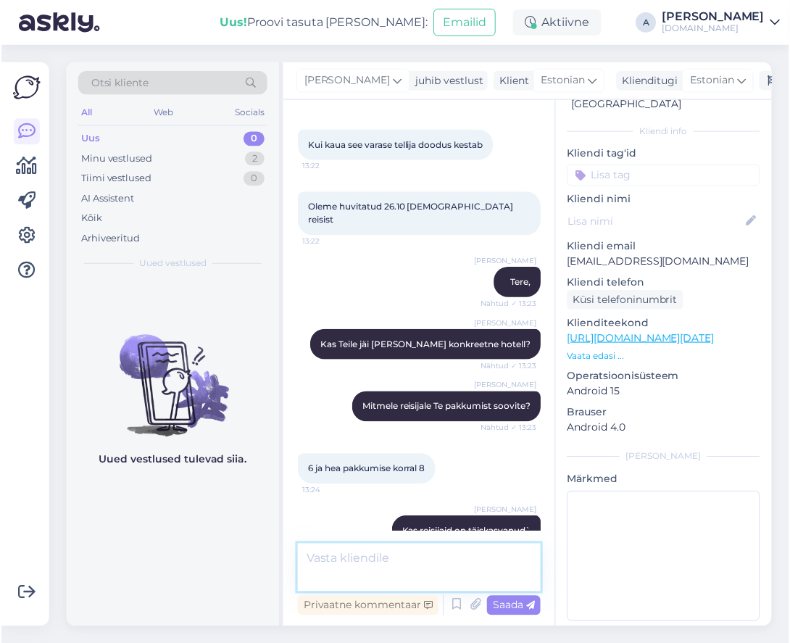
scroll to position [138, 0]
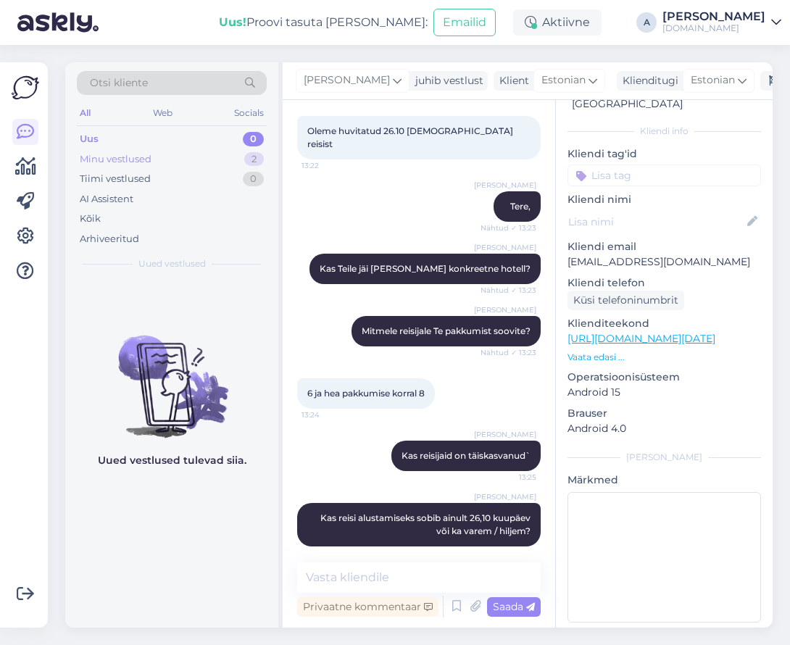
click at [218, 160] on div "Minu vestlused 2" at bounding box center [172, 159] width 190 height 20
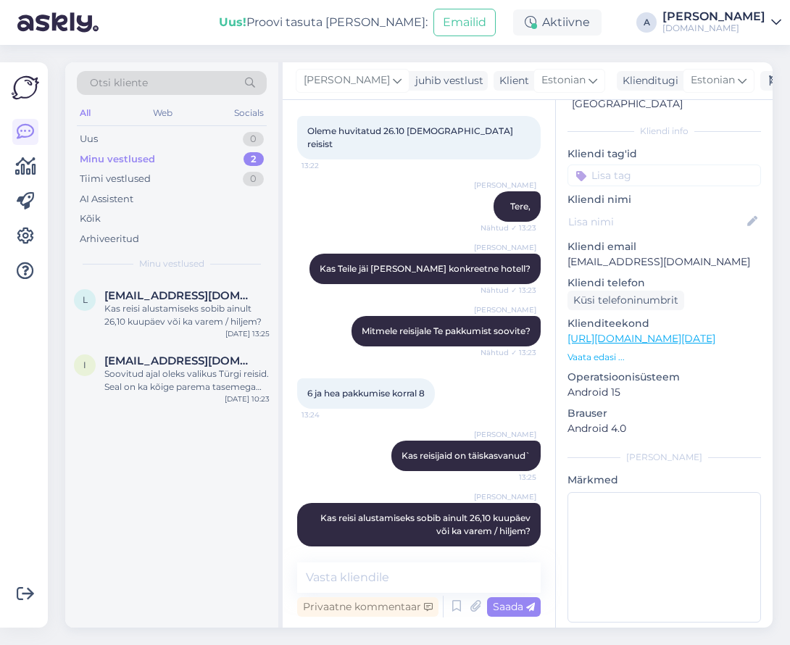
click at [616, 333] on div "Klienditeekond [URL][DOMAIN_NAME][DATE] Vaata edasi ..." at bounding box center [665, 340] width 194 height 48
click at [614, 351] on p "Vaata edasi ..." at bounding box center [665, 357] width 194 height 13
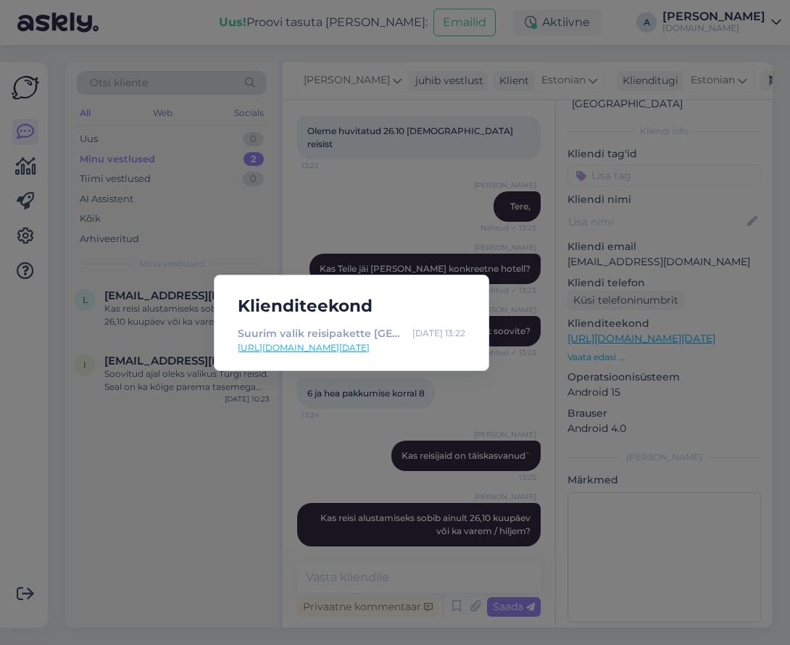
click at [649, 261] on div "Klienditeekond Suurim valik reisipakette [GEOGRAPHIC_DATA] | Tuusik [DATE] 13:2…" at bounding box center [395, 322] width 790 height 645
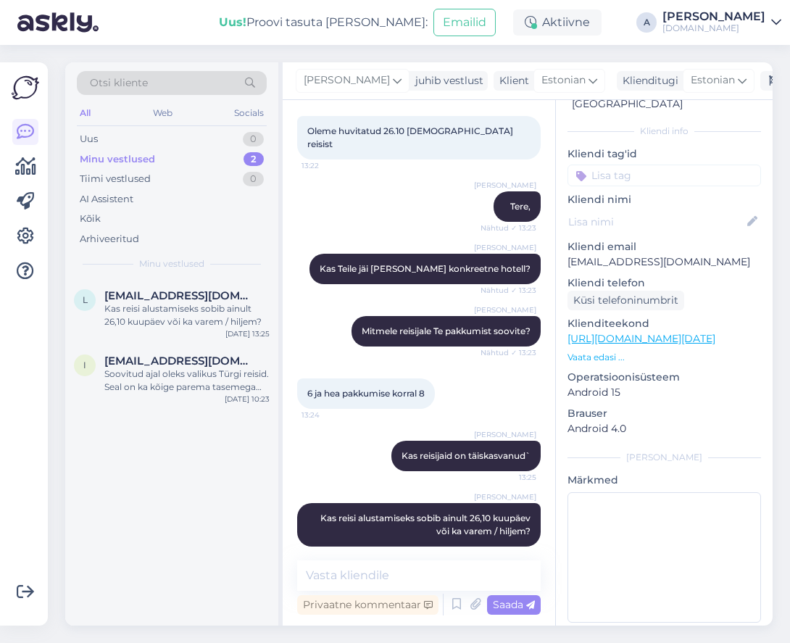
scroll to position [139, 0]
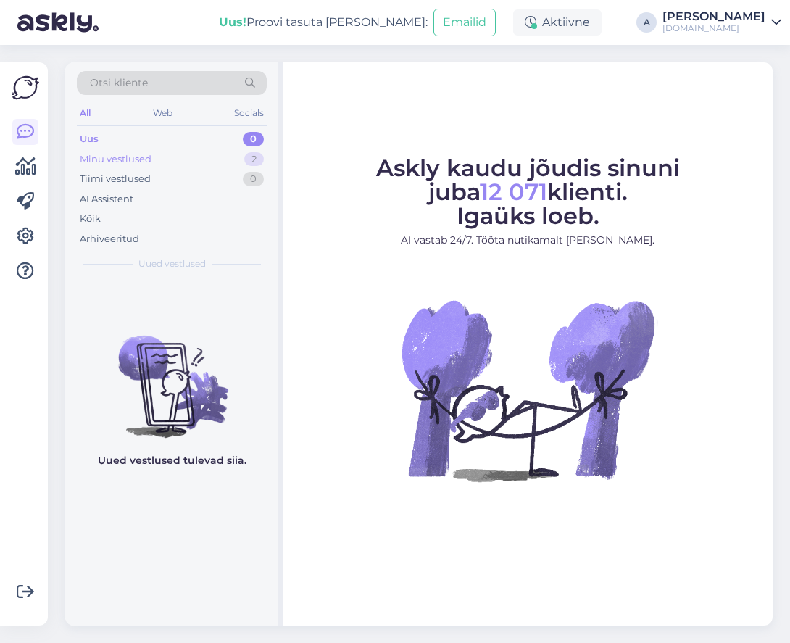
click at [244, 159] on div "2" at bounding box center [254, 159] width 20 height 15
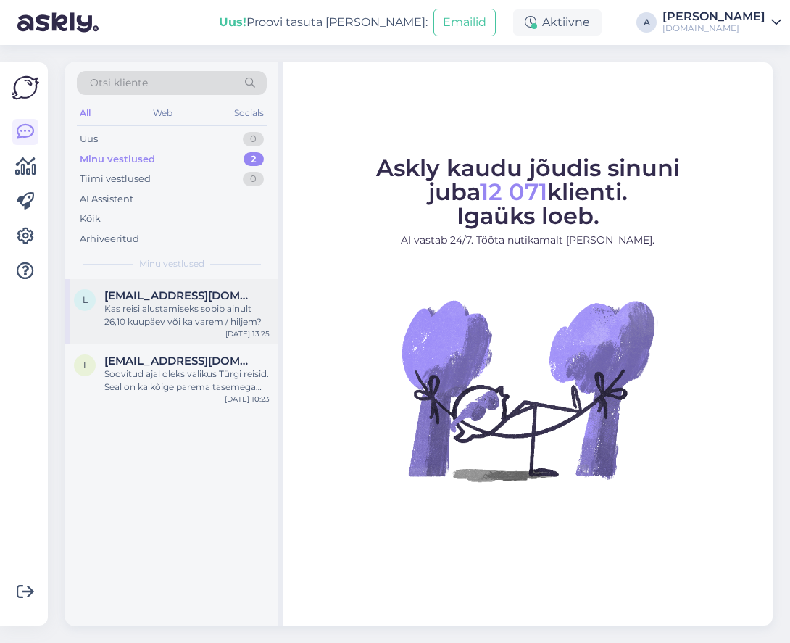
click at [200, 312] on div "Kas reisi alustamiseks sobib ainult 26,10 kuupäev või ka varem / hiljem?" at bounding box center [186, 315] width 165 height 26
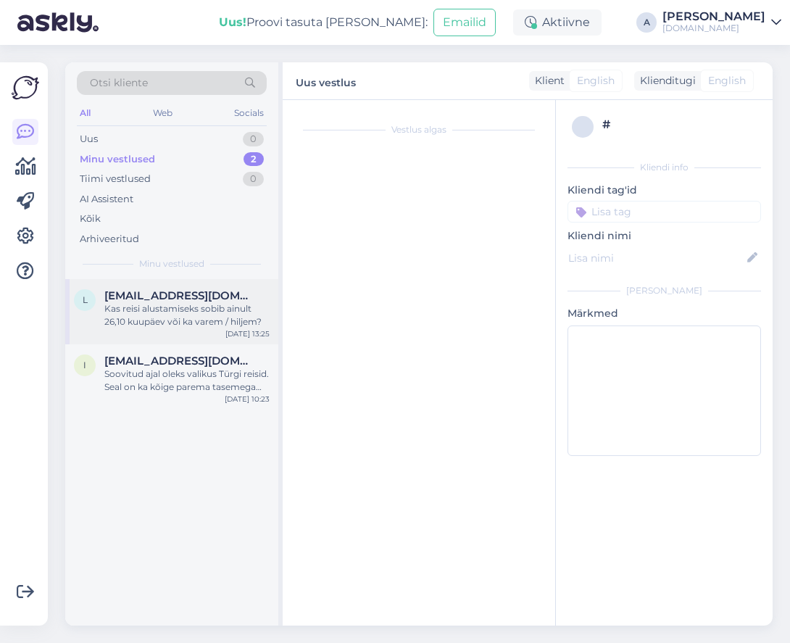
scroll to position [139, 0]
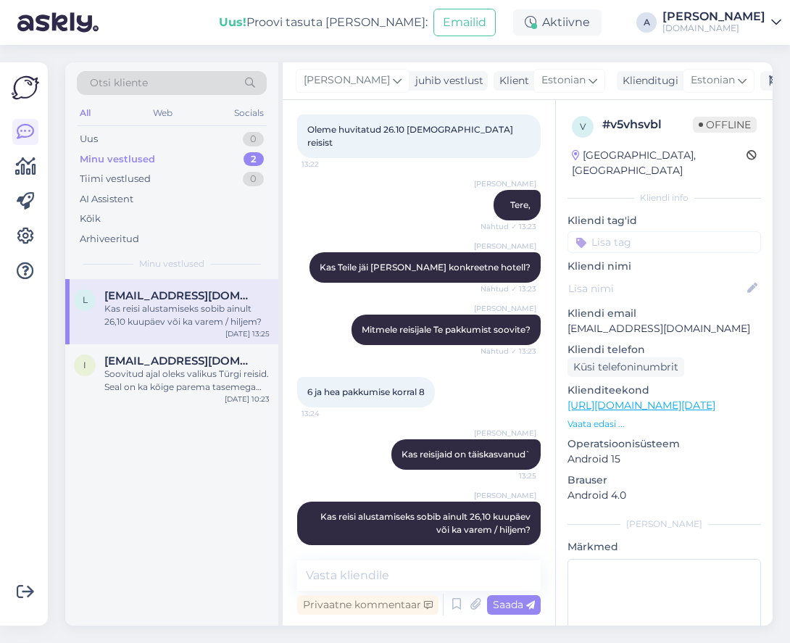
click at [215, 158] on div "Minu vestlused 2" at bounding box center [172, 159] width 190 height 20
click at [197, 366] on span "[EMAIL_ADDRESS][DOMAIN_NAME]" at bounding box center [179, 361] width 151 height 13
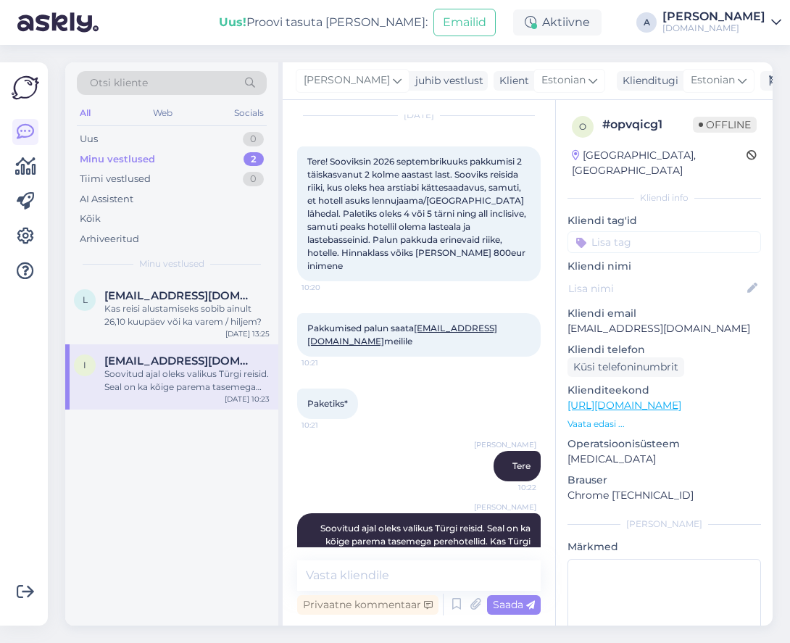
scroll to position [83, 0]
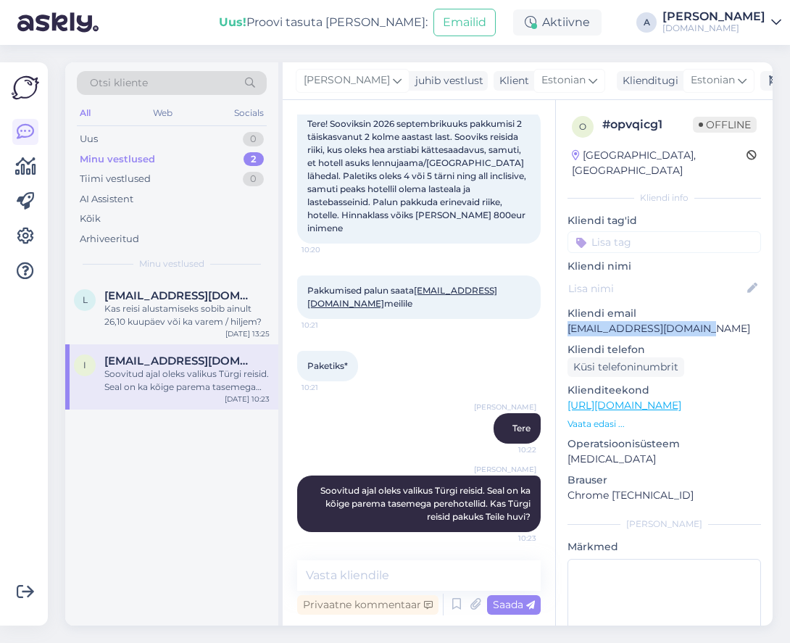
drag, startPoint x: 700, startPoint y: 311, endPoint x: 568, endPoint y: 312, distance: 131.2
click at [568, 321] on p "[EMAIL_ADDRESS][DOMAIN_NAME]" at bounding box center [665, 328] width 194 height 15
click at [606, 418] on p "Vaata edasi ..." at bounding box center [665, 424] width 194 height 13
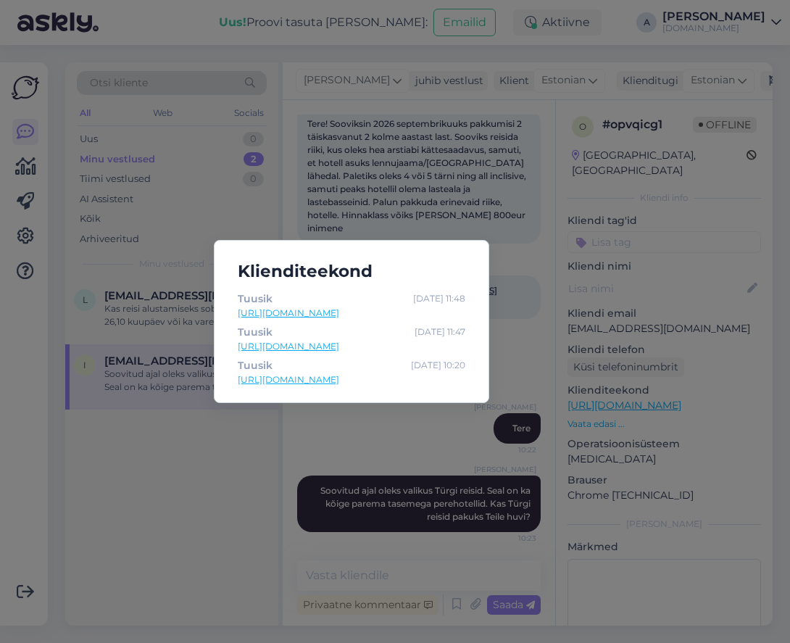
click at [601, 214] on div "Klienditeekond Tuusik Aug 15 11:48 https://tuusik.ee/et Tuusik Aug 15 11:47 htt…" at bounding box center [395, 321] width 790 height 643
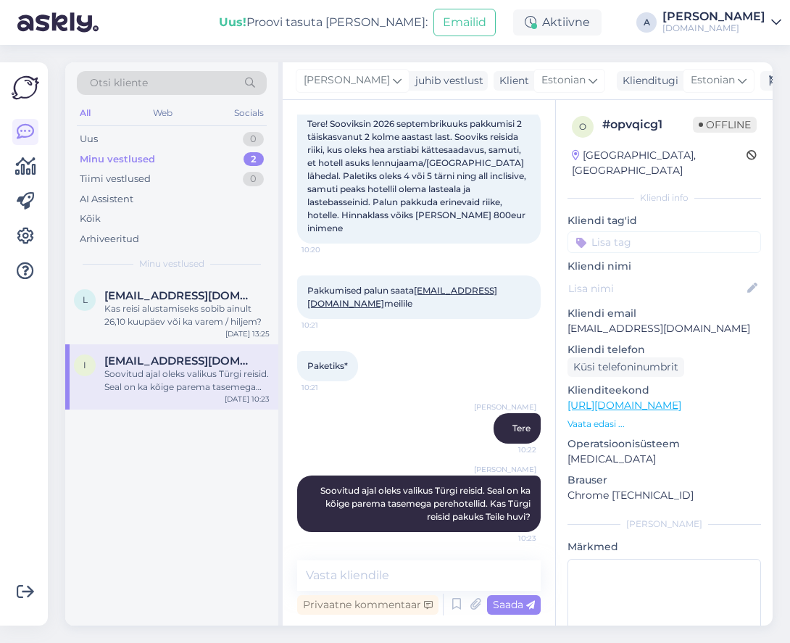
drag, startPoint x: 662, startPoint y: 312, endPoint x: 550, endPoint y: 308, distance: 111.7
click at [550, 308] on div "Vestlus algas Aug 15 2025 Tere! Sooviksin 2026 septembrikuuks pakkumisi 2 täisk…" at bounding box center [528, 363] width 490 height 526
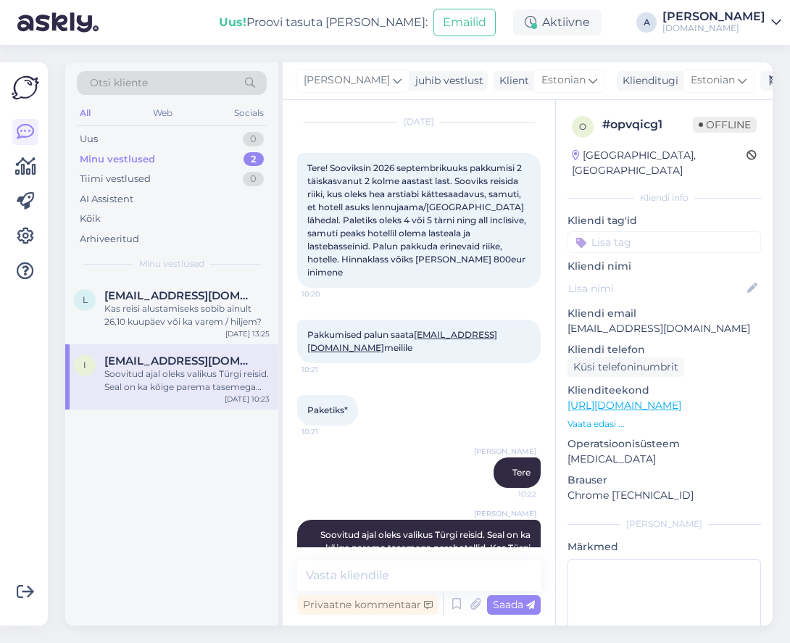
scroll to position [0, 0]
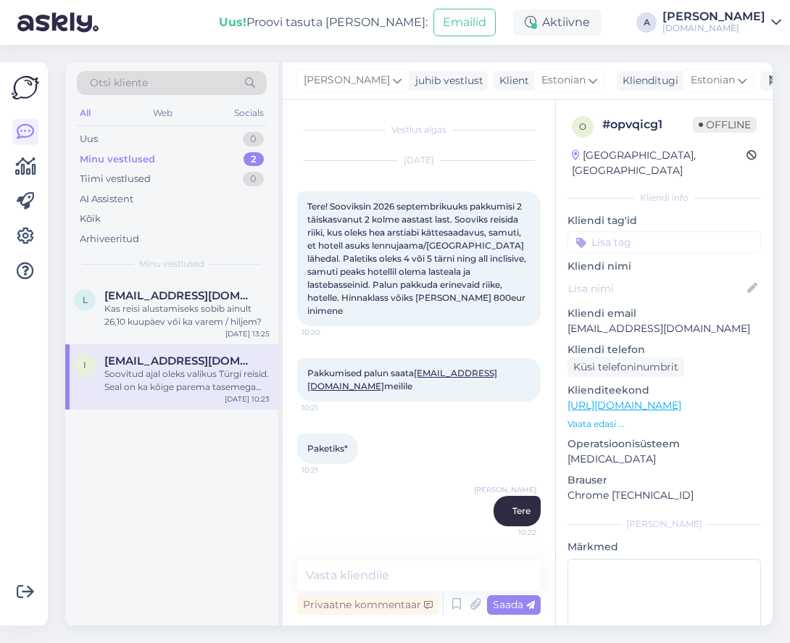
click at [489, 321] on div "Tere! Sooviksin 2026 septembrikuuks pakkumisi 2 täiskasvanut 2 kolme aastast la…" at bounding box center [419, 258] width 244 height 135
drag, startPoint x: 711, startPoint y: 313, endPoint x: 315, endPoint y: 244, distance: 402.5
click at [557, 313] on div "o # opvqicg1 Offline Estonia, Tallinn Kliendi info Kliendi tag'id Kliendi nimi …" at bounding box center [664, 405] width 217 height 611
copy p "[EMAIL_ADDRESS][DOMAIN_NAME]"
click at [418, 571] on textarea at bounding box center [419, 575] width 244 height 30
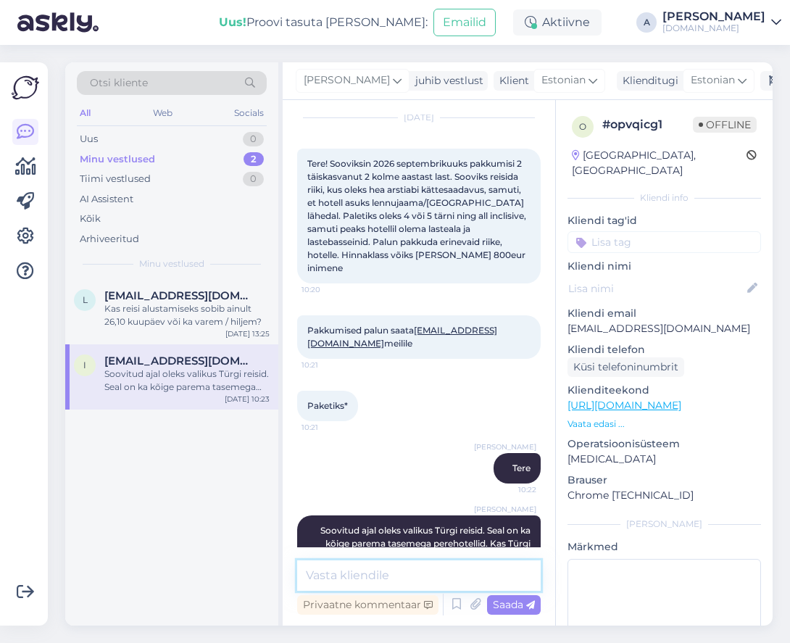
scroll to position [83, 0]
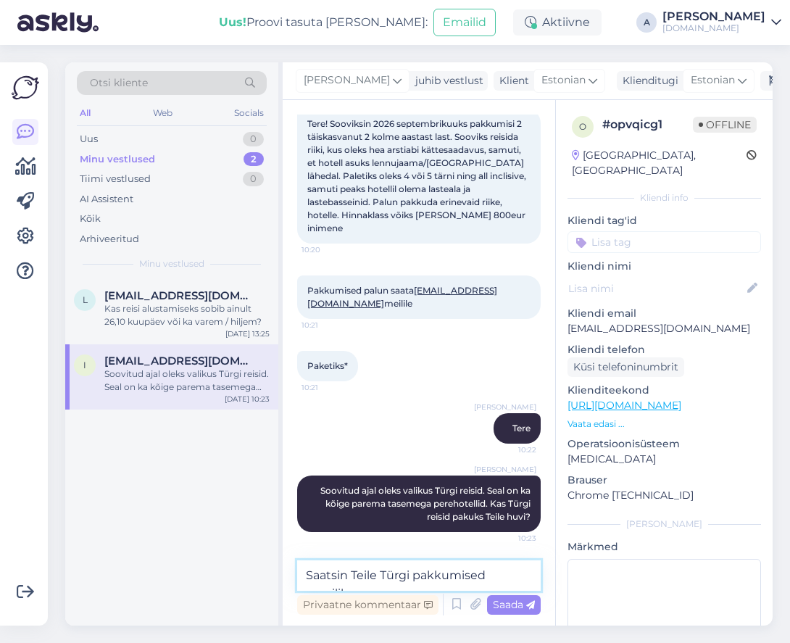
type textarea "Saatsin Teile Türgi pakkumised emailile."
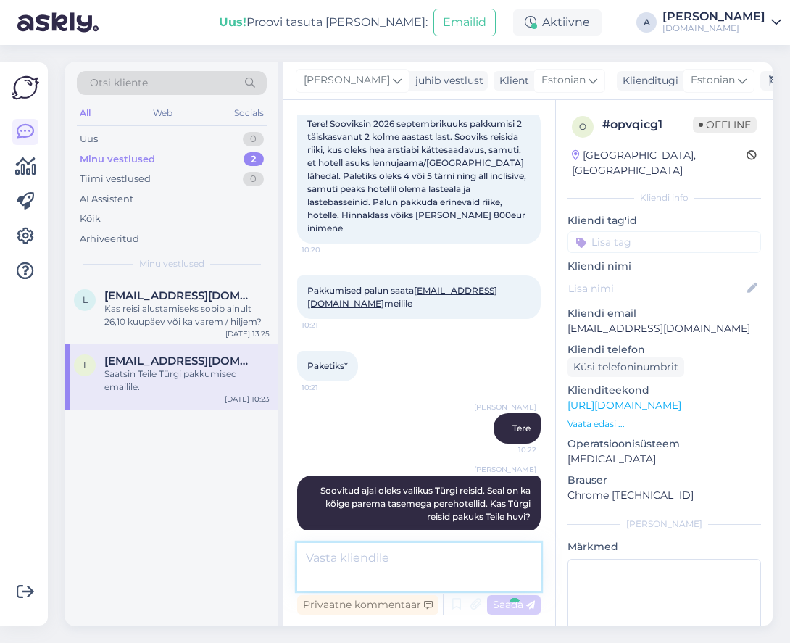
scroll to position [145, 0]
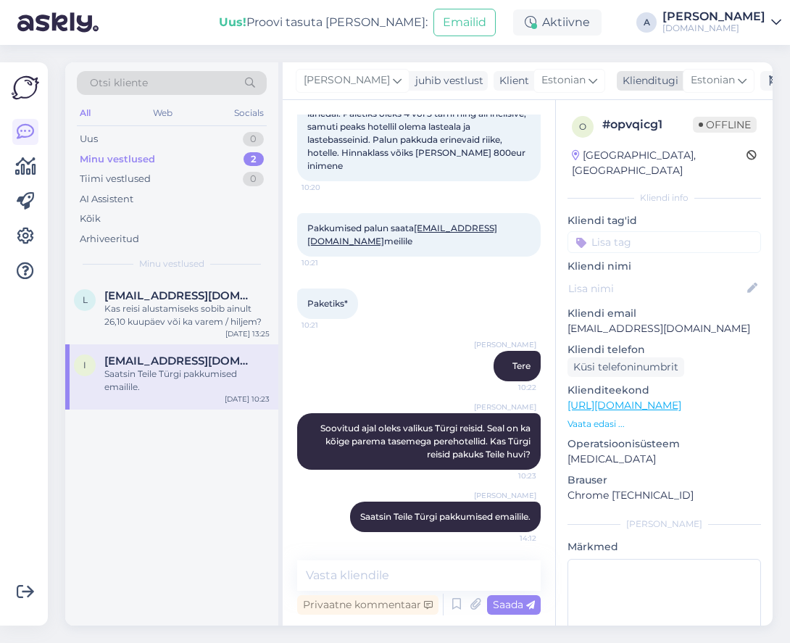
drag, startPoint x: 730, startPoint y: 80, endPoint x: 707, endPoint y: 83, distance: 23.4
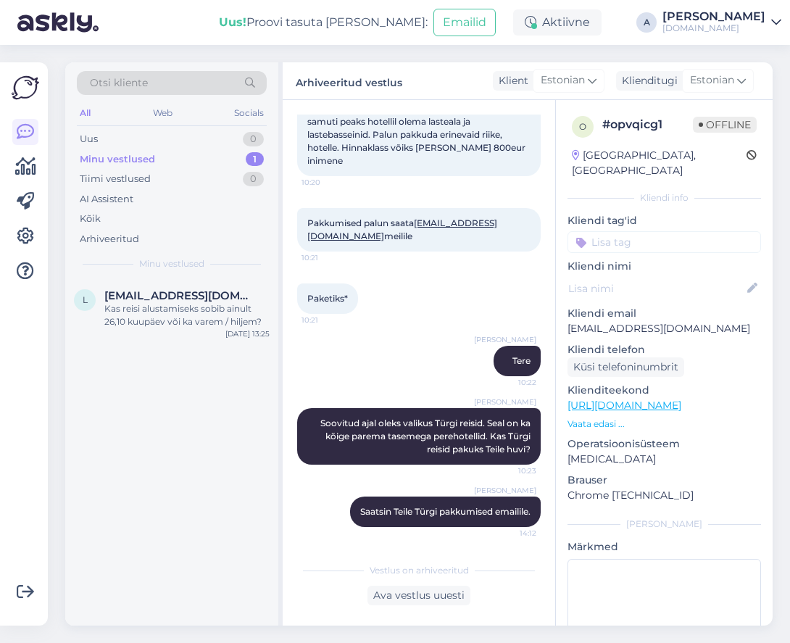
click at [196, 306] on div "Kas reisi alustamiseks sobib ainult 26,10 kuupäev või ka varem / hiljem?" at bounding box center [186, 315] width 165 height 26
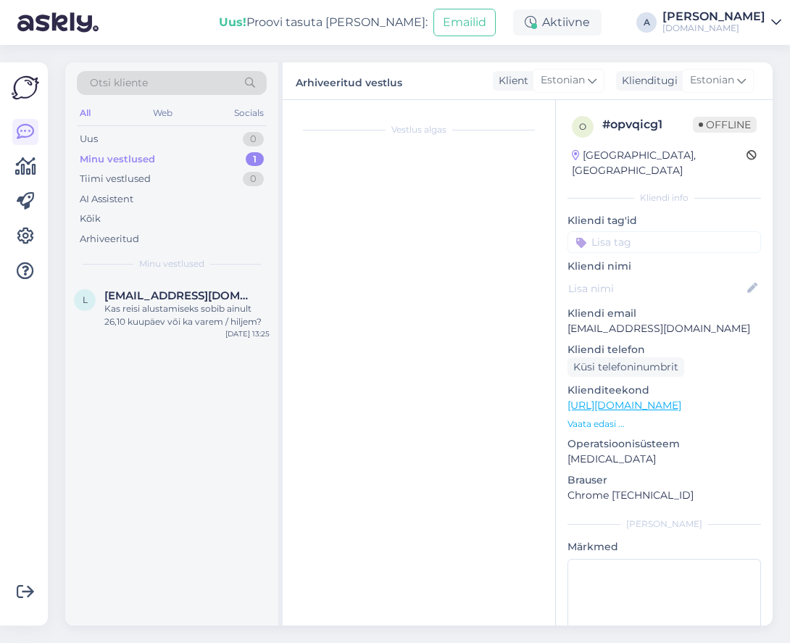
scroll to position [139, 0]
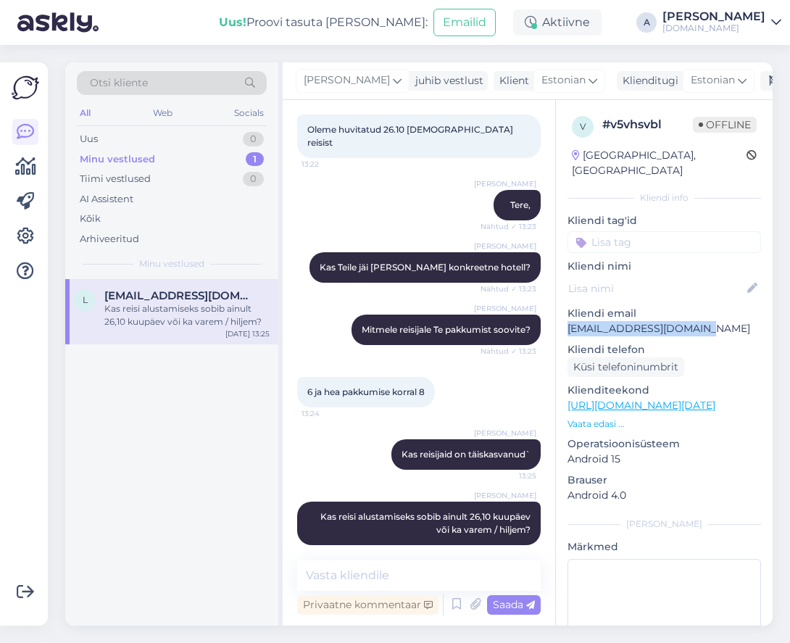
drag, startPoint x: 725, startPoint y: 312, endPoint x: 566, endPoint y: 310, distance: 159.5
click at [566, 310] on div "v # v5vhsvbl Offline Estonia, Tallinn Kliendi info Kliendi tag'id Kliendi nimi …" at bounding box center [664, 405] width 217 height 611
copy p "[EMAIL_ADDRESS][DOMAIN_NAME]"
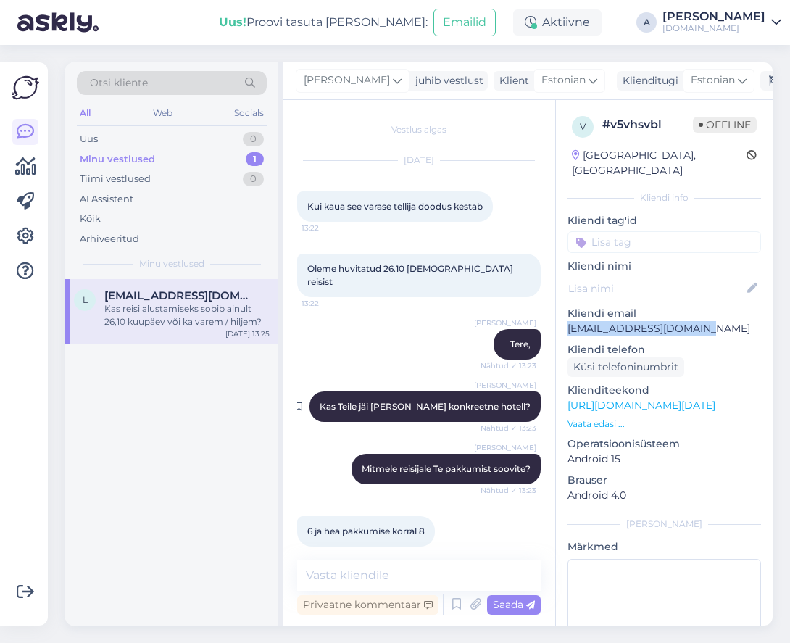
scroll to position [0, 0]
click at [632, 399] on link "[URL][DOMAIN_NAME][DATE]" at bounding box center [642, 405] width 148 height 13
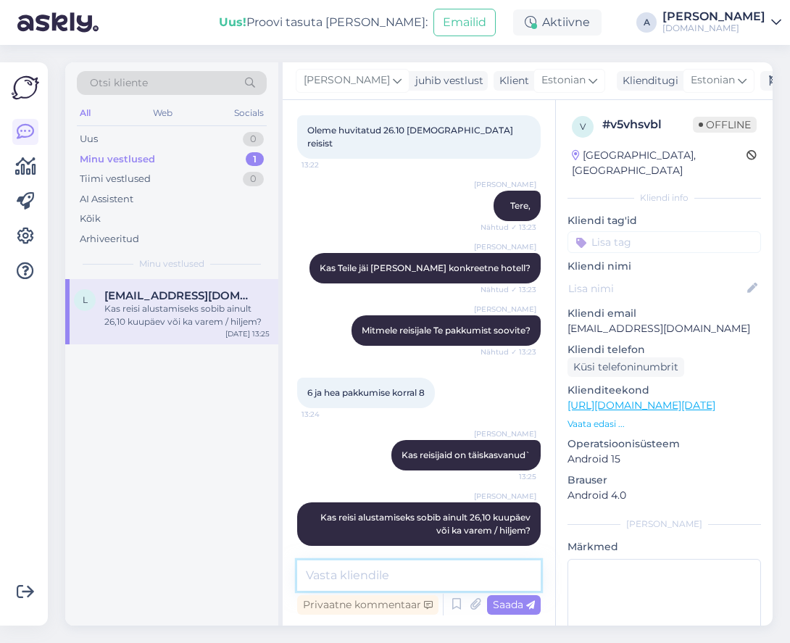
click at [349, 574] on textarea at bounding box center [419, 575] width 244 height 30
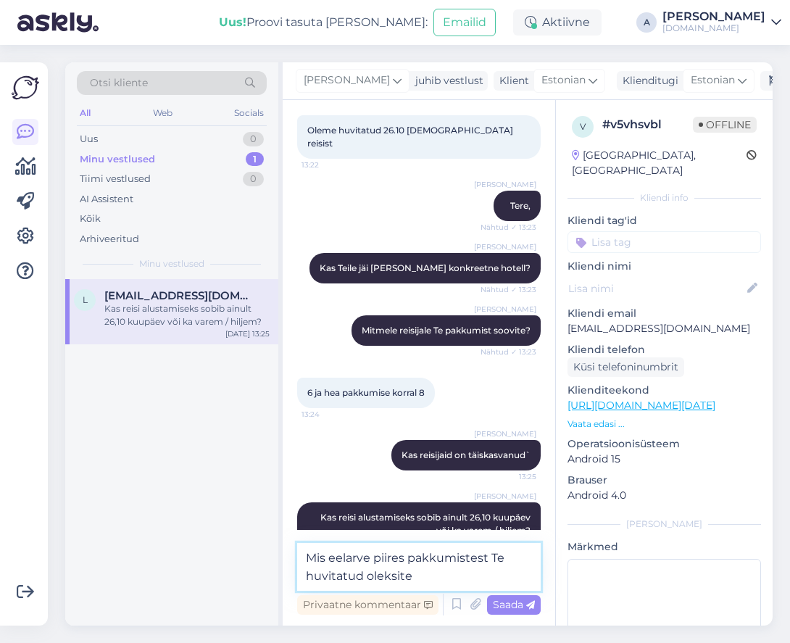
type textarea "Mis eelarve piires pakkumistest Te huvitatud oleksite?"
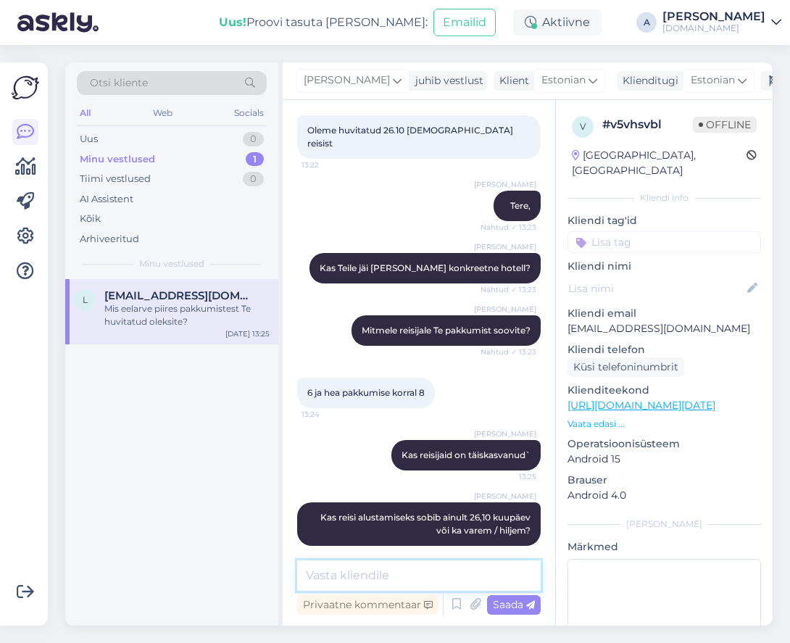
scroll to position [215, 0]
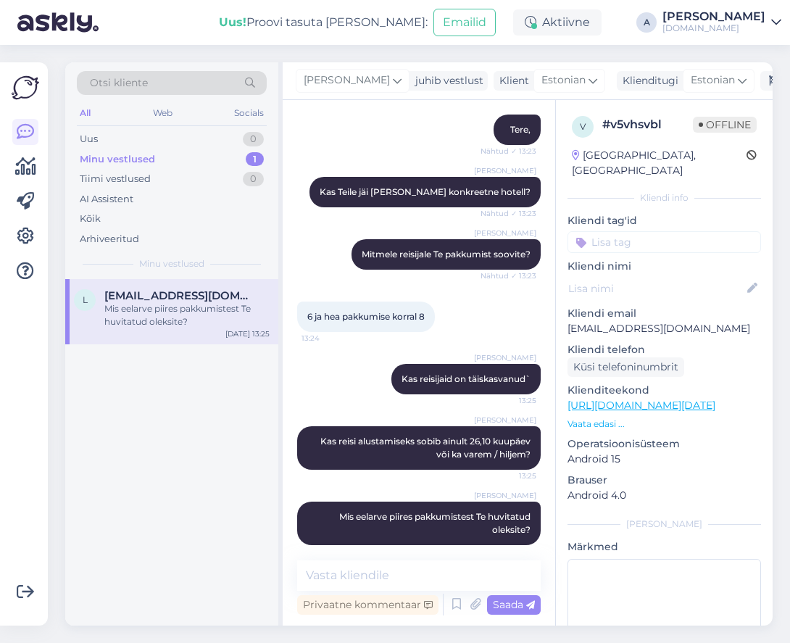
click at [712, 399] on link "[URL][DOMAIN_NAME][DATE]" at bounding box center [642, 405] width 148 height 13
drag, startPoint x: 665, startPoint y: 312, endPoint x: 463, endPoint y: 258, distance: 208.8
click at [560, 315] on div "v # v5vhsvbl Offline Estonia, Tallinn Kliendi info Kliendi tag'id Kliendi nimi …" at bounding box center [664, 405] width 217 height 611
copy p "[EMAIL_ADDRESS][DOMAIN_NAME]"
